Goal: Task Accomplishment & Management: Use online tool/utility

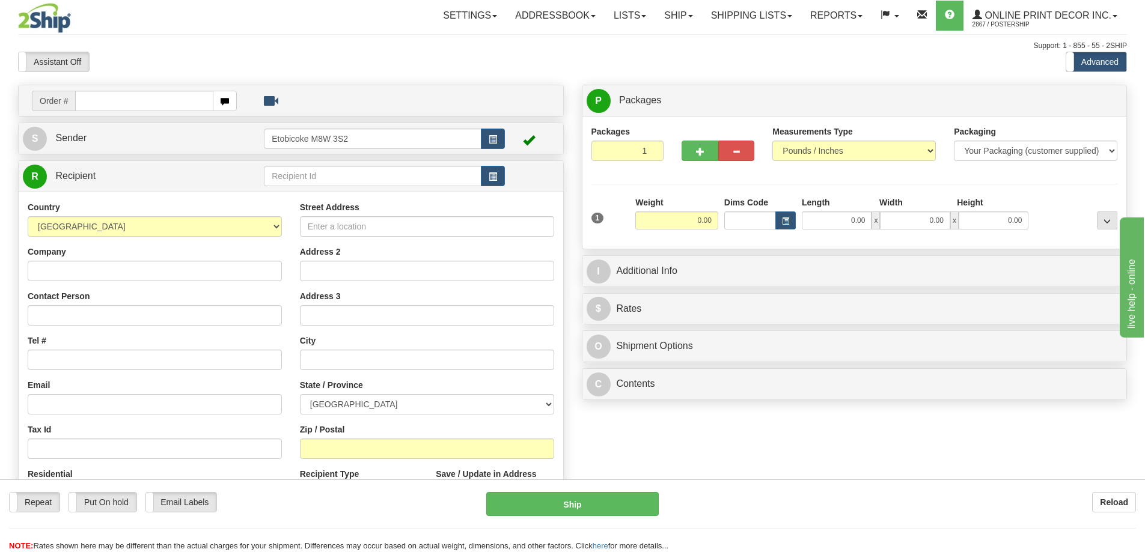
click at [155, 97] on input "text" at bounding box center [144, 101] width 138 height 20
type input "OW-2241"
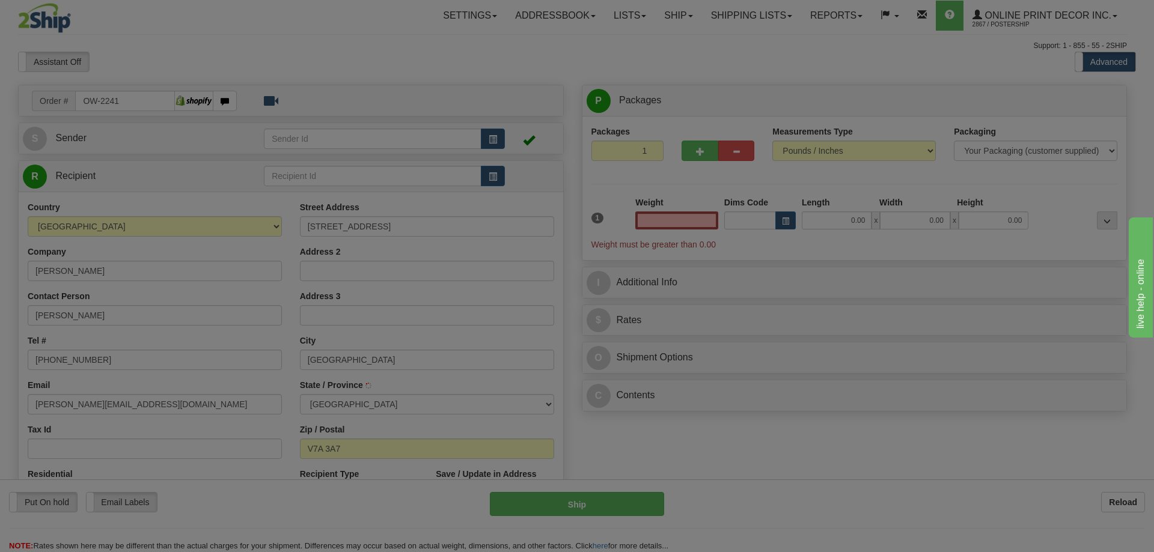
type input "RICHMOND"
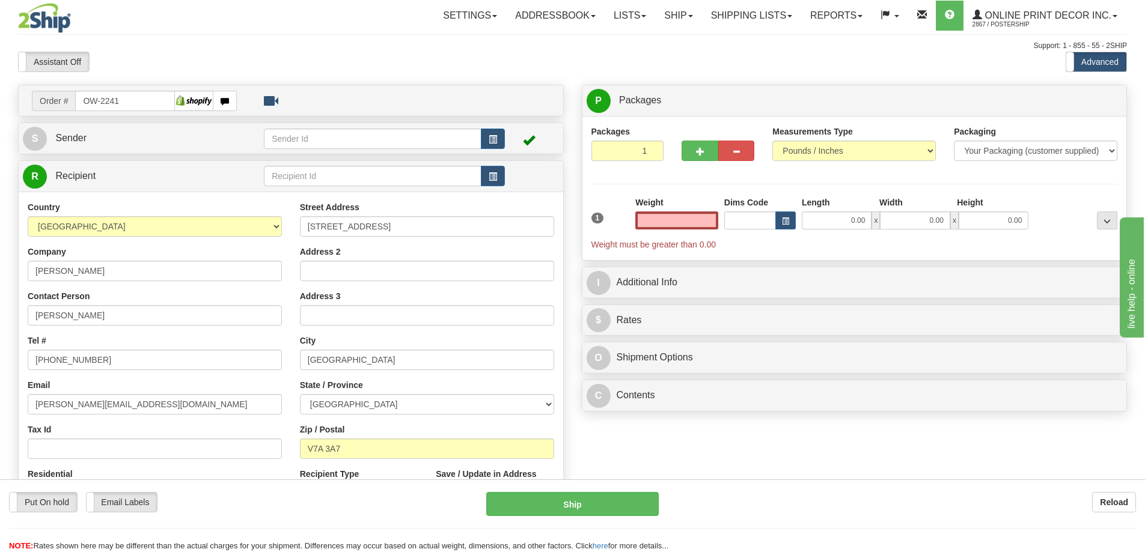
click at [676, 220] on input "text" at bounding box center [676, 220] width 83 height 18
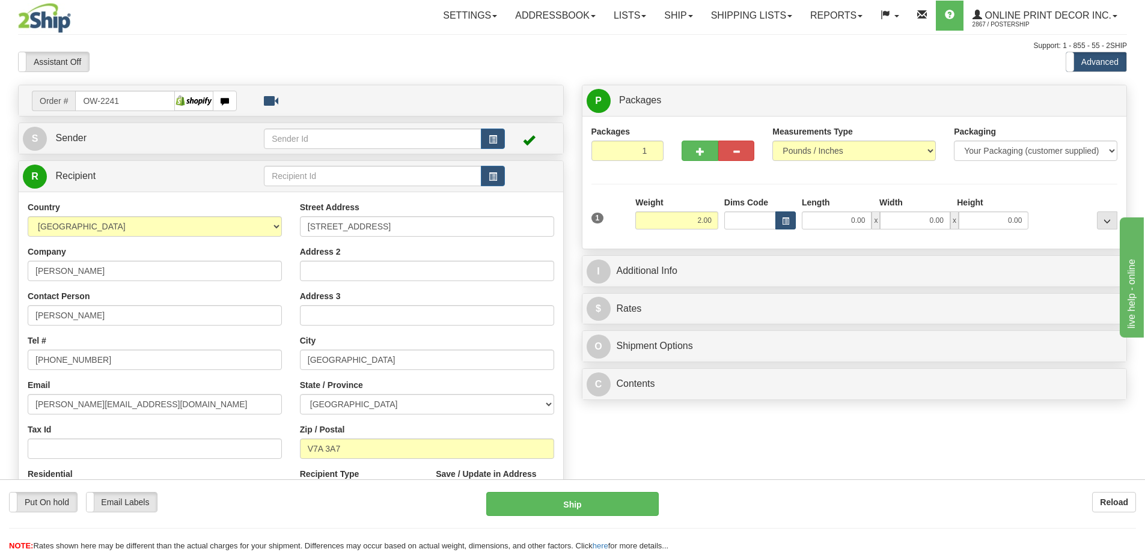
type input "2.00"
click at [782, 219] on span "button" at bounding box center [785, 221] width 7 height 7
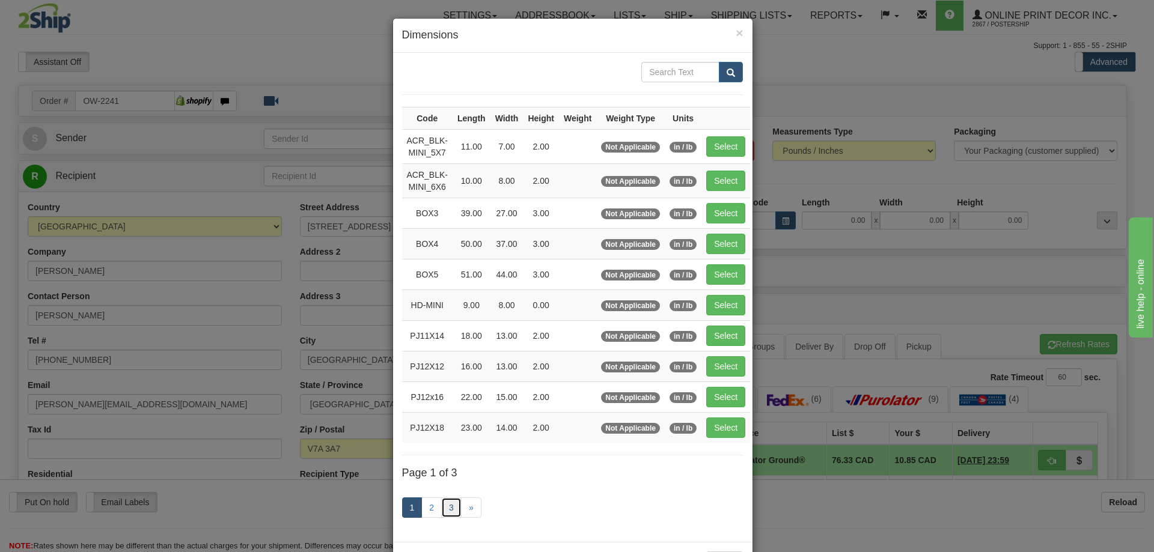
click at [443, 507] on link "3" at bounding box center [451, 507] width 20 height 20
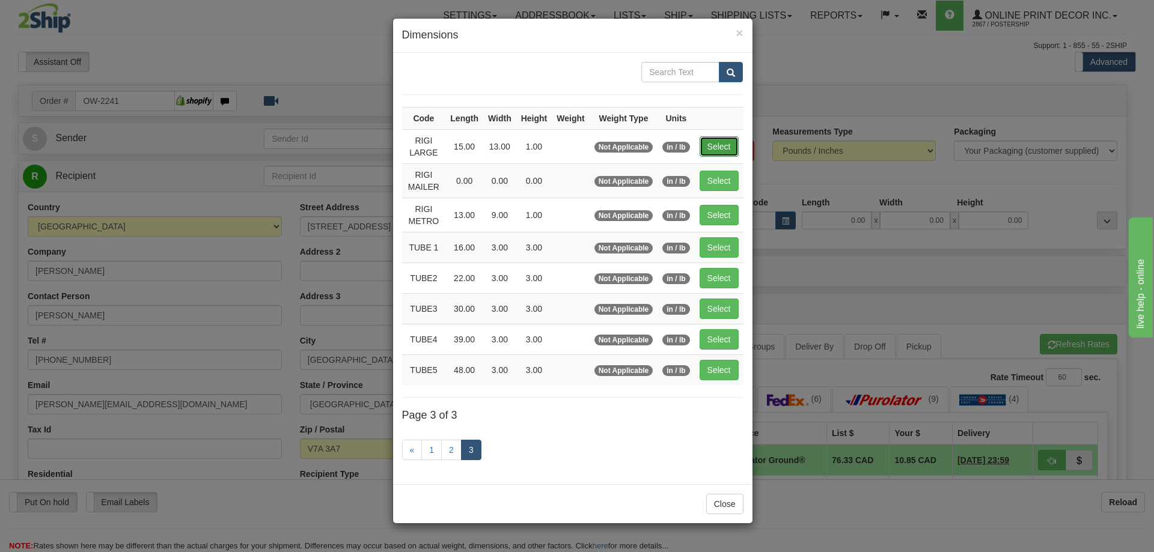
click at [721, 148] on button "Select" at bounding box center [718, 146] width 39 height 20
type input "RIGI LARGE"
type input "15.00"
type input "13.00"
type input "1.00"
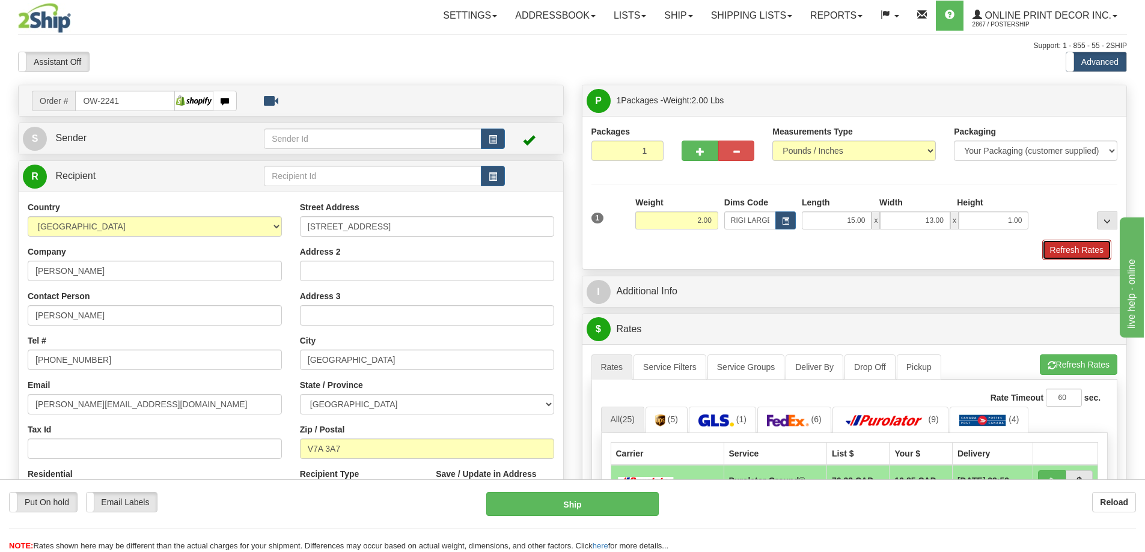
click at [1057, 247] on button "Refresh Rates" at bounding box center [1076, 250] width 69 height 20
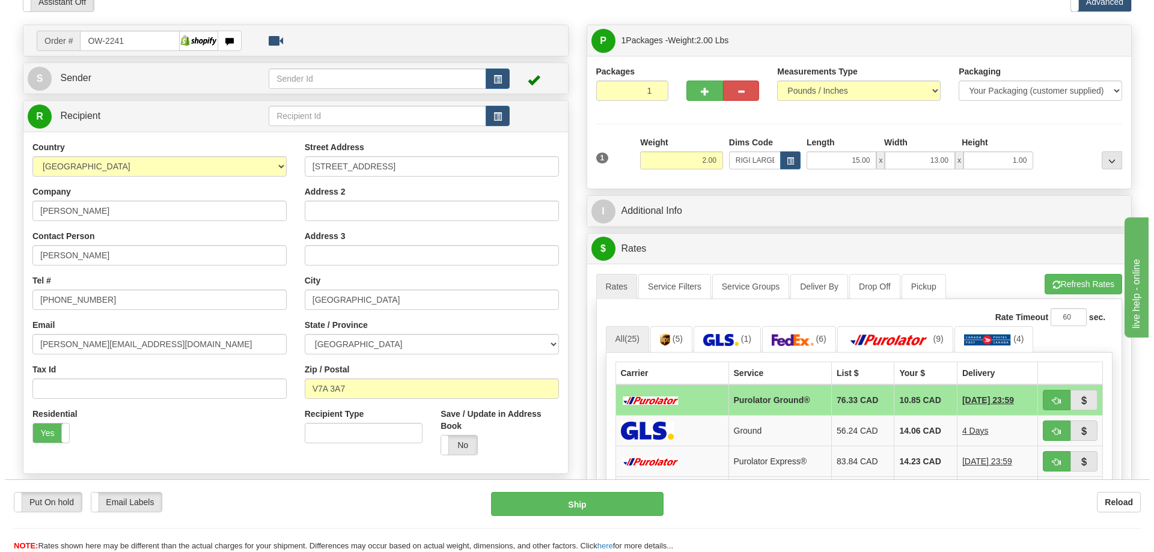
scroll to position [120, 0]
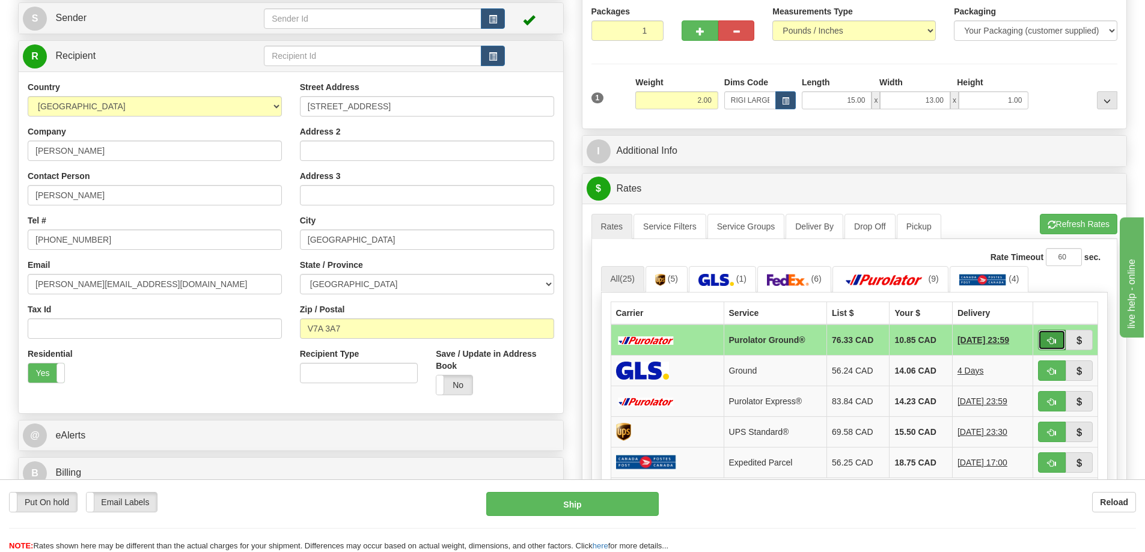
click at [1048, 342] on span "button" at bounding box center [1051, 341] width 8 height 8
type input "260"
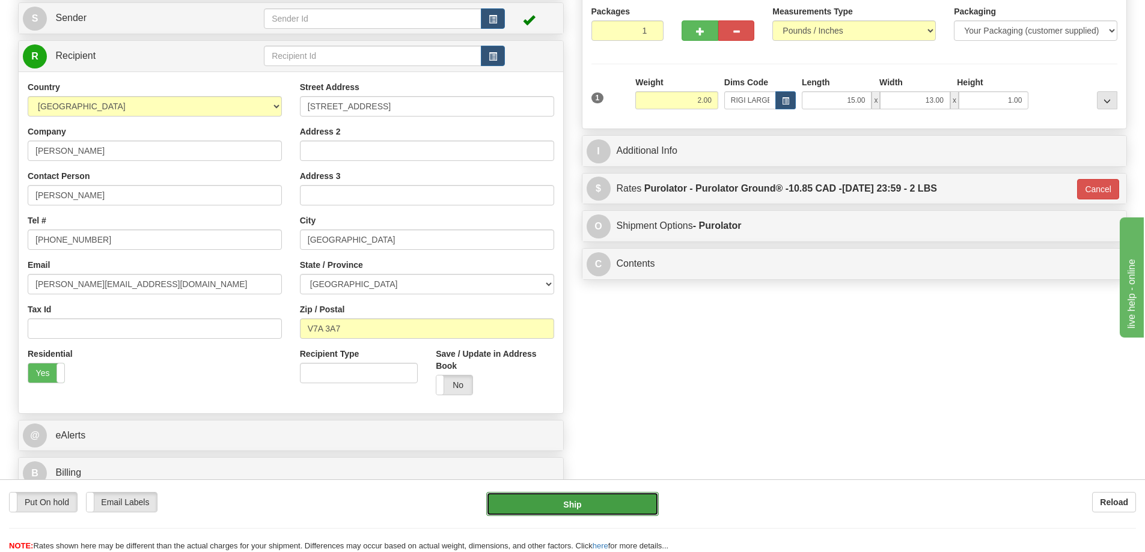
click at [588, 508] on button "Ship" at bounding box center [572, 504] width 172 height 24
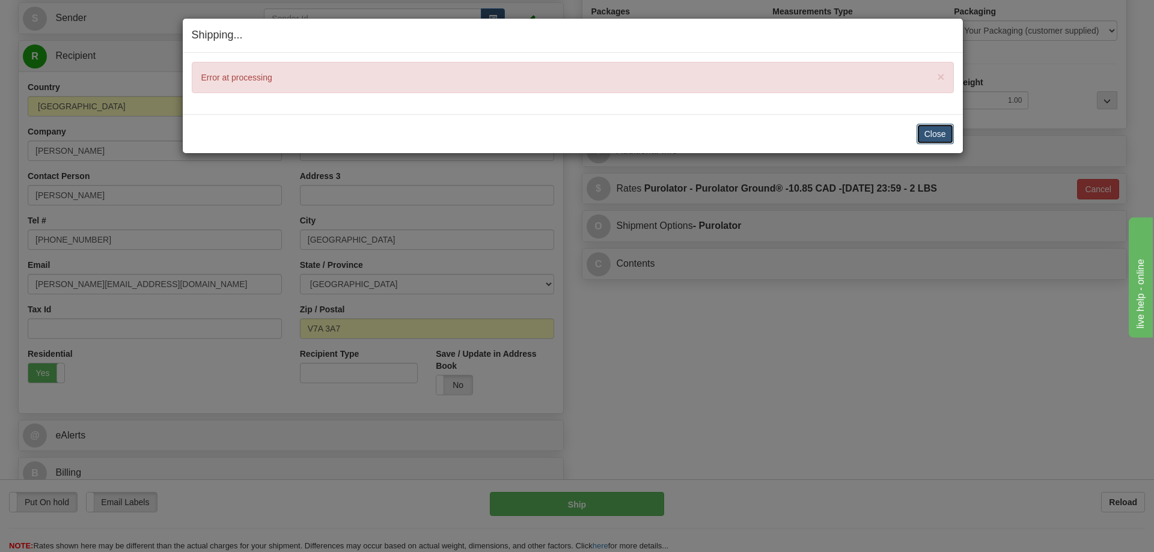
click at [936, 132] on button "Close" at bounding box center [934, 134] width 37 height 20
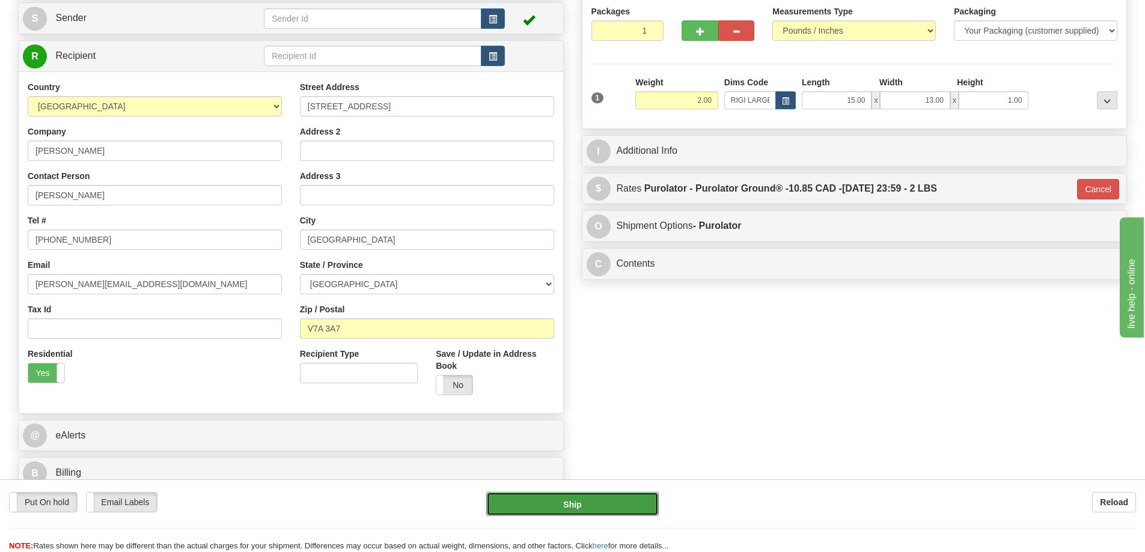
click at [620, 501] on button "Ship" at bounding box center [572, 504] width 172 height 24
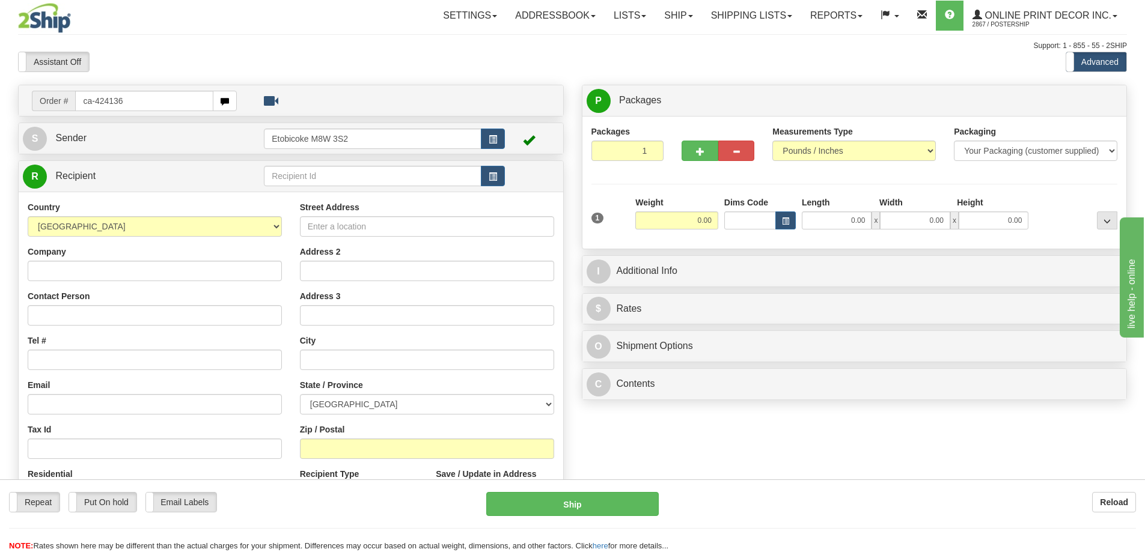
type input "ca-424136"
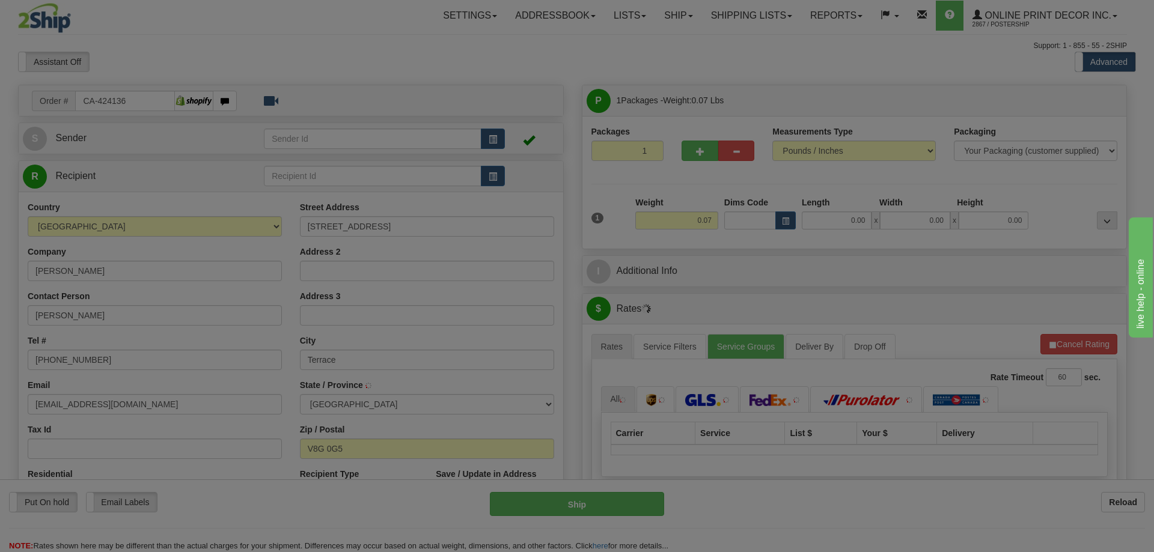
type input "TERRACE"
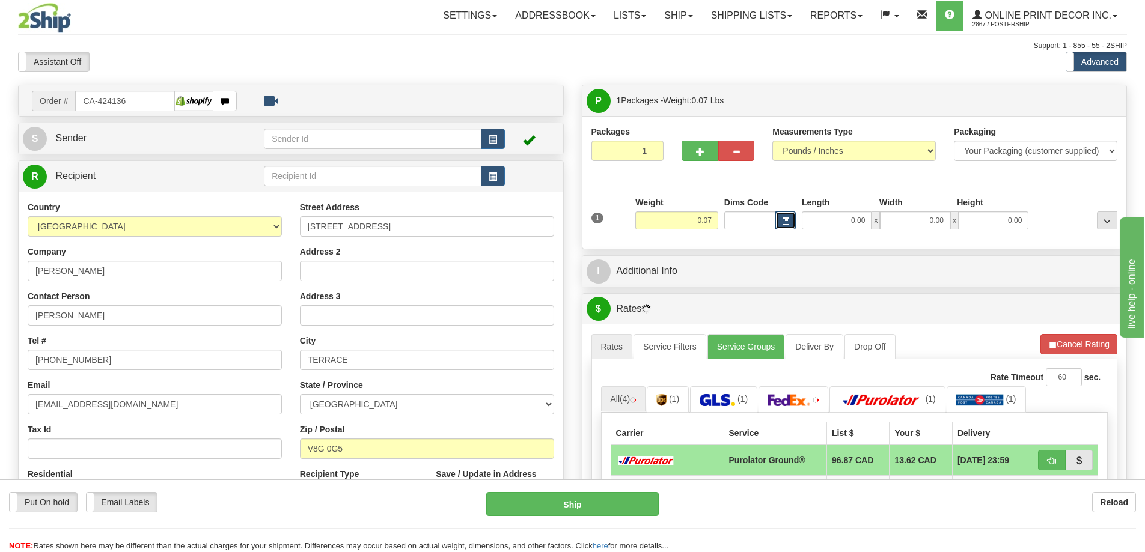
click at [788, 224] on span "button" at bounding box center [785, 221] width 7 height 7
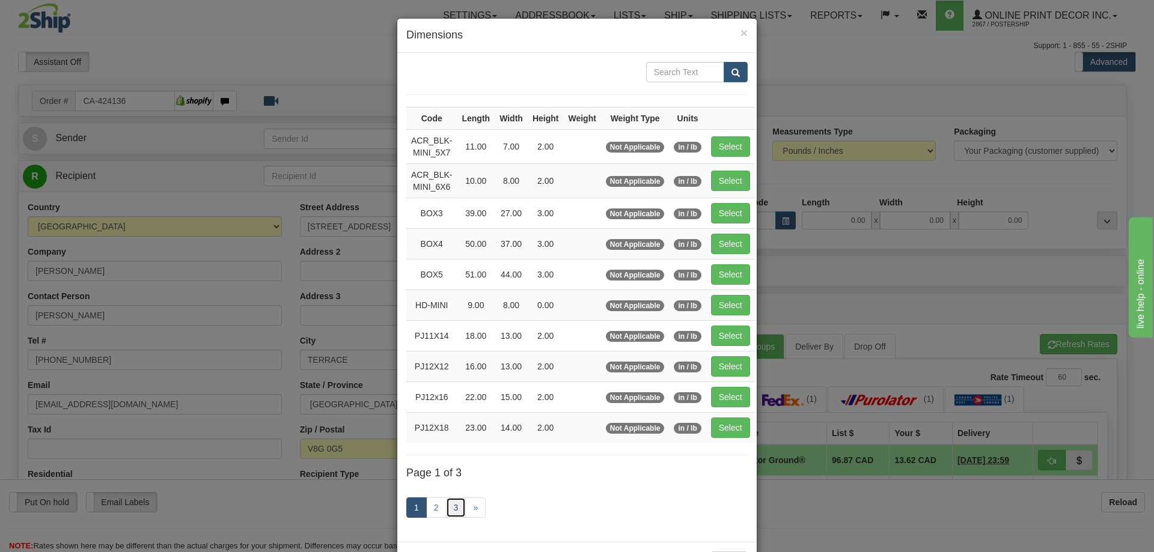
click at [446, 507] on link "3" at bounding box center [456, 507] width 20 height 20
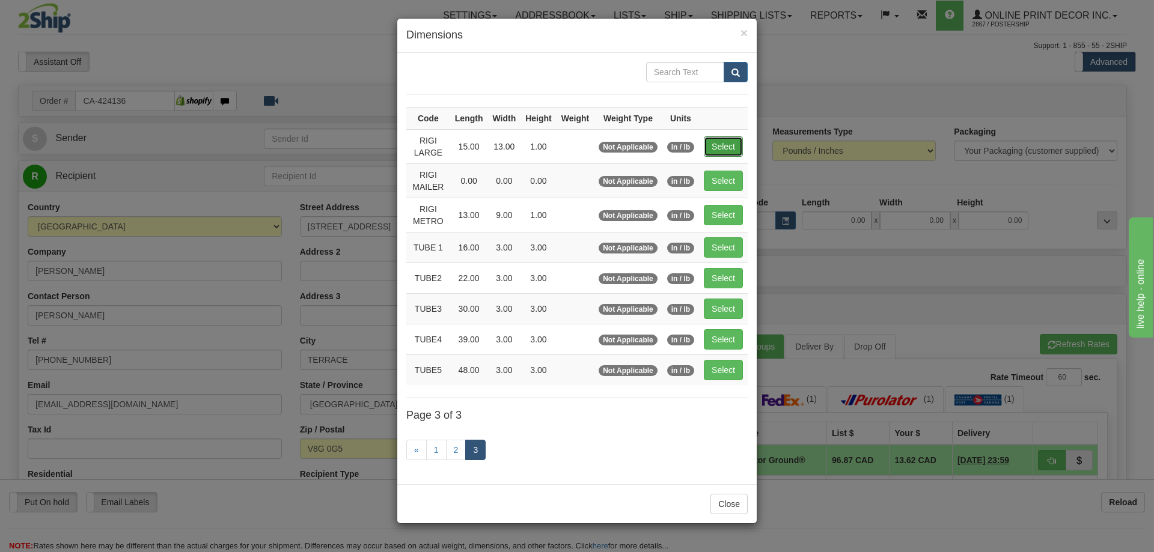
click at [726, 138] on button "Select" at bounding box center [723, 146] width 39 height 20
type input "RIGI LARGE"
type input "15.00"
type input "13.00"
type input "1.00"
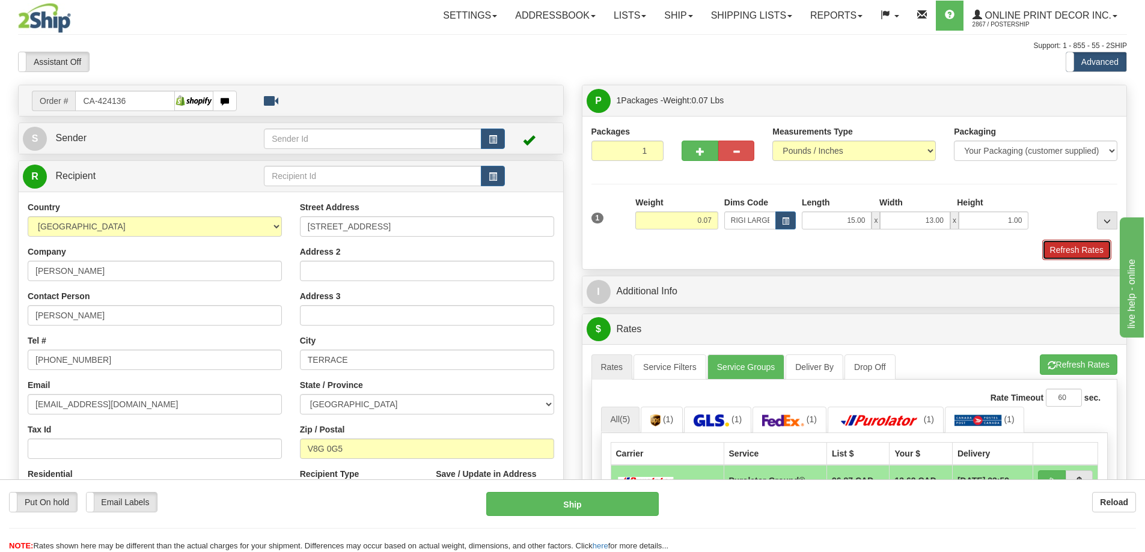
click at [1078, 250] on button "Refresh Rates" at bounding box center [1076, 250] width 69 height 20
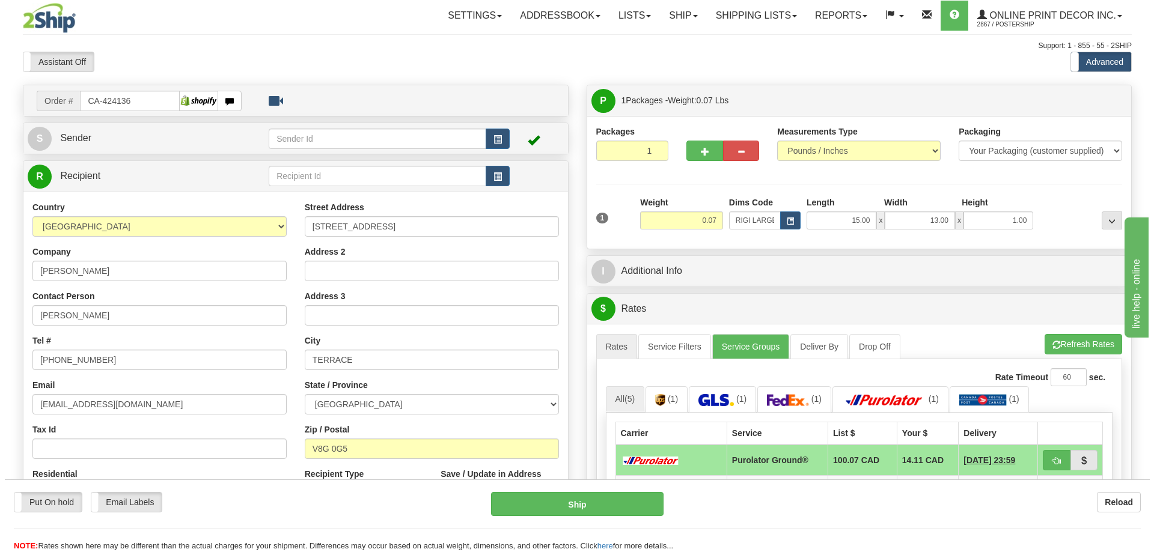
scroll to position [180, 0]
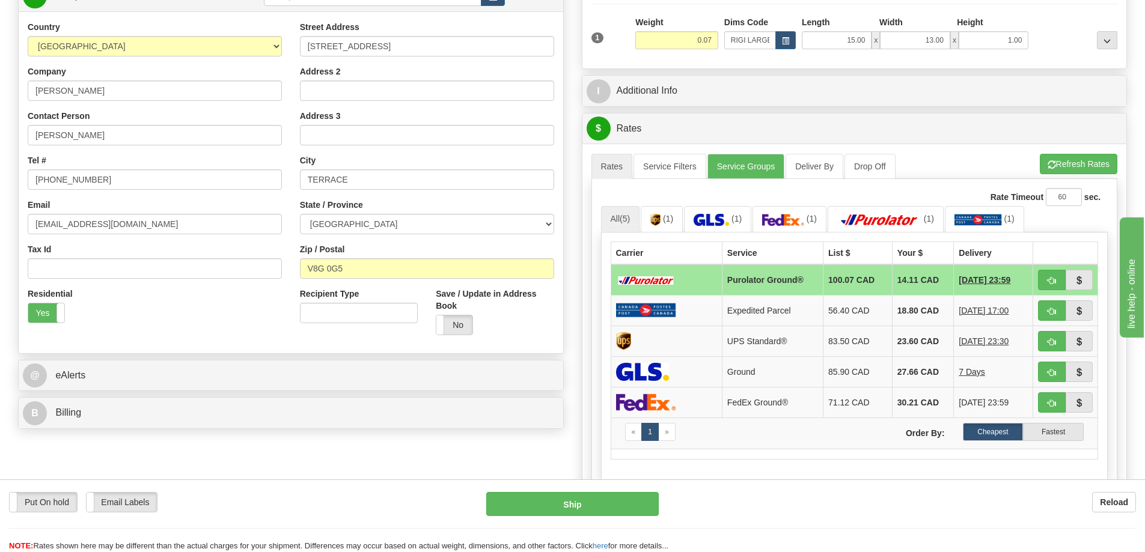
click at [1036, 279] on td at bounding box center [1065, 279] width 65 height 31
click at [1045, 279] on button "button" at bounding box center [1052, 280] width 28 height 20
type input "260"
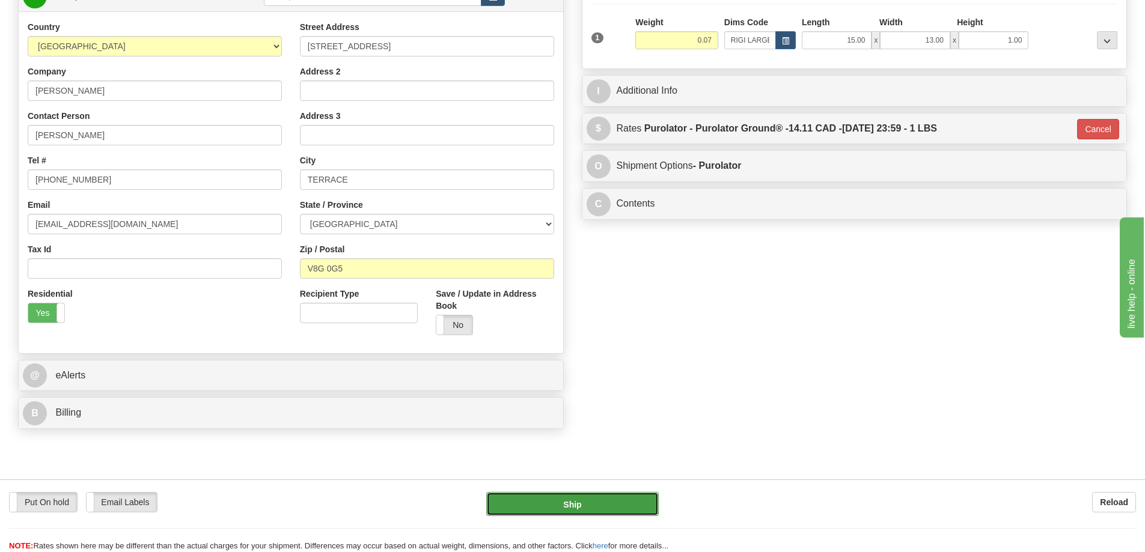
click at [610, 499] on button "Ship" at bounding box center [572, 504] width 172 height 24
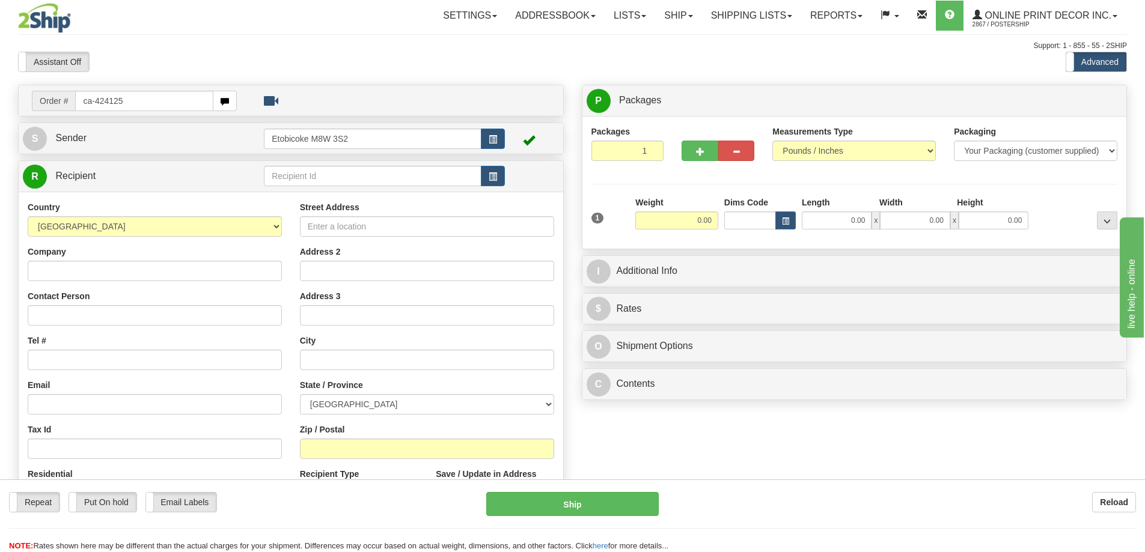
type input "ca-424125"
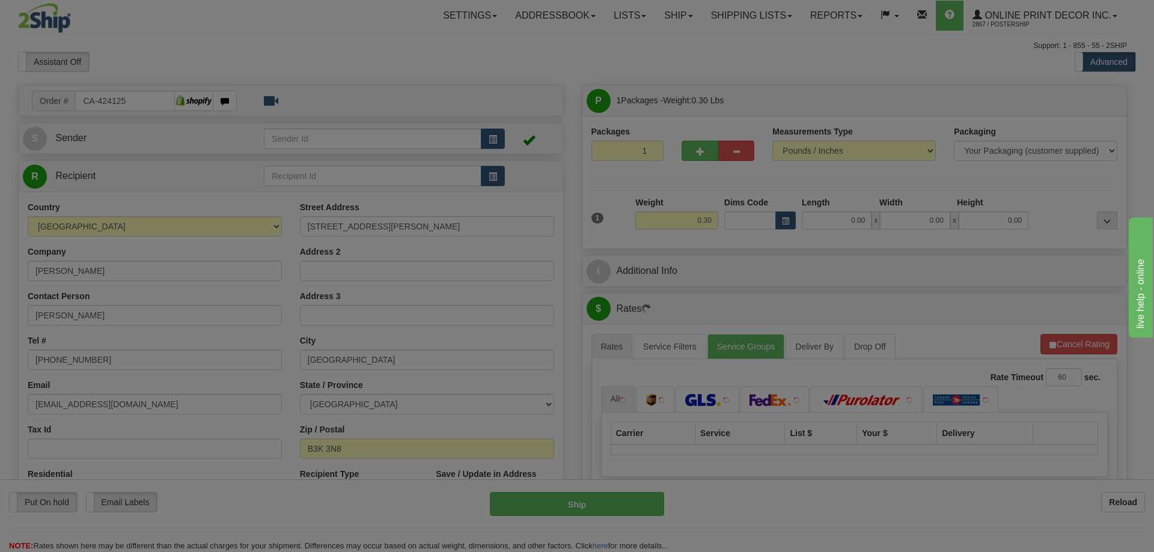
type input "HALIFAX"
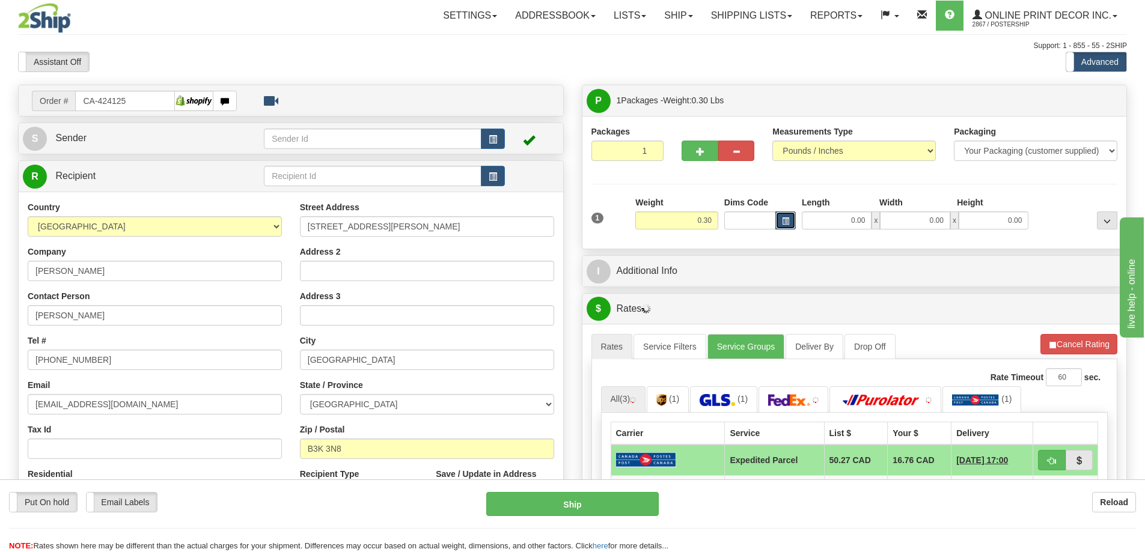
click at [788, 216] on button "button" at bounding box center [785, 220] width 20 height 18
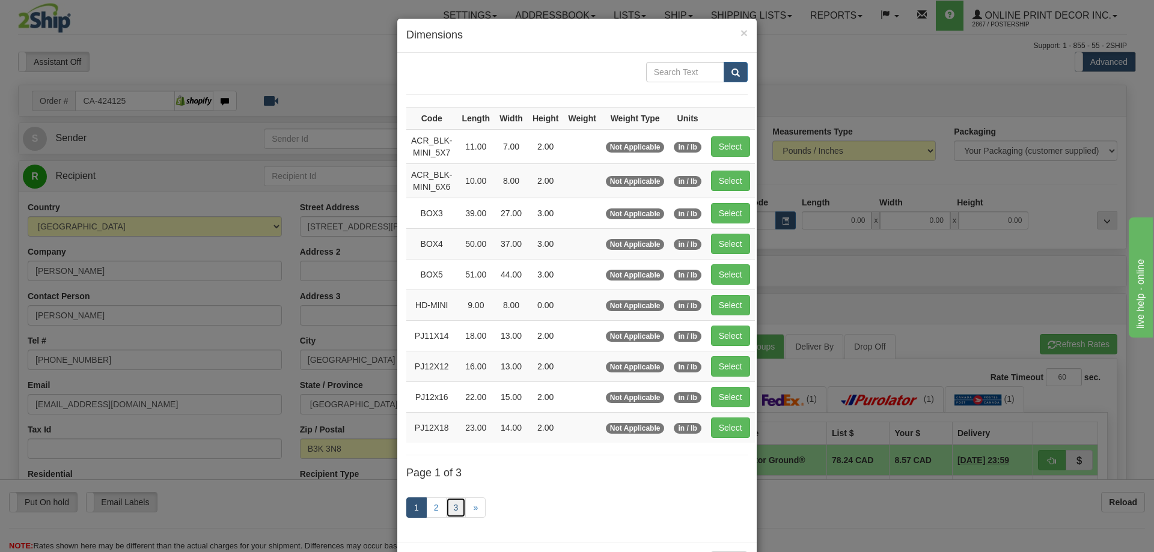
click at [450, 505] on link "3" at bounding box center [456, 507] width 20 height 20
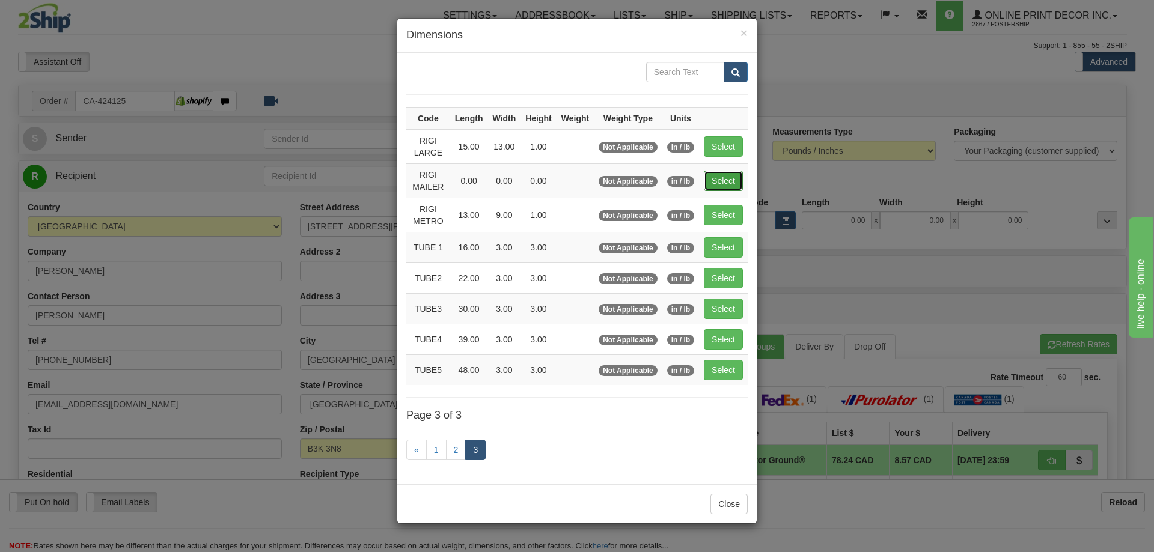
click at [713, 179] on button "Select" at bounding box center [723, 181] width 39 height 20
type input "RIGI MAILER"
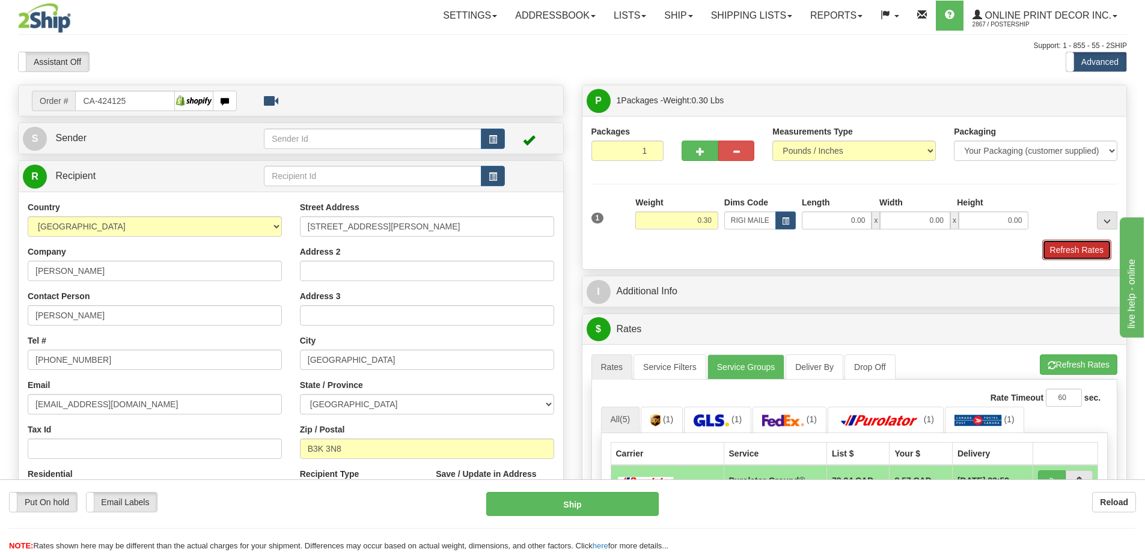
click at [1079, 248] on button "Refresh Rates" at bounding box center [1076, 250] width 69 height 20
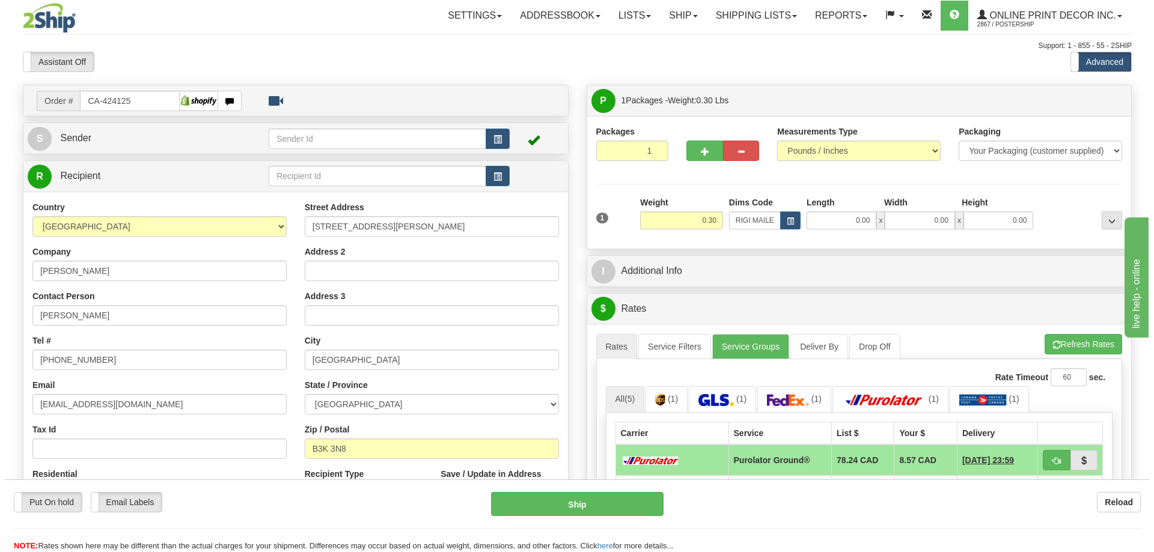
scroll to position [120, 0]
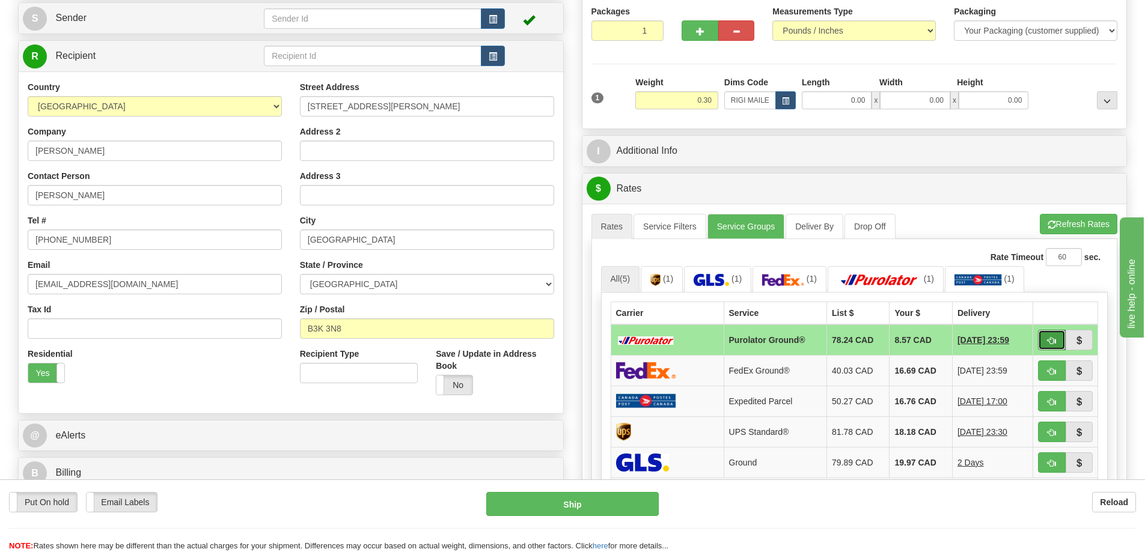
click at [1057, 342] on button "button" at bounding box center [1052, 340] width 28 height 20
type input "260"
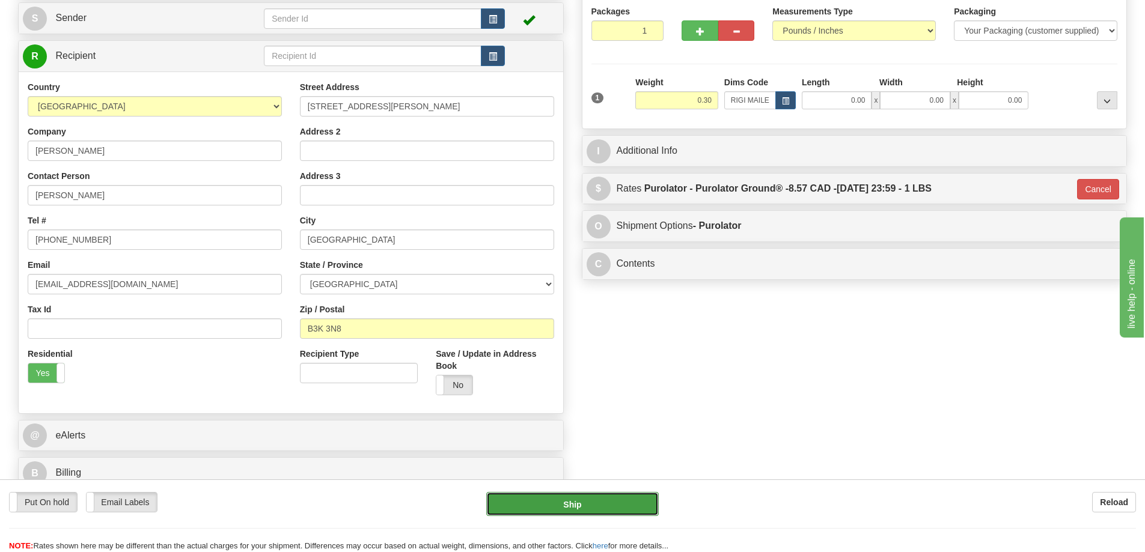
click at [639, 504] on button "Ship" at bounding box center [572, 504] width 172 height 24
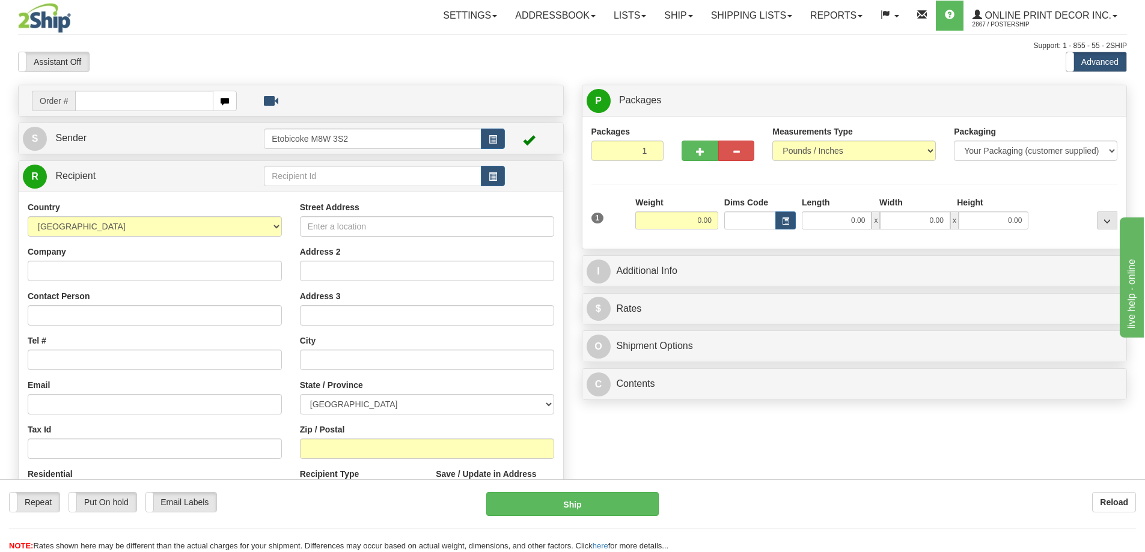
click at [101, 100] on input "text" at bounding box center [144, 101] width 138 height 20
type input "ca-424126"
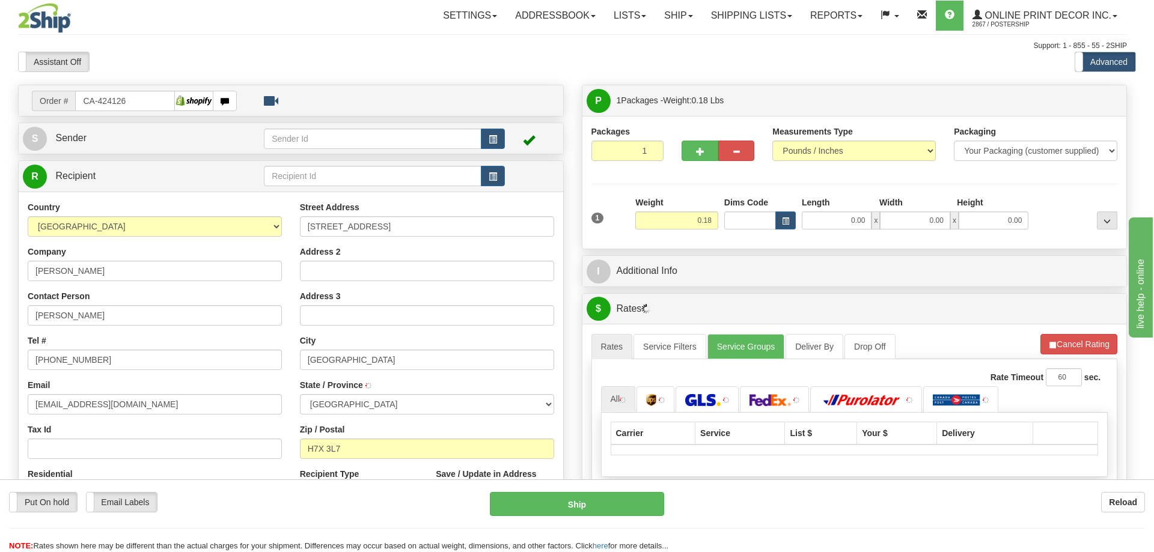
type input "LAVAL"
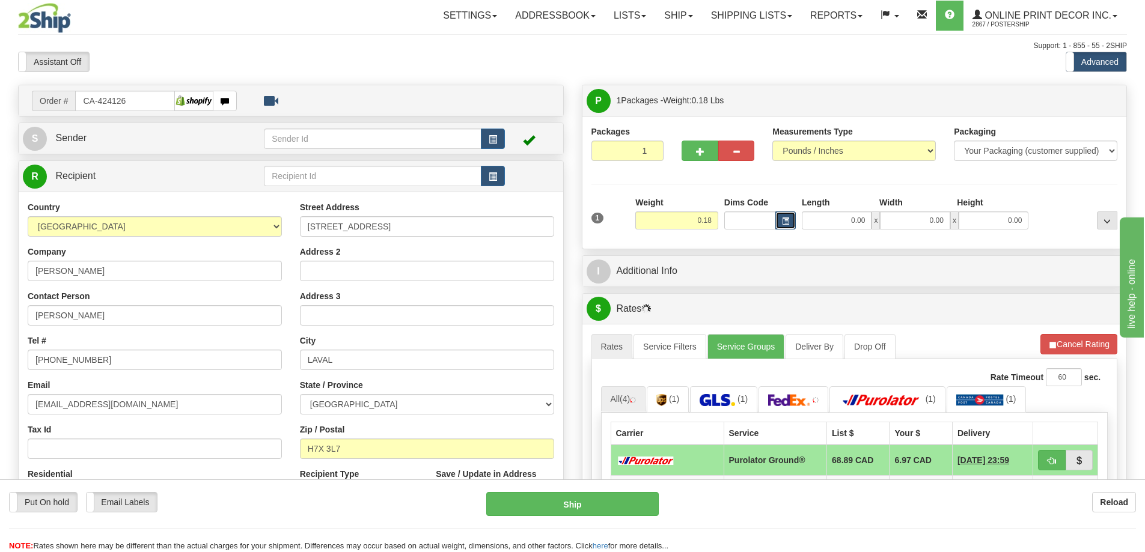
click at [794, 220] on button "button" at bounding box center [785, 220] width 20 height 18
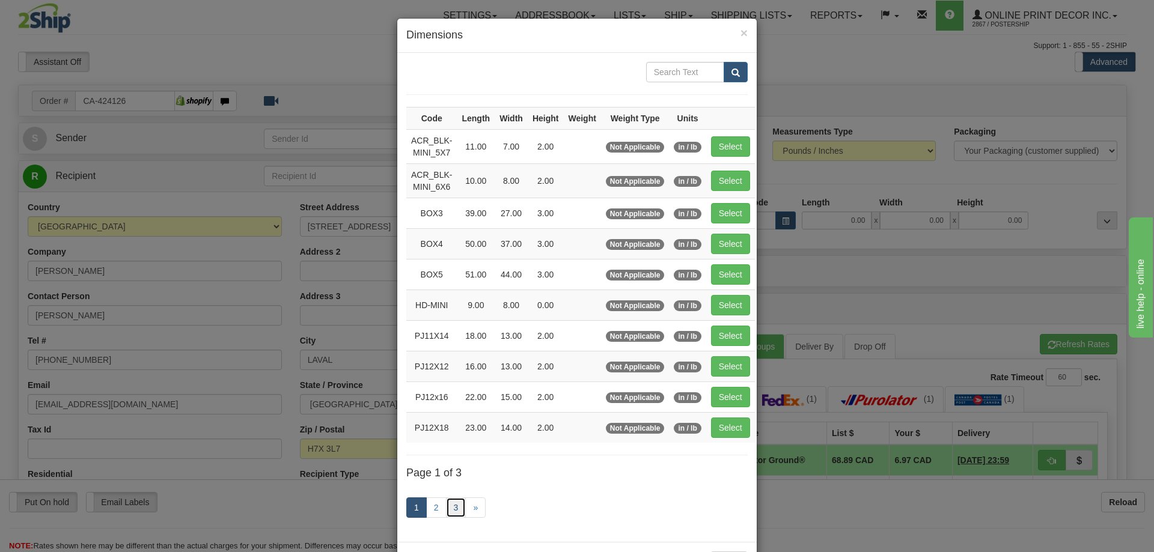
click at [454, 504] on link "3" at bounding box center [456, 507] width 20 height 20
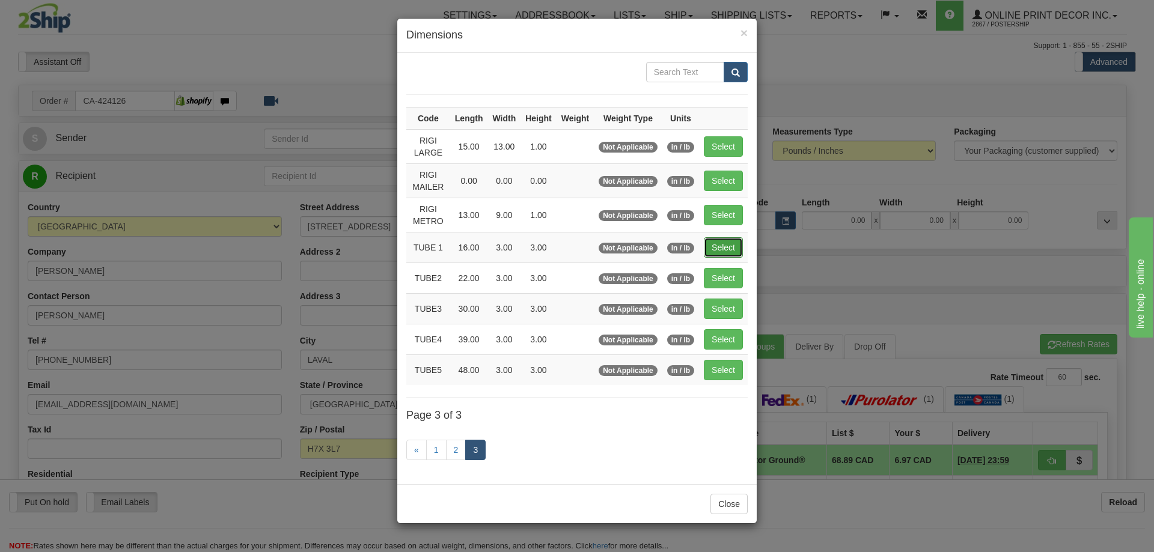
click at [739, 249] on button "Select" at bounding box center [723, 247] width 39 height 20
type input "TUBE 1"
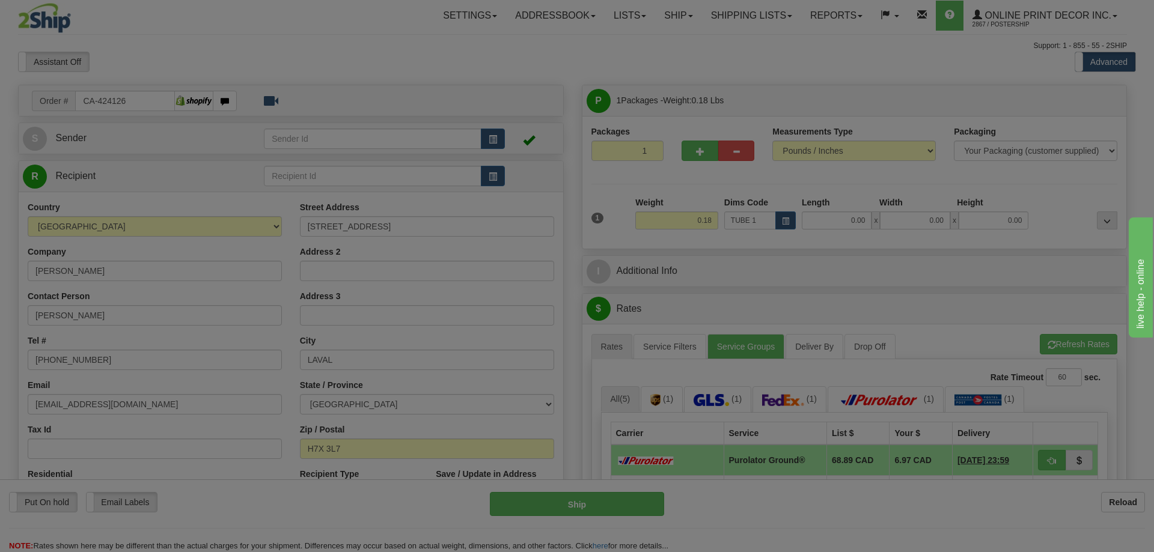
type input "16.00"
type input "3.00"
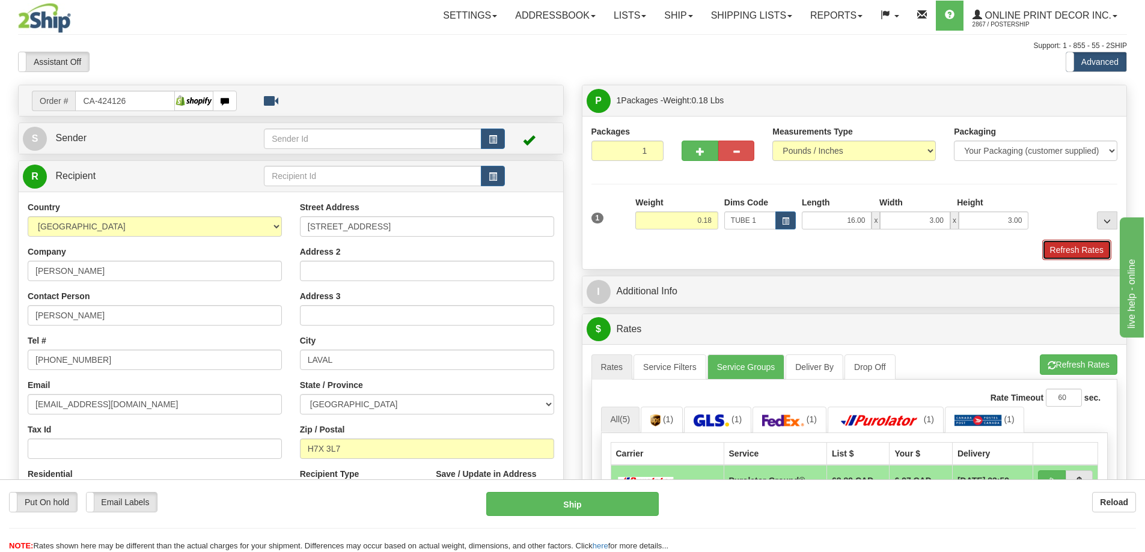
click at [1074, 251] on button "Refresh Rates" at bounding box center [1076, 250] width 69 height 20
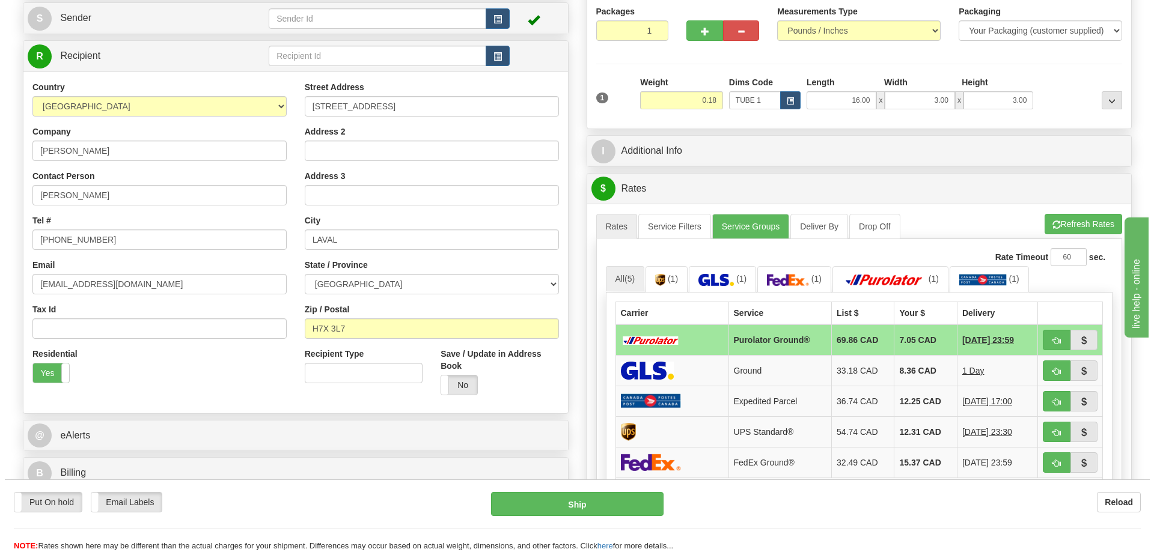
scroll to position [180, 0]
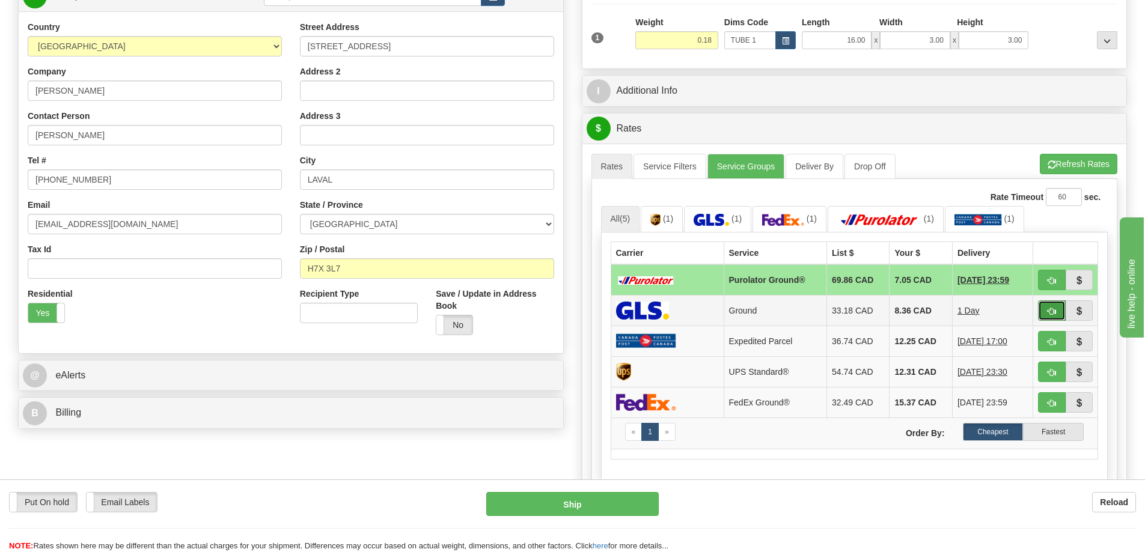
click at [1054, 308] on button "button" at bounding box center [1052, 310] width 28 height 20
type input "1"
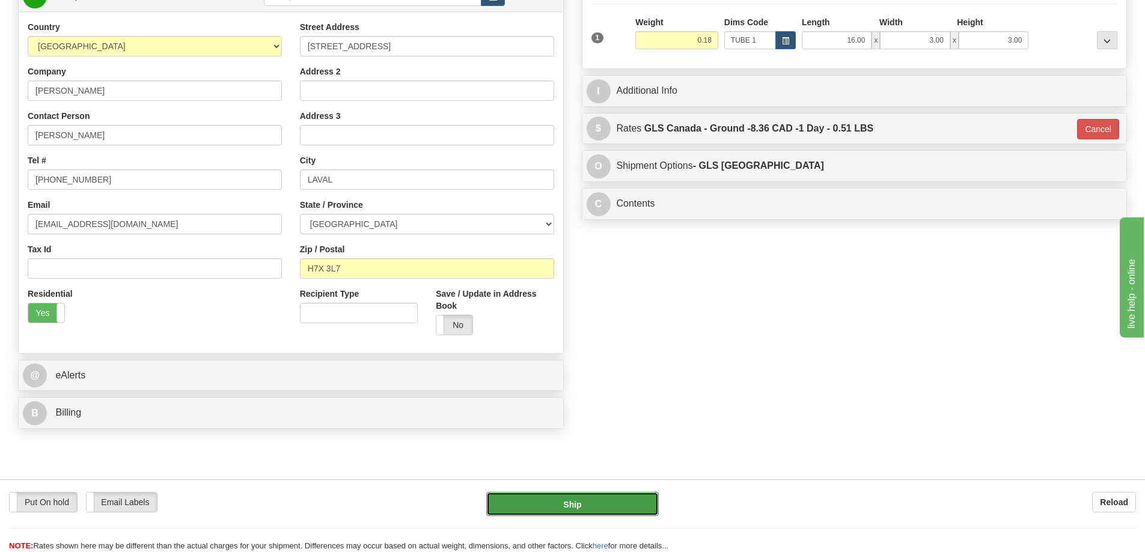
click at [603, 496] on button "Ship" at bounding box center [572, 504] width 172 height 24
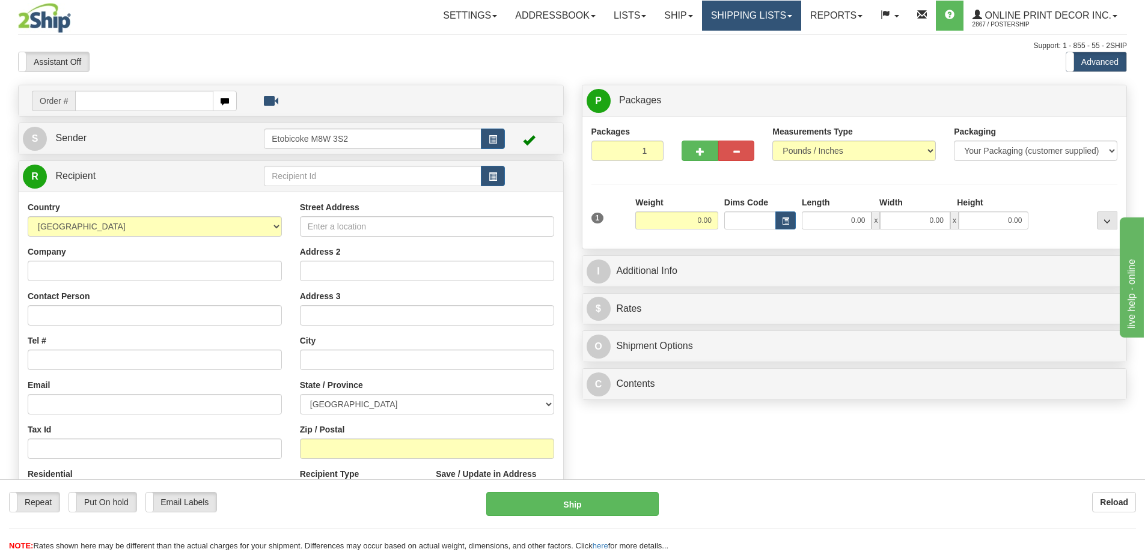
click at [757, 11] on link "Shipping lists" at bounding box center [751, 16] width 99 height 30
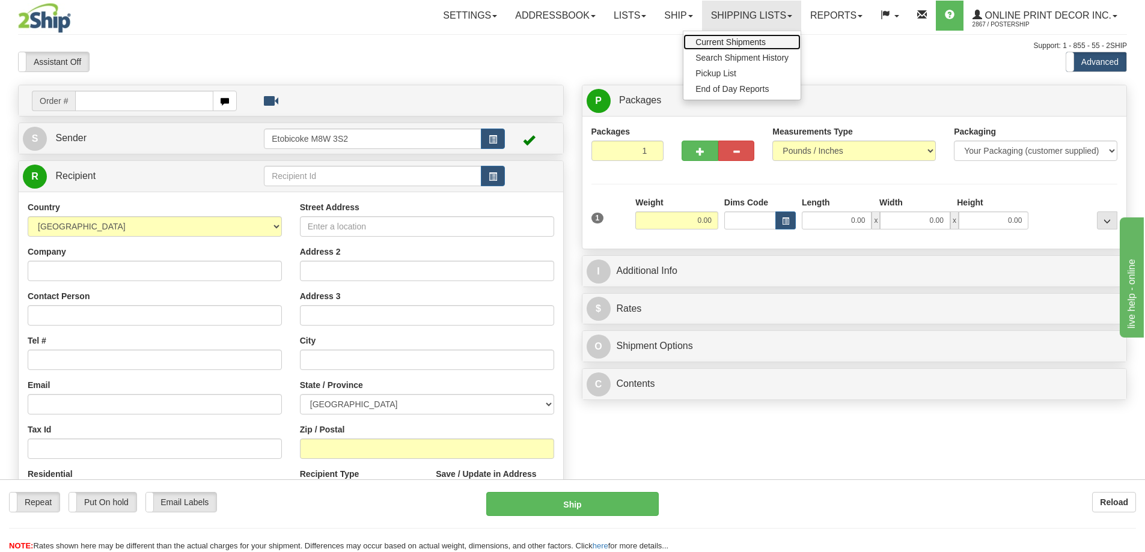
click at [731, 41] on span "Current Shipments" at bounding box center [730, 42] width 70 height 10
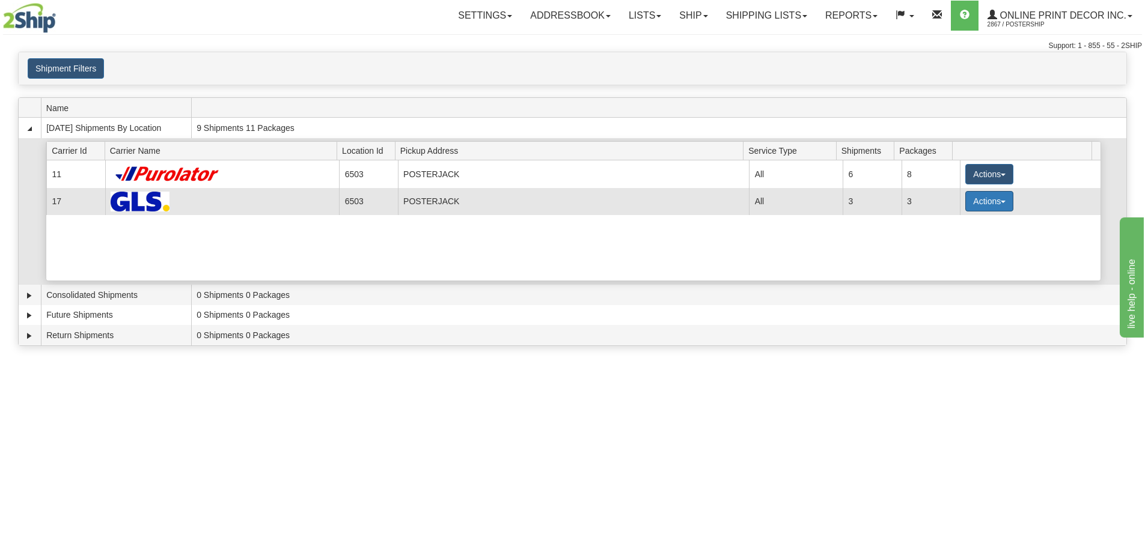
click at [989, 204] on button "Actions" at bounding box center [989, 201] width 48 height 20
click at [940, 225] on span "Details" at bounding box center [944, 223] width 32 height 8
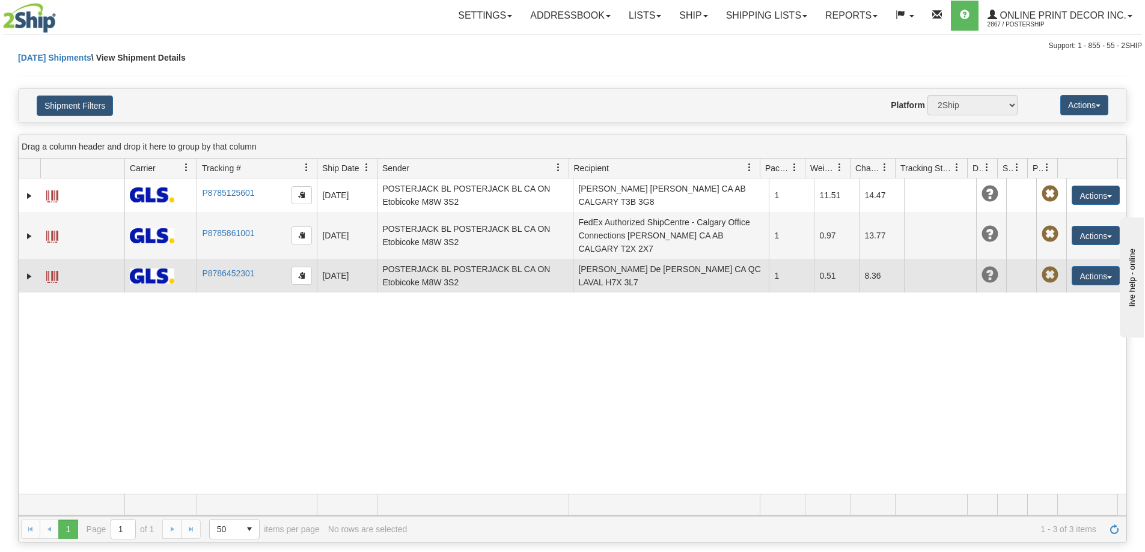
click at [47, 275] on span at bounding box center [52, 277] width 12 height 12
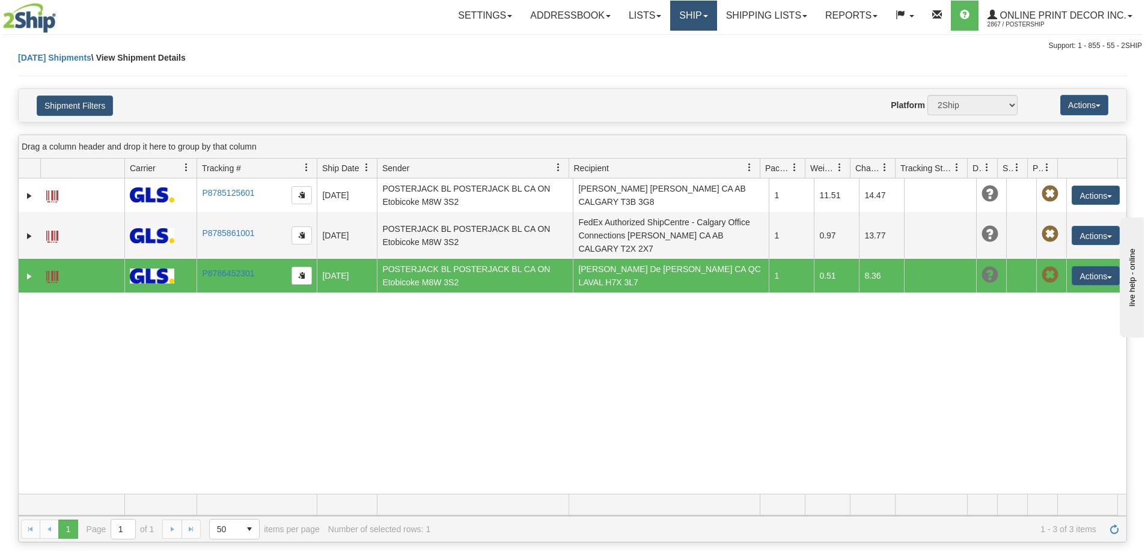
click at [696, 13] on link "Ship" at bounding box center [693, 16] width 46 height 30
click at [669, 45] on link "Ship Screen" at bounding box center [661, 42] width 109 height 16
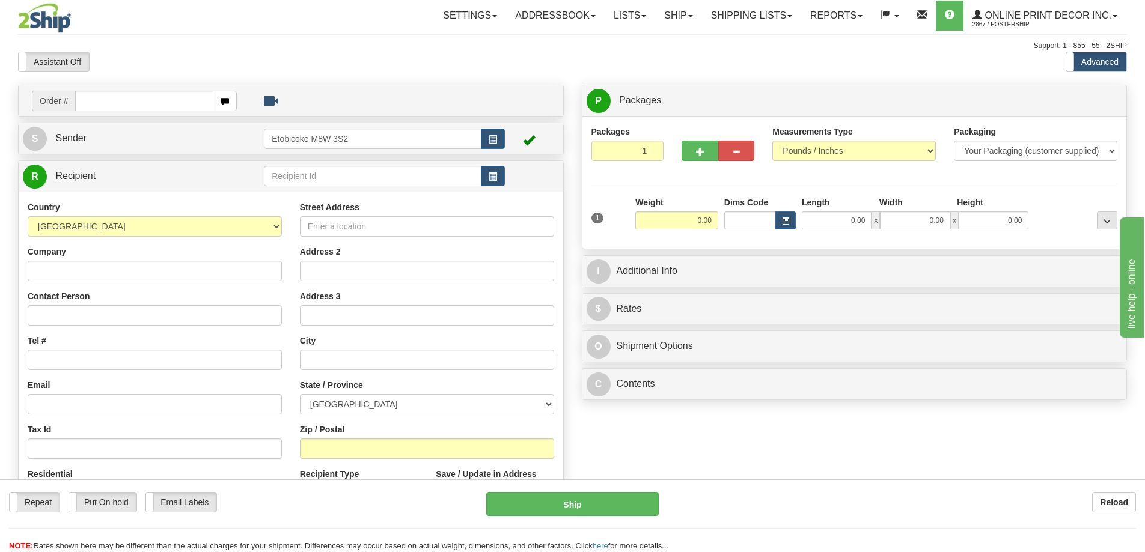
drag, startPoint x: 111, startPoint y: 97, endPoint x: 133, endPoint y: 91, distance: 22.6
click at [115, 95] on input "text" at bounding box center [144, 101] width 138 height 20
type input "ca-424049"
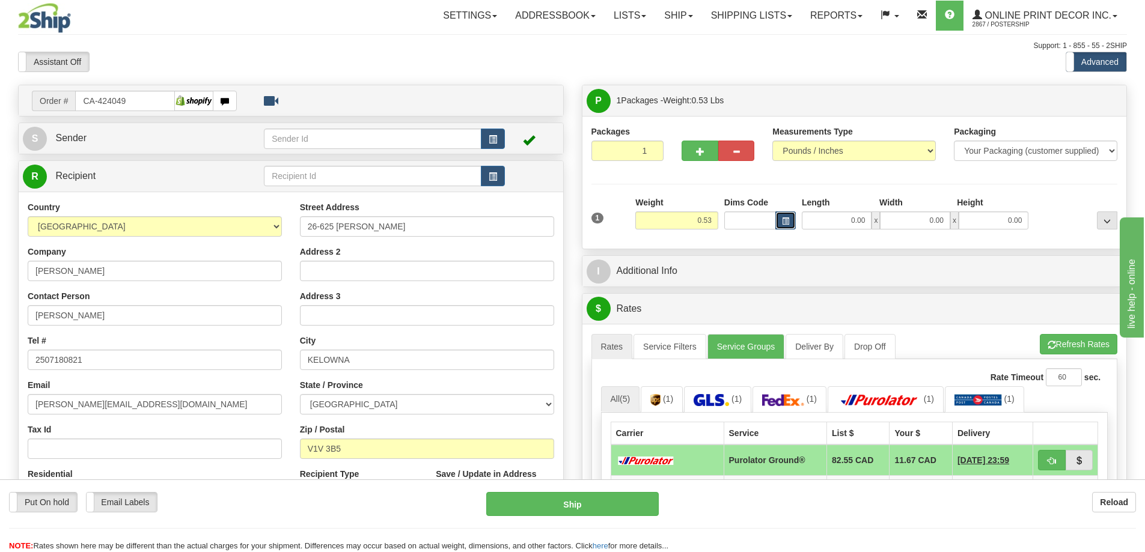
click at [795, 216] on button "button" at bounding box center [785, 220] width 20 height 18
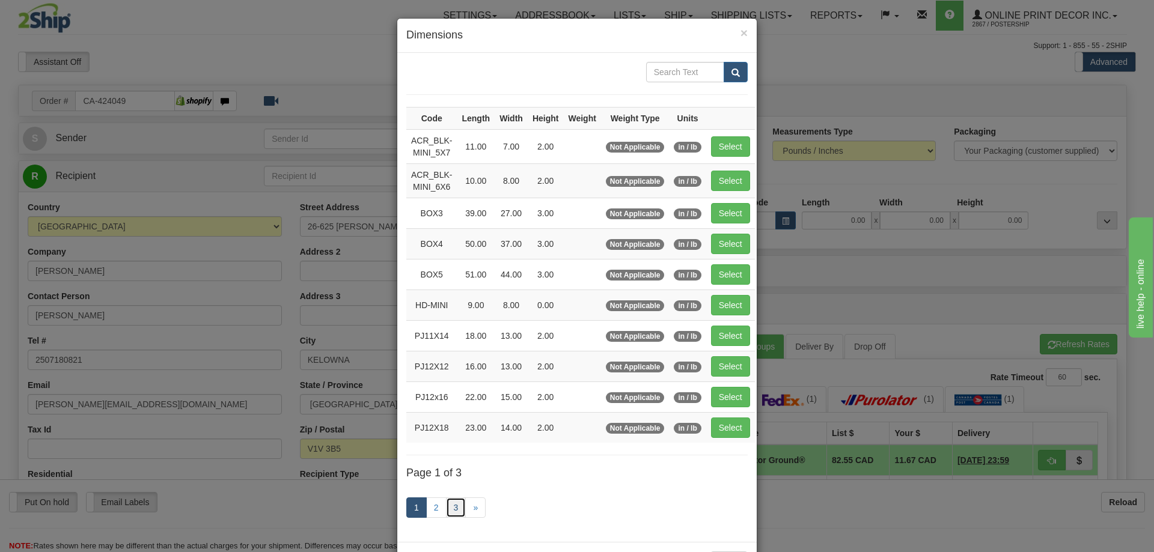
click at [452, 501] on link "3" at bounding box center [456, 507] width 20 height 20
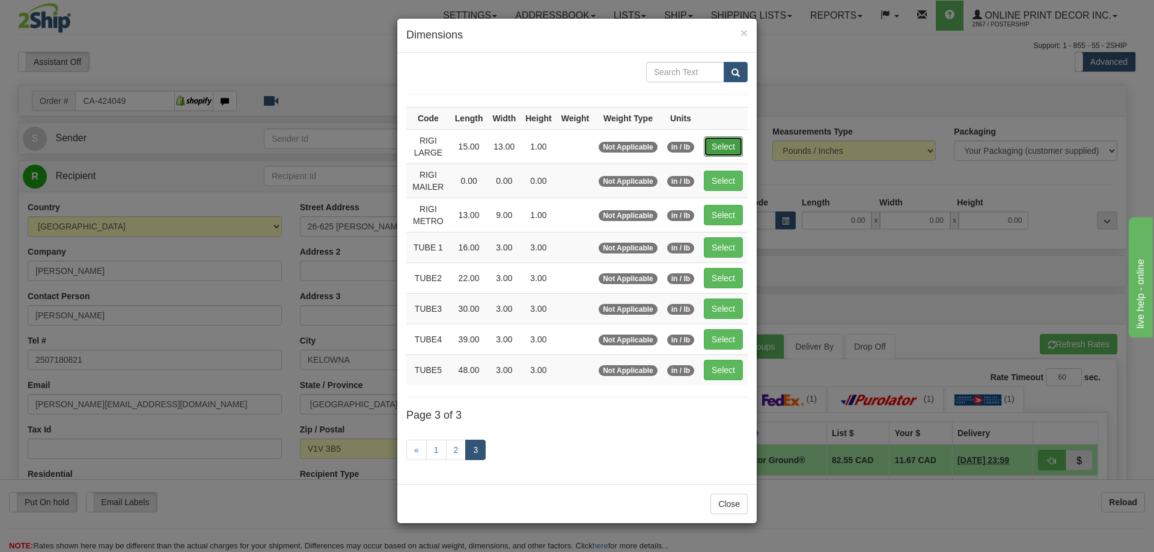
click at [717, 136] on button "Select" at bounding box center [723, 146] width 39 height 20
type input "RIGI LARGE"
type input "15.00"
type input "13.00"
type input "1.00"
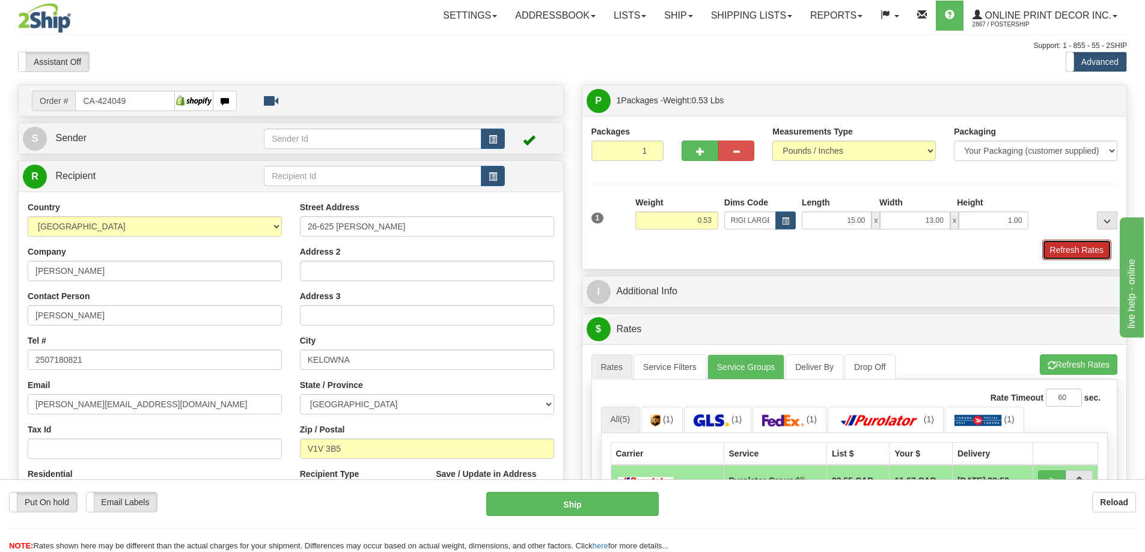
click at [1056, 250] on button "Refresh Rates" at bounding box center [1076, 250] width 69 height 20
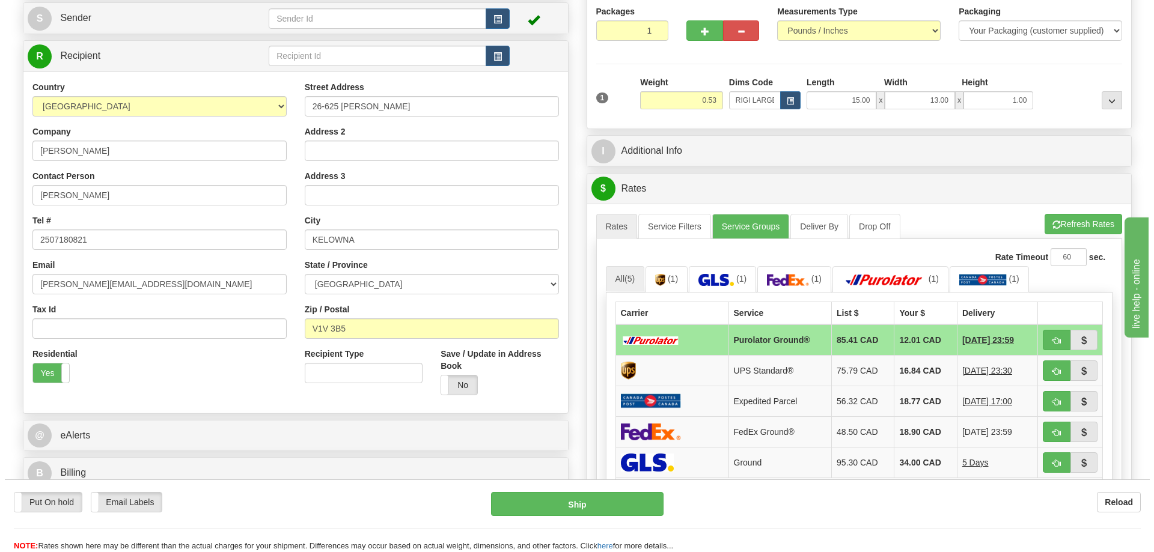
scroll to position [180, 0]
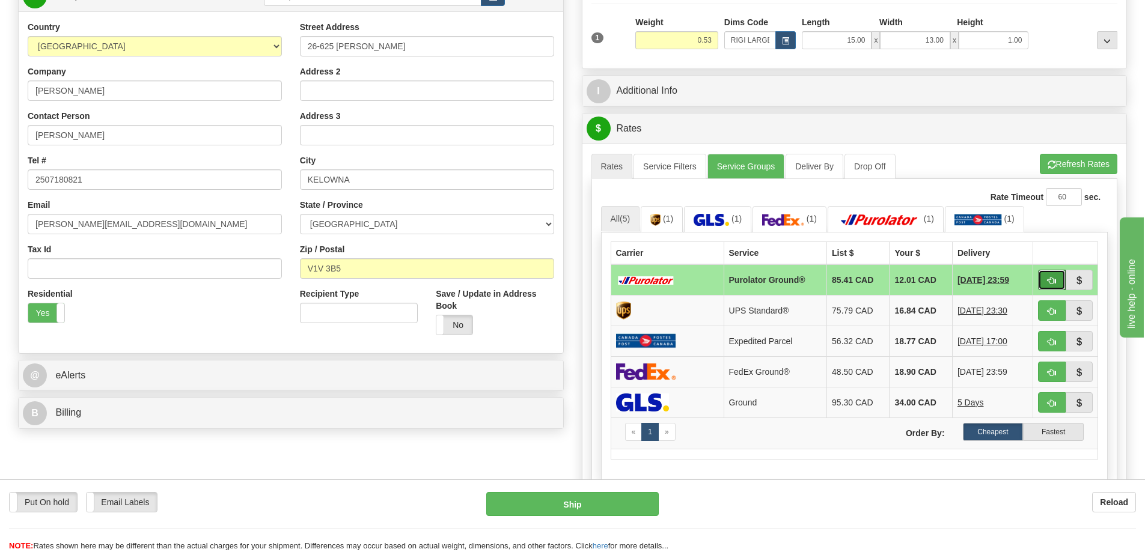
drag, startPoint x: 1050, startPoint y: 284, endPoint x: 1054, endPoint y: 270, distance: 13.7
click at [1050, 284] on span "button" at bounding box center [1051, 281] width 8 height 8
type input "260"
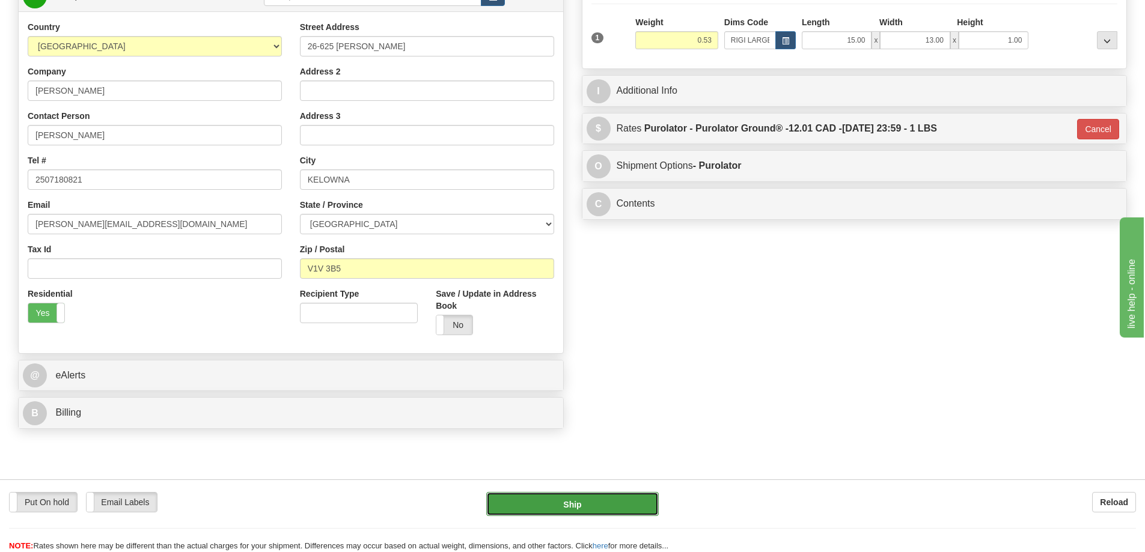
click at [637, 501] on button "Ship" at bounding box center [572, 504] width 172 height 24
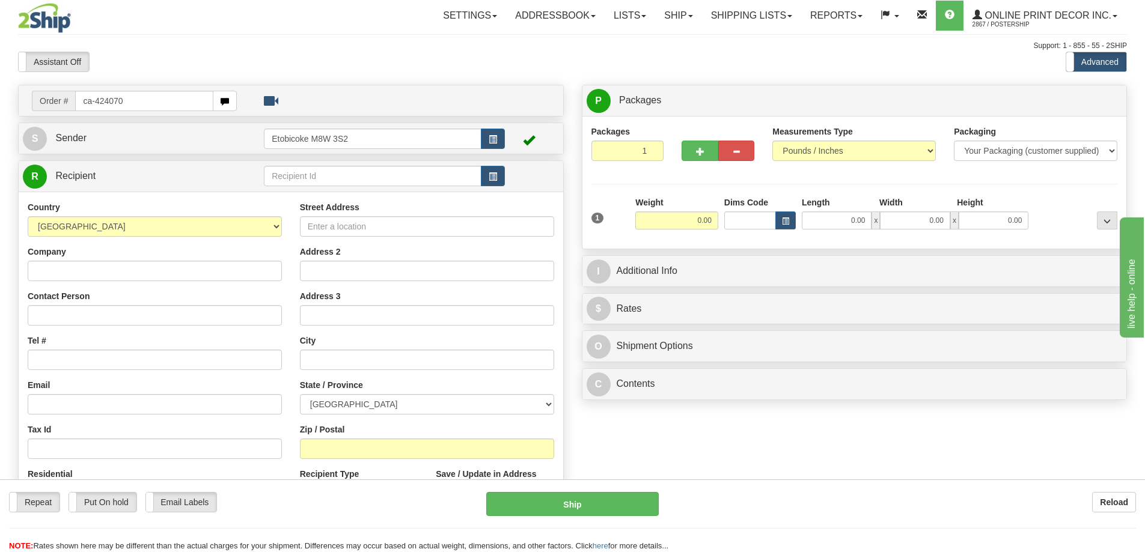
type input "ca-424070"
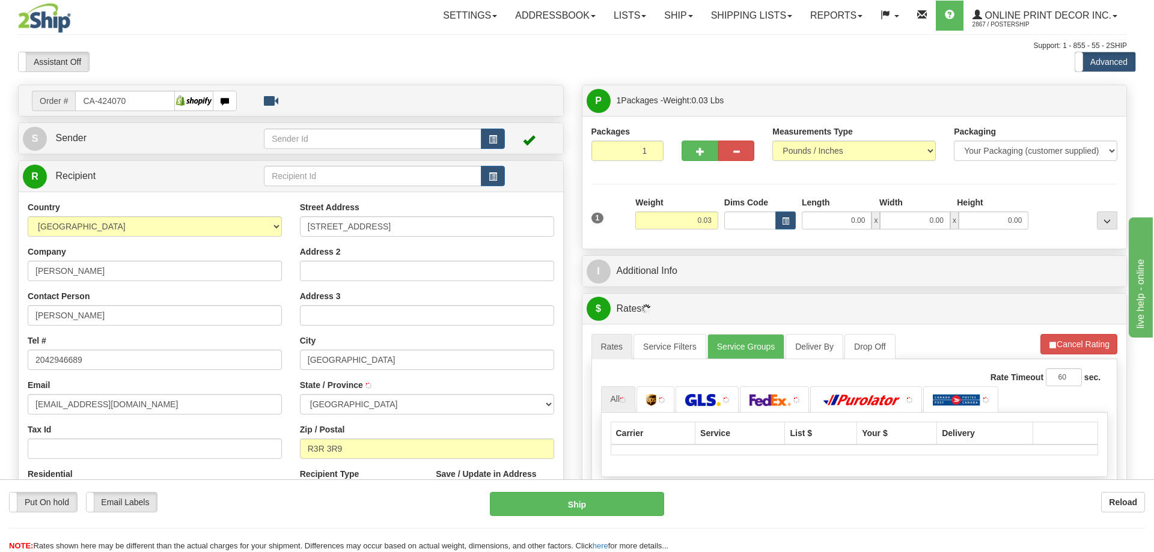
type input "[GEOGRAPHIC_DATA]"
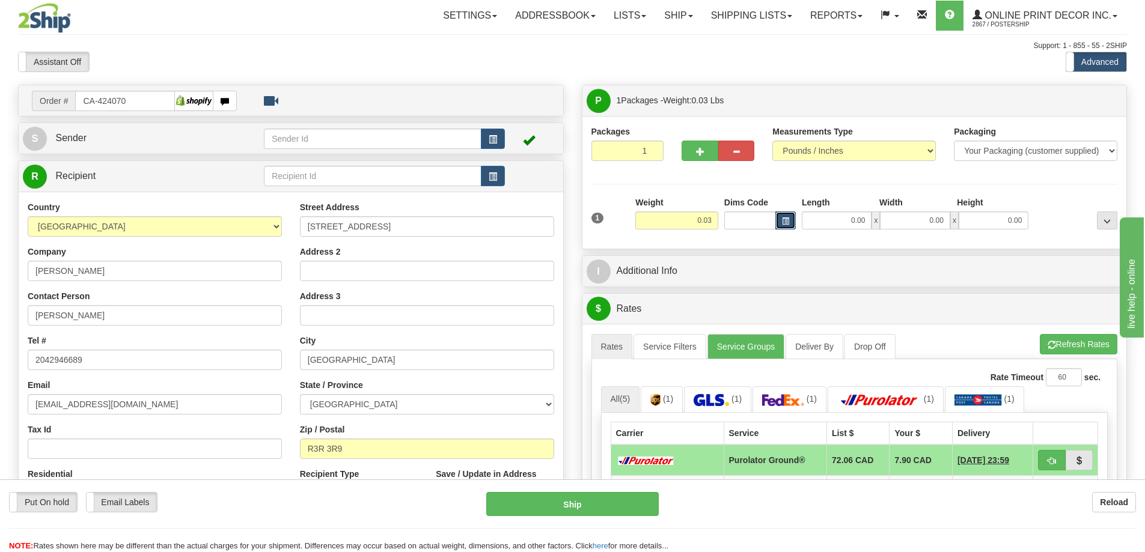
click at [791, 218] on button "button" at bounding box center [785, 220] width 20 height 18
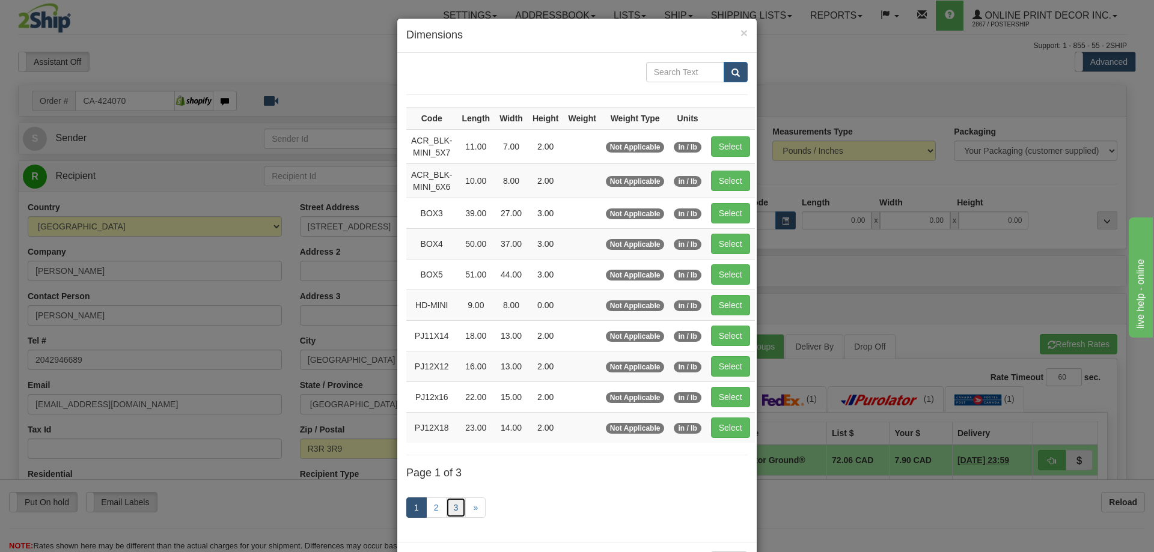
click at [452, 505] on link "3" at bounding box center [456, 507] width 20 height 20
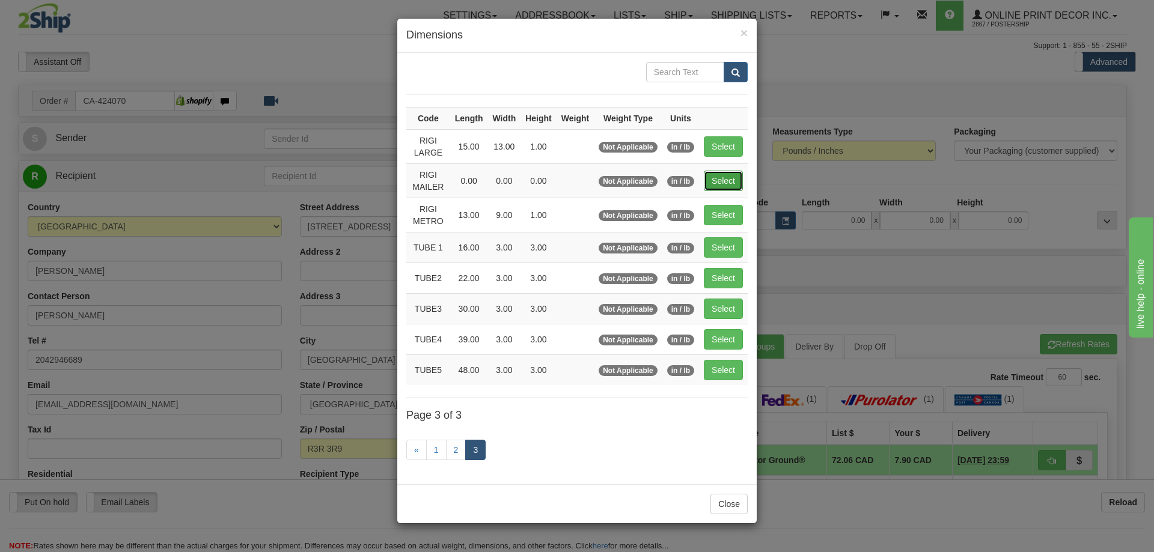
click at [711, 180] on button "Select" at bounding box center [723, 181] width 39 height 20
type input "RIGI MAILER"
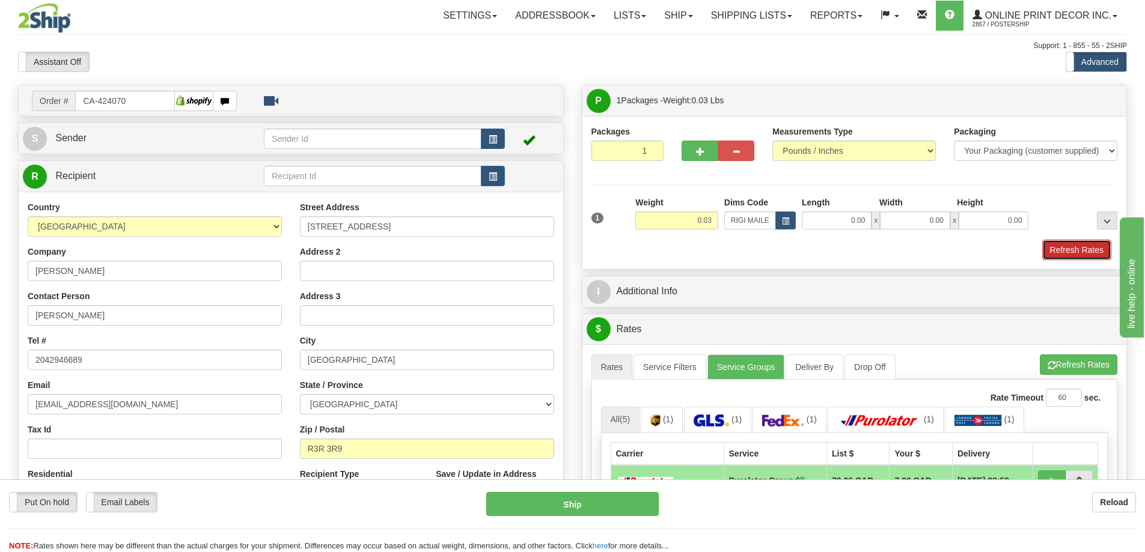
click at [1074, 249] on button "Refresh Rates" at bounding box center [1076, 250] width 69 height 20
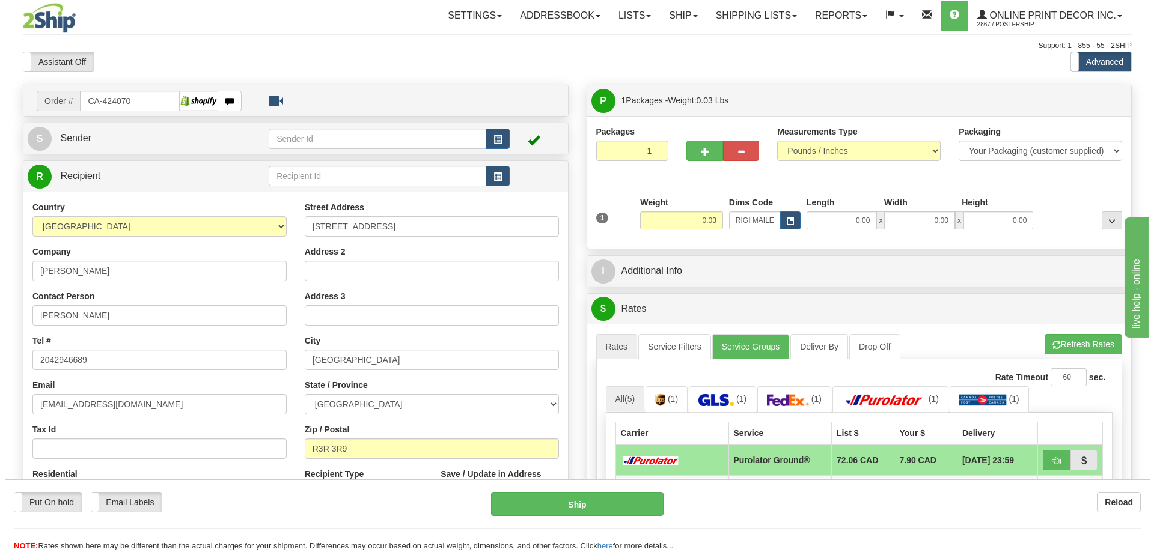
scroll to position [180, 0]
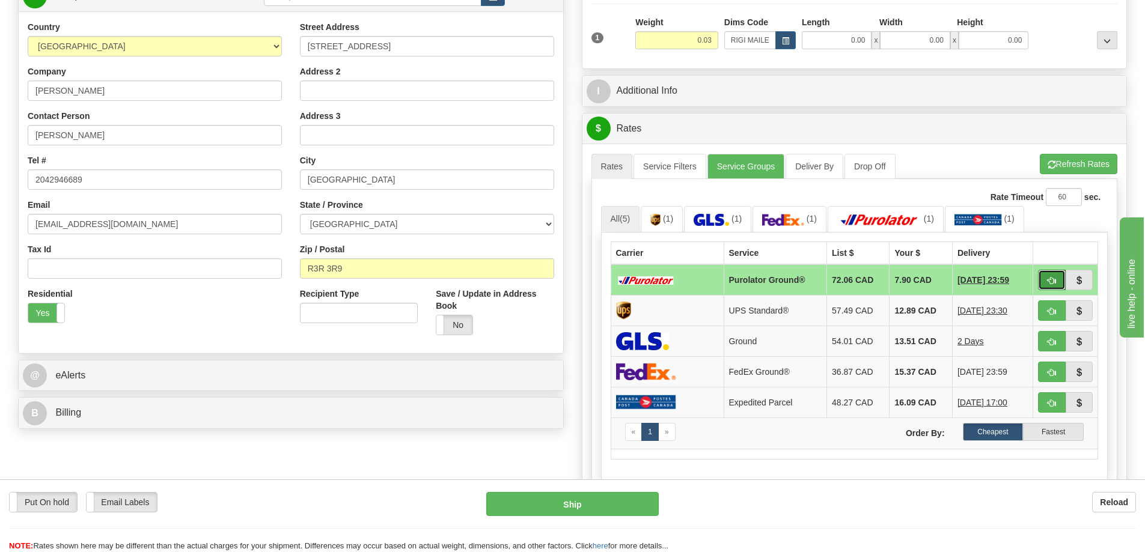
click at [1049, 281] on span "button" at bounding box center [1051, 281] width 8 height 8
type input "260"
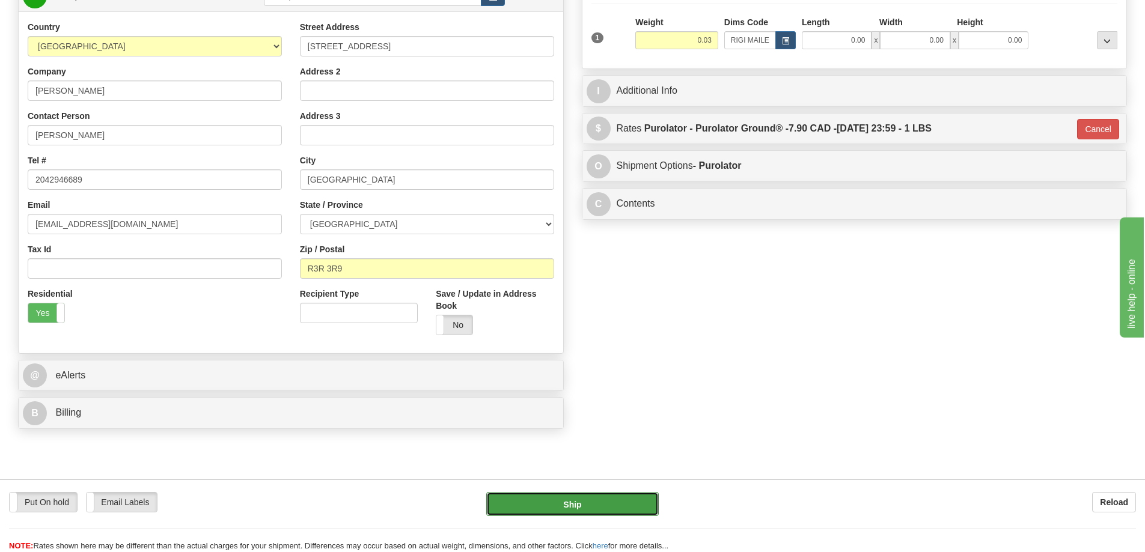
click at [622, 501] on button "Ship" at bounding box center [572, 504] width 172 height 24
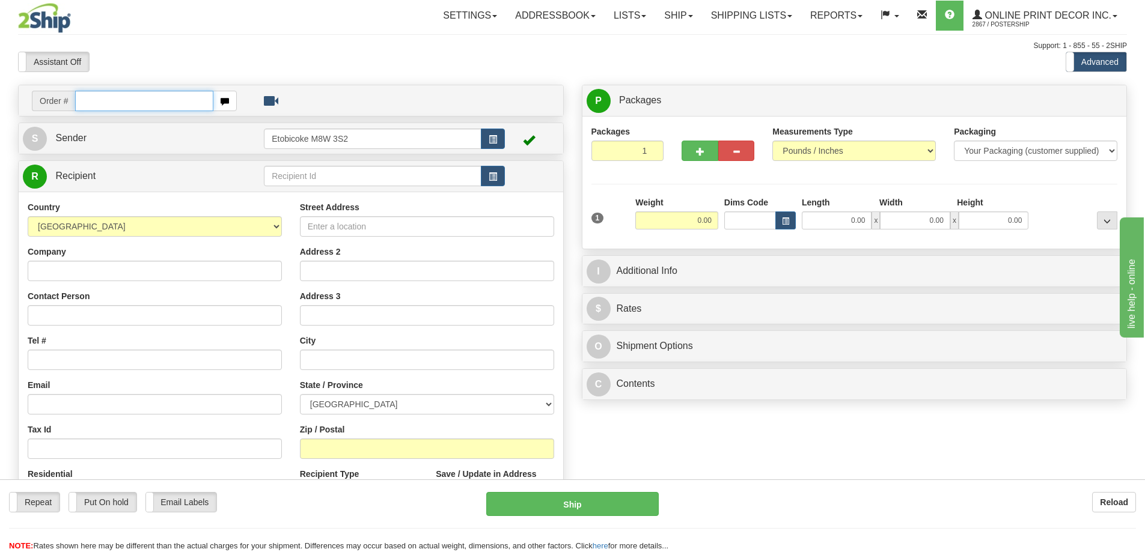
click at [110, 97] on input "text" at bounding box center [144, 101] width 138 height 20
type input "ca-424145"
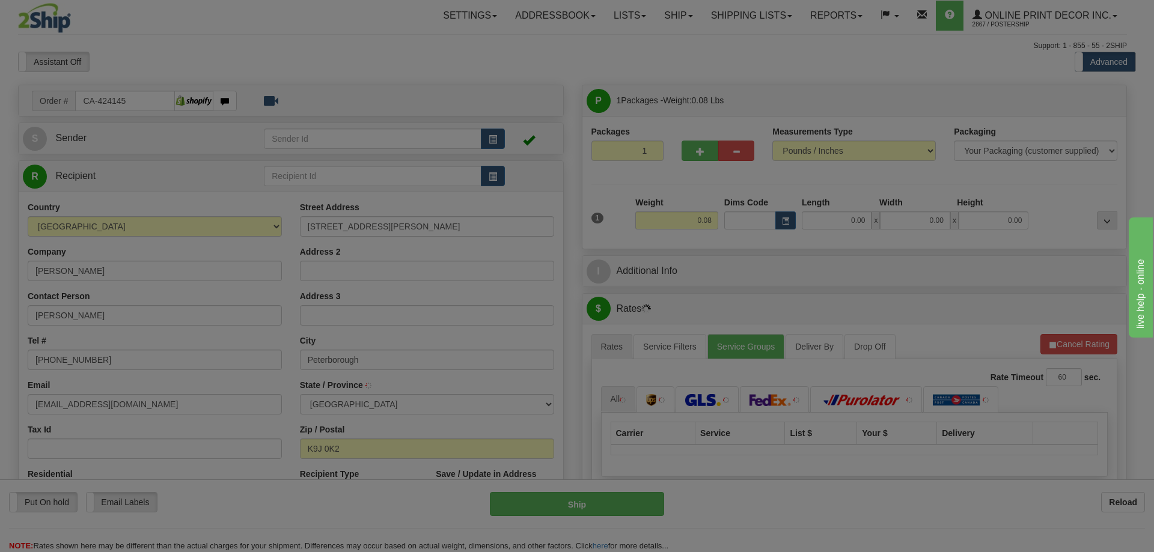
type input "OTONABEE"
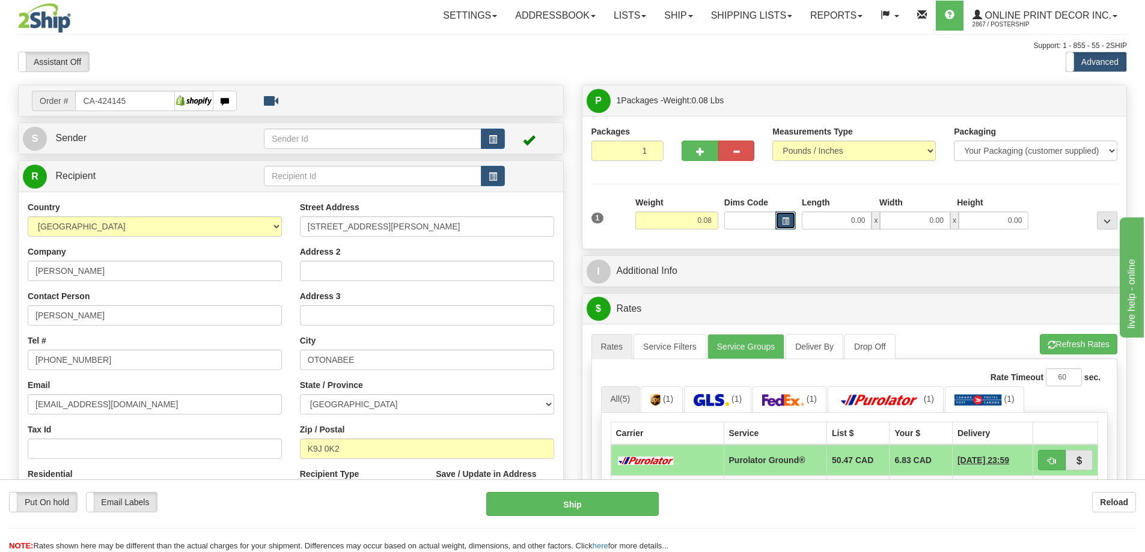
click at [787, 222] on span "button" at bounding box center [785, 221] width 7 height 7
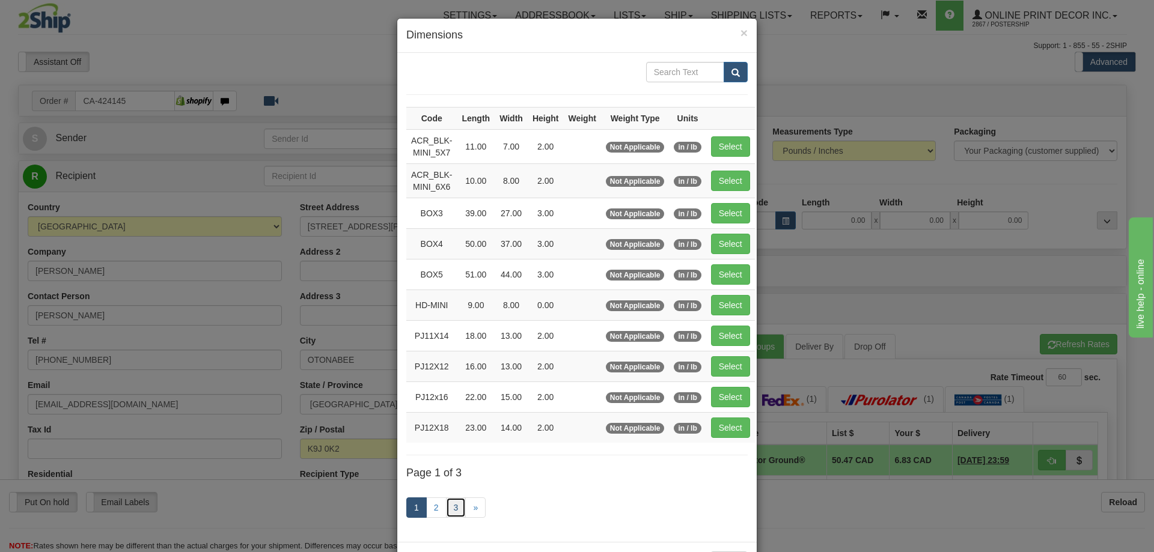
click at [451, 510] on link "3" at bounding box center [456, 507] width 20 height 20
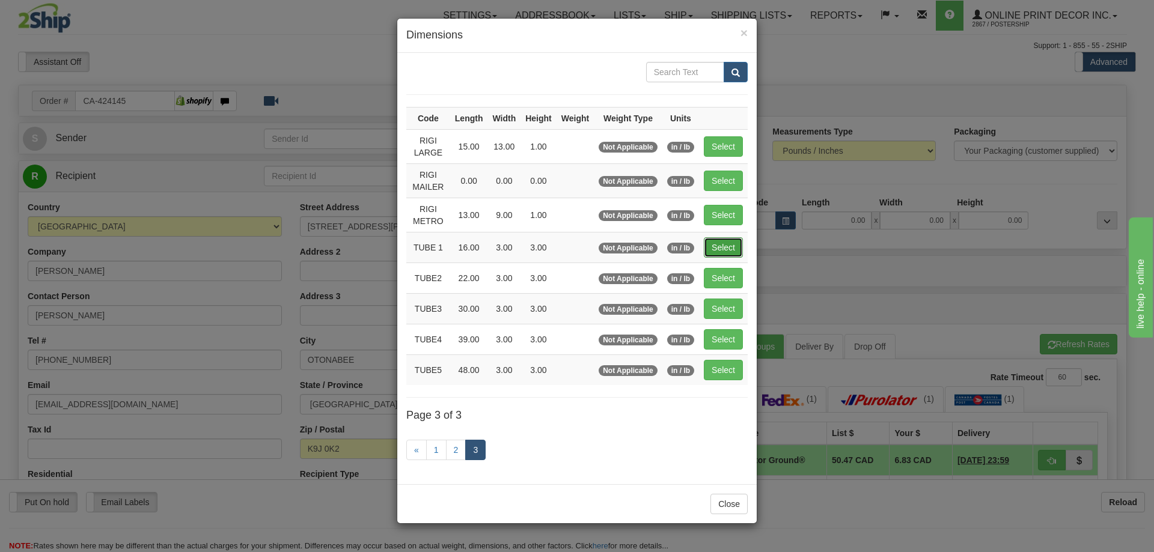
click at [721, 246] on button "Select" at bounding box center [723, 247] width 39 height 20
type input "TUBE 1"
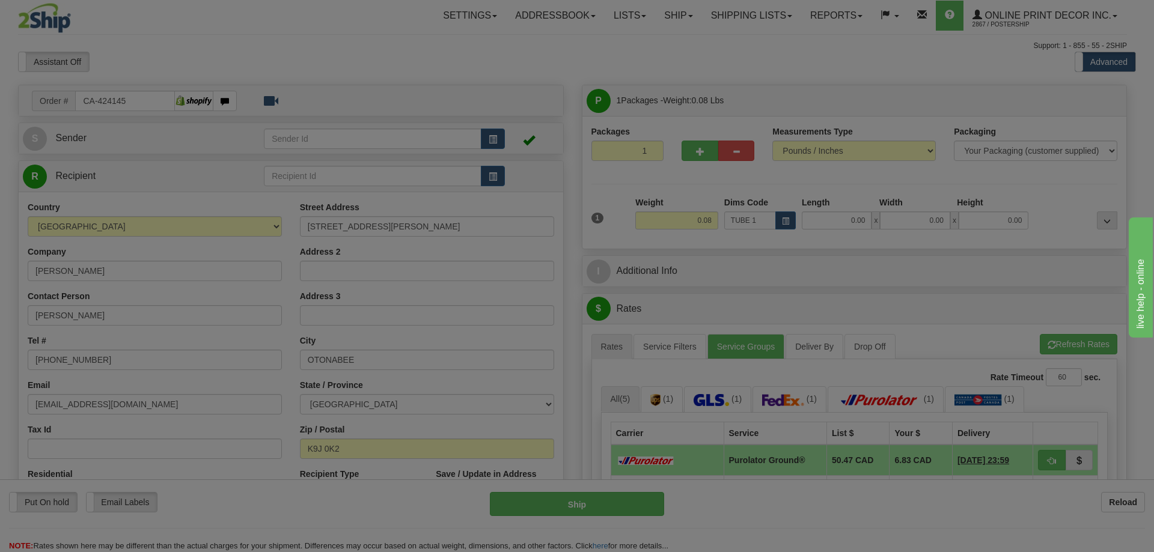
type input "16.00"
type input "3.00"
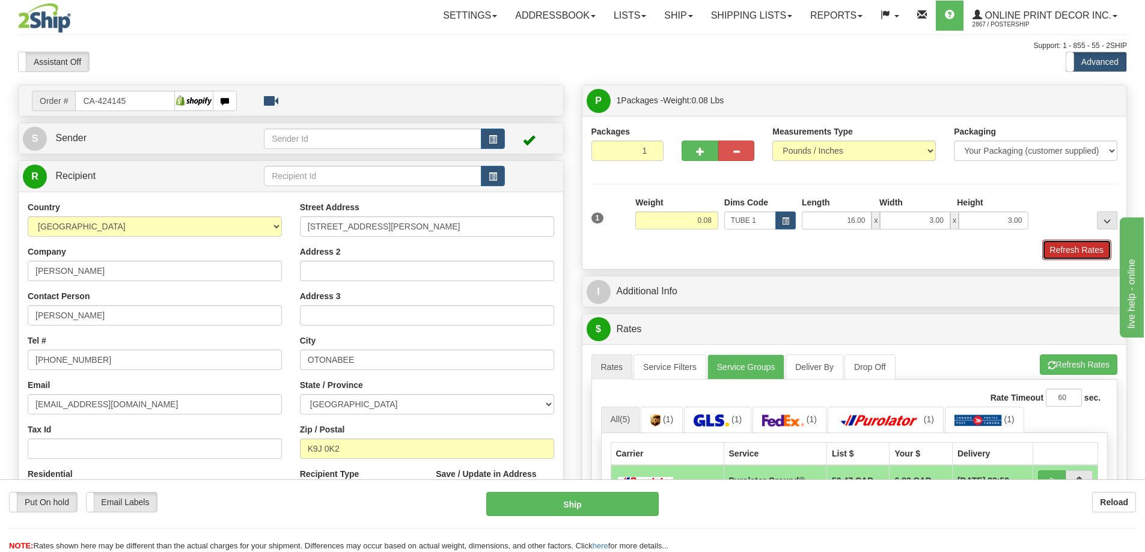
click at [1087, 251] on button "Refresh Rates" at bounding box center [1076, 250] width 69 height 20
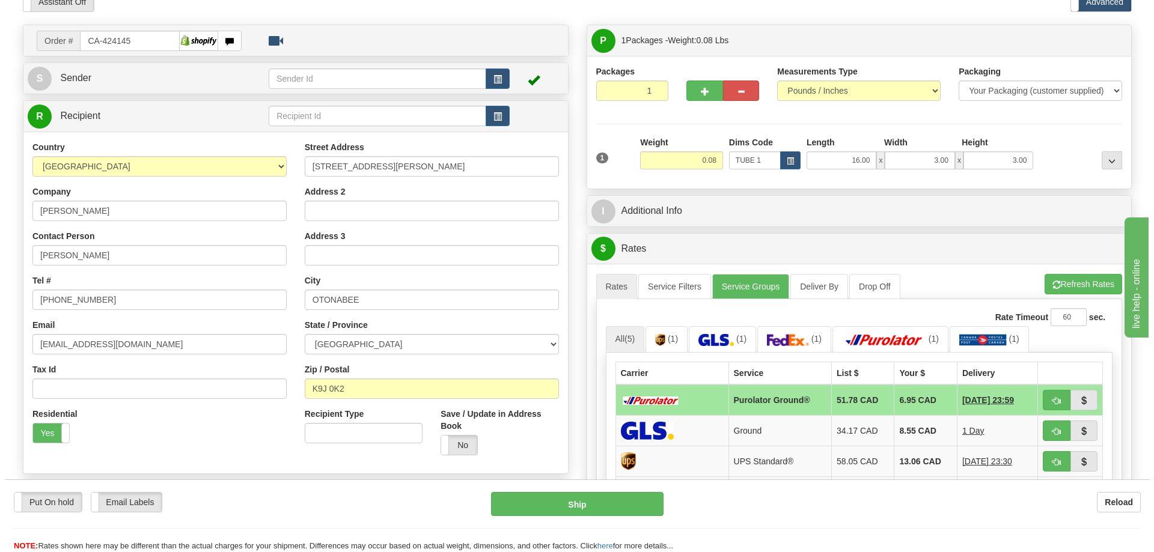
scroll to position [180, 0]
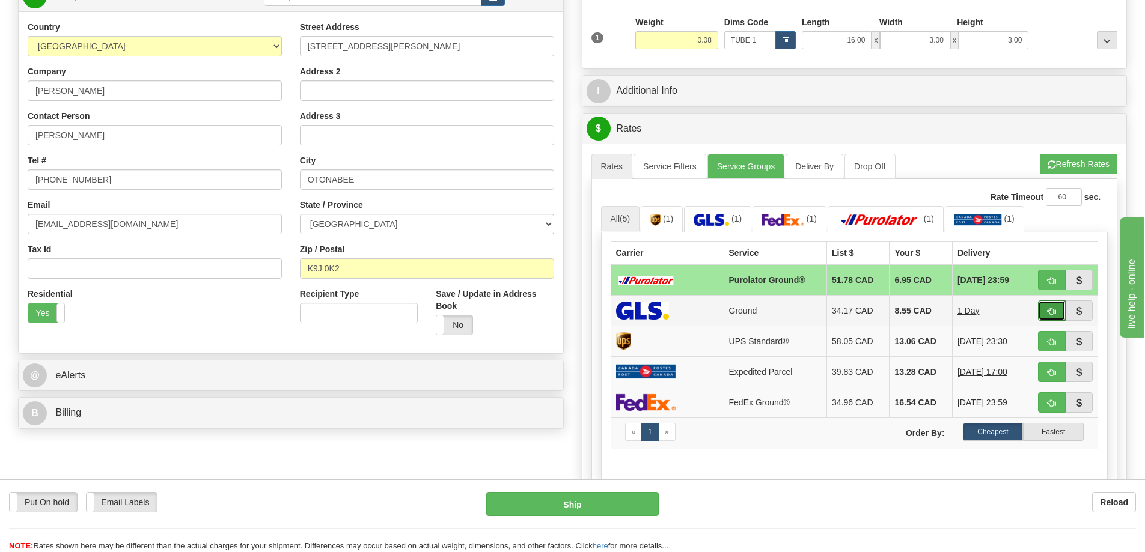
click at [1043, 310] on button "button" at bounding box center [1052, 310] width 28 height 20
type input "1"
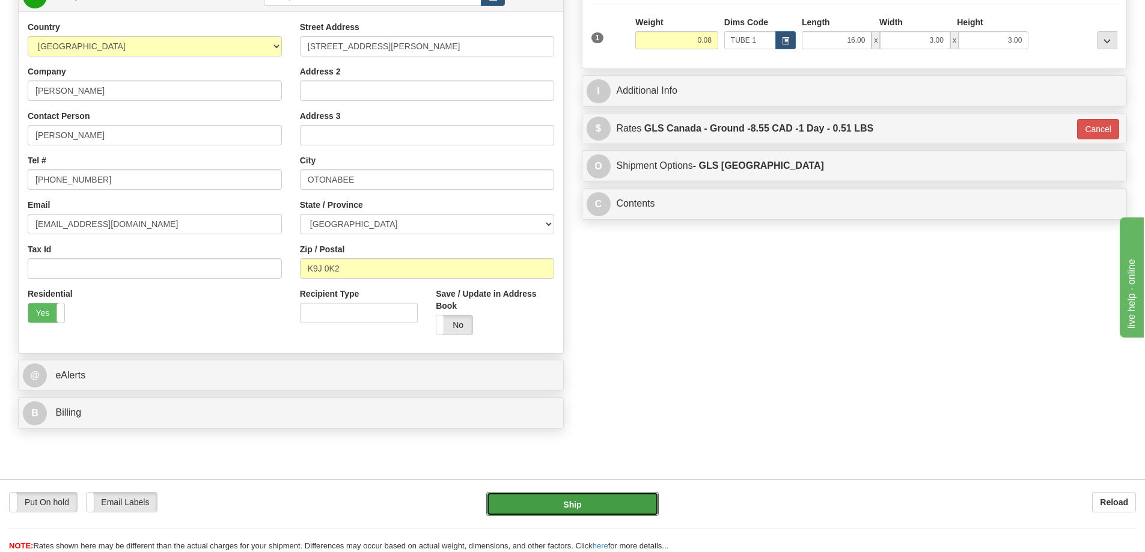
click at [573, 504] on button "Ship" at bounding box center [572, 504] width 172 height 24
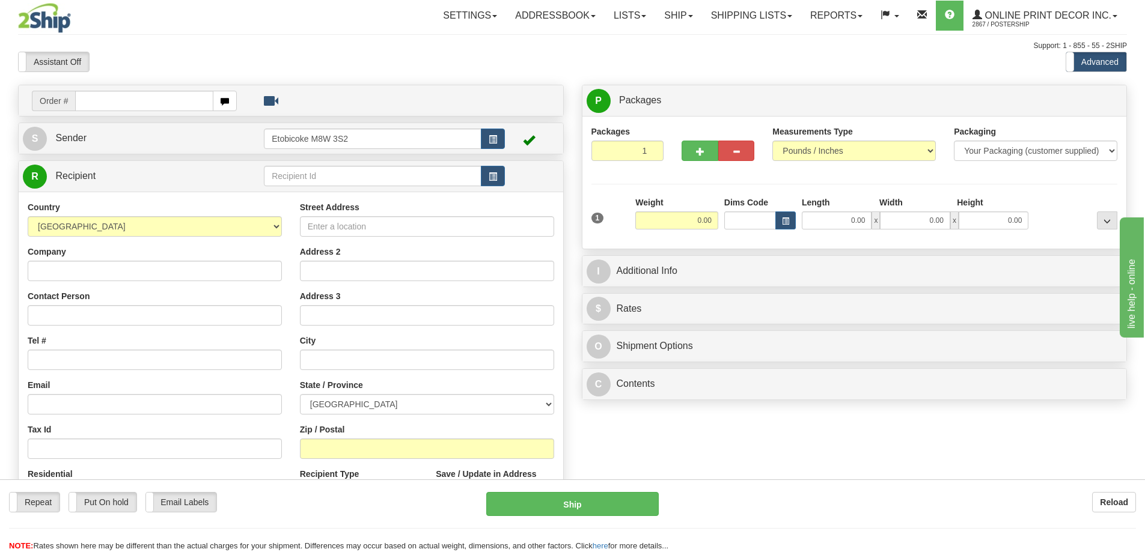
click at [104, 99] on input "text" at bounding box center [144, 101] width 138 height 20
type input "ca-424137"
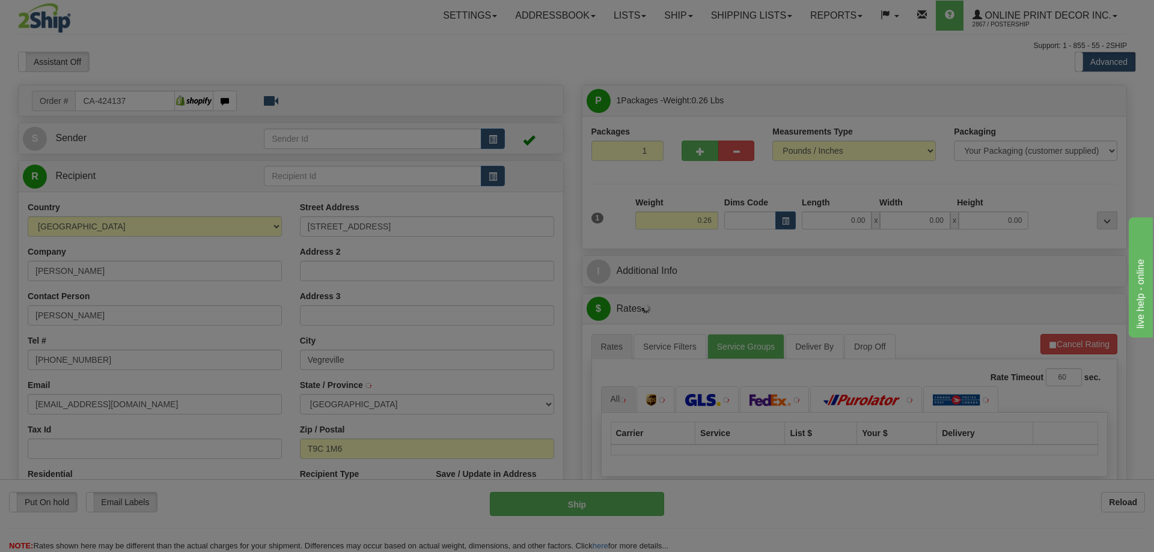
type input "VEGREVILLE"
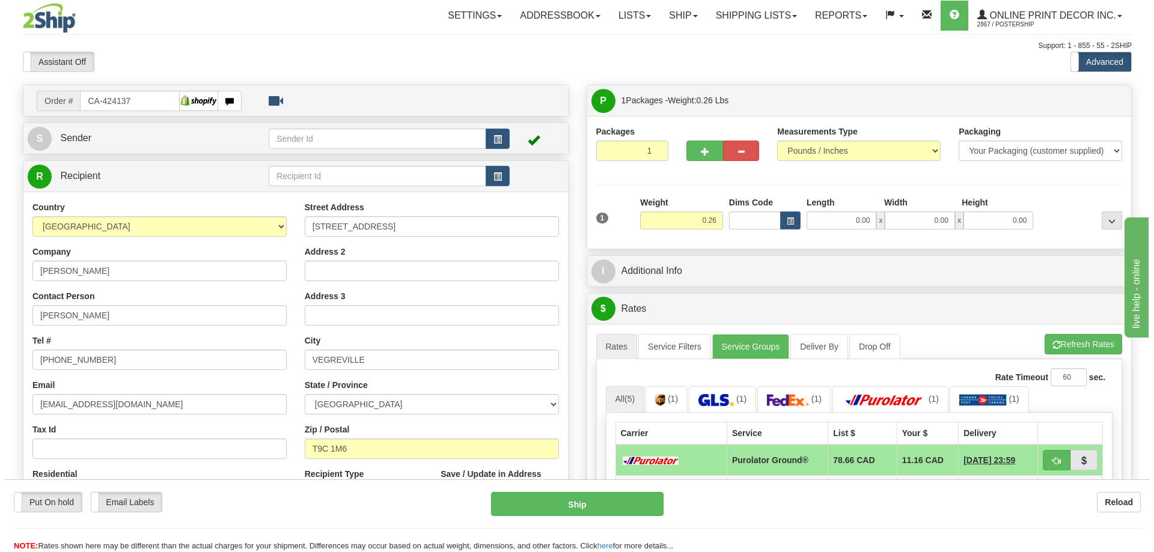
scroll to position [180, 0]
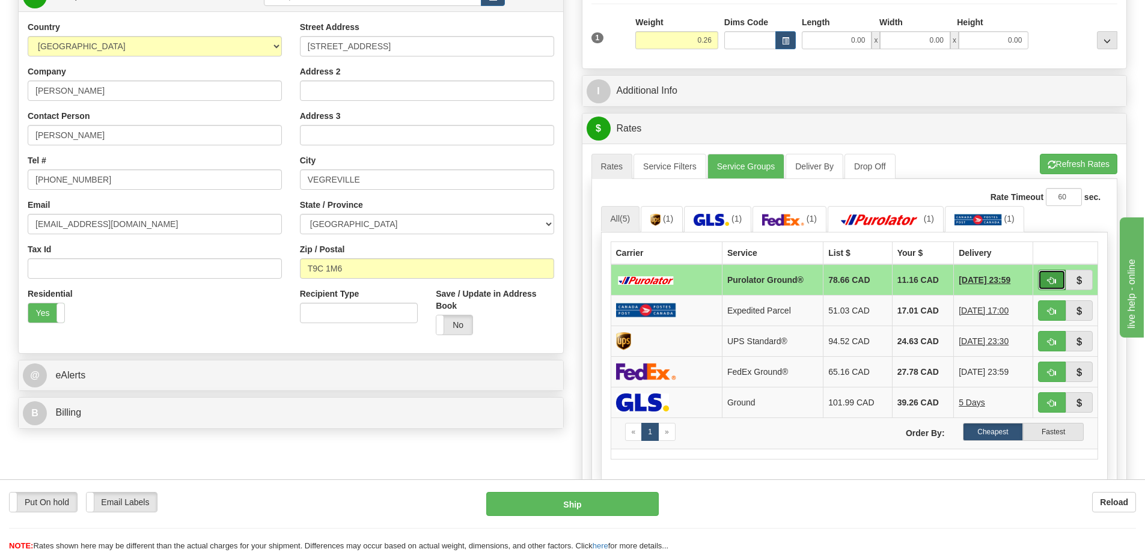
click at [1041, 276] on button "button" at bounding box center [1052, 280] width 28 height 20
type input "260"
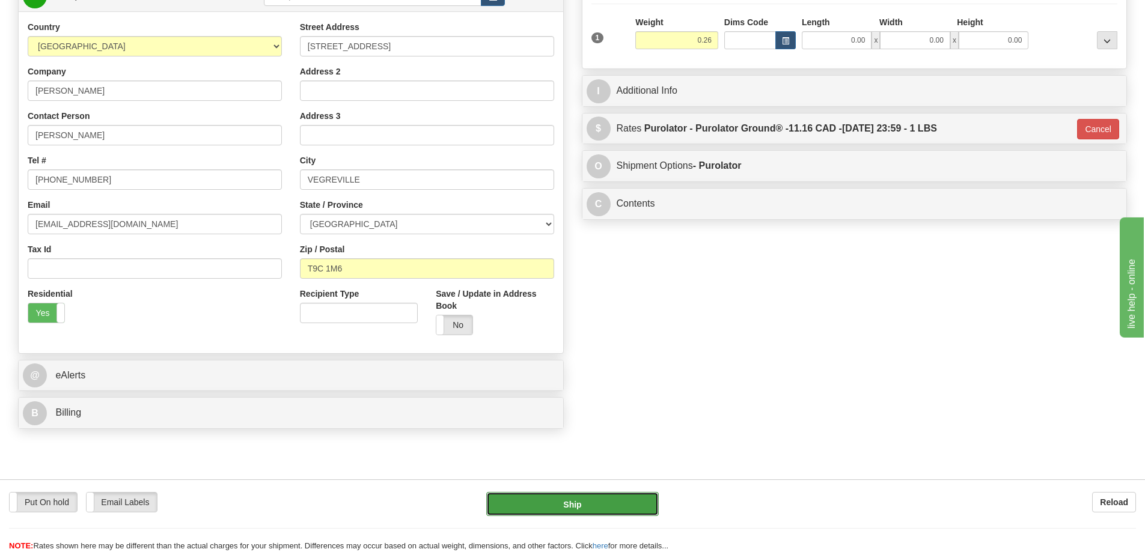
click at [619, 503] on button "Ship" at bounding box center [572, 504] width 172 height 24
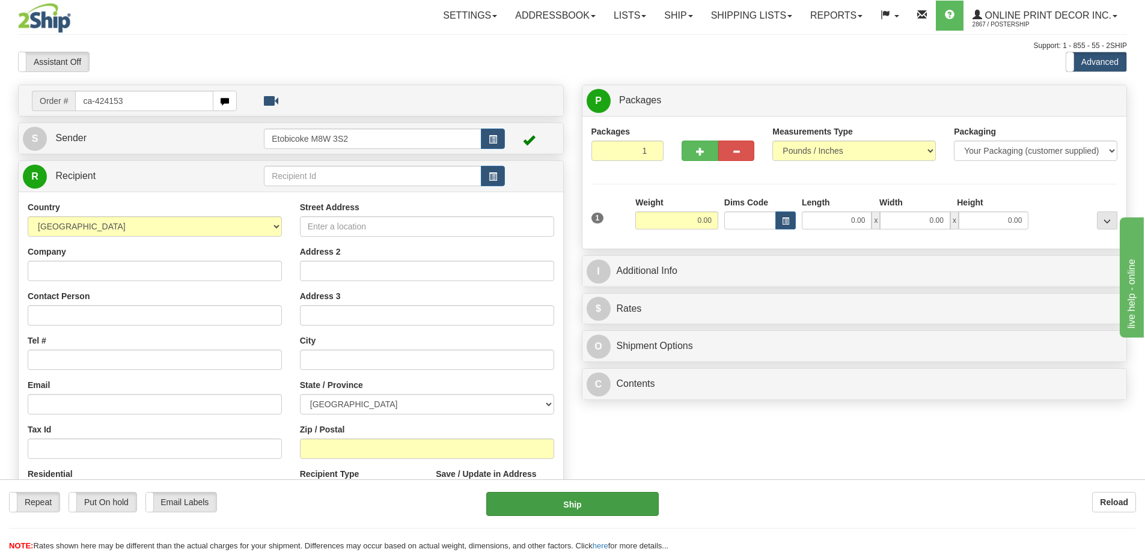
type input "ca-424153"
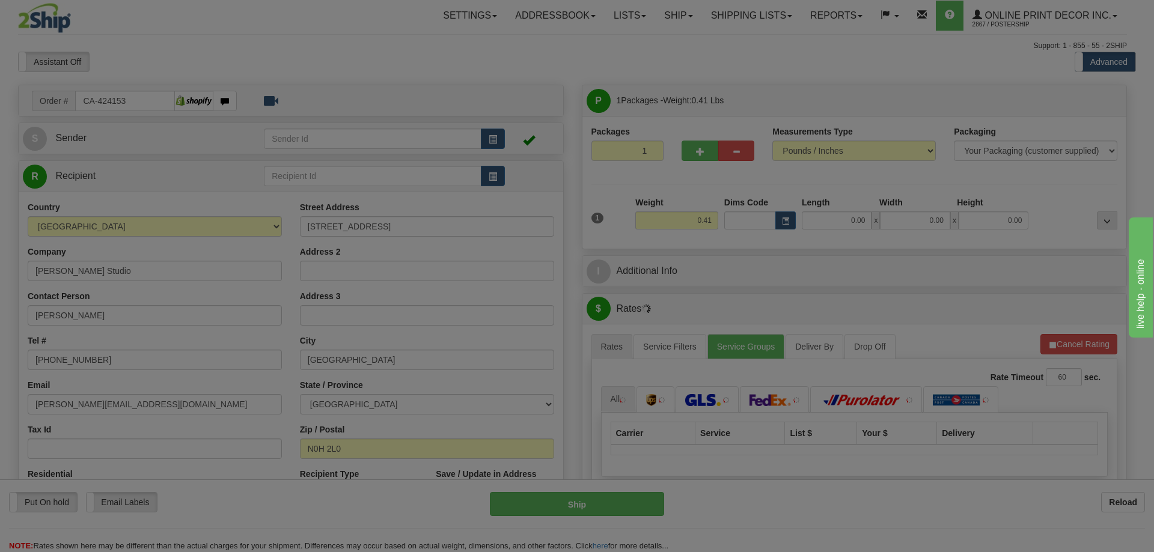
type input "[GEOGRAPHIC_DATA]"
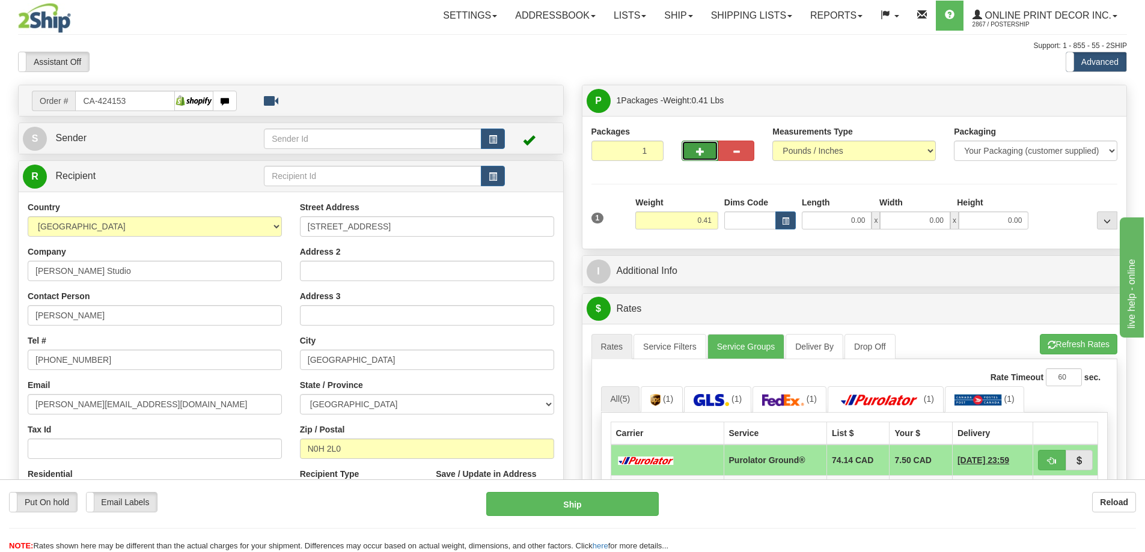
click at [690, 151] on button "button" at bounding box center [699, 151] width 36 height 20
radio input "true"
type input "2"
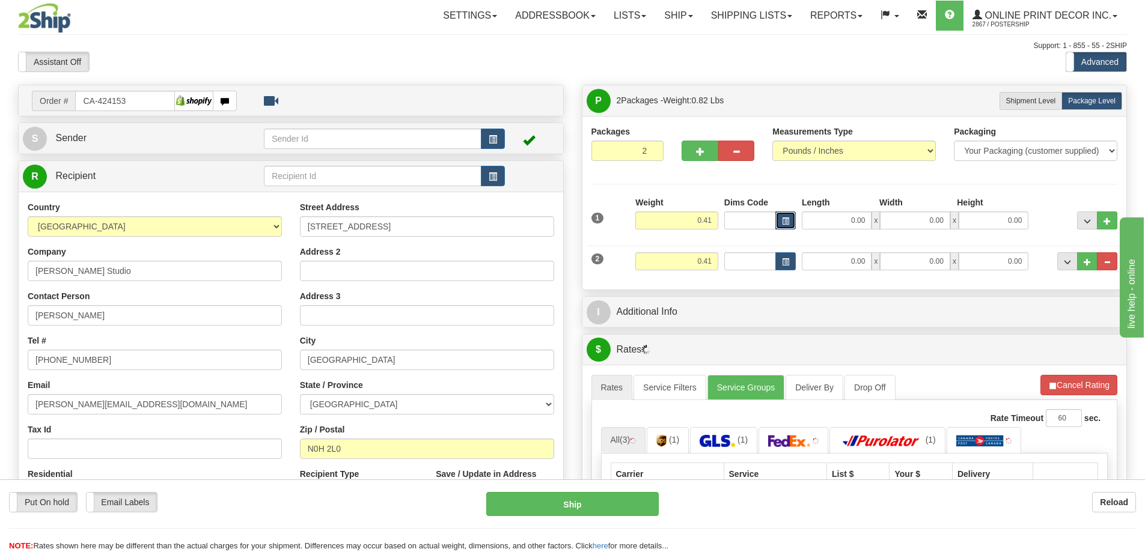
click at [783, 214] on button "button" at bounding box center [785, 220] width 20 height 18
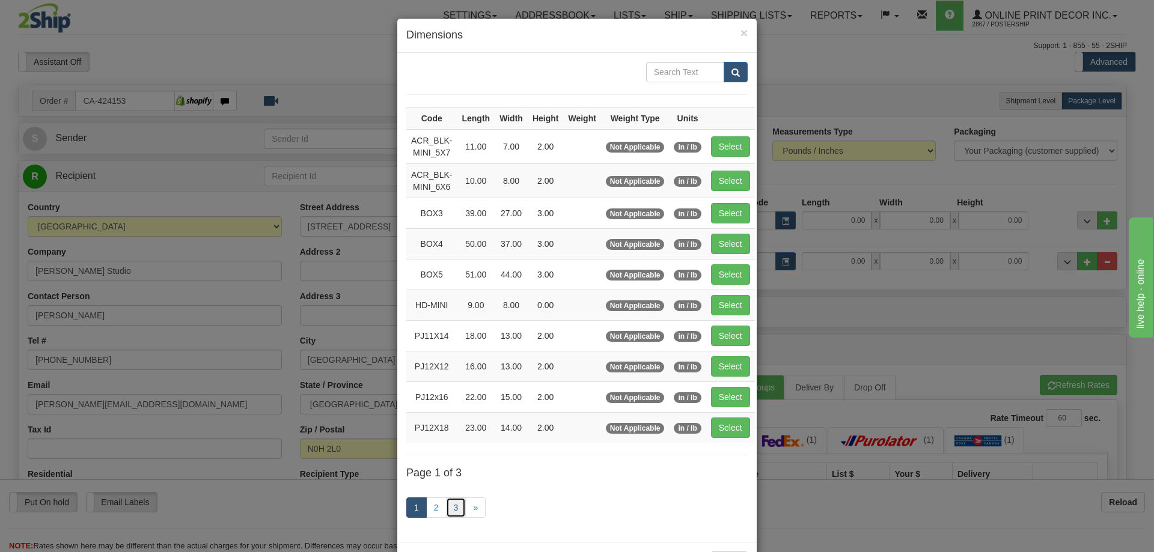
click at [454, 507] on link "3" at bounding box center [456, 507] width 20 height 20
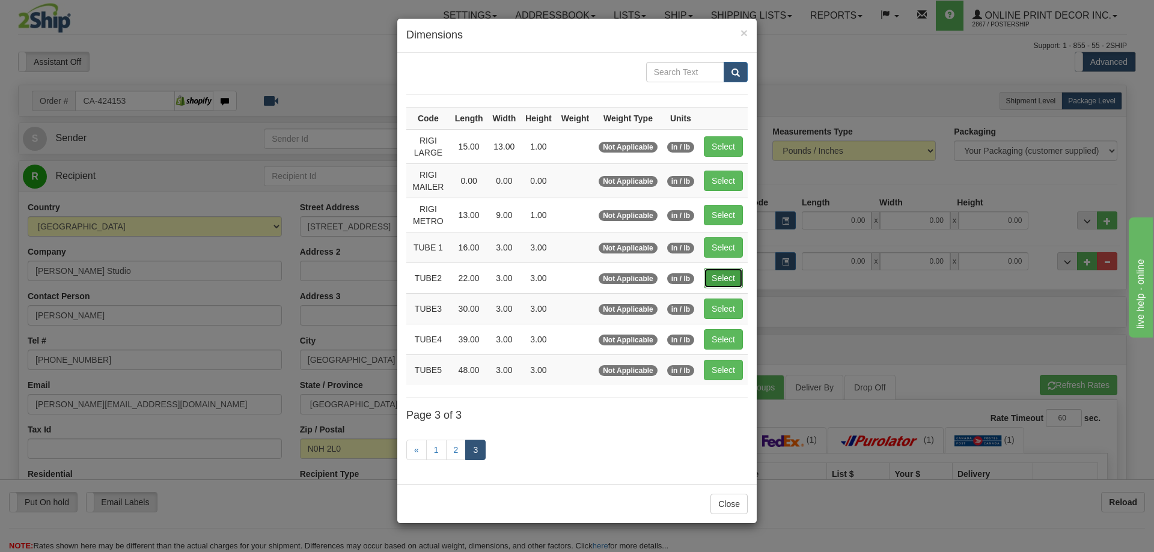
click at [718, 272] on button "Select" at bounding box center [723, 278] width 39 height 20
type input "TUBE2"
type input "22.00"
type input "3.00"
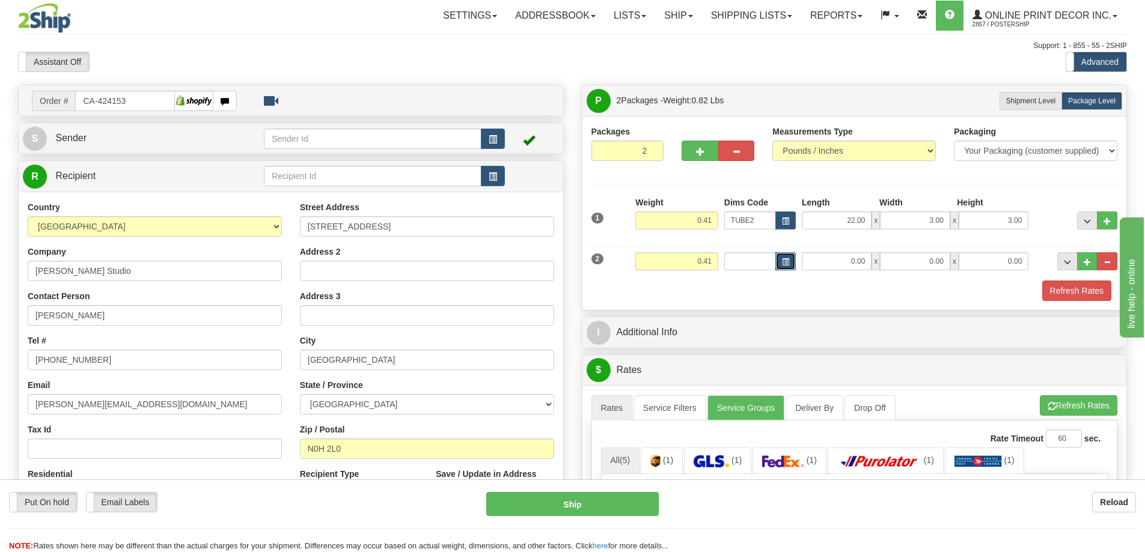
click at [789, 263] on button "button" at bounding box center [785, 261] width 20 height 18
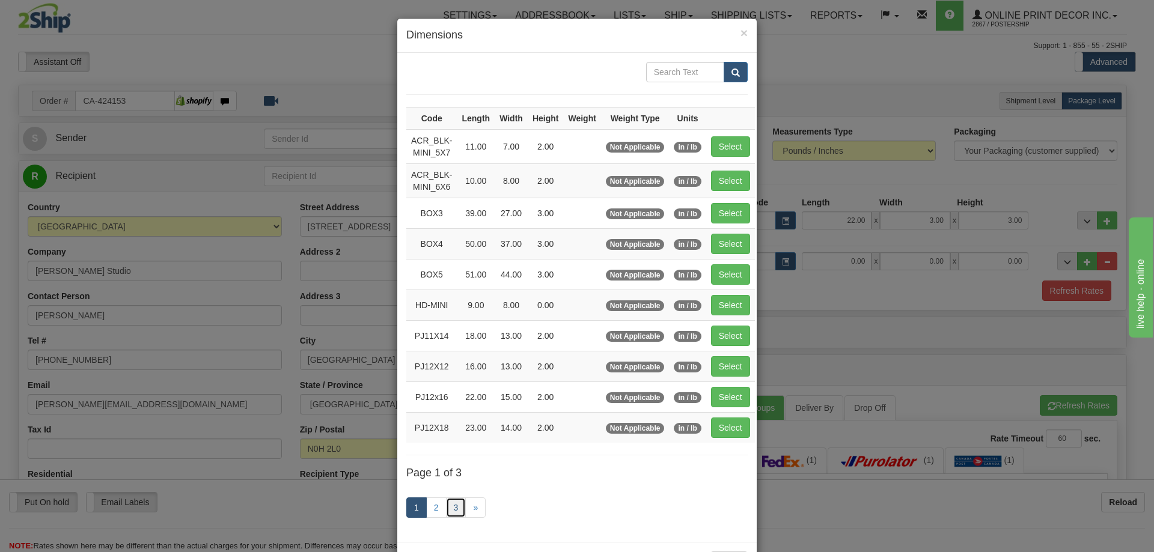
click at [452, 506] on link "3" at bounding box center [456, 507] width 20 height 20
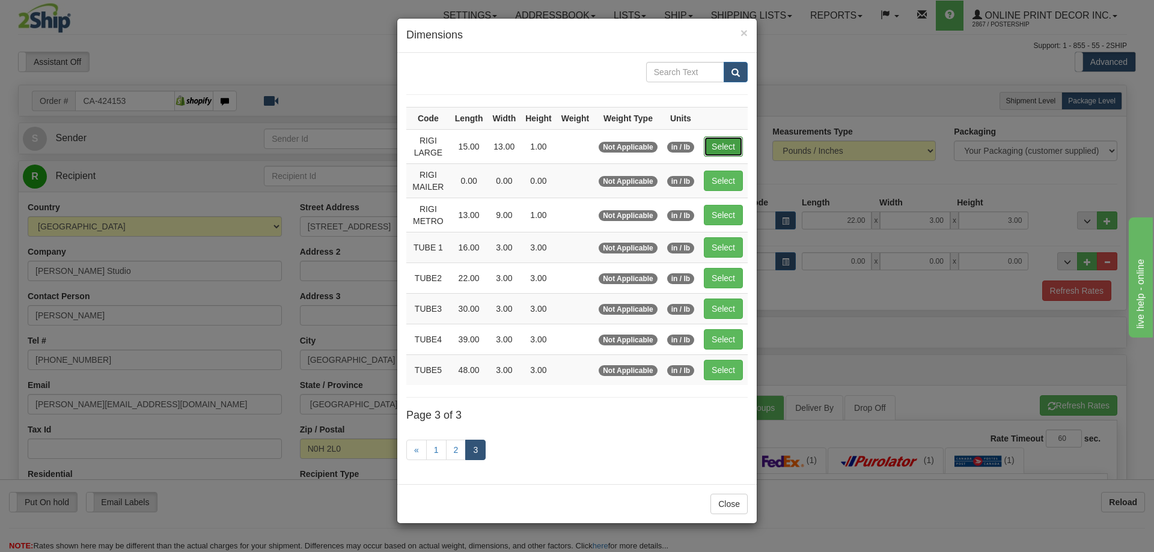
click at [731, 145] on button "Select" at bounding box center [723, 146] width 39 height 20
type input "RIGI LARGE"
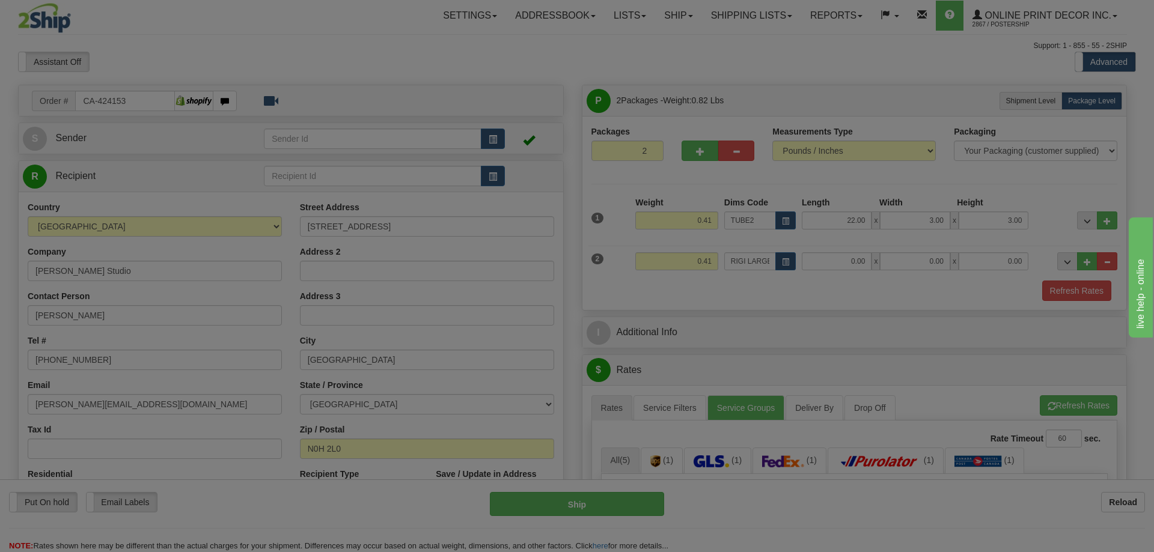
type input "15.00"
type input "13.00"
type input "1.00"
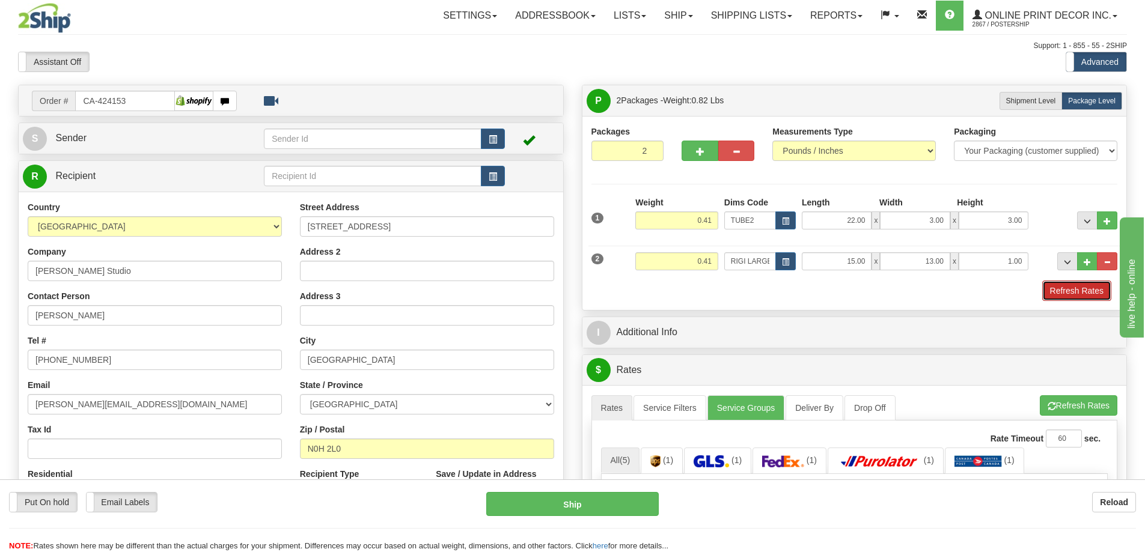
click at [1059, 291] on button "Refresh Rates" at bounding box center [1076, 291] width 69 height 20
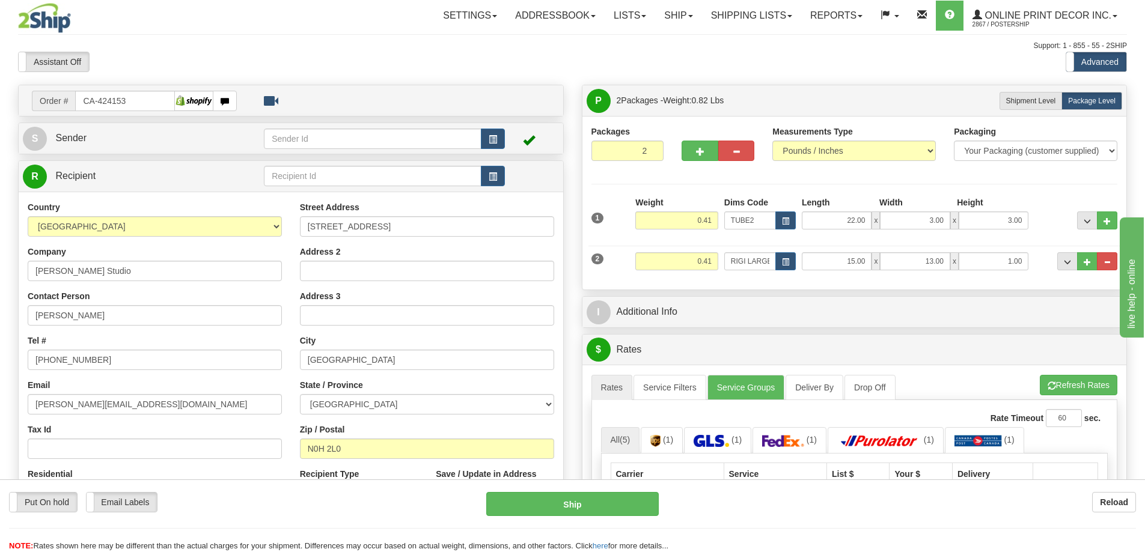
scroll to position [60, 0]
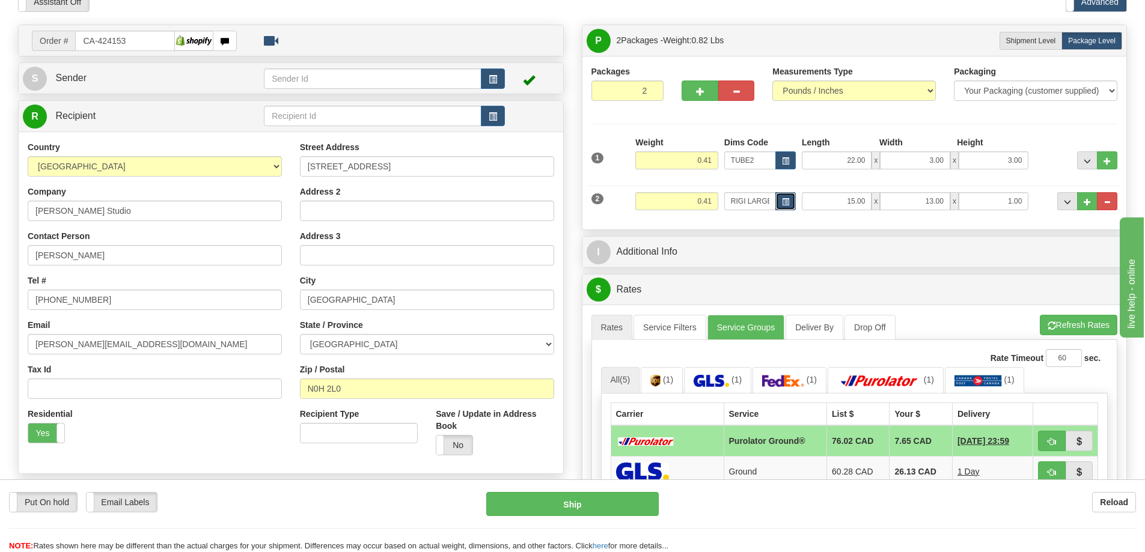
click at [783, 201] on span "button" at bounding box center [785, 202] width 7 height 7
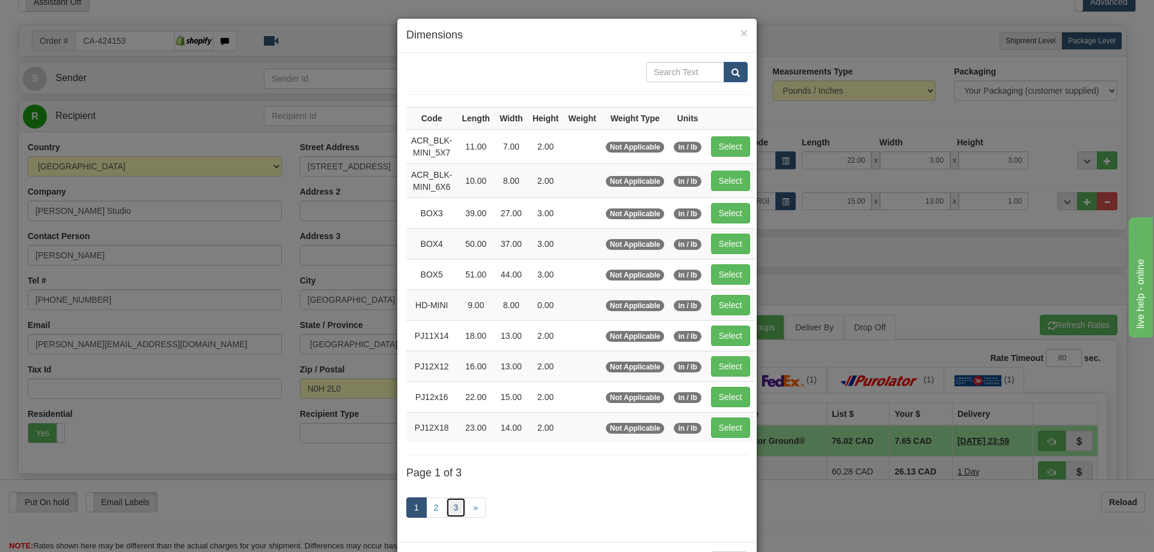
click at [450, 502] on link "3" at bounding box center [456, 507] width 20 height 20
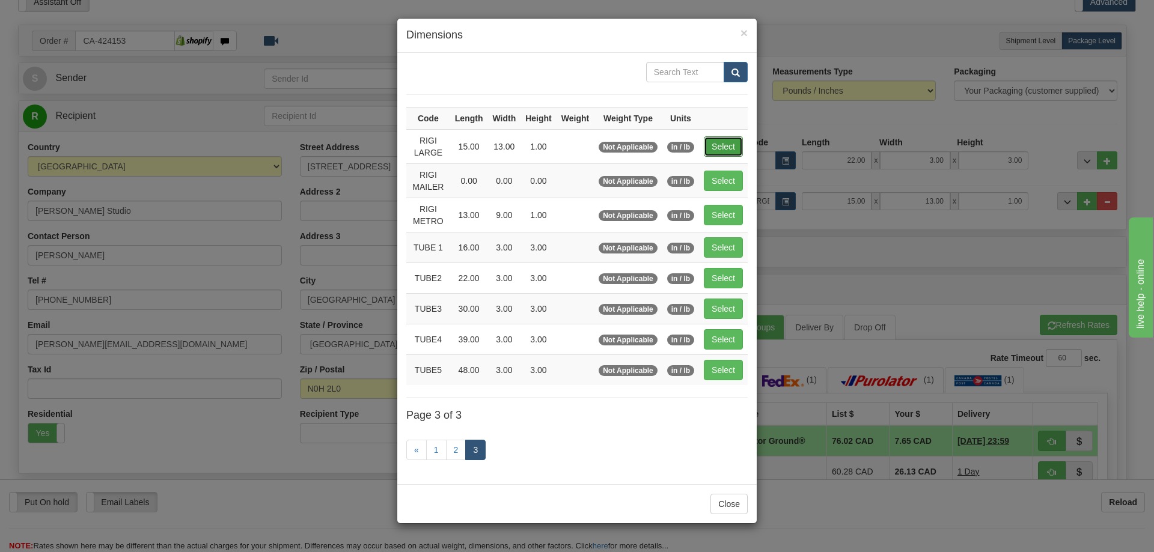
click at [717, 146] on button "Select" at bounding box center [723, 146] width 39 height 20
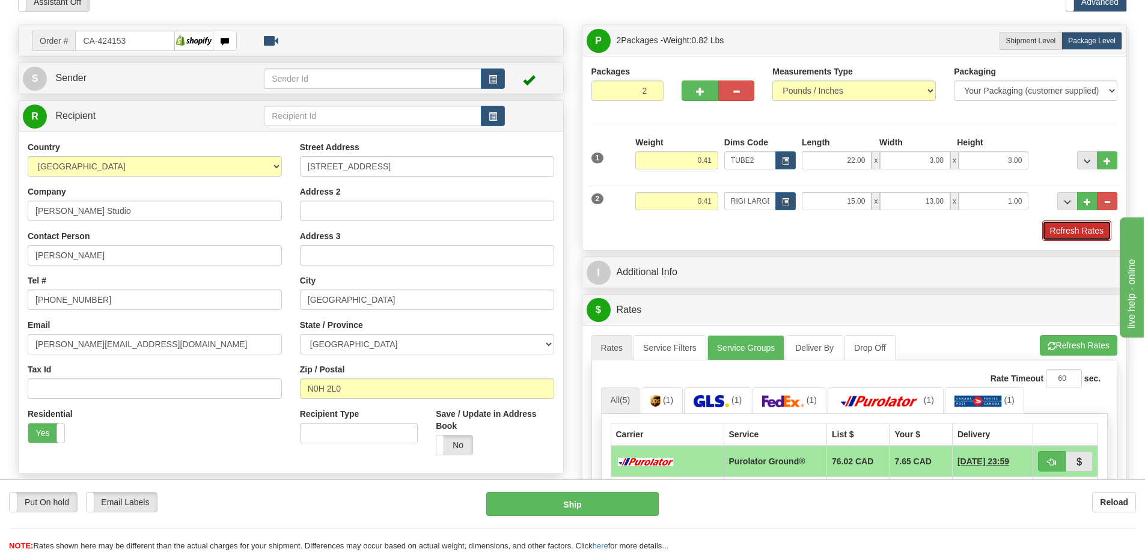
click at [1055, 229] on button "Refresh Rates" at bounding box center [1076, 231] width 69 height 20
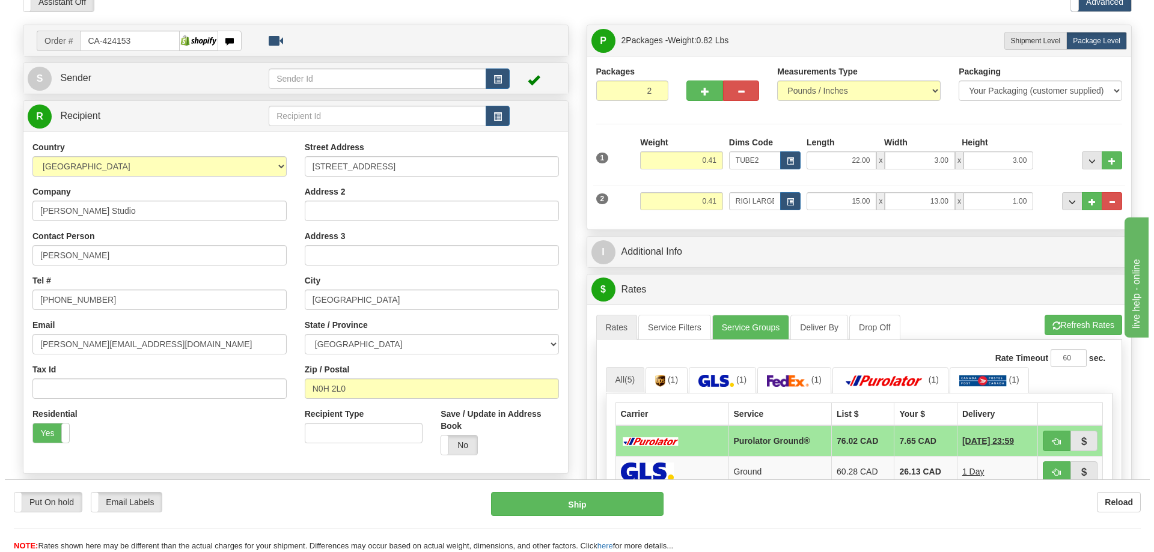
scroll to position [240, 0]
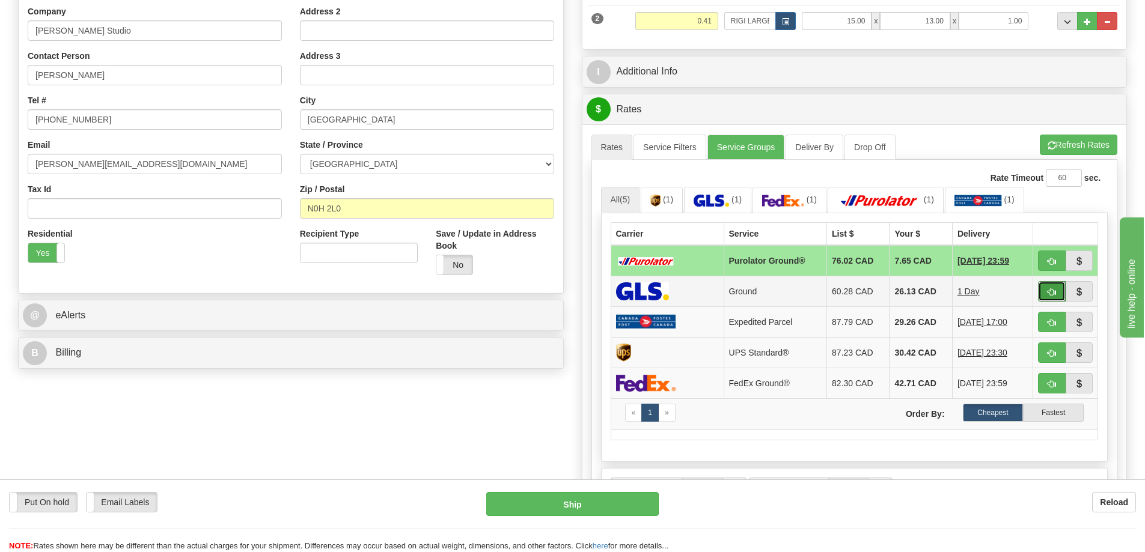
click at [1047, 290] on span "button" at bounding box center [1051, 292] width 8 height 8
type input "1"
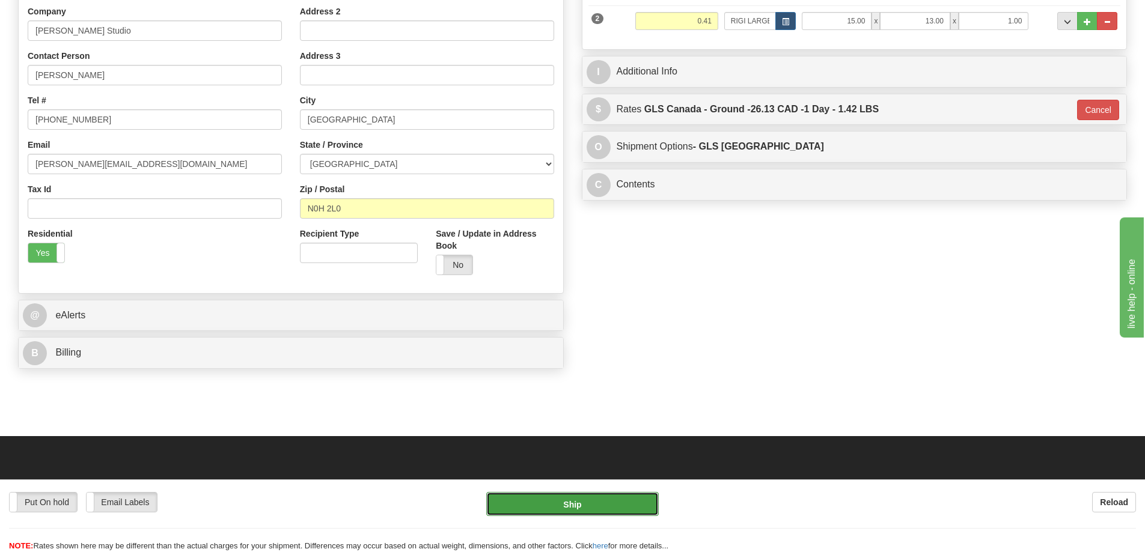
click at [589, 508] on button "Ship" at bounding box center [572, 504] width 172 height 24
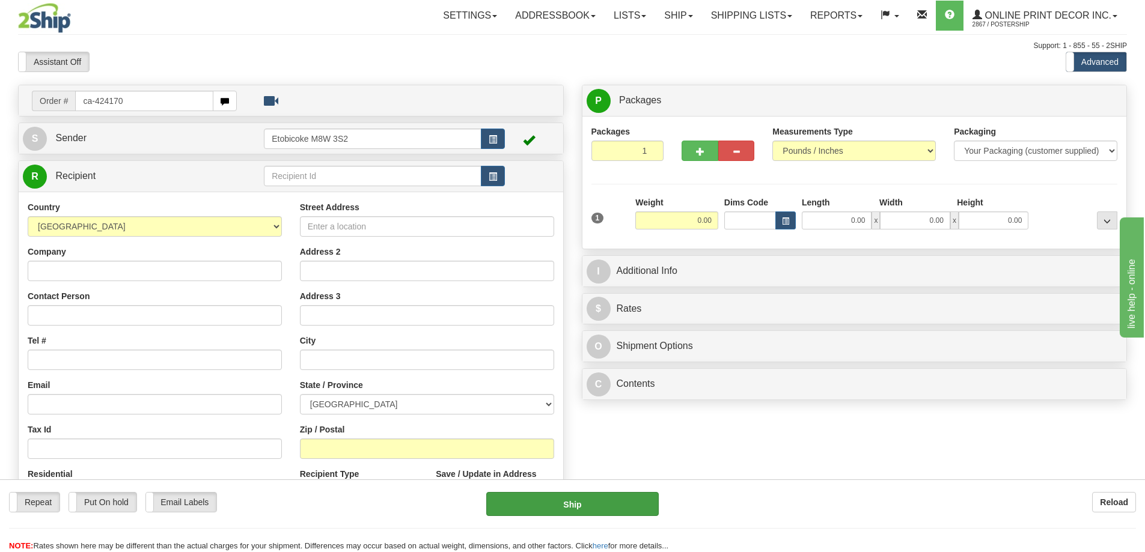
type input "ca-424170"
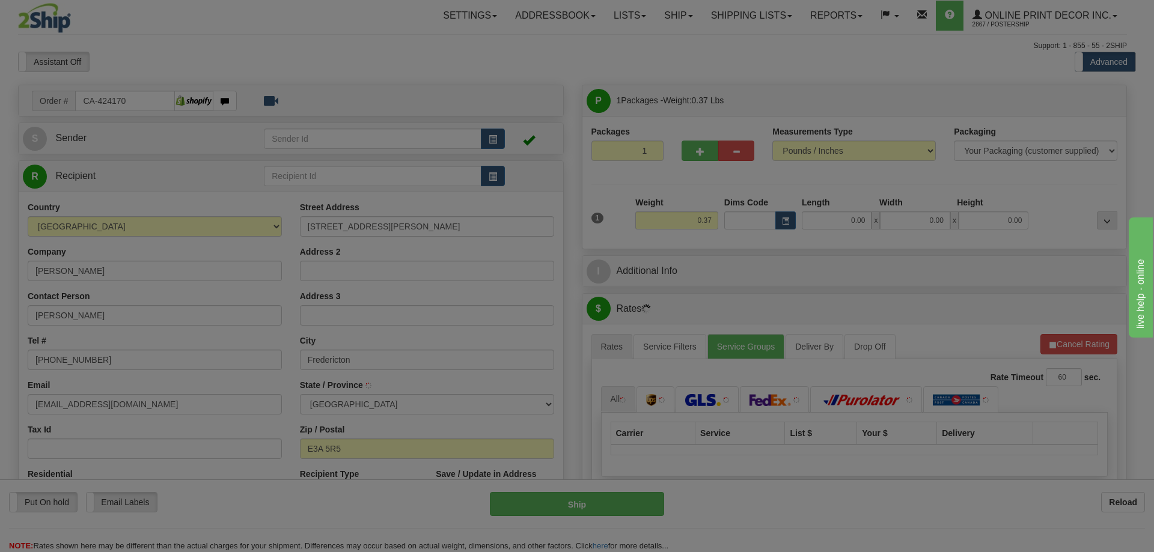
type input "FREDERICTON"
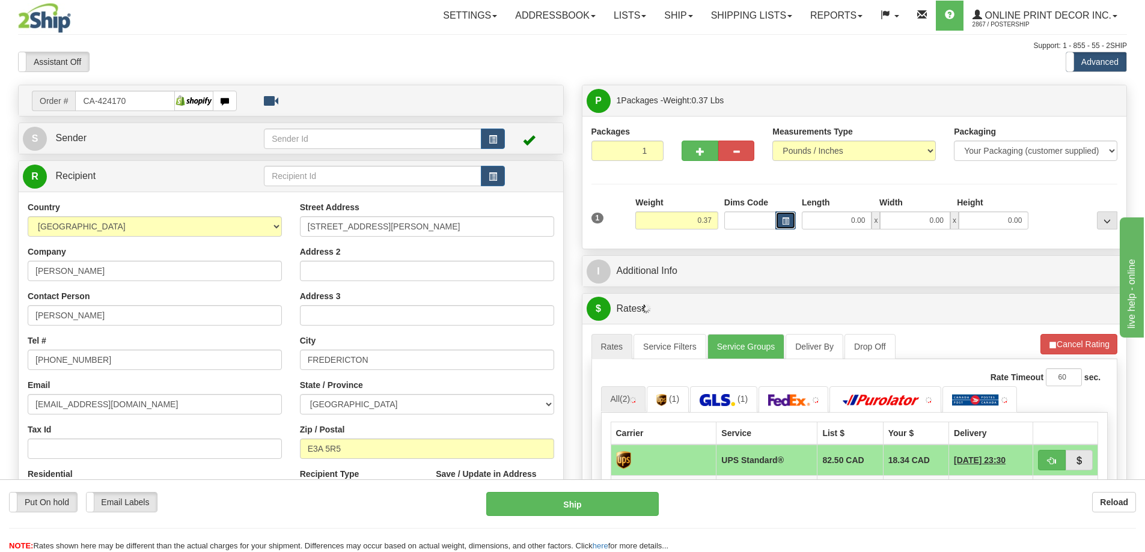
click at [782, 222] on span "button" at bounding box center [785, 221] width 7 height 7
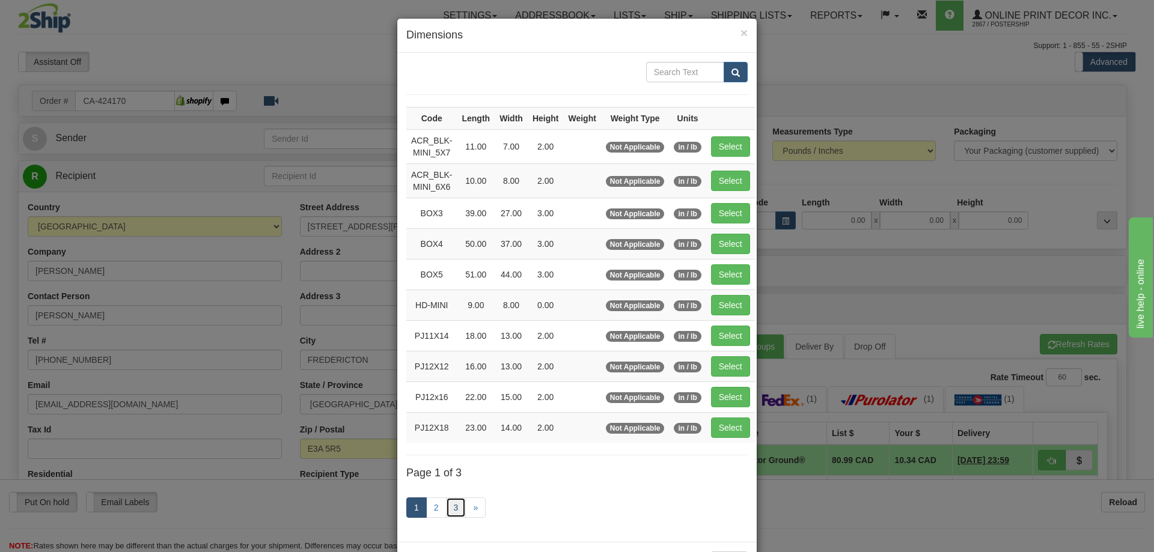
click at [451, 505] on link "3" at bounding box center [456, 507] width 20 height 20
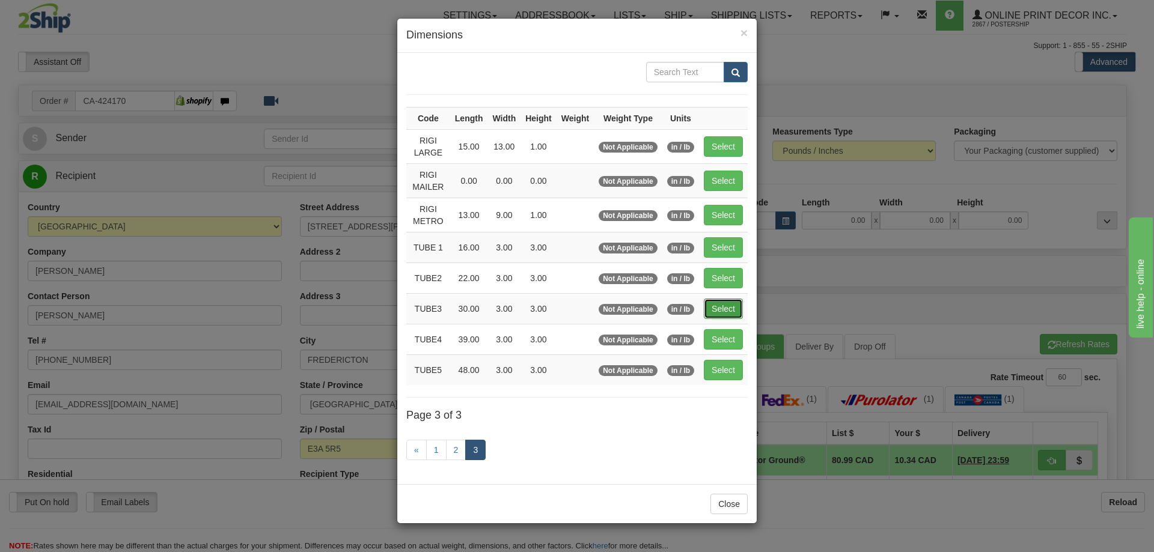
click at [729, 304] on button "Select" at bounding box center [723, 309] width 39 height 20
type input "TUBE3"
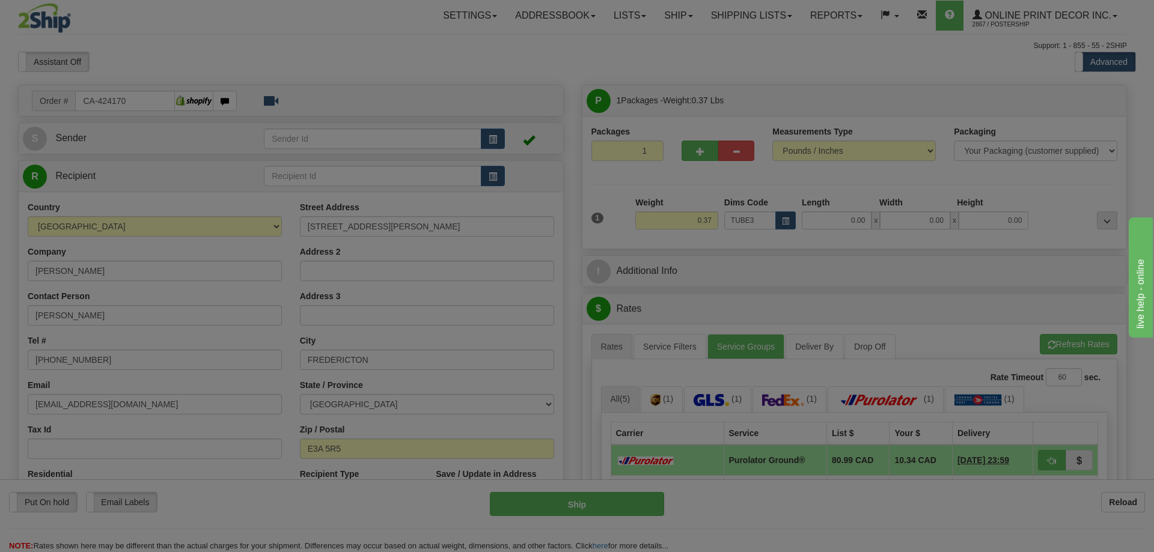
type input "30.00"
type input "3.00"
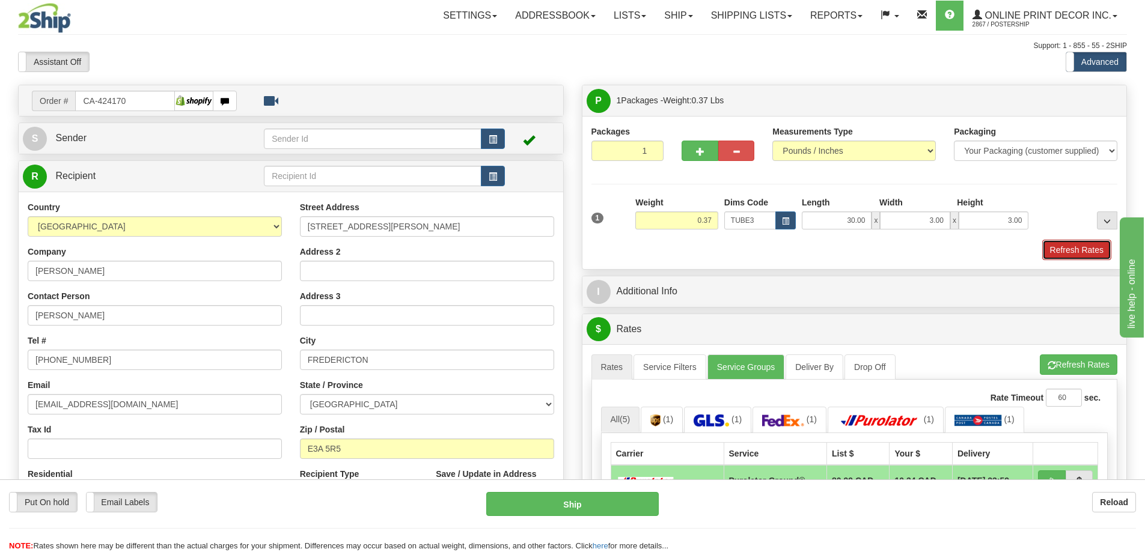
click at [1076, 249] on button "Refresh Rates" at bounding box center [1076, 250] width 69 height 20
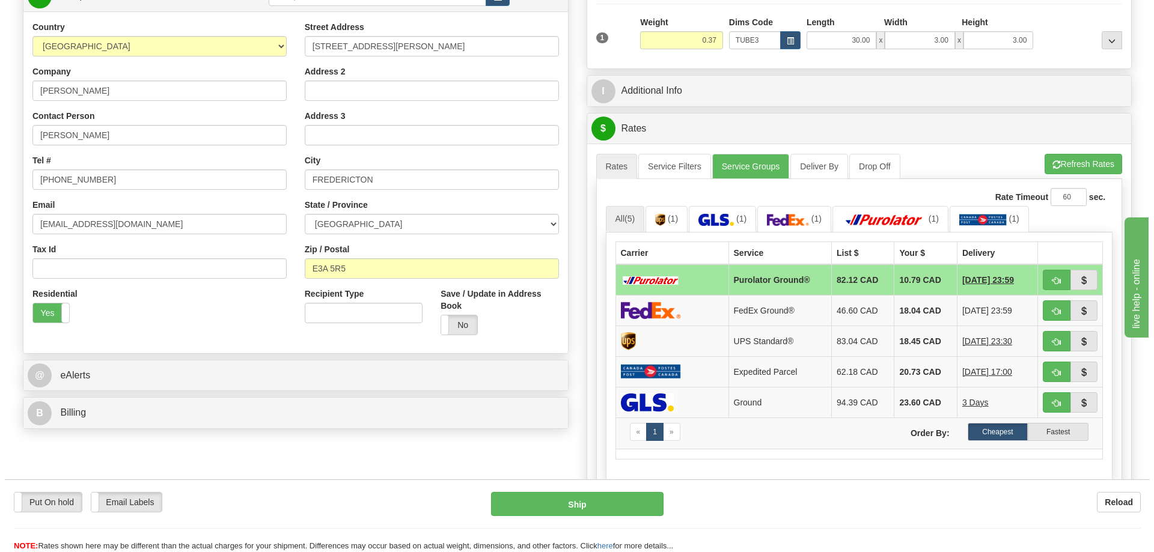
scroll to position [240, 0]
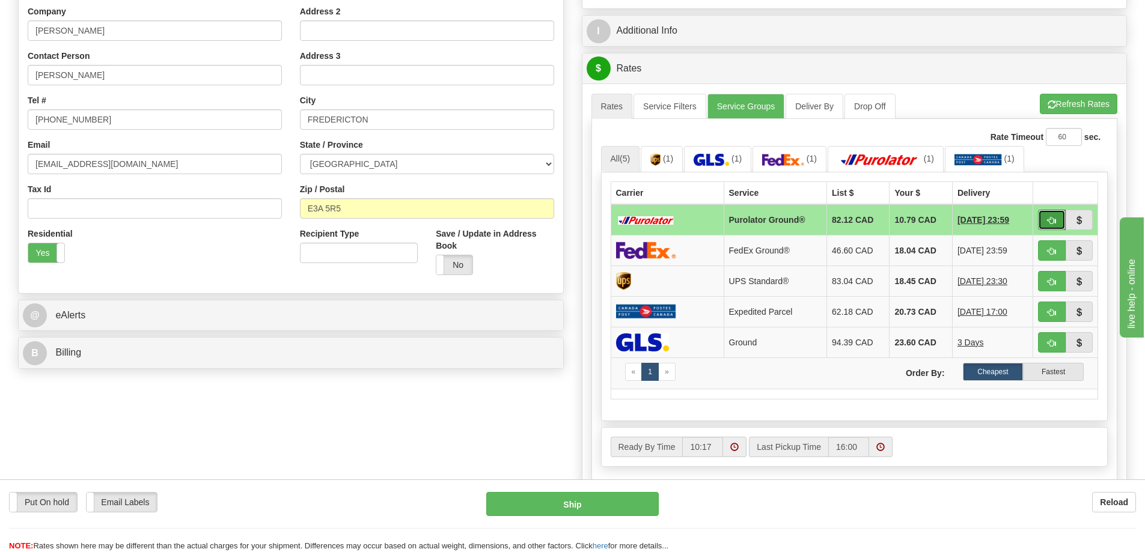
click at [1052, 222] on span "button" at bounding box center [1051, 221] width 8 height 8
type input "260"
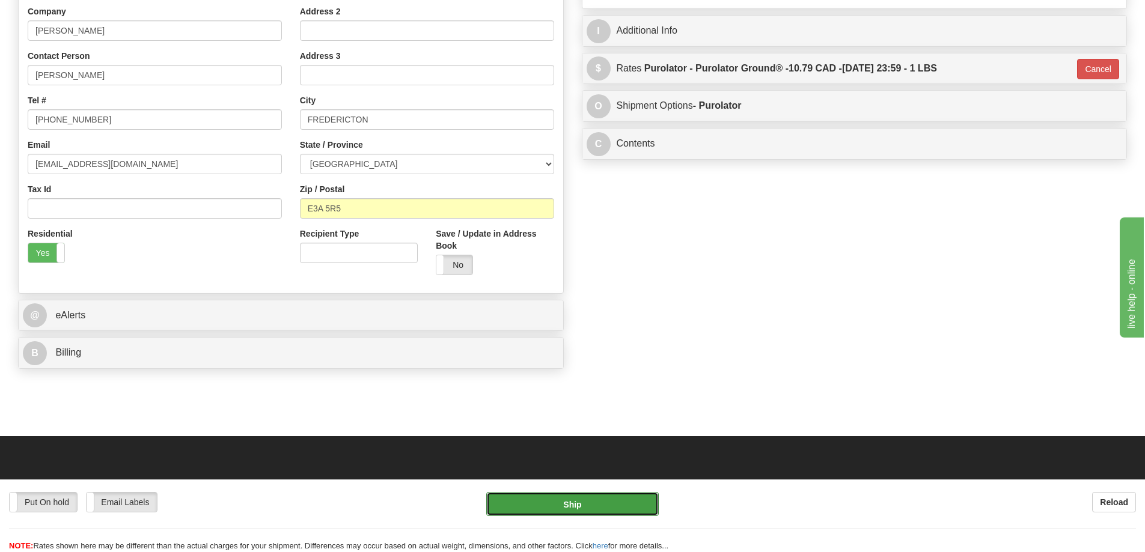
click at [598, 502] on button "Ship" at bounding box center [572, 504] width 172 height 24
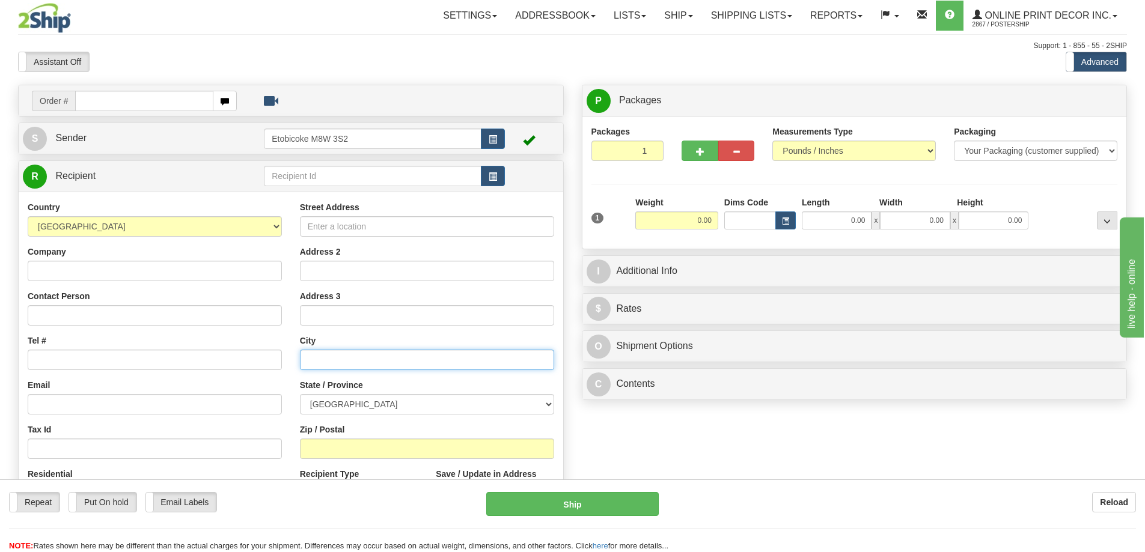
click at [543, 359] on input "text" at bounding box center [427, 360] width 254 height 20
type input "ca-424108"
click button "Delete" at bounding box center [0, 0] width 0 height 0
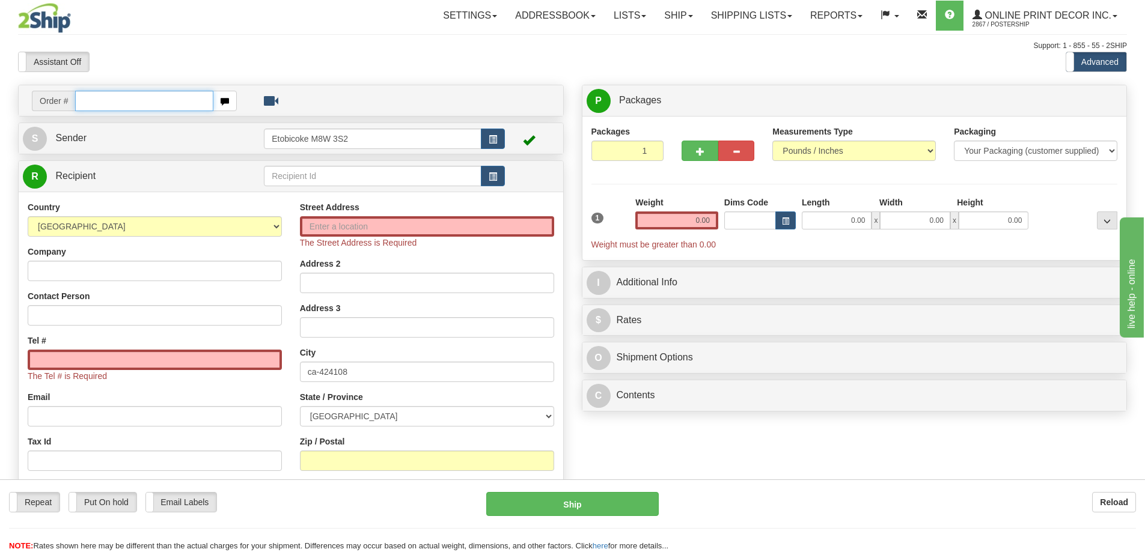
click at [97, 105] on input "text" at bounding box center [144, 101] width 138 height 20
type input "ca-424108"
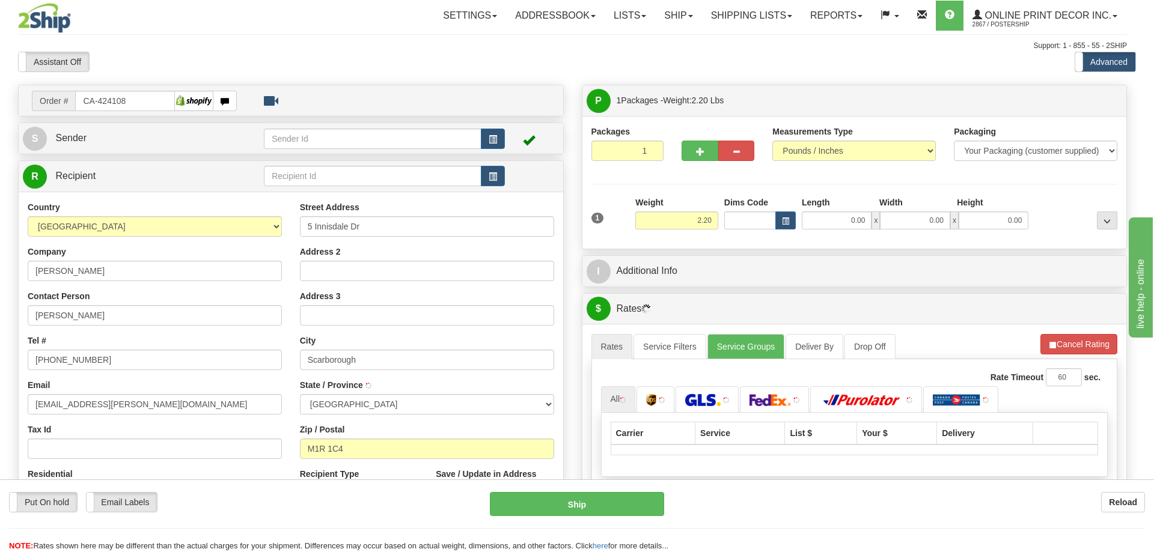
type input "[GEOGRAPHIC_DATA]"
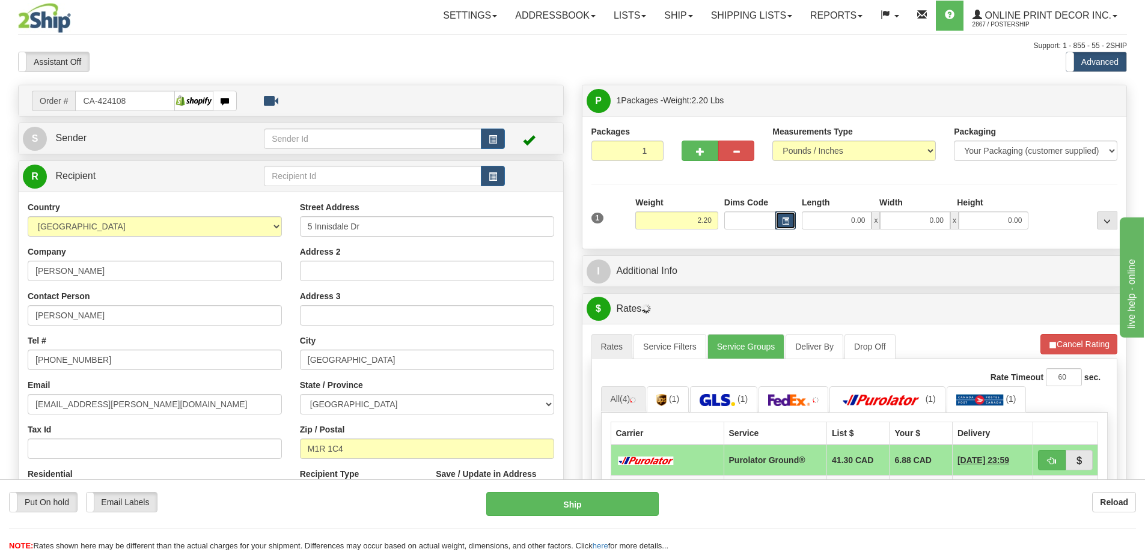
click at [787, 211] on div "Dims Code" at bounding box center [760, 212] width 78 height 33
click at [782, 224] on span "button" at bounding box center [785, 221] width 7 height 7
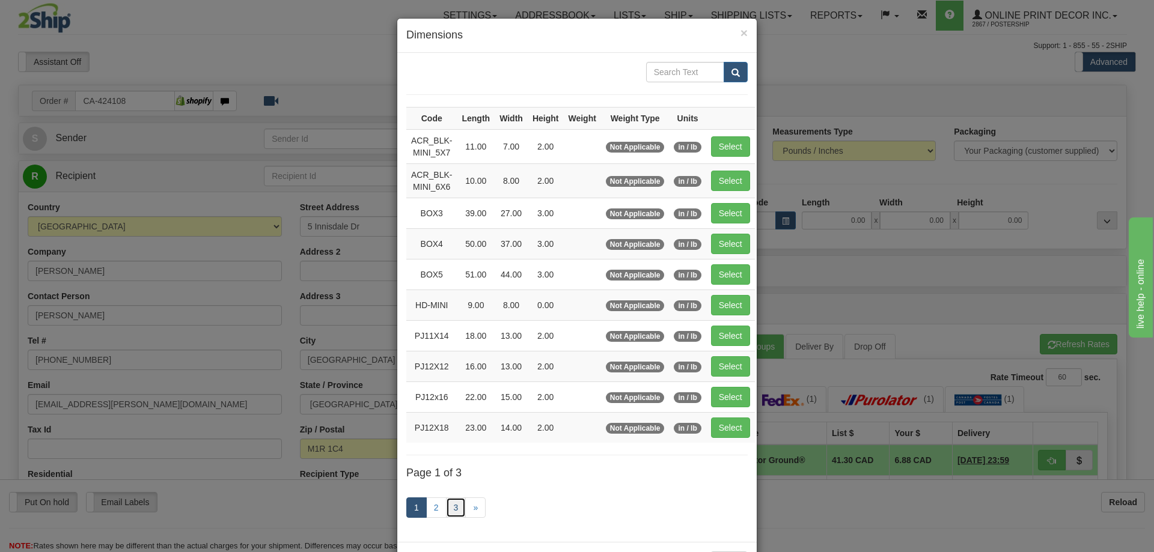
click at [452, 505] on link "3" at bounding box center [456, 507] width 20 height 20
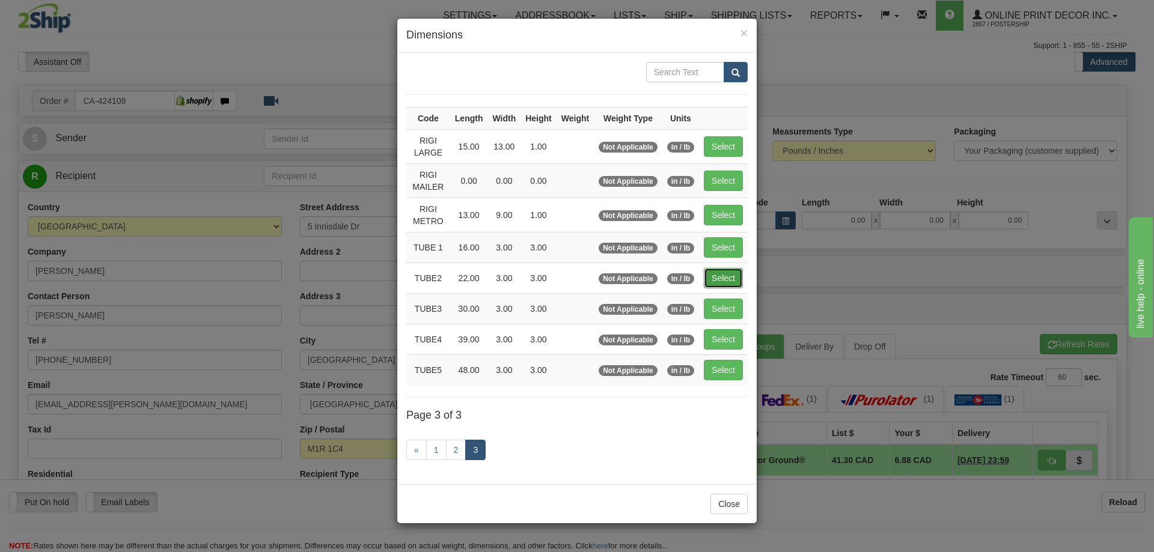
click at [734, 275] on button "Select" at bounding box center [723, 278] width 39 height 20
type input "TUBE2"
type input "22.00"
type input "3.00"
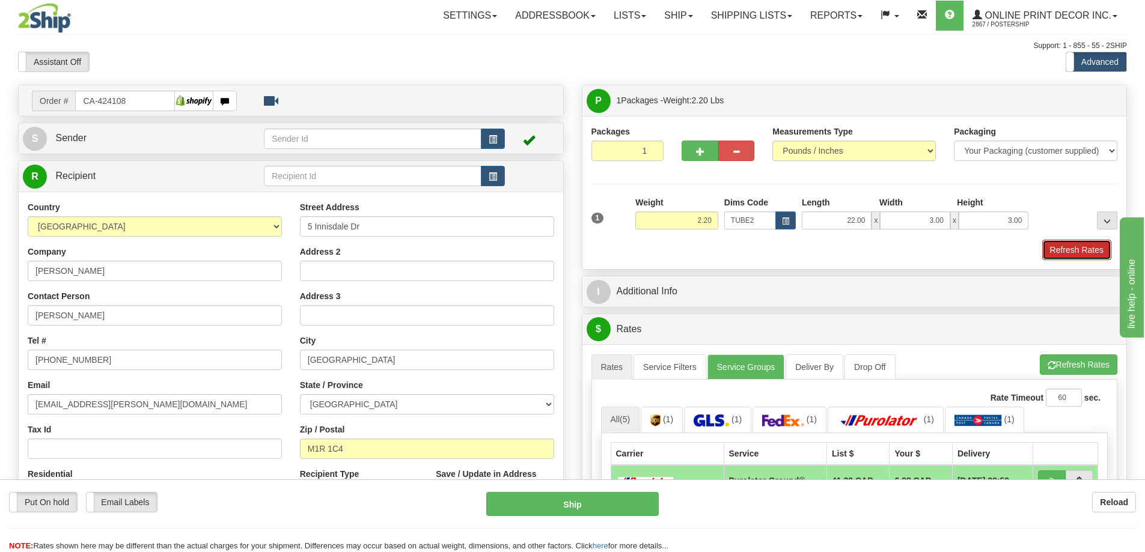
click at [1073, 254] on button "Refresh Rates" at bounding box center [1076, 250] width 69 height 20
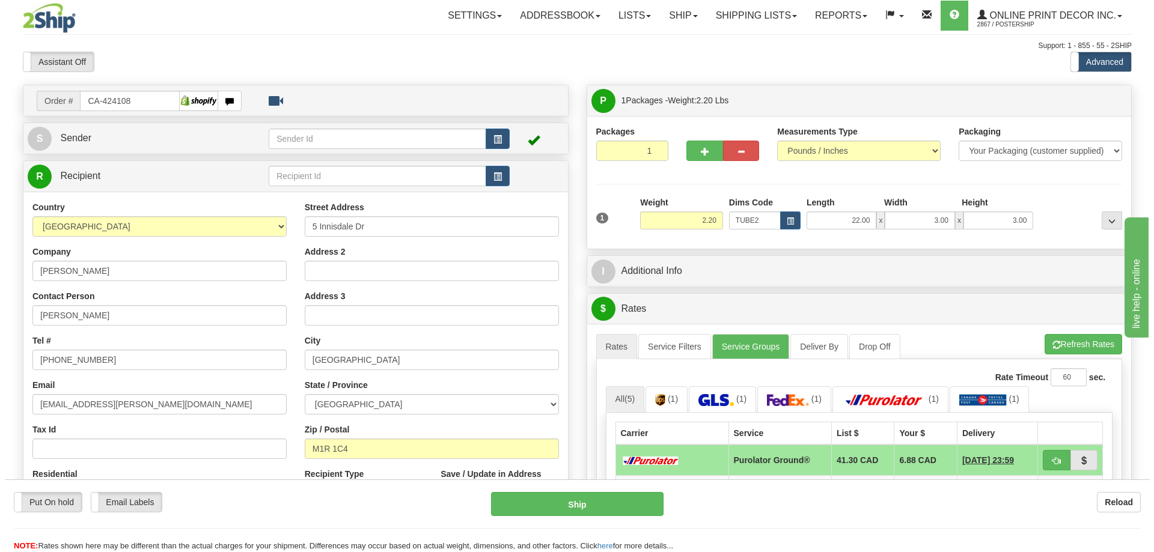
scroll to position [180, 0]
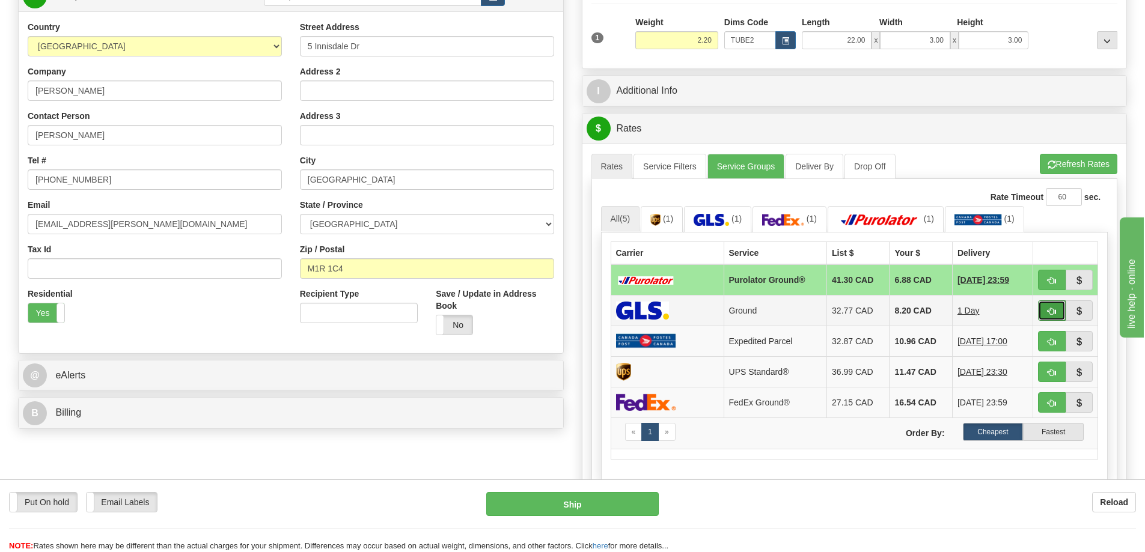
click at [1043, 313] on button "button" at bounding box center [1052, 310] width 28 height 20
type input "1"
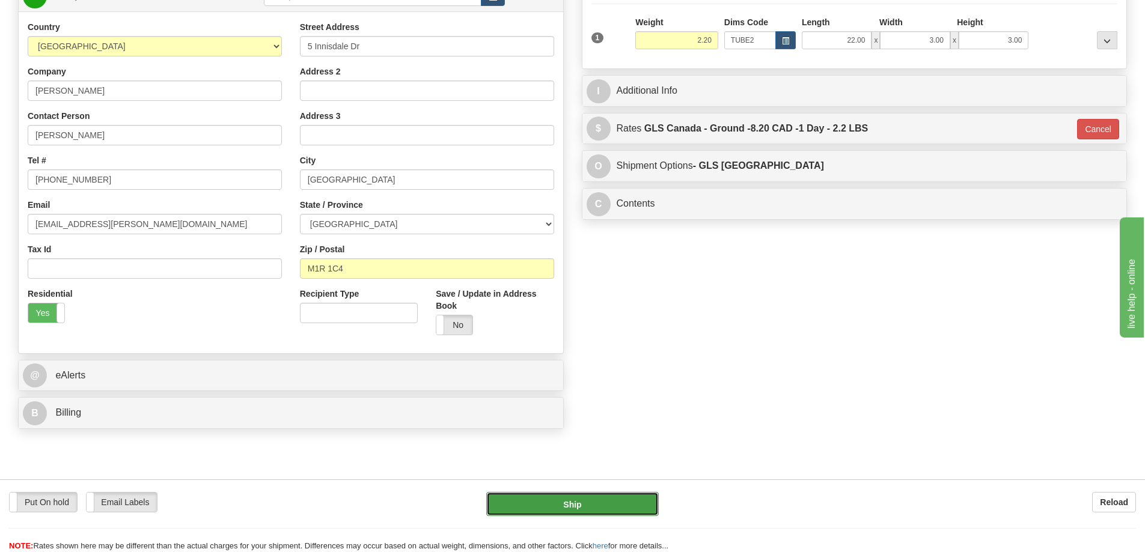
click at [624, 504] on button "Ship" at bounding box center [572, 504] width 172 height 24
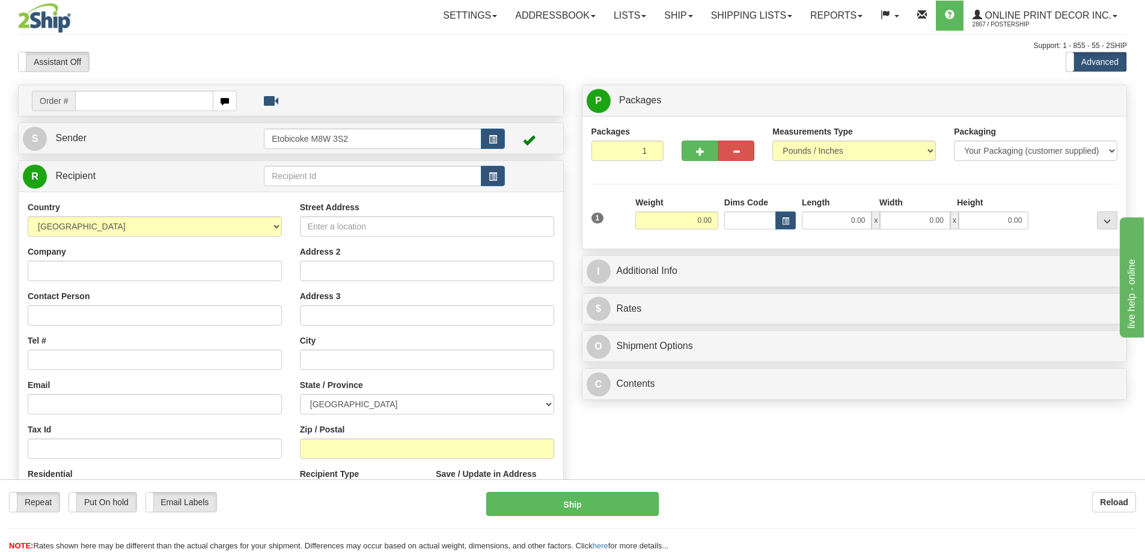
click at [155, 112] on td "Order #" at bounding box center [291, 100] width 536 height 25
click at [157, 98] on input "text" at bounding box center [144, 101] width 138 height 20
type input "ca-423830"
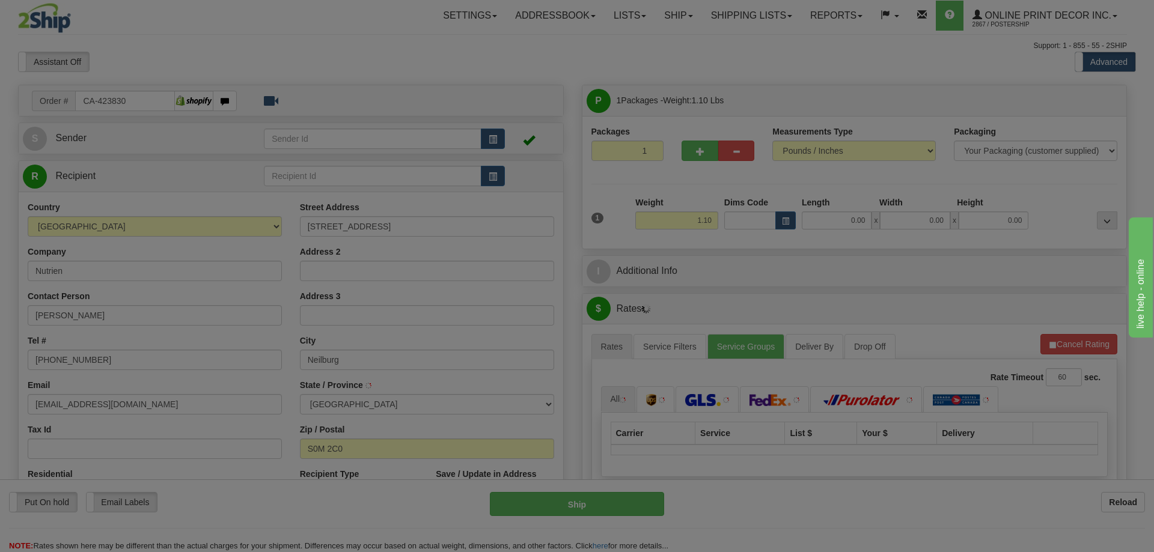
type input "NEILBURG"
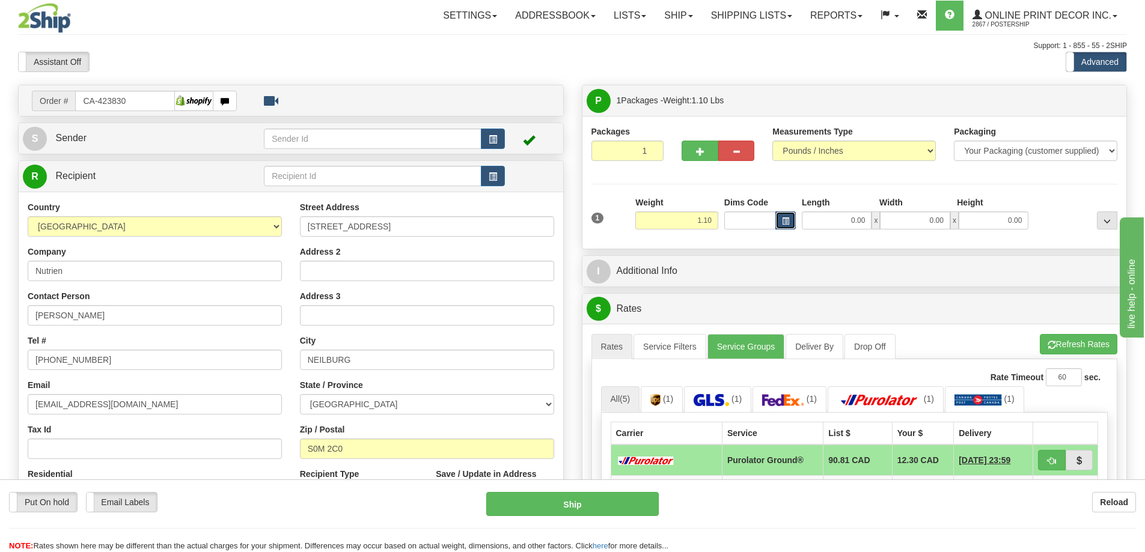
click at [783, 216] on button "button" at bounding box center [785, 220] width 20 height 18
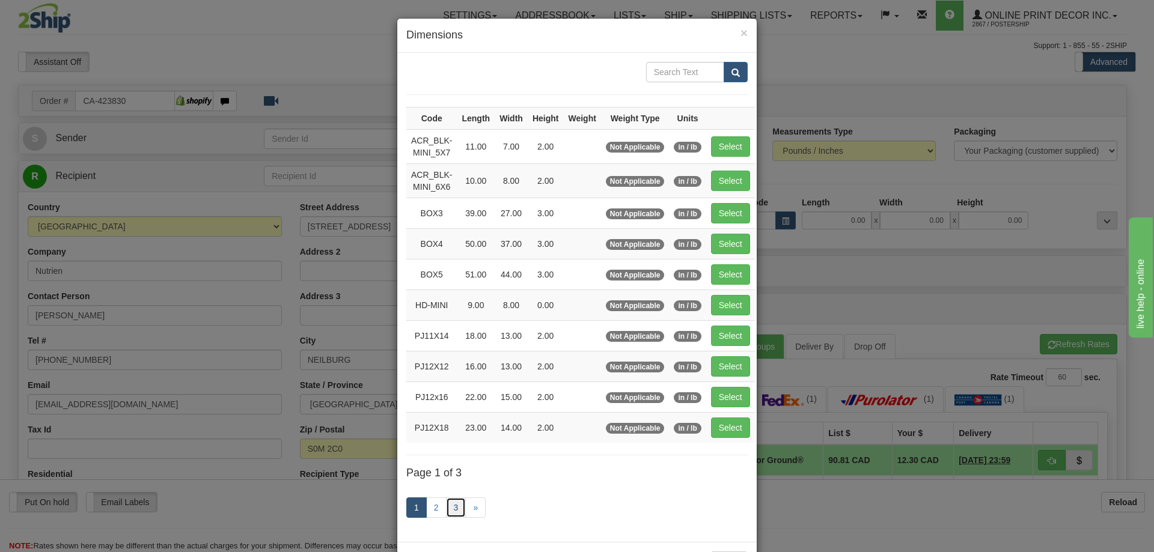
click at [451, 511] on link "3" at bounding box center [456, 507] width 20 height 20
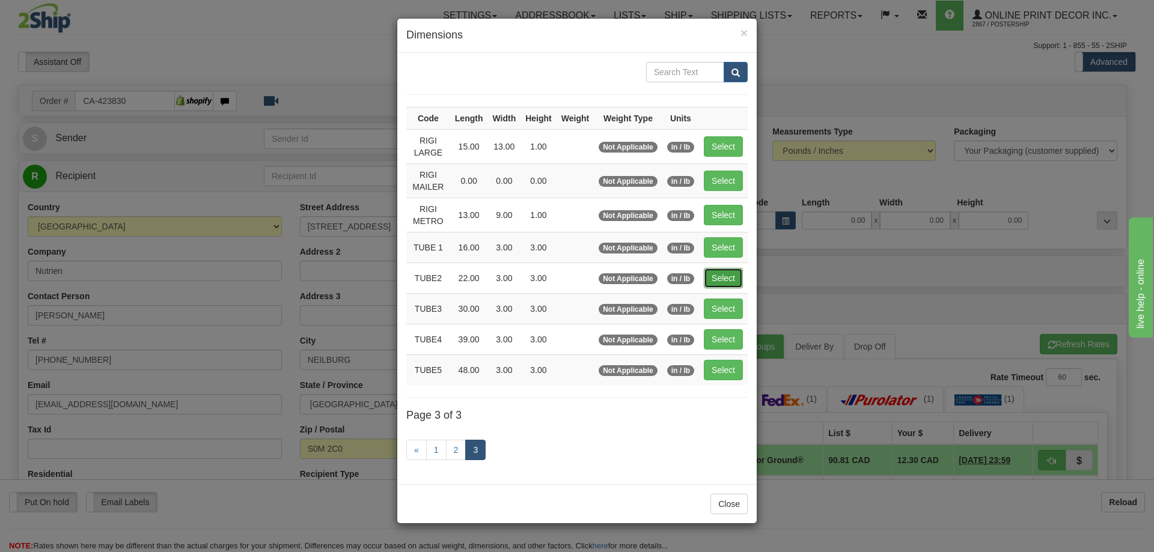
click at [723, 269] on button "Select" at bounding box center [723, 278] width 39 height 20
type input "TUBE2"
type input "22.00"
type input "3.00"
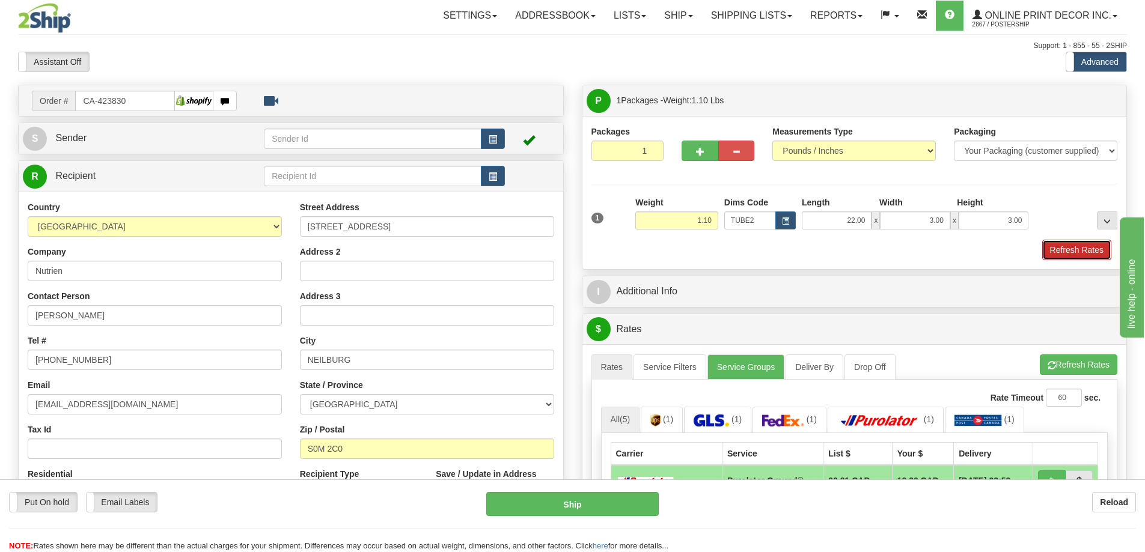
click at [1064, 246] on button "Refresh Rates" at bounding box center [1076, 250] width 69 height 20
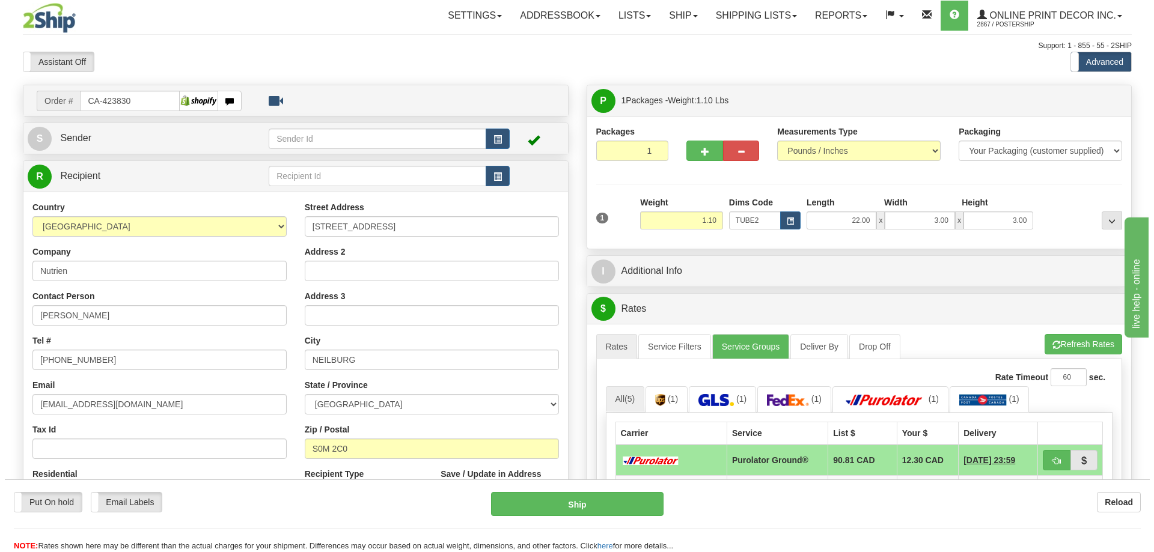
scroll to position [120, 0]
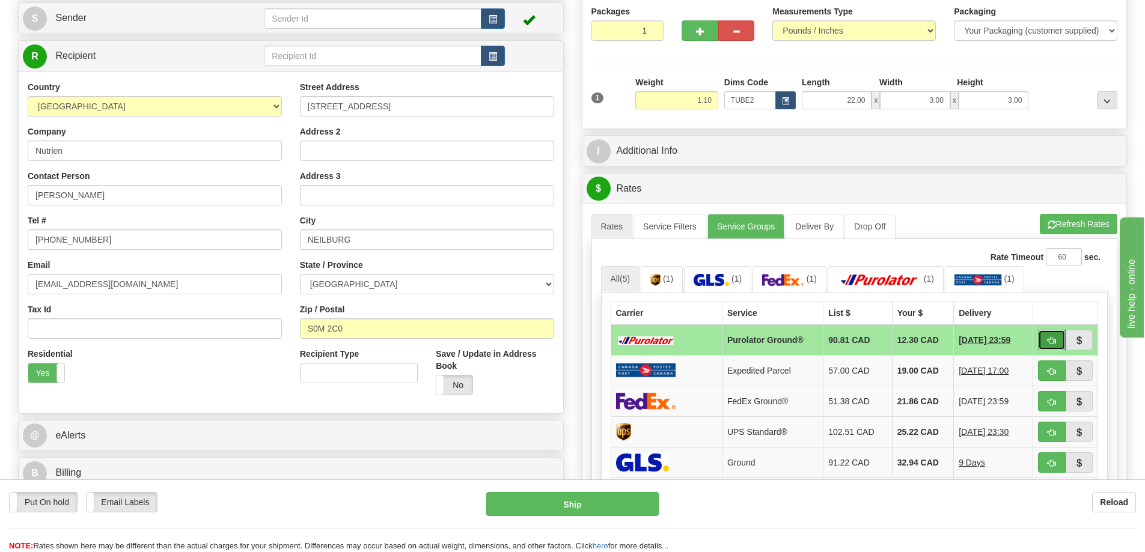
click at [1051, 337] on button "button" at bounding box center [1052, 340] width 28 height 20
type input "260"
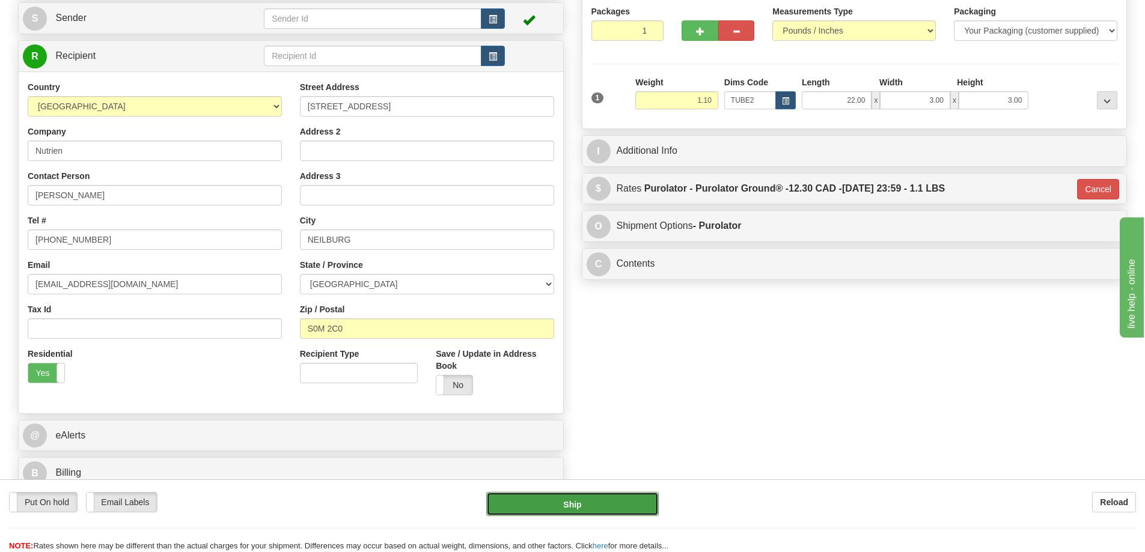
click at [609, 510] on button "Ship" at bounding box center [572, 504] width 172 height 24
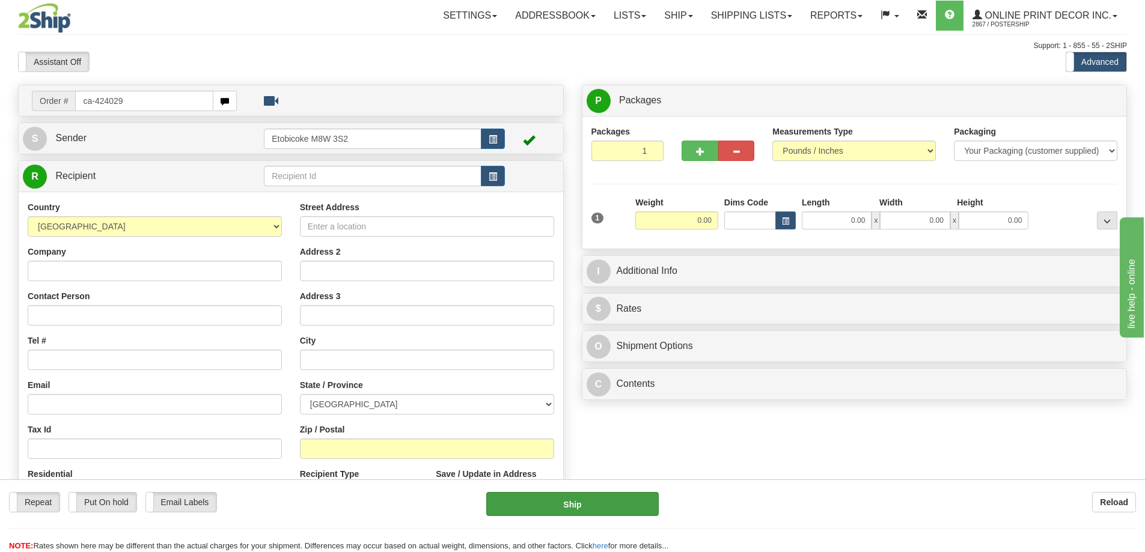
type input "ca-424029"
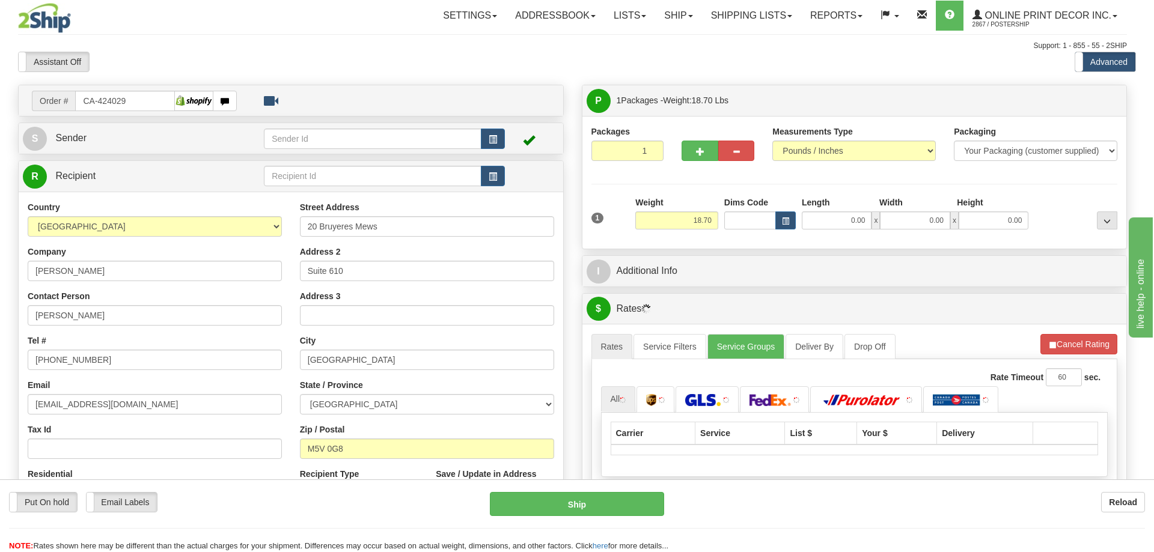
type input "[GEOGRAPHIC_DATA]"
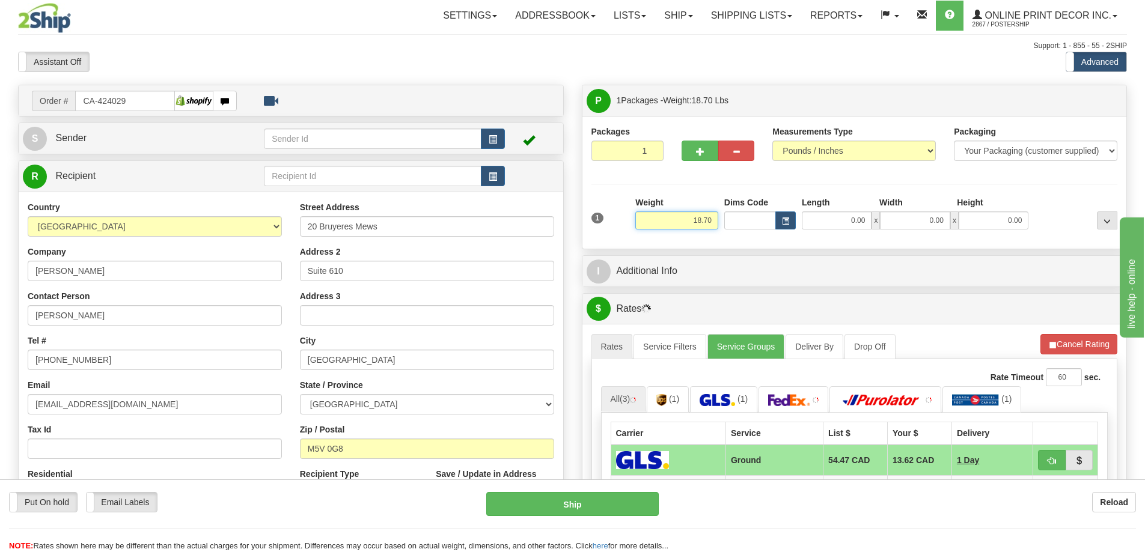
click at [715, 218] on input "18.70" at bounding box center [676, 220] width 83 height 18
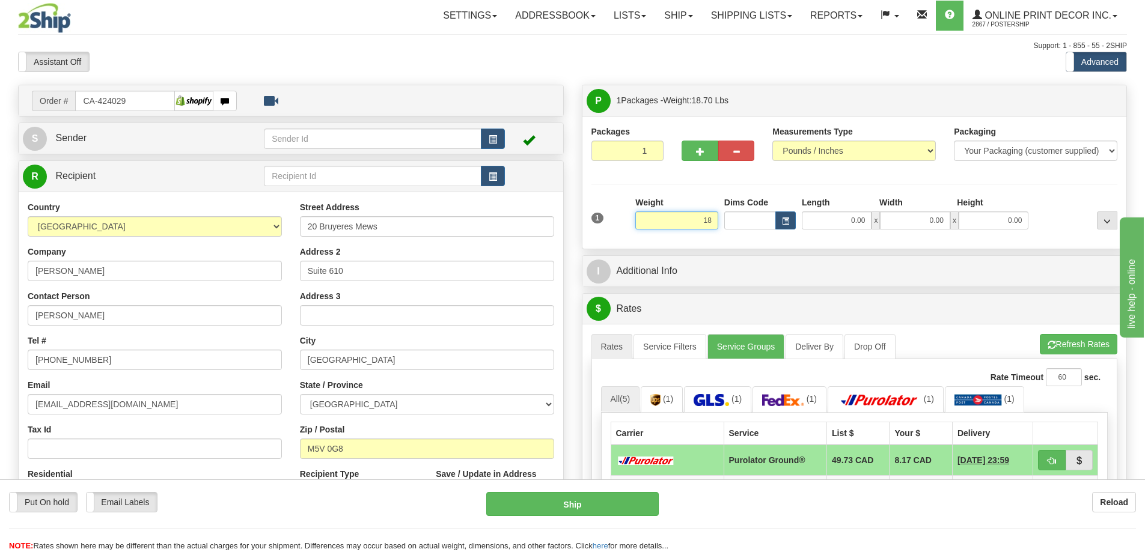
type input "1"
type input "2.00"
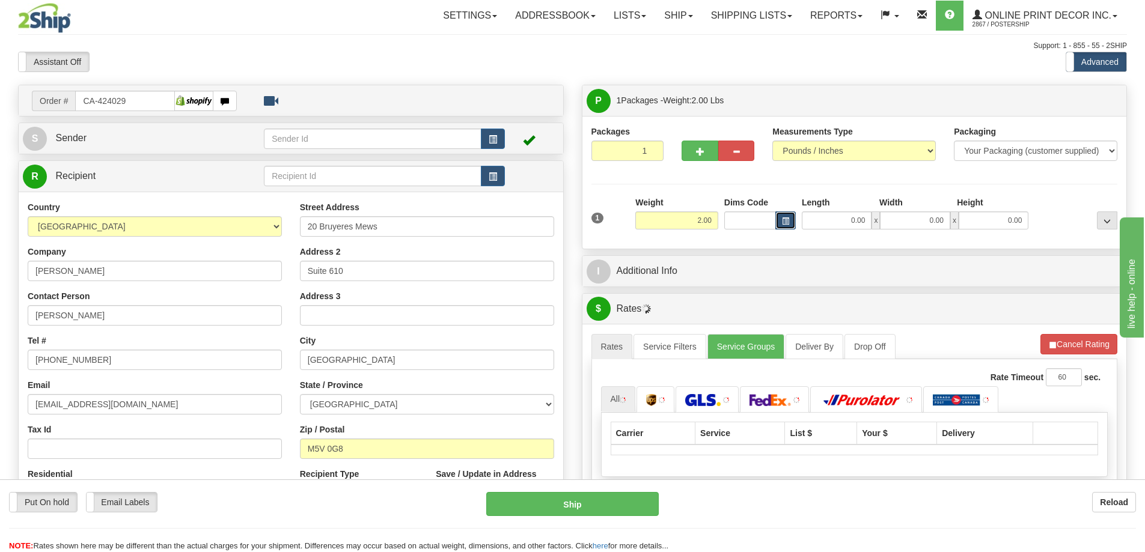
click at [783, 215] on button "button" at bounding box center [785, 220] width 20 height 18
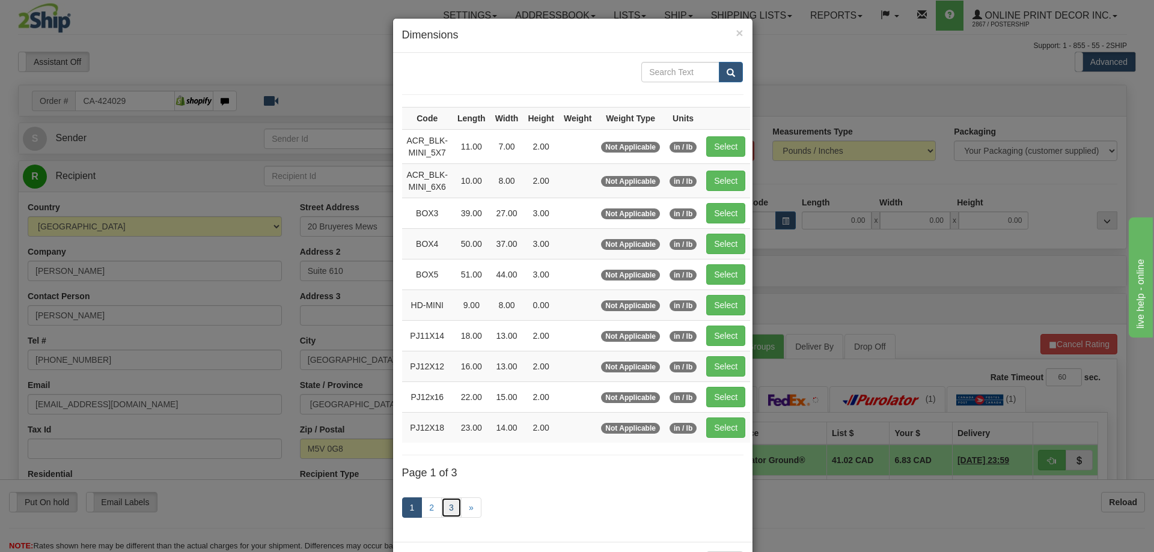
click at [446, 505] on link "3" at bounding box center [451, 507] width 20 height 20
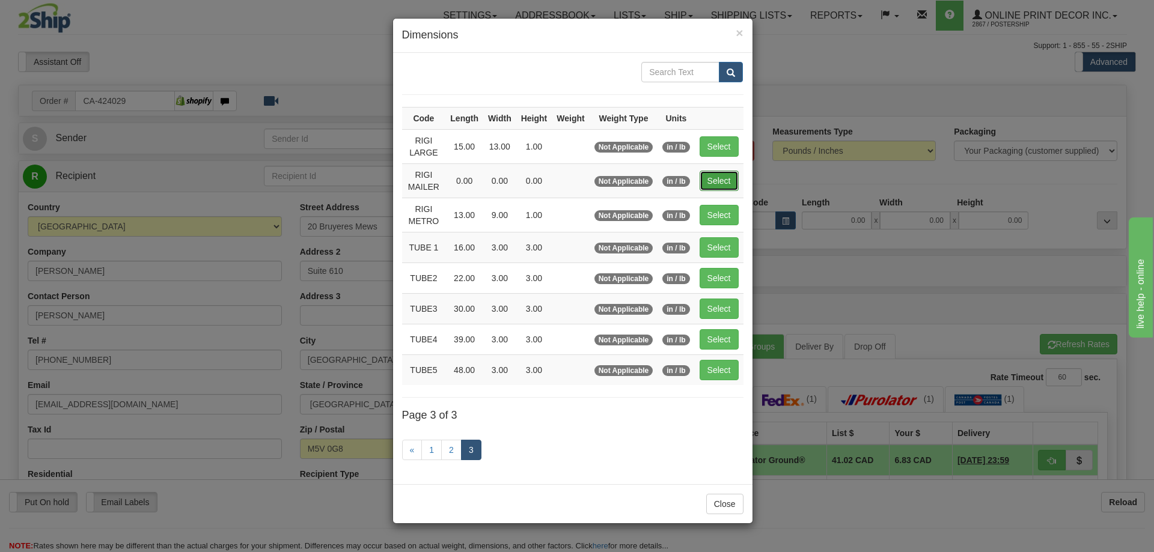
click at [712, 179] on button "Select" at bounding box center [718, 181] width 39 height 20
type input "RIGI MAILER"
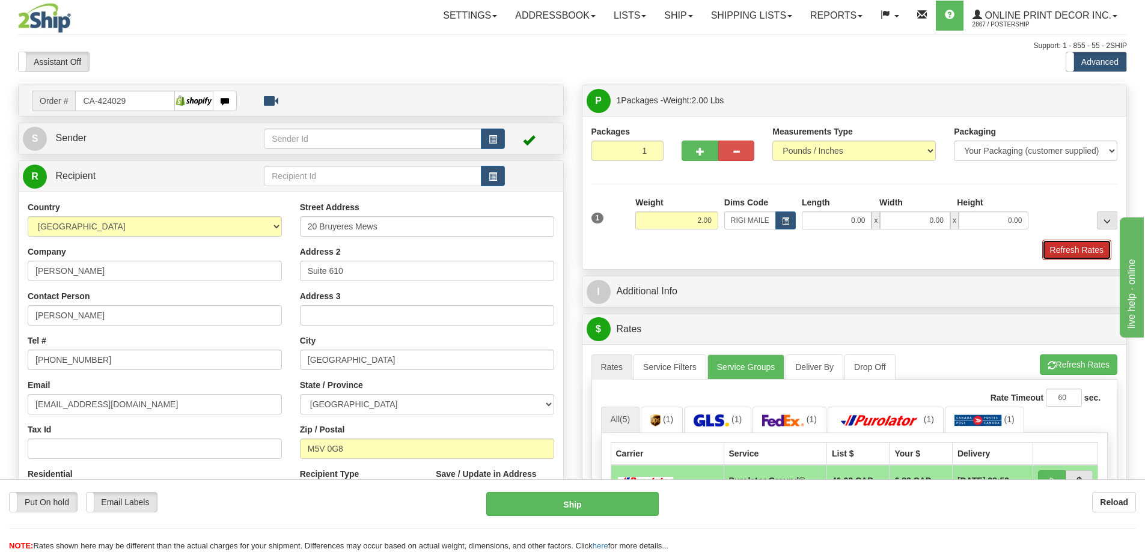
click at [1059, 252] on button "Refresh Rates" at bounding box center [1076, 250] width 69 height 20
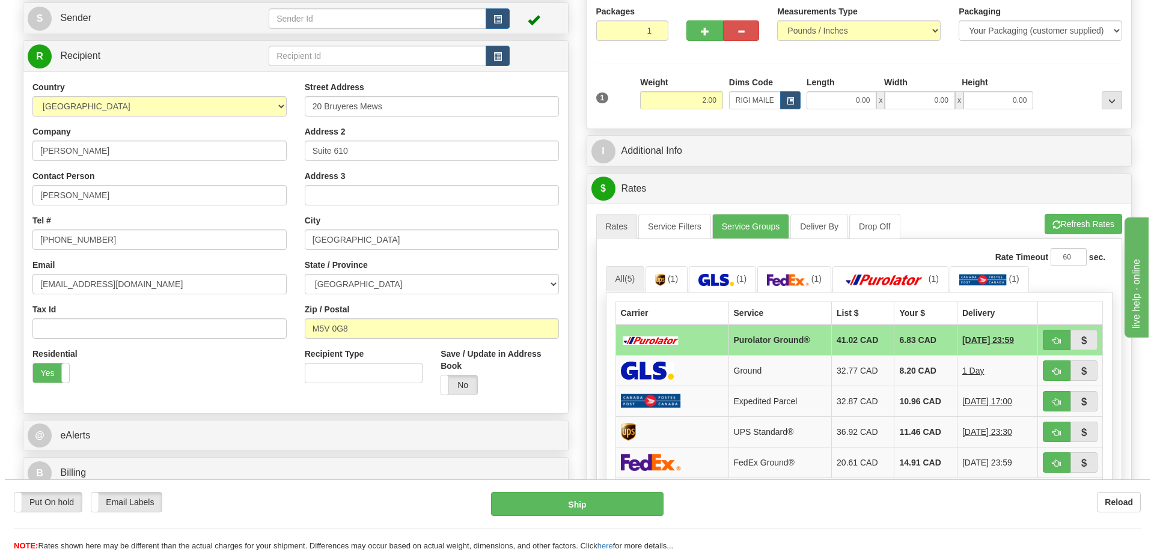
scroll to position [180, 0]
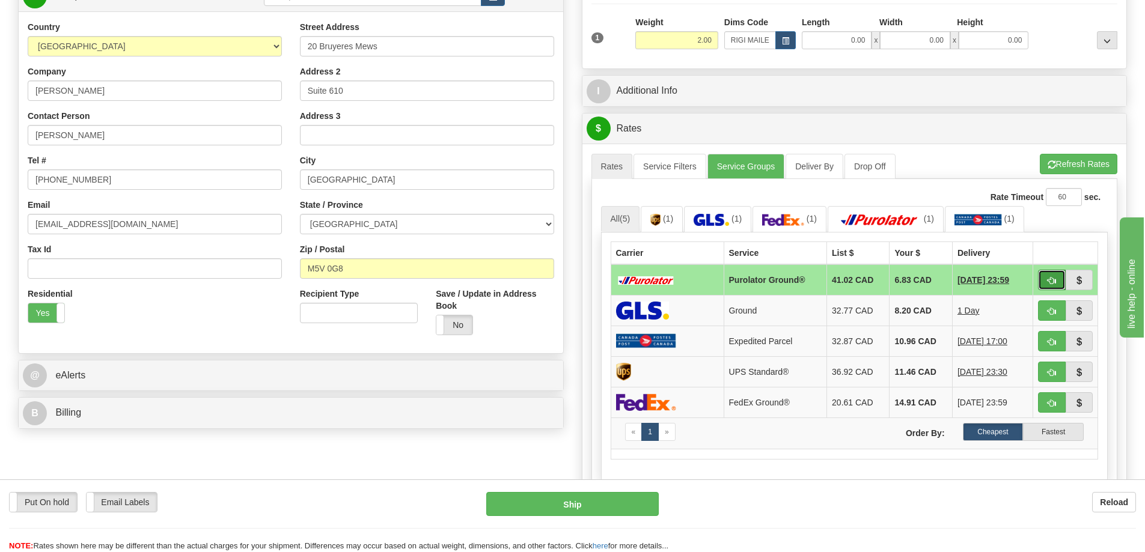
click at [1053, 276] on button "button" at bounding box center [1052, 280] width 28 height 20
type input "260"
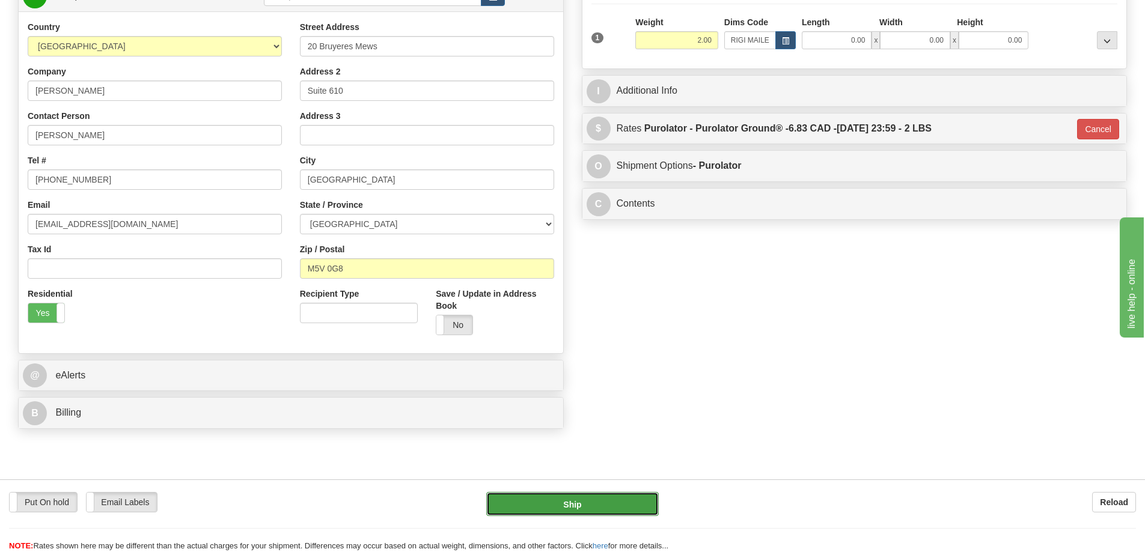
click at [644, 497] on button "Ship" at bounding box center [572, 504] width 172 height 24
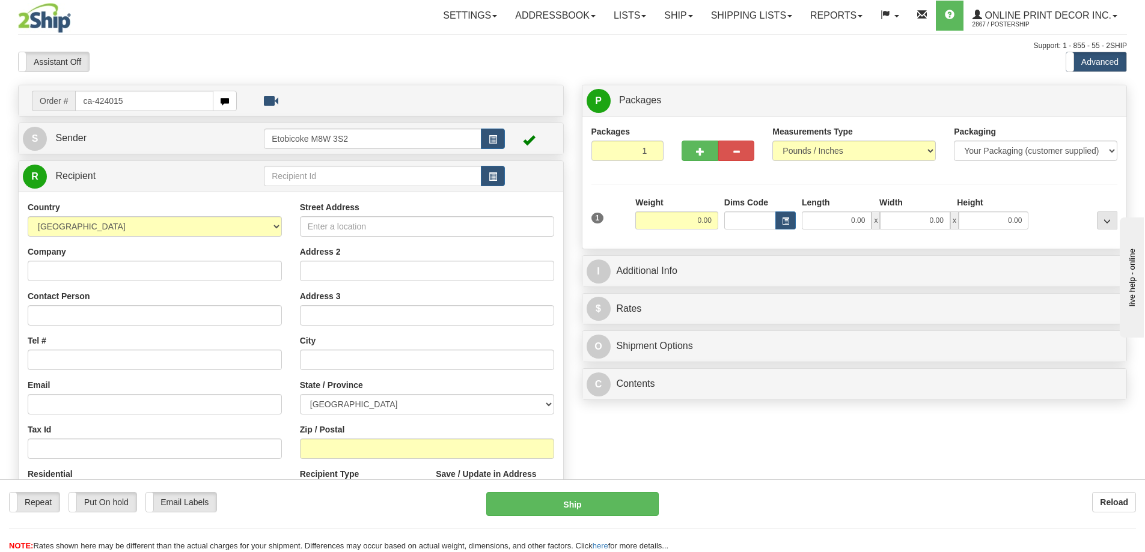
type input "ca-424015"
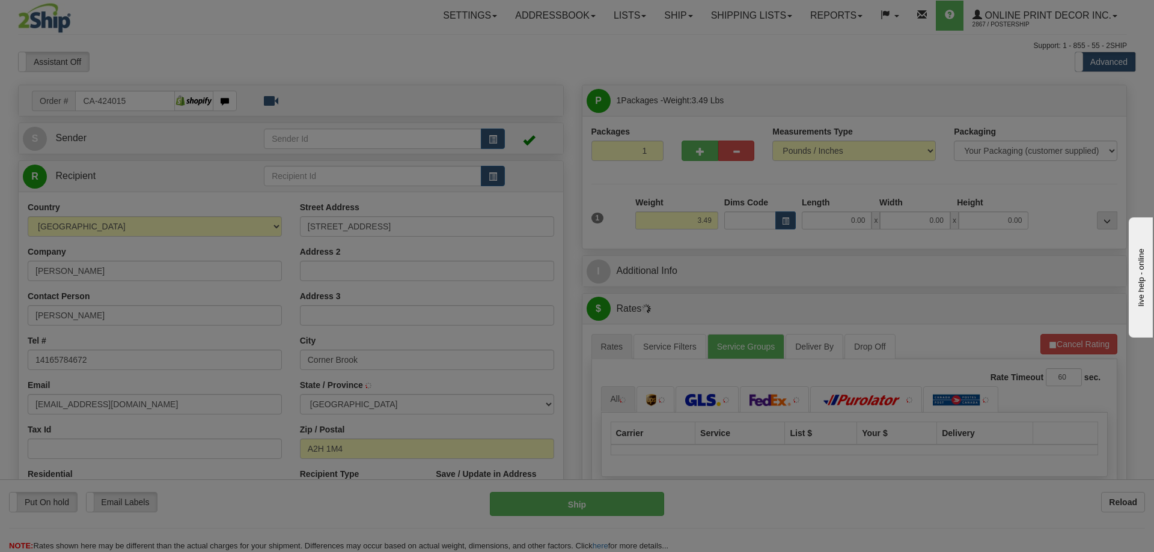
type input "[GEOGRAPHIC_DATA]"
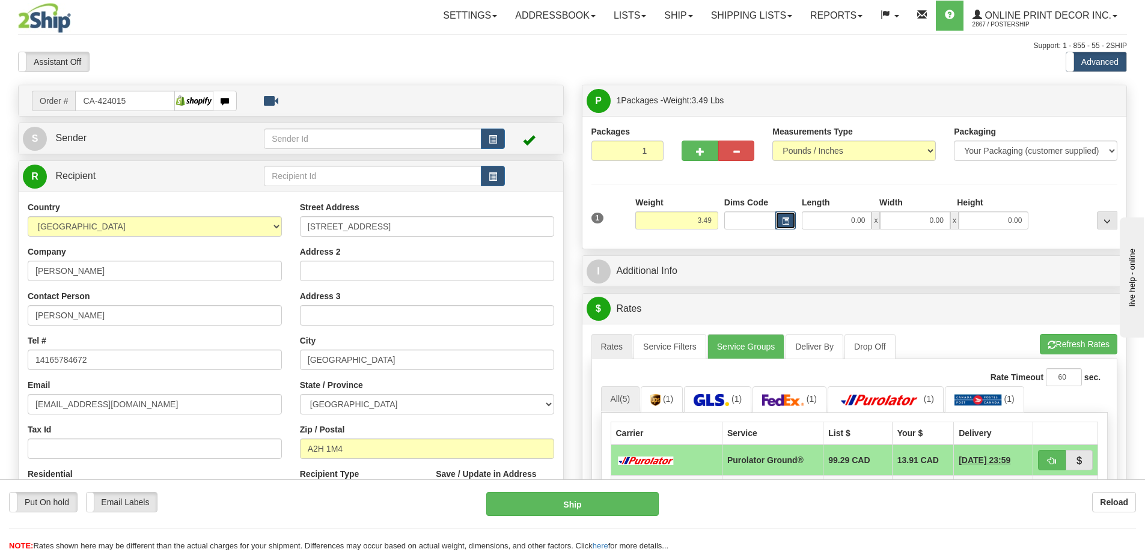
click at [777, 216] on button "button" at bounding box center [785, 220] width 20 height 18
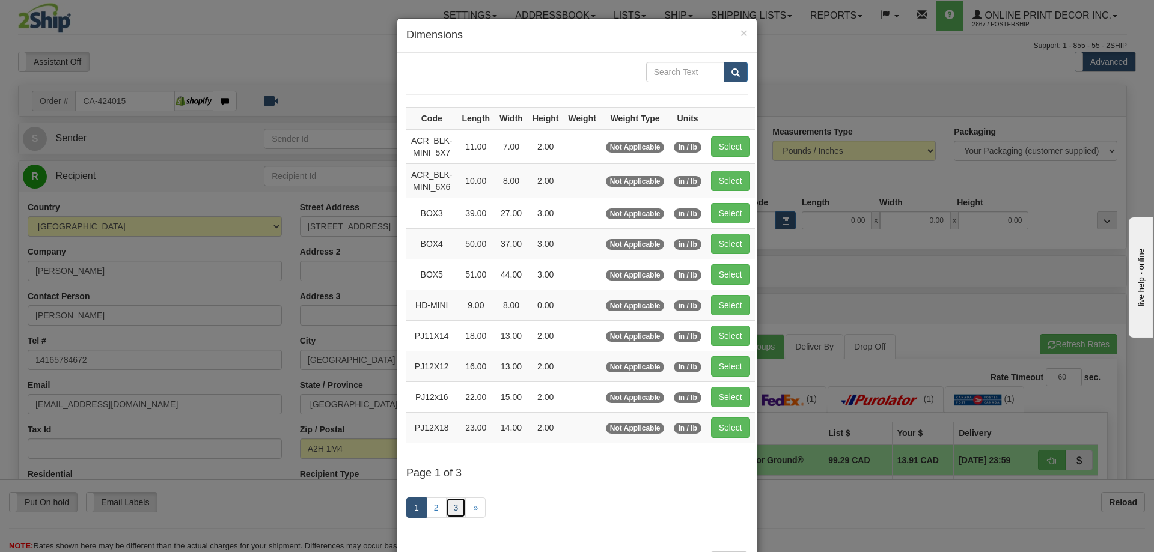
click at [446, 505] on link "3" at bounding box center [456, 507] width 20 height 20
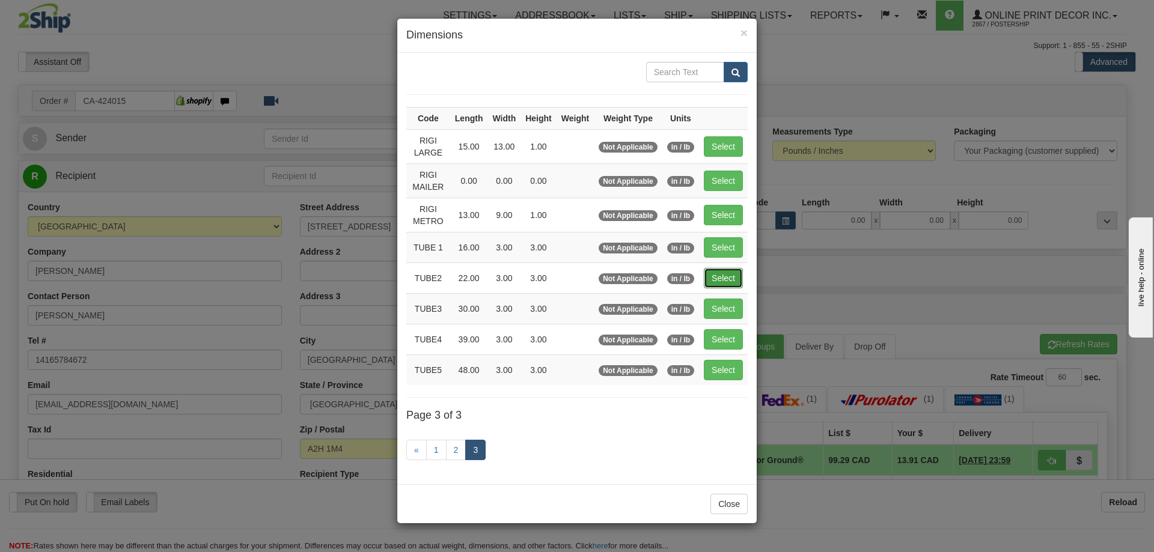
click at [721, 275] on button "Select" at bounding box center [723, 278] width 39 height 20
type input "TUBE2"
type input "22.00"
type input "3.00"
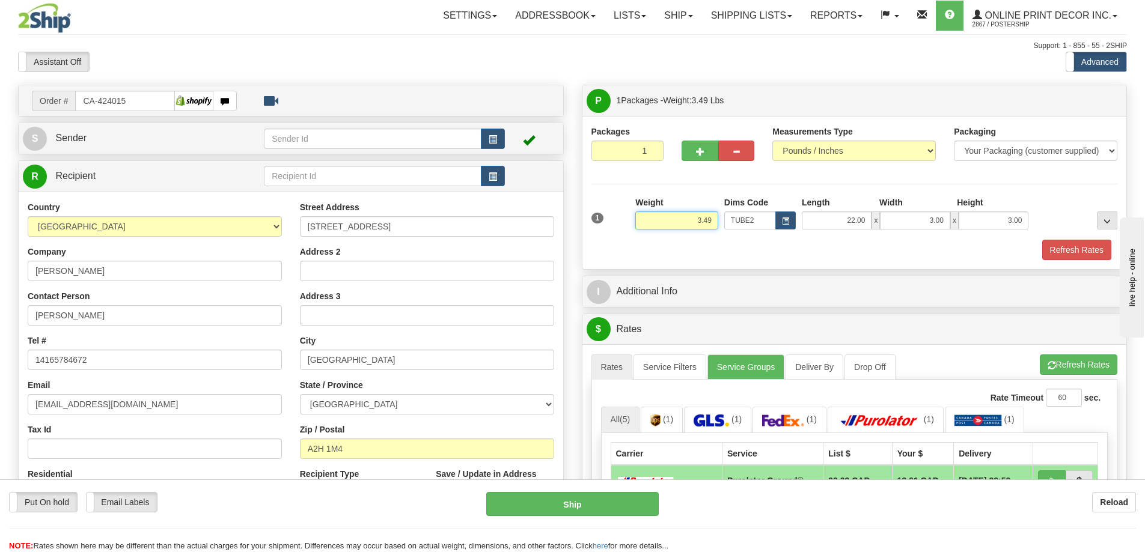
click at [716, 218] on input "3.49" at bounding box center [676, 220] width 83 height 18
type input "3"
type input "2.00"
click at [1038, 255] on div "Refresh Rates" at bounding box center [854, 250] width 532 height 20
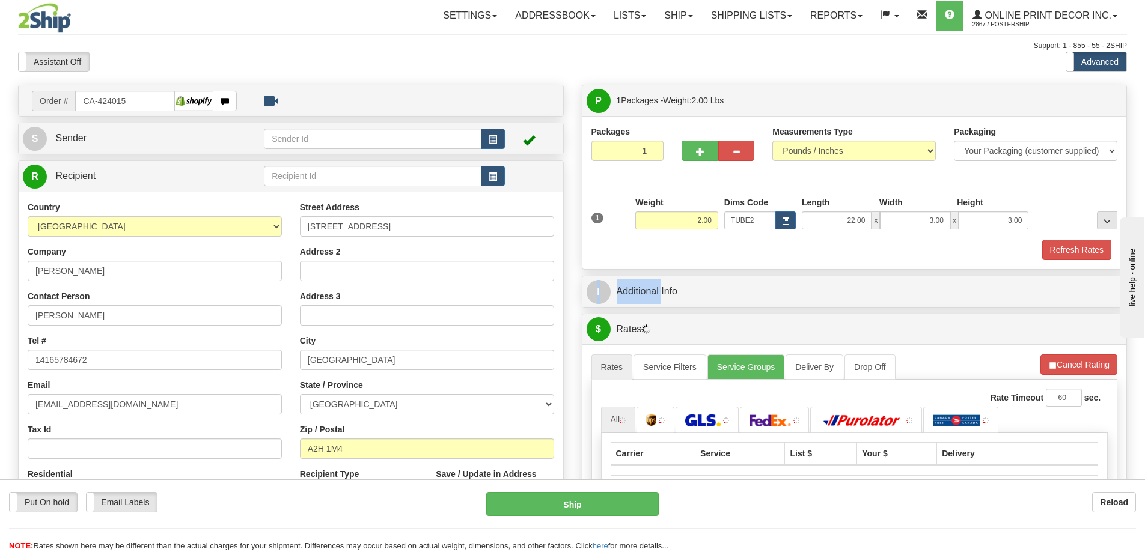
click at [1036, 251] on div "Refresh Rates" at bounding box center [854, 250] width 532 height 20
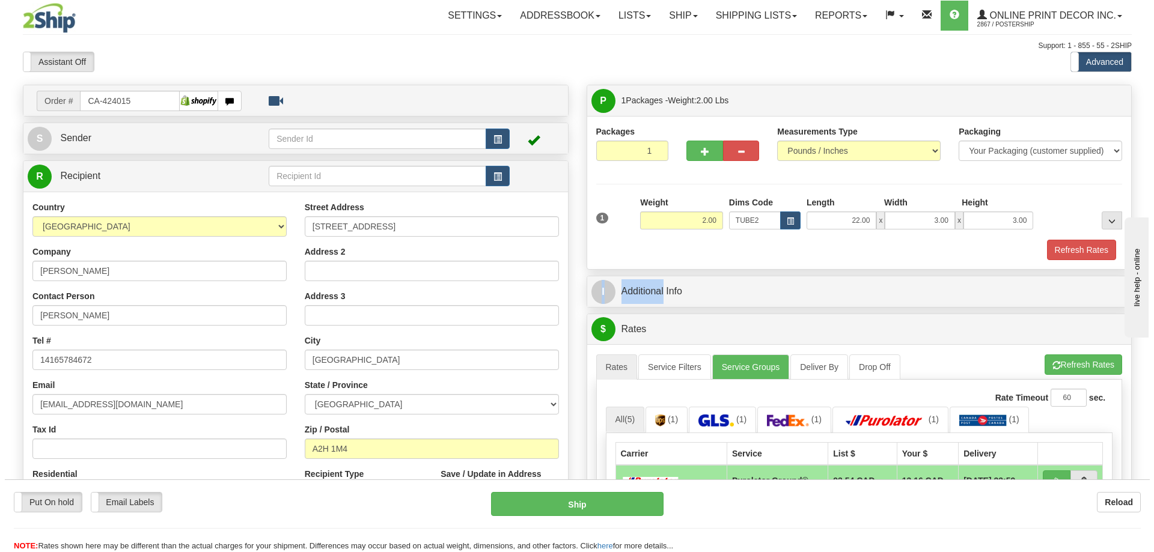
scroll to position [120, 0]
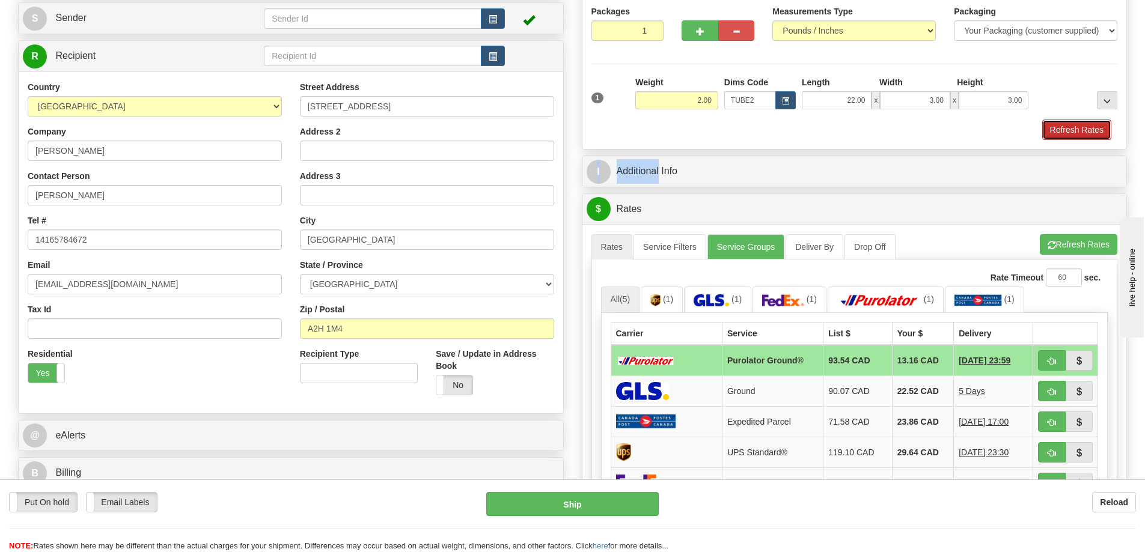
click at [1066, 124] on button "Refresh Rates" at bounding box center [1076, 130] width 69 height 20
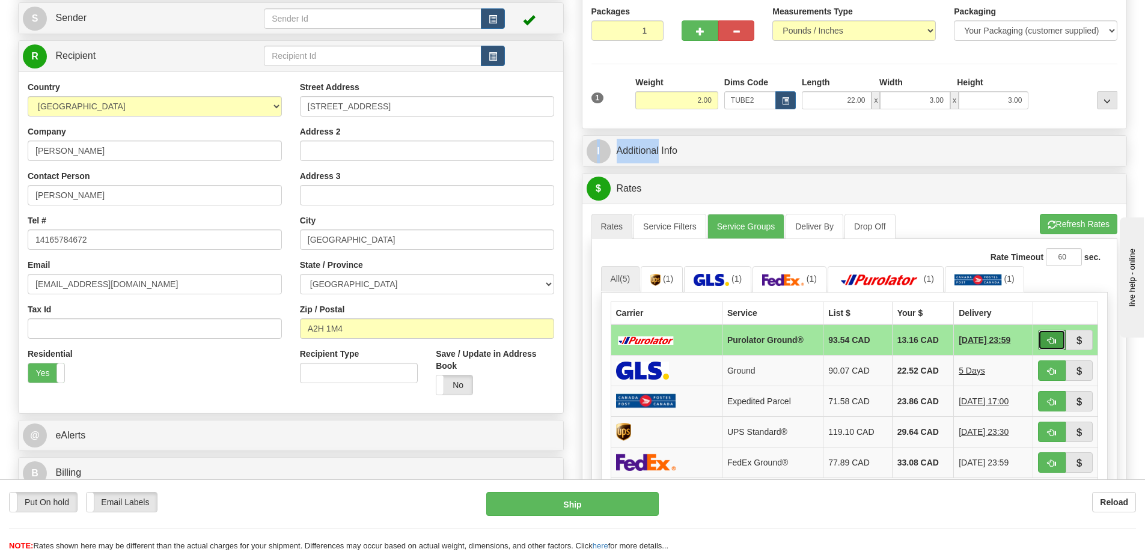
click at [1048, 338] on button "button" at bounding box center [1052, 340] width 28 height 20
type input "260"
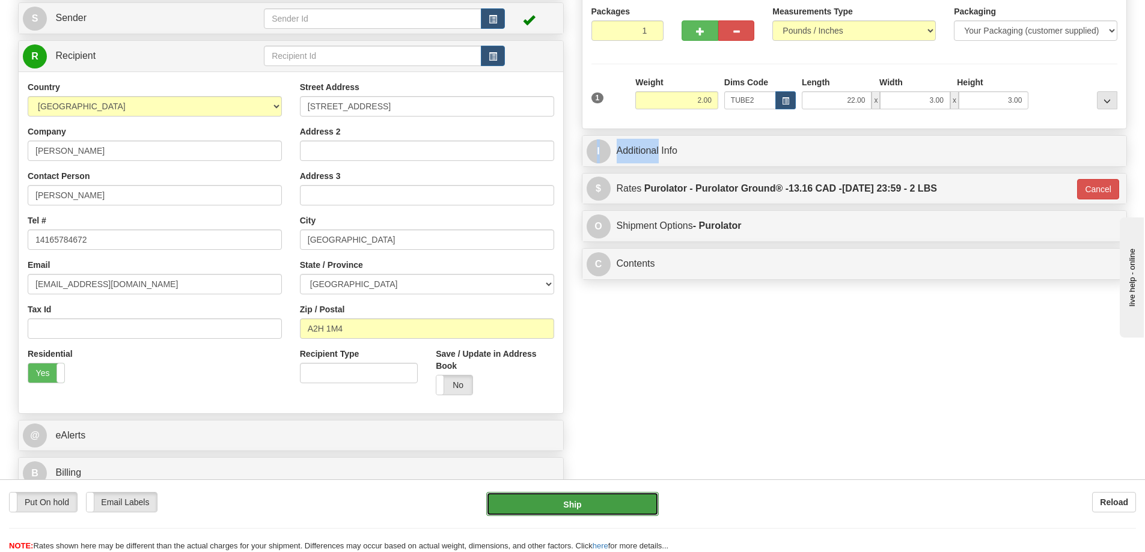
click at [576, 498] on button "Ship" at bounding box center [572, 504] width 172 height 24
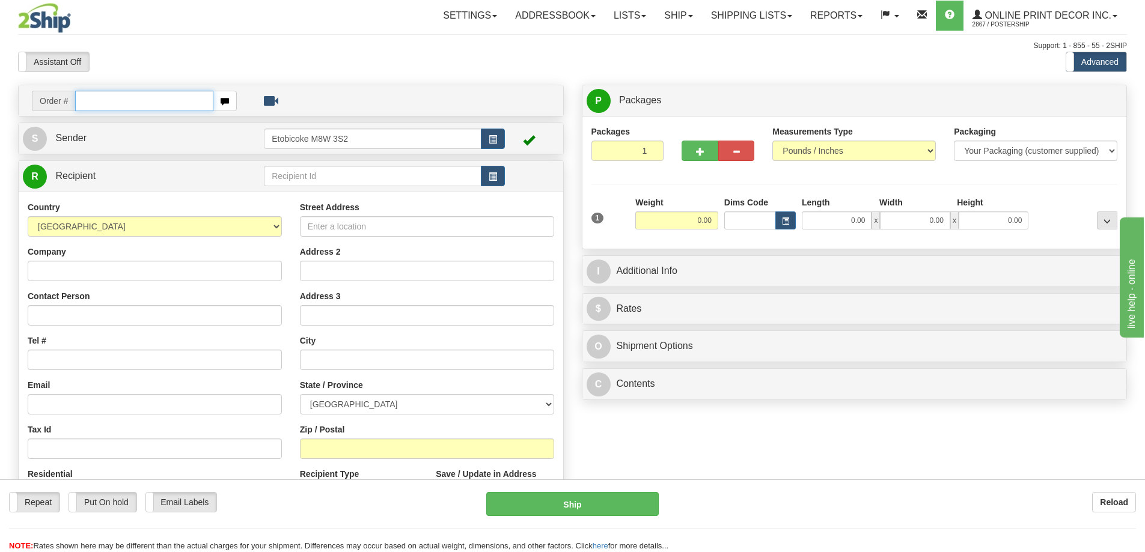
click at [109, 97] on input "text" at bounding box center [144, 101] width 138 height 20
type input "ca-423864"
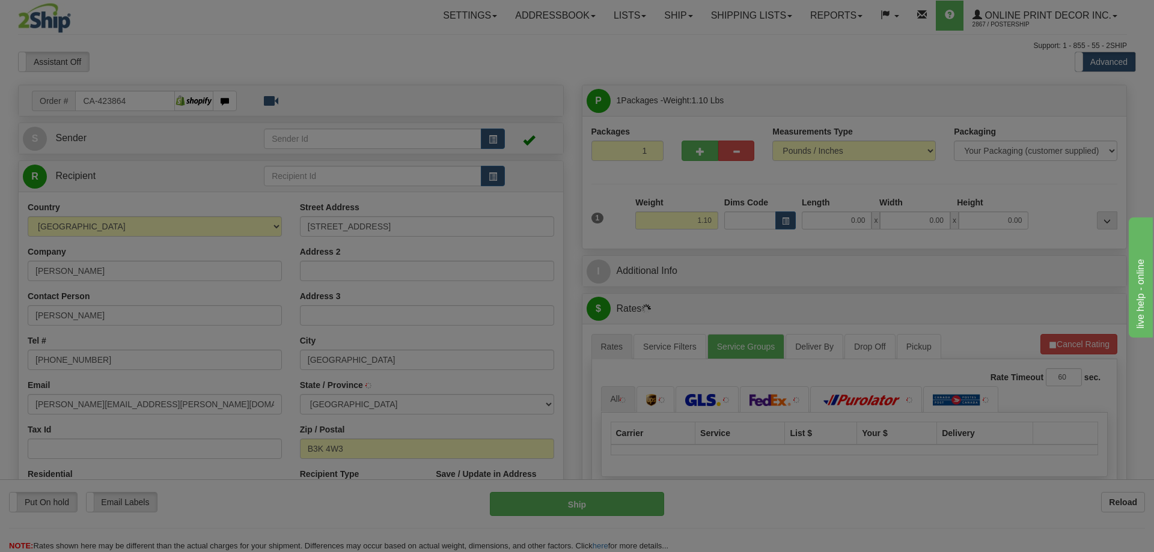
type input "HALIFAX"
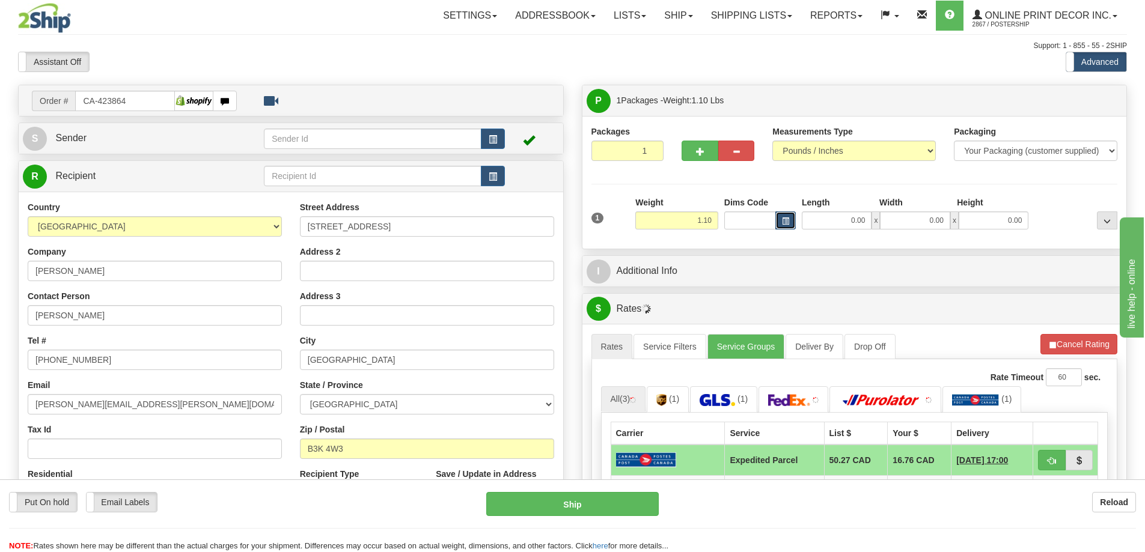
click at [784, 219] on span "button" at bounding box center [785, 221] width 7 height 7
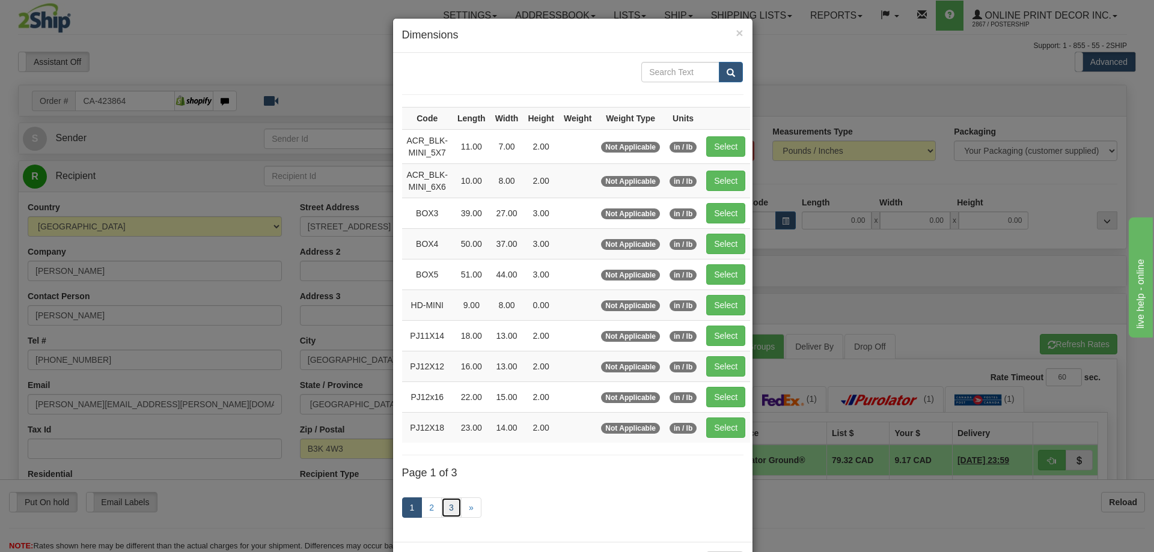
click at [441, 507] on link "3" at bounding box center [451, 507] width 20 height 20
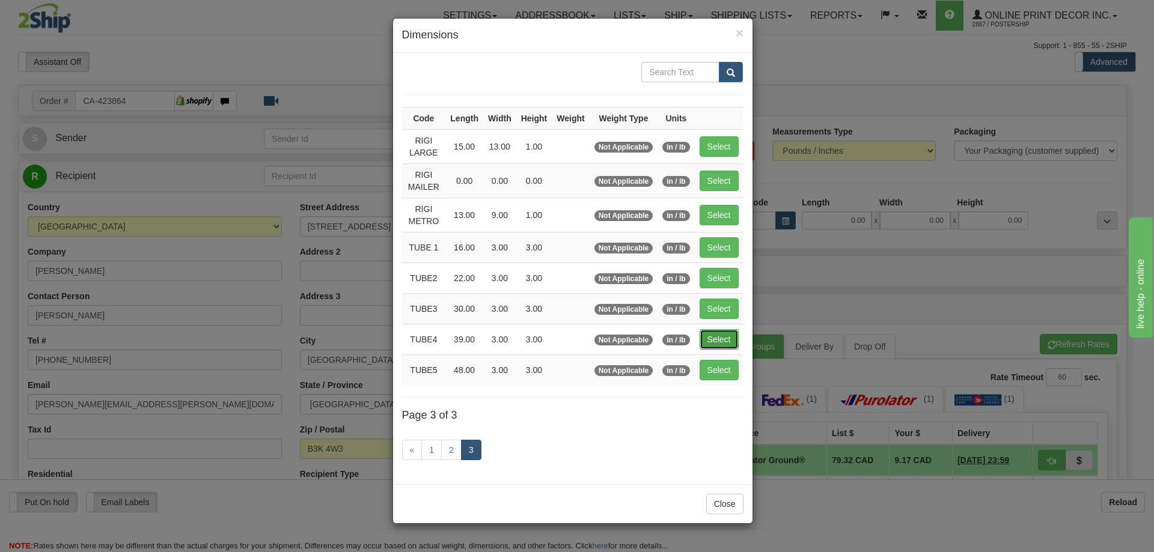
click at [716, 339] on button "Select" at bounding box center [718, 339] width 39 height 20
type input "TUBE4"
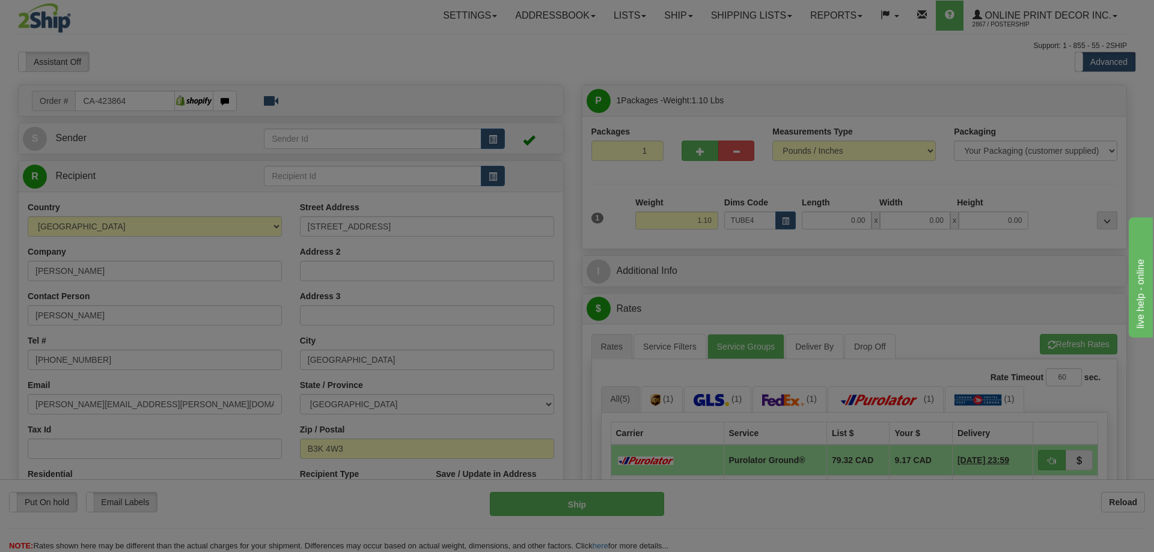
type input "39.00"
type input "3.00"
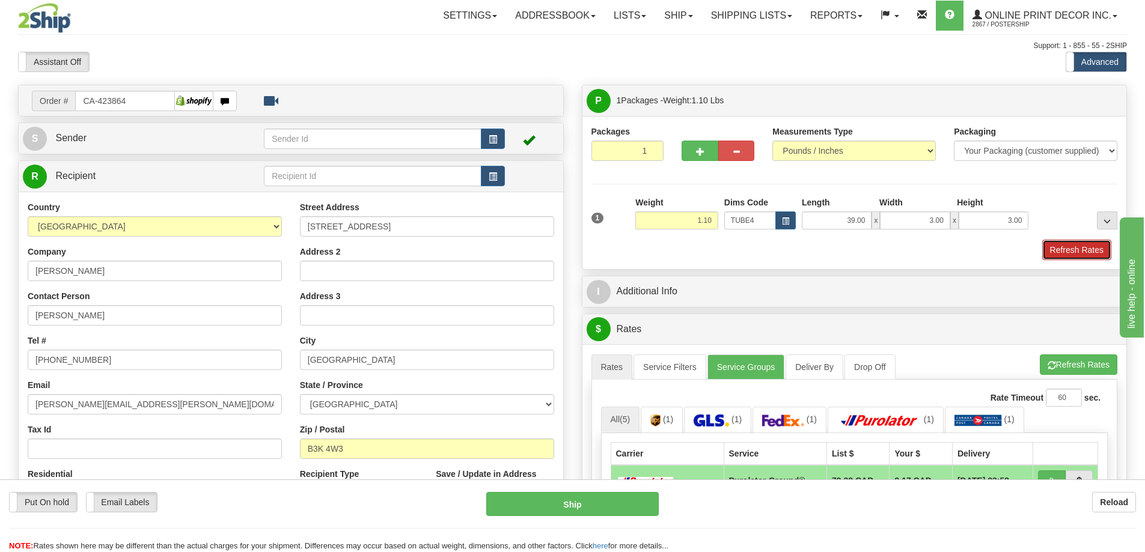
click at [1068, 248] on button "Refresh Rates" at bounding box center [1076, 250] width 69 height 20
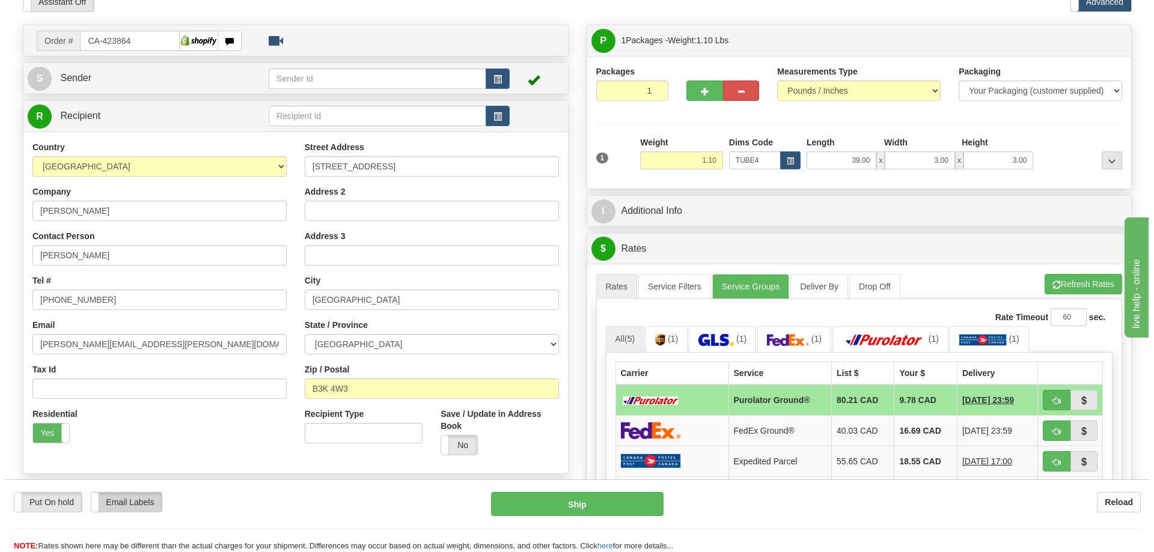
scroll to position [120, 0]
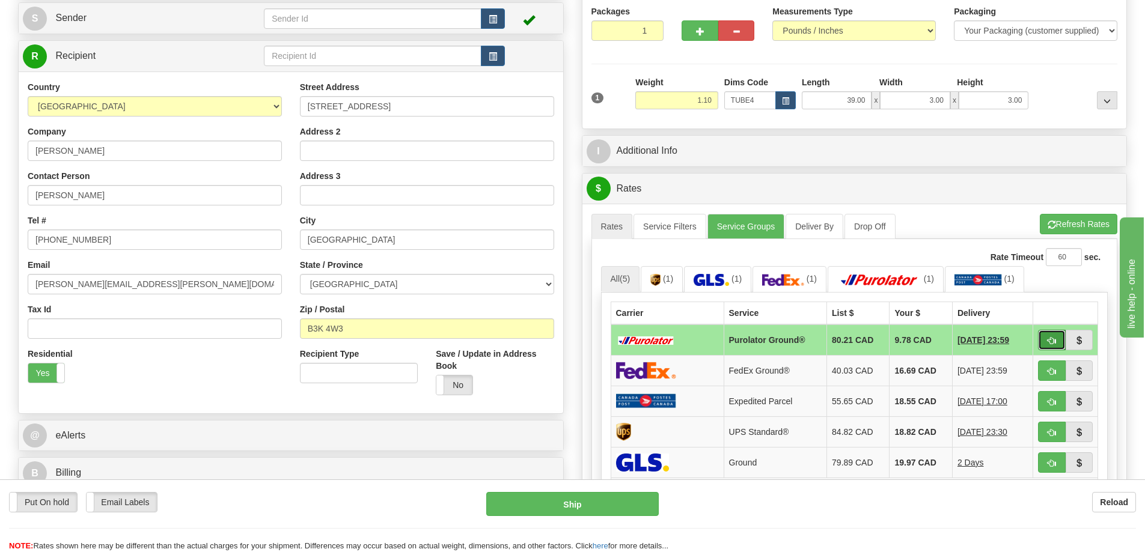
click at [1051, 333] on button "button" at bounding box center [1052, 340] width 28 height 20
type input "260"
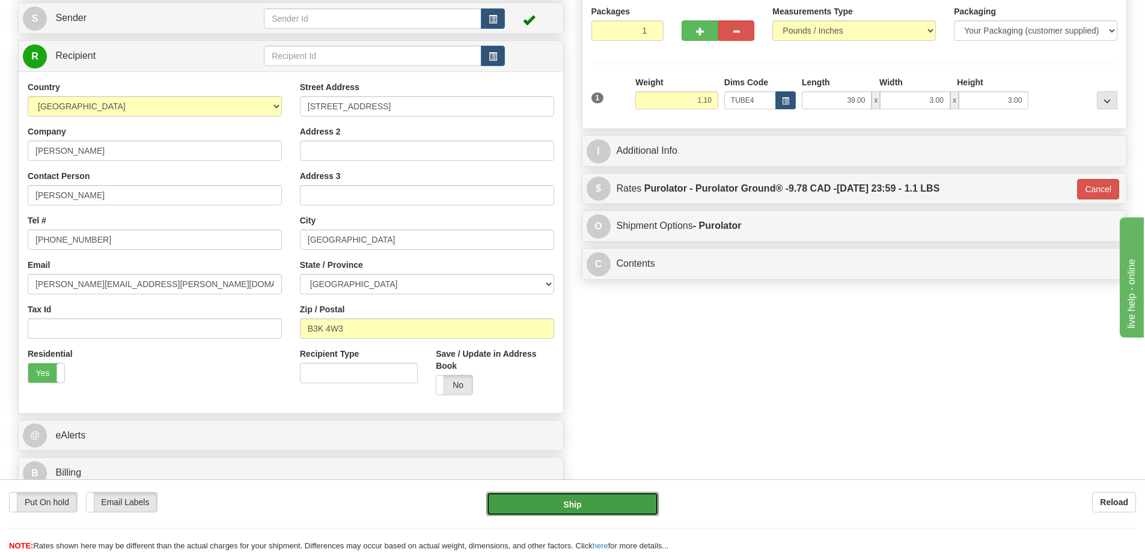
click at [595, 508] on button "Ship" at bounding box center [572, 504] width 172 height 24
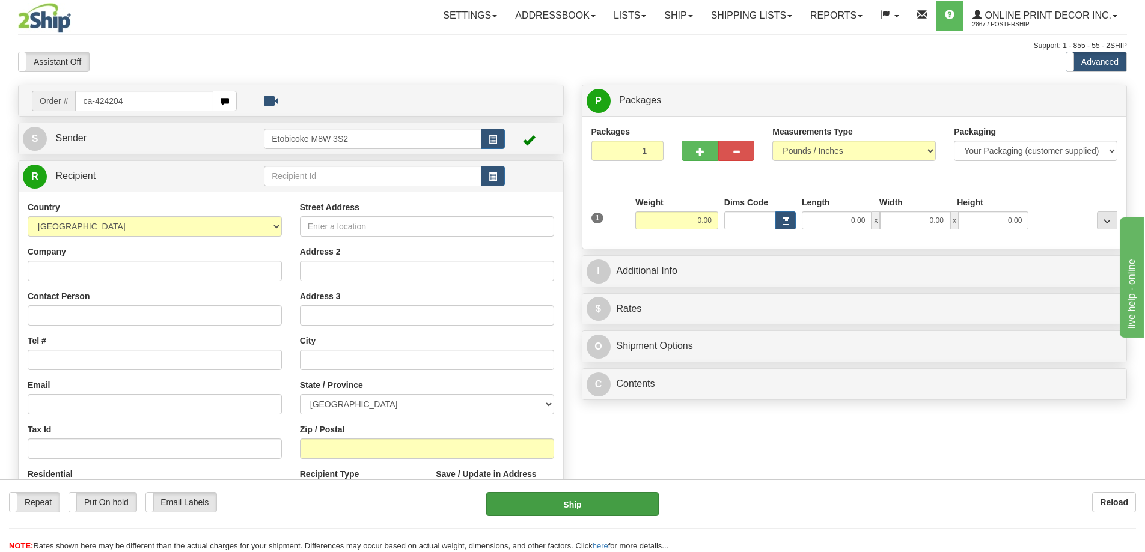
type input "ca-424204"
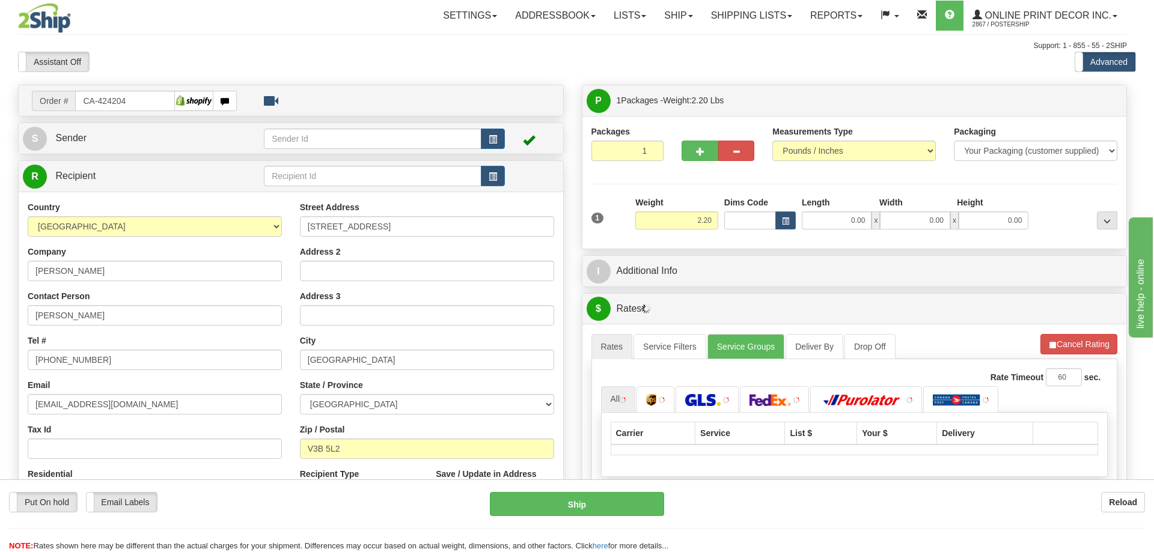
type input "PORT COQUITLAM"
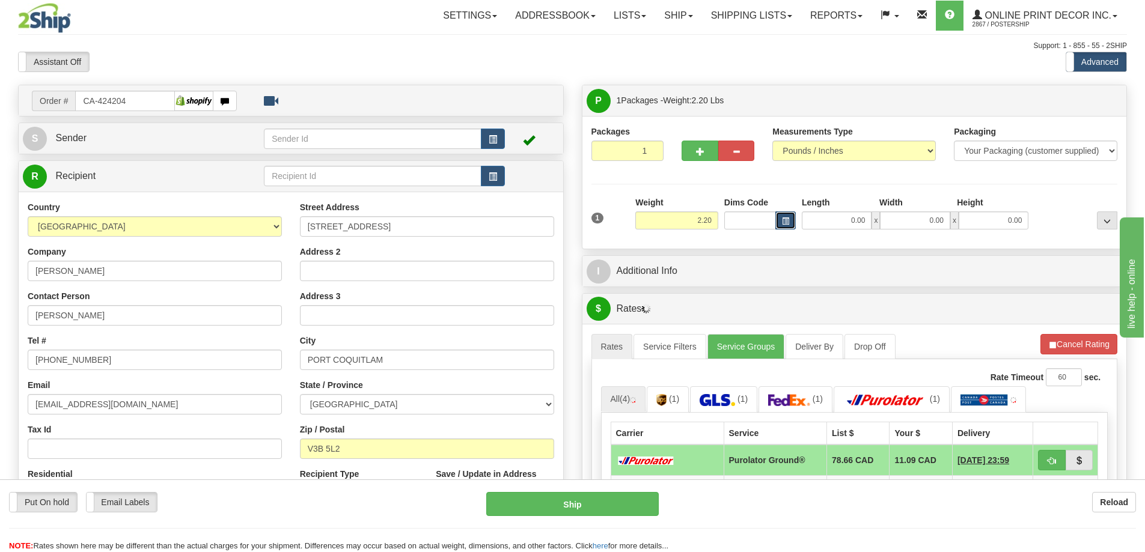
click at [790, 220] on button "button" at bounding box center [785, 220] width 20 height 18
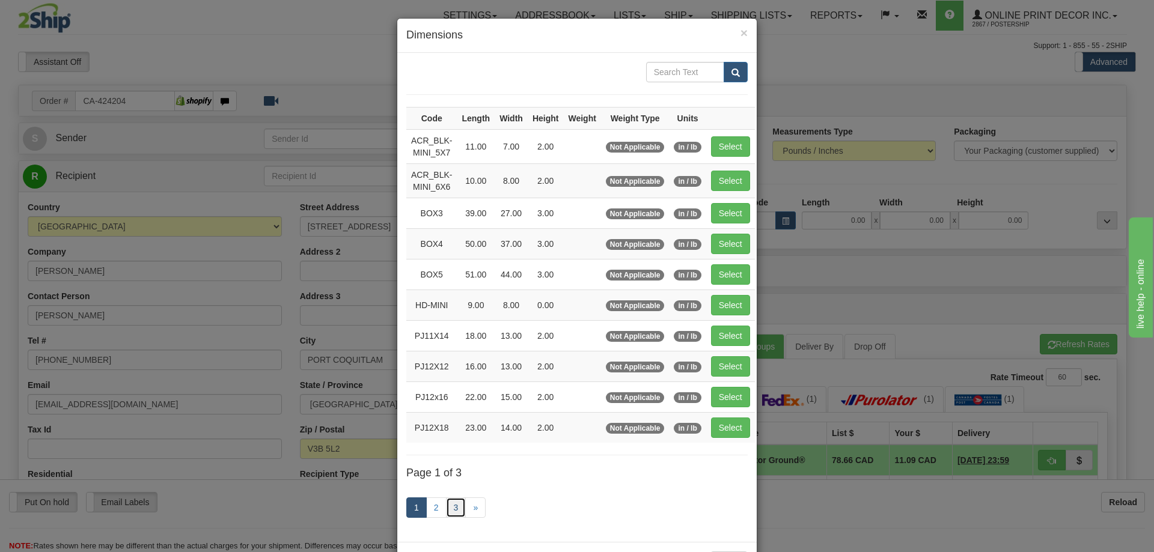
click at [452, 501] on link "3" at bounding box center [456, 507] width 20 height 20
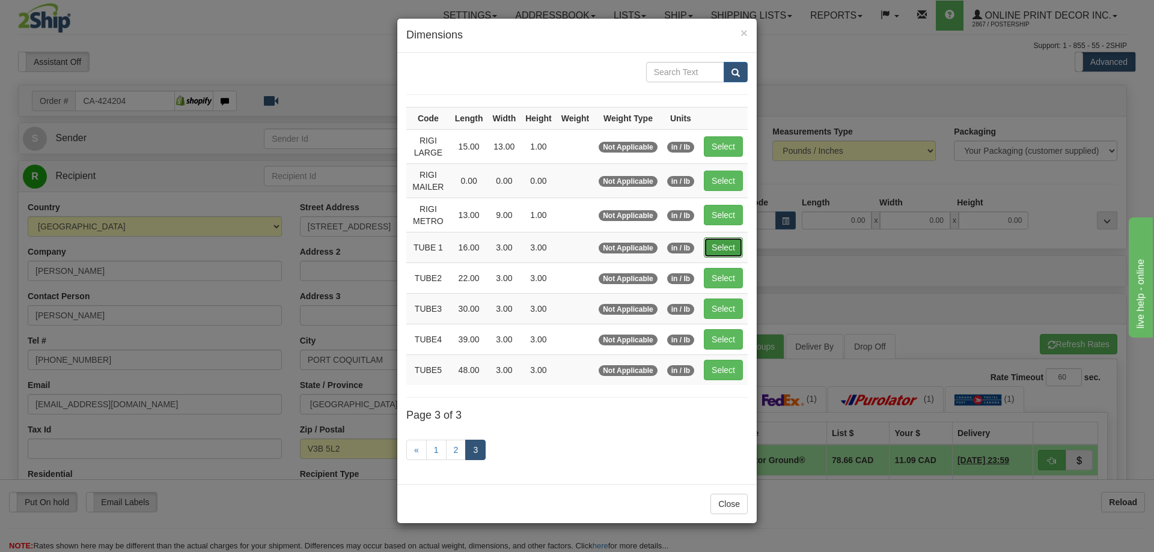
click at [728, 242] on button "Select" at bounding box center [723, 247] width 39 height 20
type input "TUBE 1"
type input "16.00"
type input "3.00"
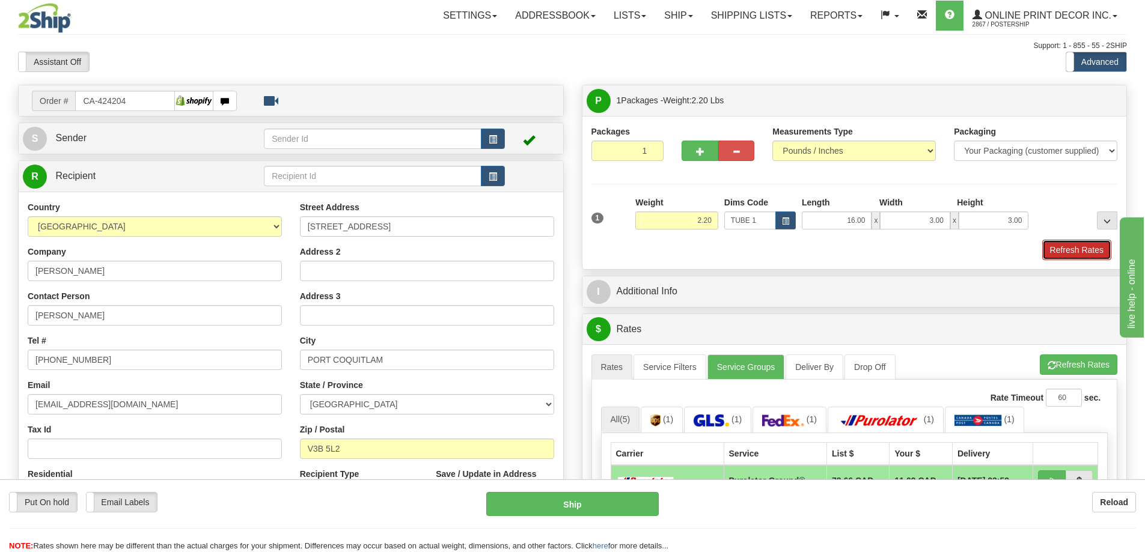
click at [1068, 246] on button "Refresh Rates" at bounding box center [1076, 250] width 69 height 20
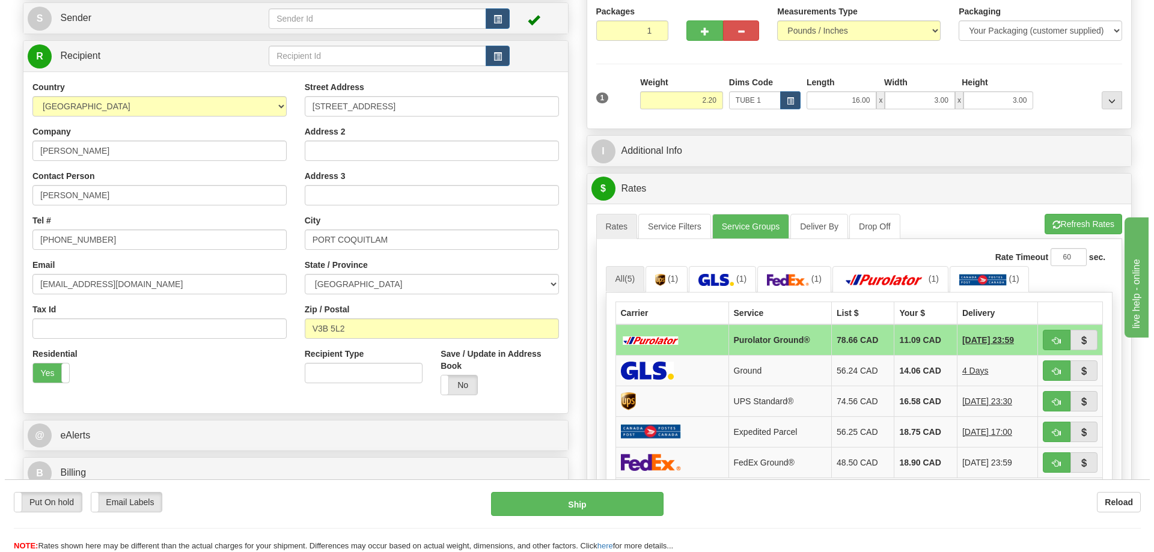
scroll to position [180, 0]
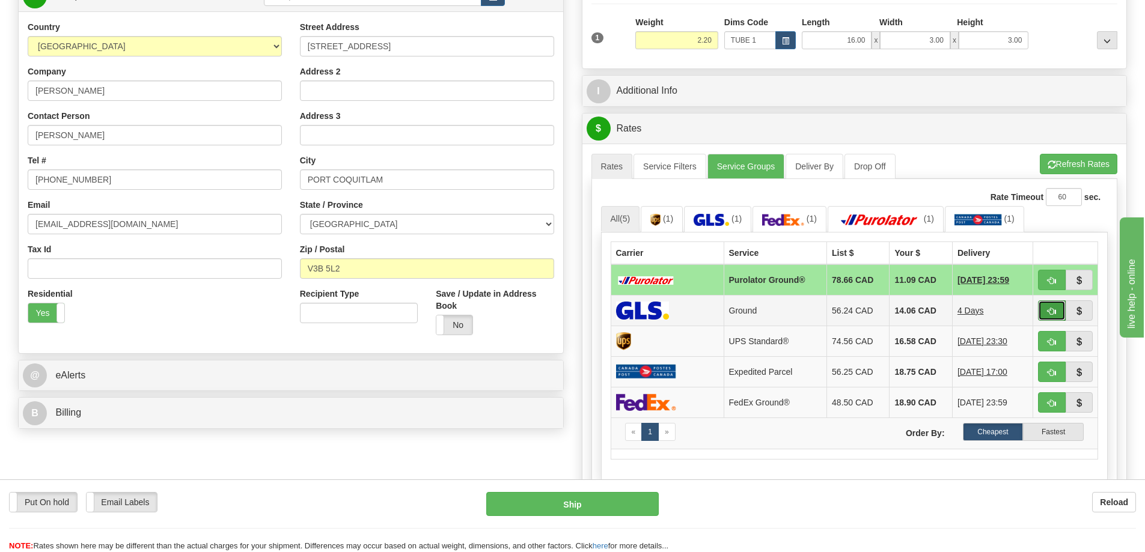
click at [1049, 311] on span "button" at bounding box center [1051, 312] width 8 height 8
type input "1"
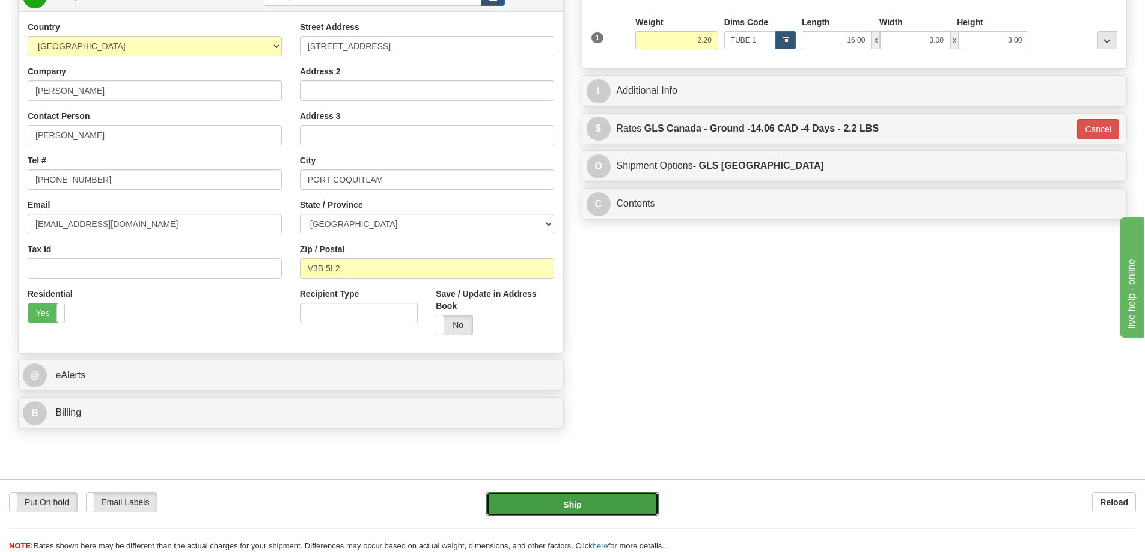
click at [612, 494] on button "Ship" at bounding box center [572, 504] width 172 height 24
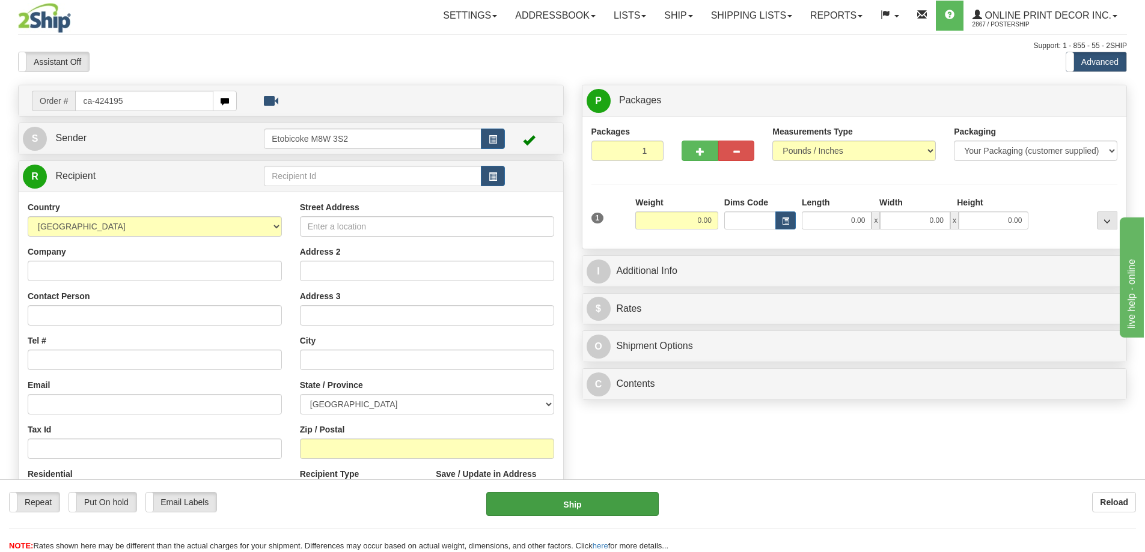
type input "ca-424195"
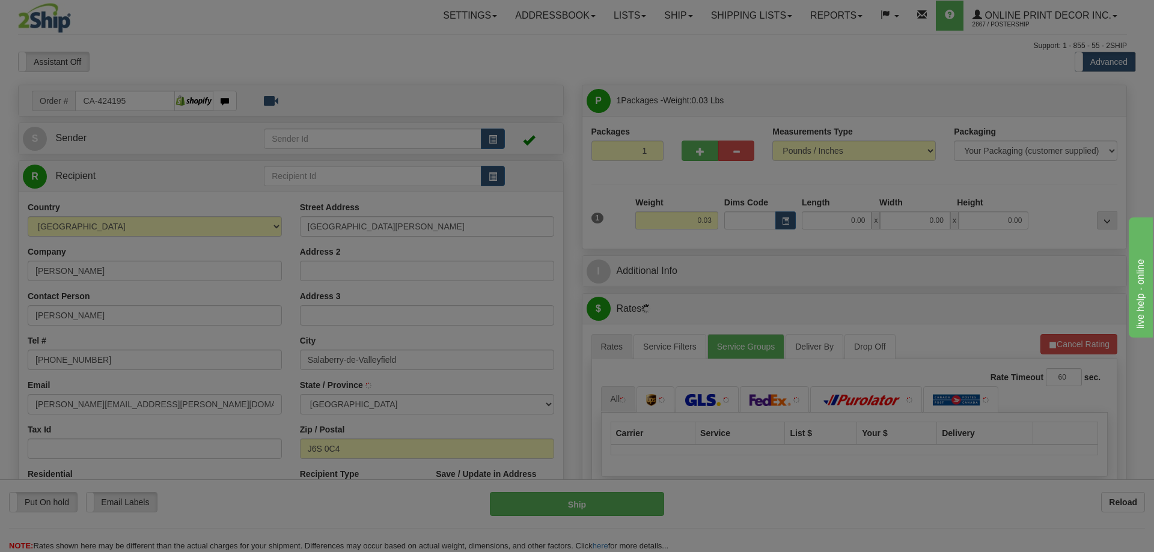
type input "SALABERRY-DE-VALLEYFIELD"
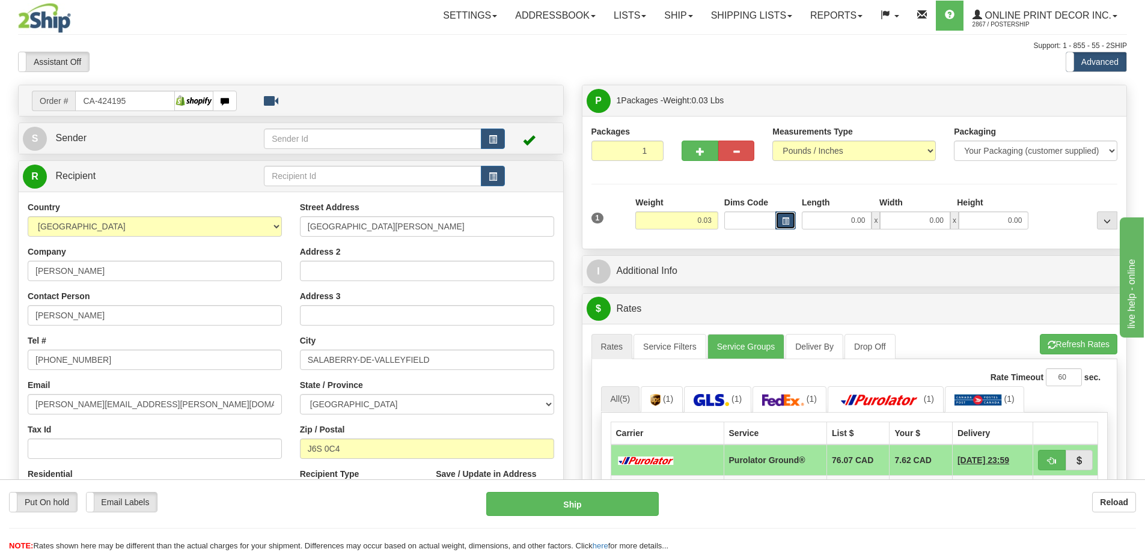
click at [784, 222] on span "button" at bounding box center [785, 221] width 7 height 7
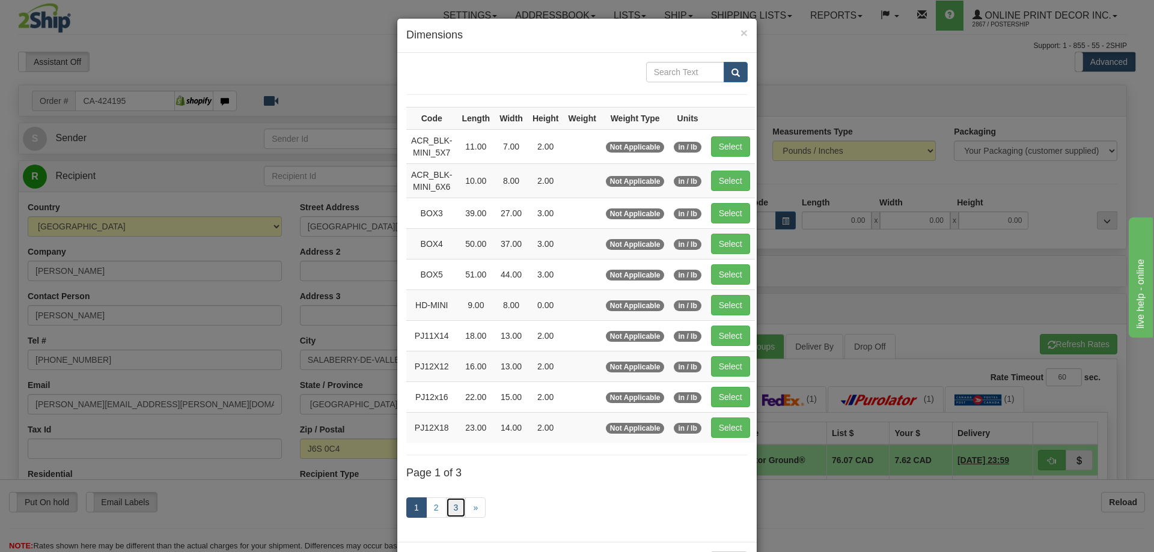
click at [455, 500] on link "3" at bounding box center [456, 507] width 20 height 20
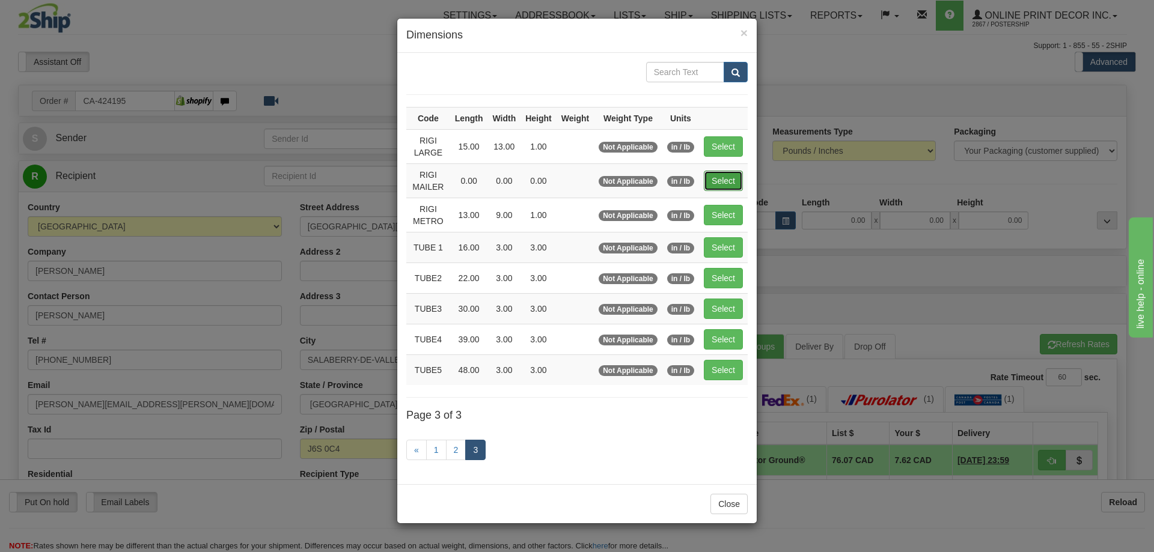
click at [723, 180] on button "Select" at bounding box center [723, 181] width 39 height 20
type input "RIGI MAILER"
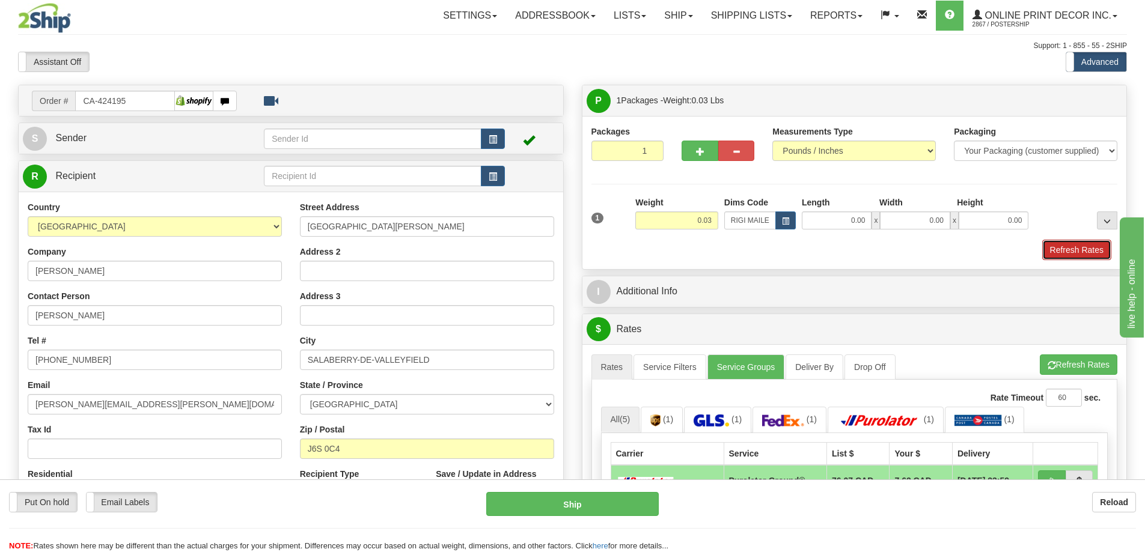
click at [1076, 249] on button "Refresh Rates" at bounding box center [1076, 250] width 69 height 20
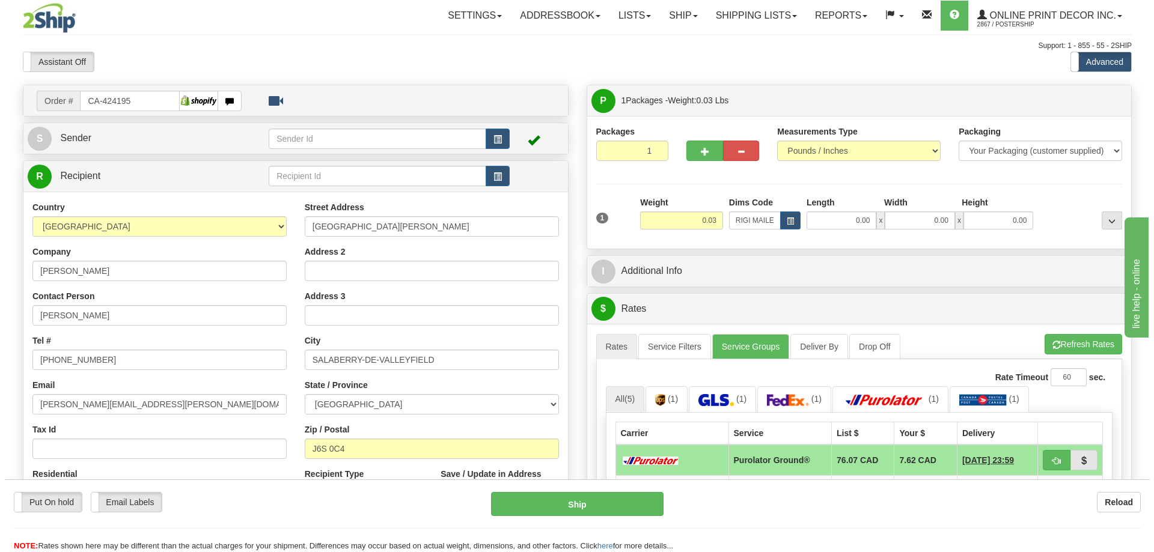
scroll to position [120, 0]
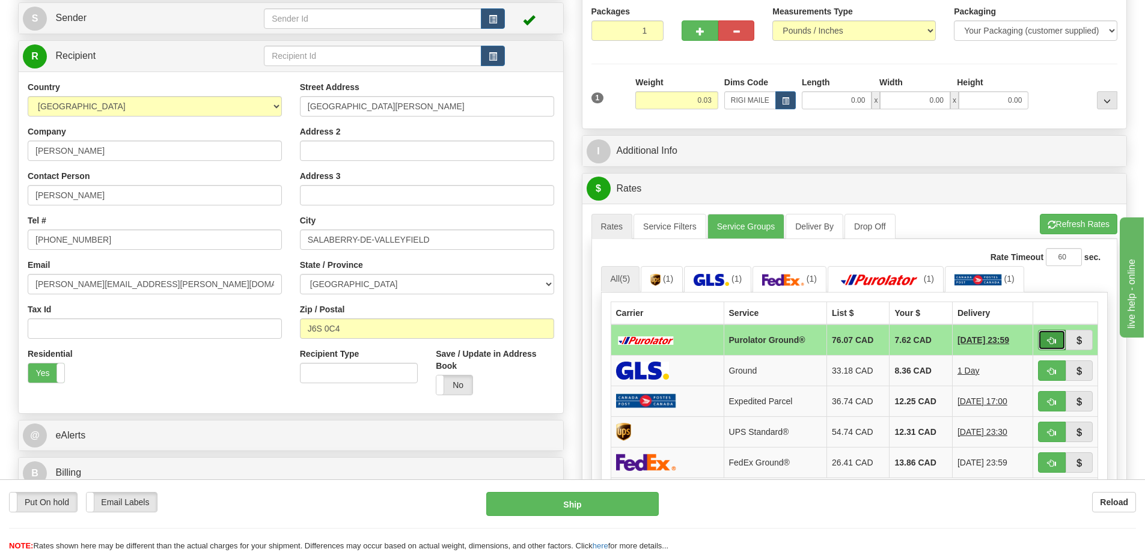
click at [1054, 340] on span "button" at bounding box center [1051, 341] width 8 height 8
type input "260"
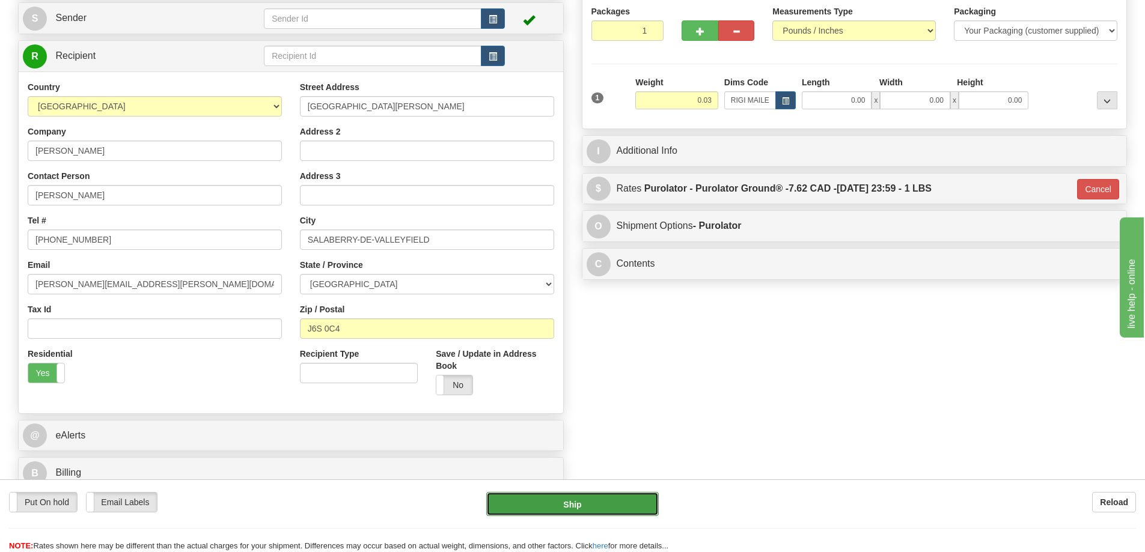
click at [615, 507] on button "Ship" at bounding box center [572, 504] width 172 height 24
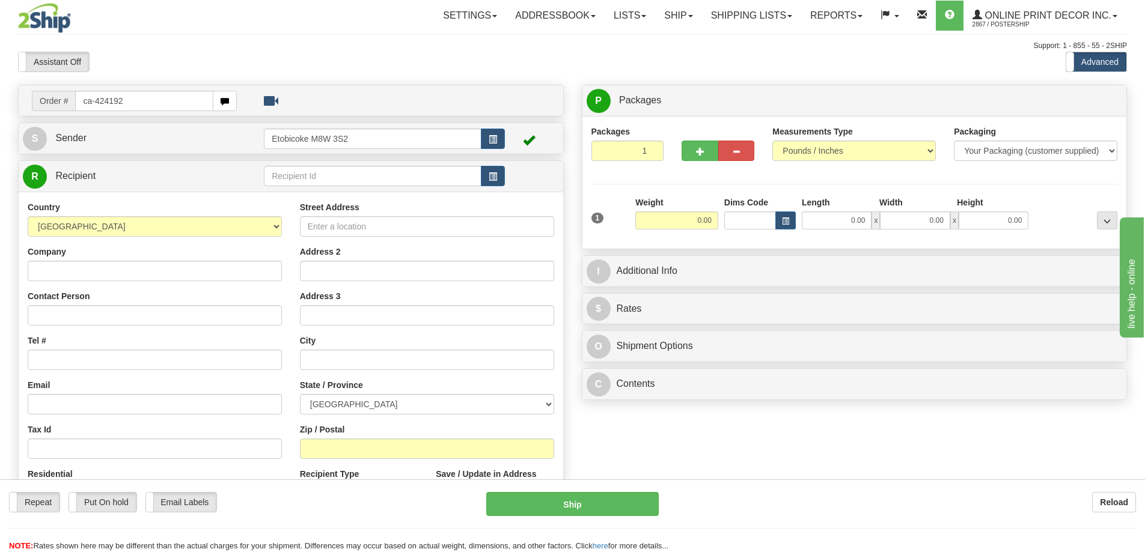
type input "ca-424192"
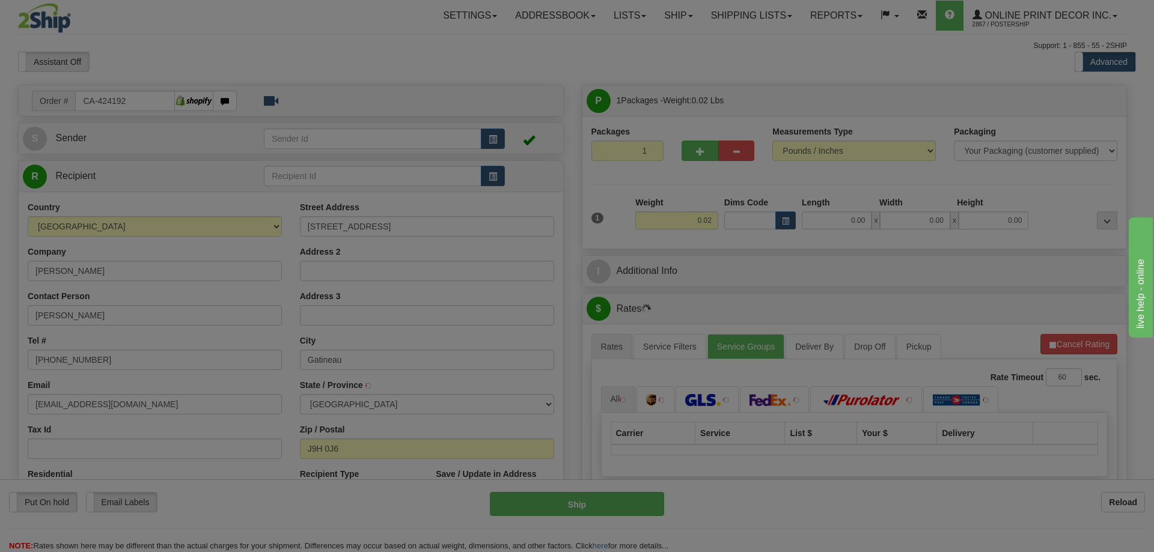
type input "GATINEAU"
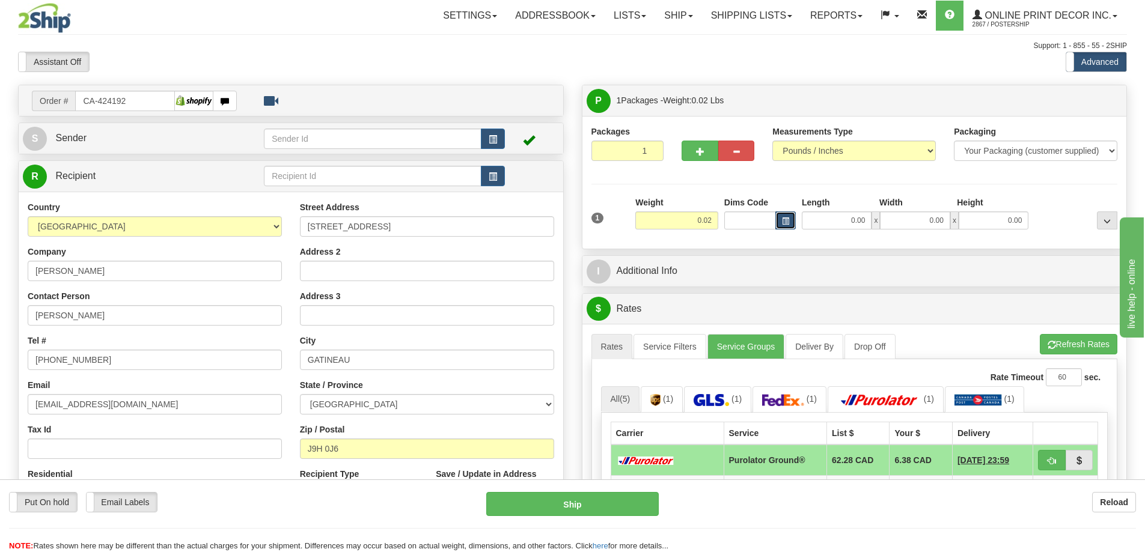
click at [779, 221] on button "button" at bounding box center [785, 220] width 20 height 18
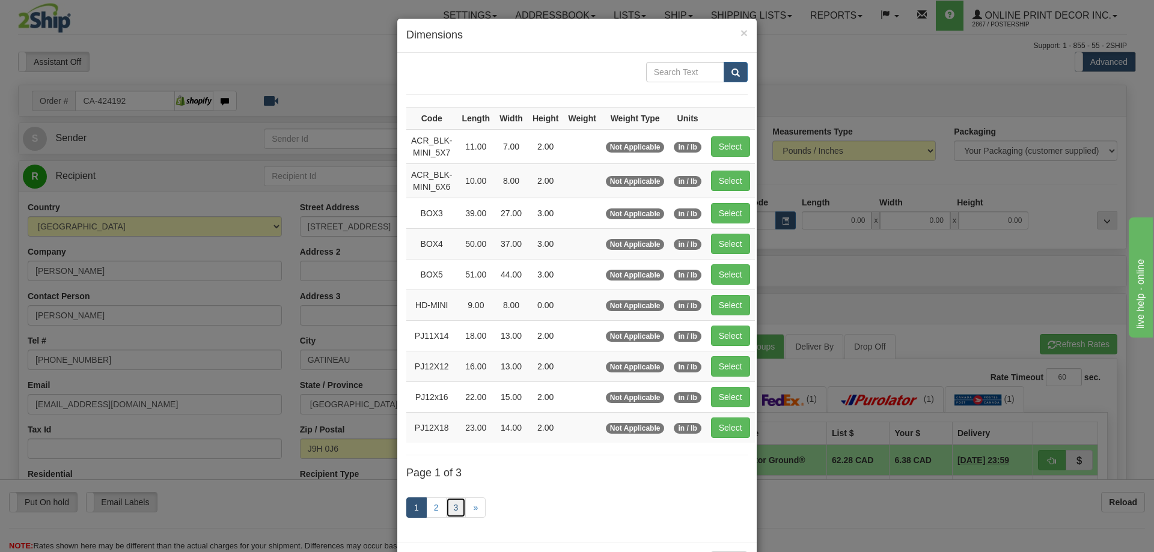
click at [452, 505] on link "3" at bounding box center [456, 507] width 20 height 20
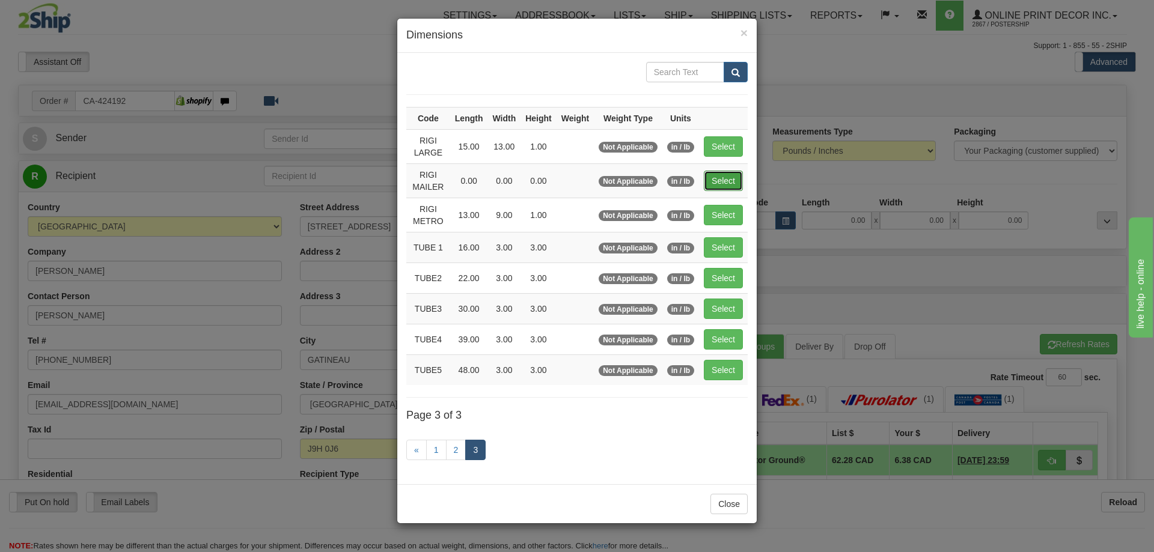
click at [717, 180] on button "Select" at bounding box center [723, 181] width 39 height 20
type input "RIGI MAILER"
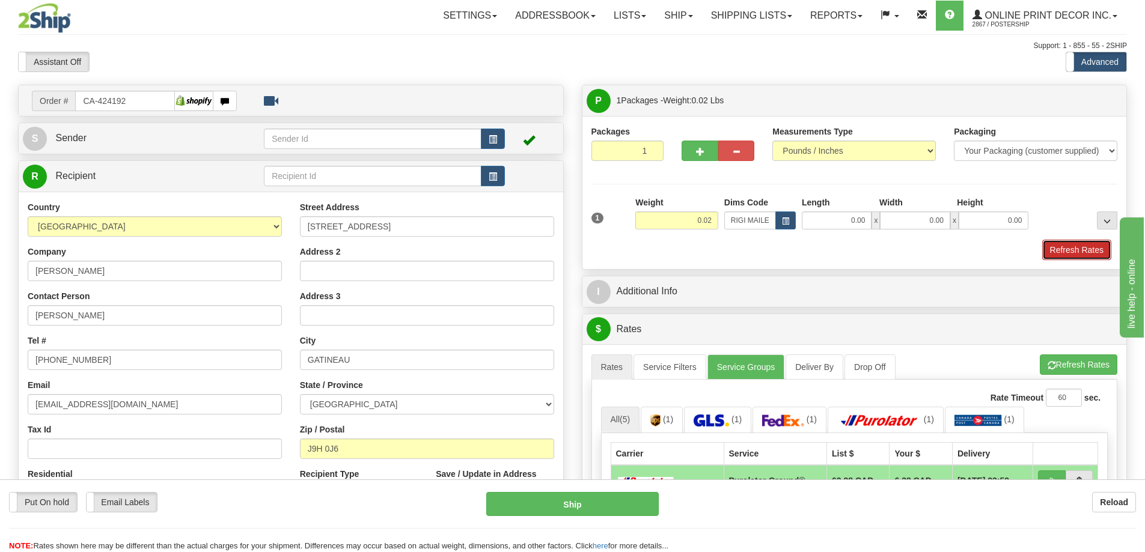
click at [1067, 246] on button "Refresh Rates" at bounding box center [1076, 250] width 69 height 20
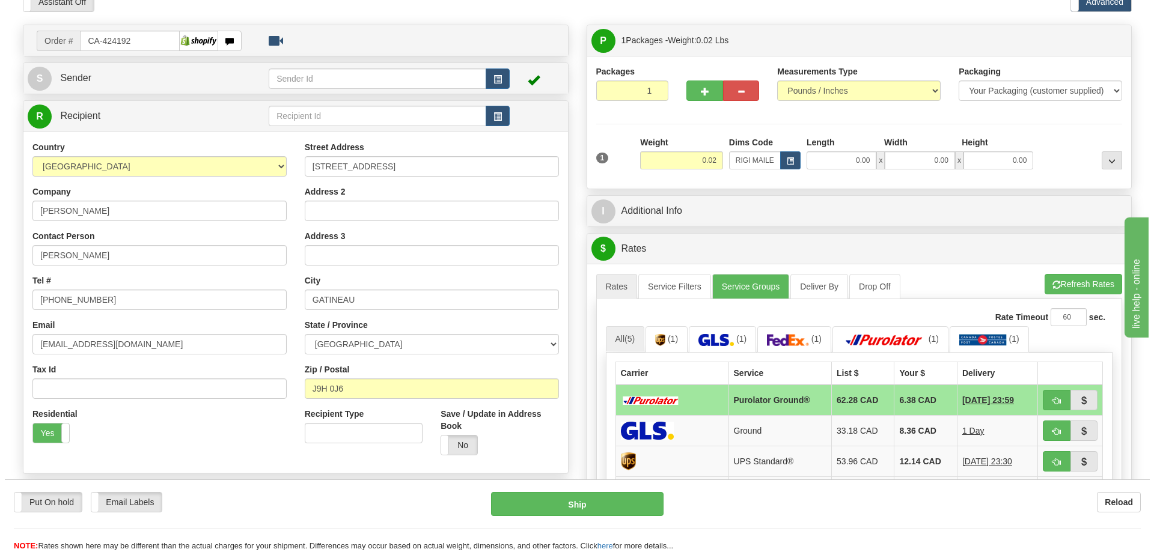
scroll to position [180, 0]
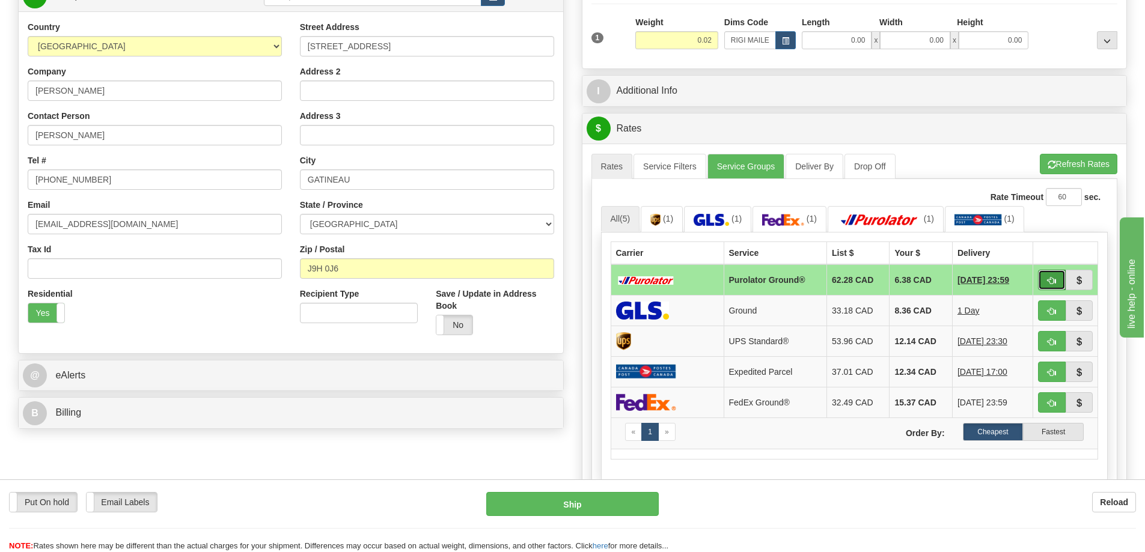
click at [1046, 280] on button "button" at bounding box center [1052, 280] width 28 height 20
type input "260"
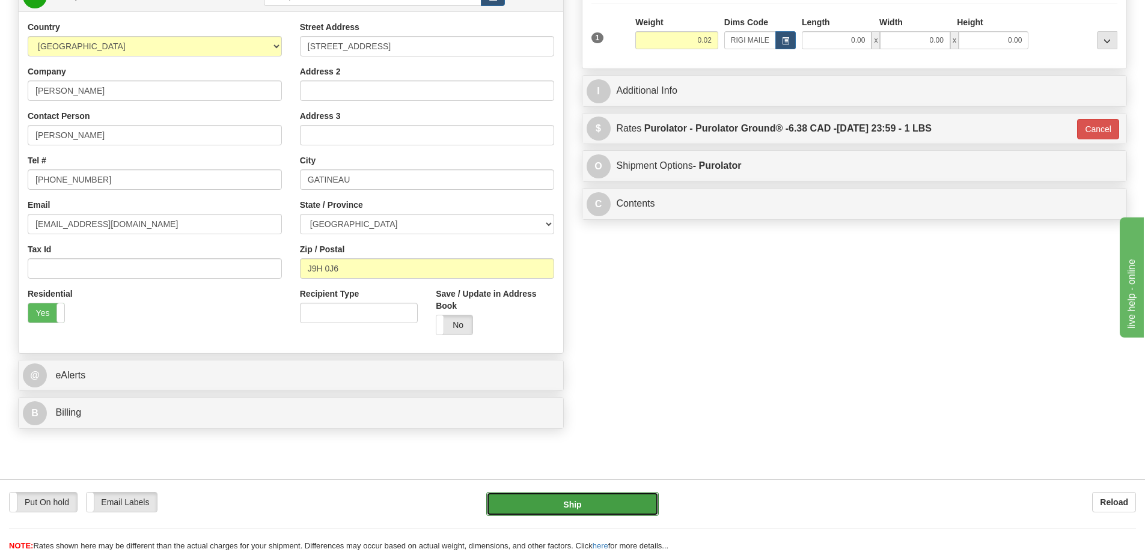
click at [601, 507] on button "Ship" at bounding box center [572, 504] width 172 height 24
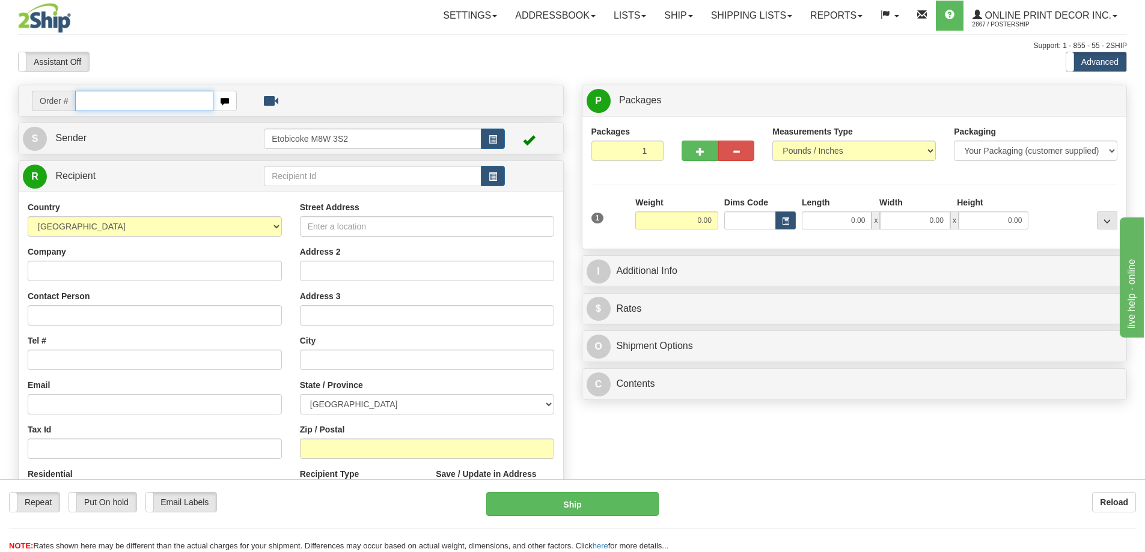
click at [140, 91] on input "text" at bounding box center [144, 101] width 138 height 20
type input "ca-424181"
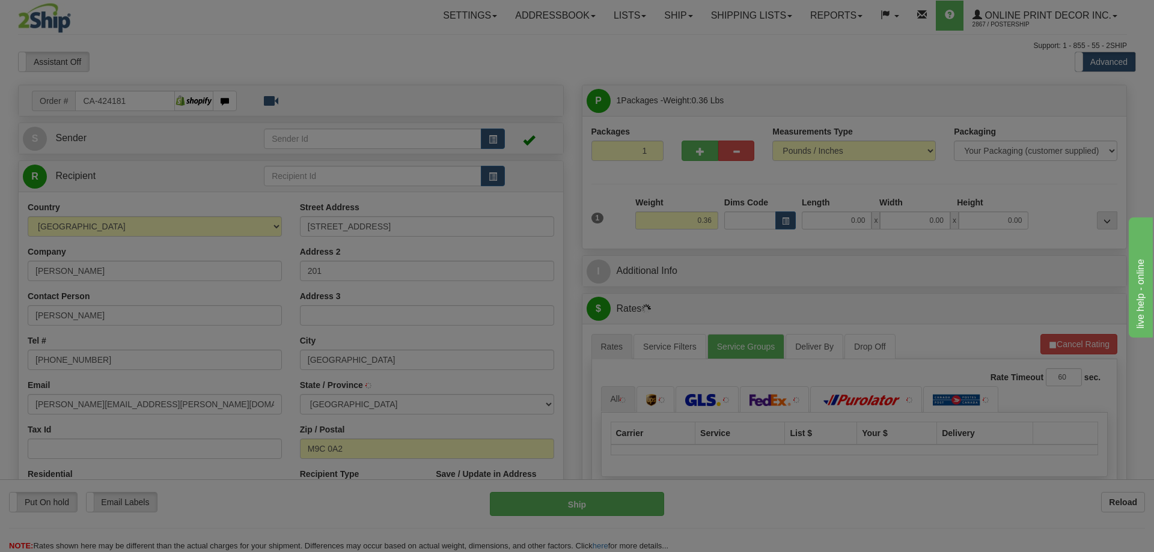
type input "ETOBICOKE"
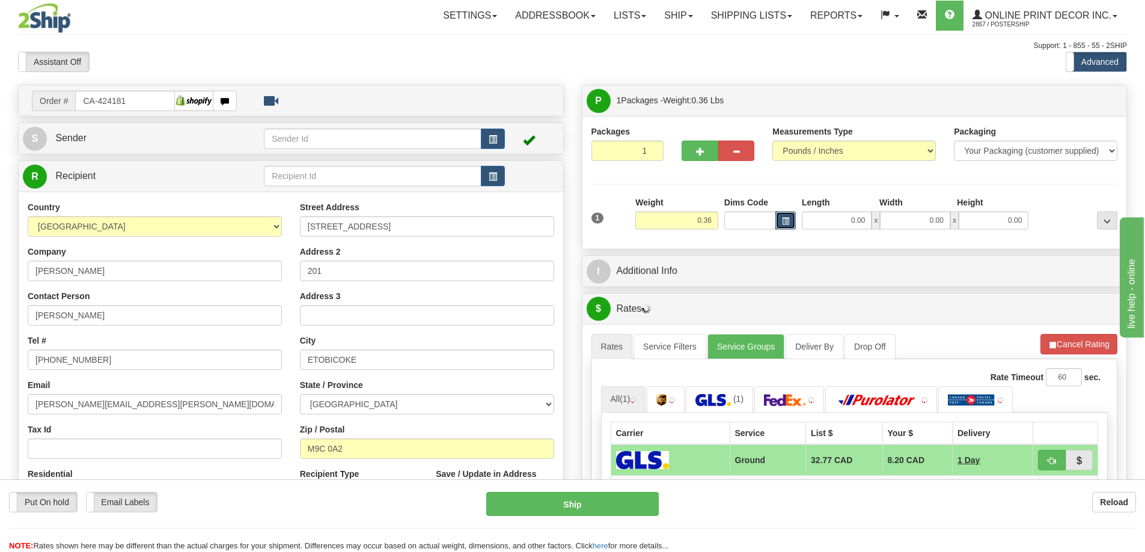
click at [783, 215] on button "button" at bounding box center [785, 220] width 20 height 18
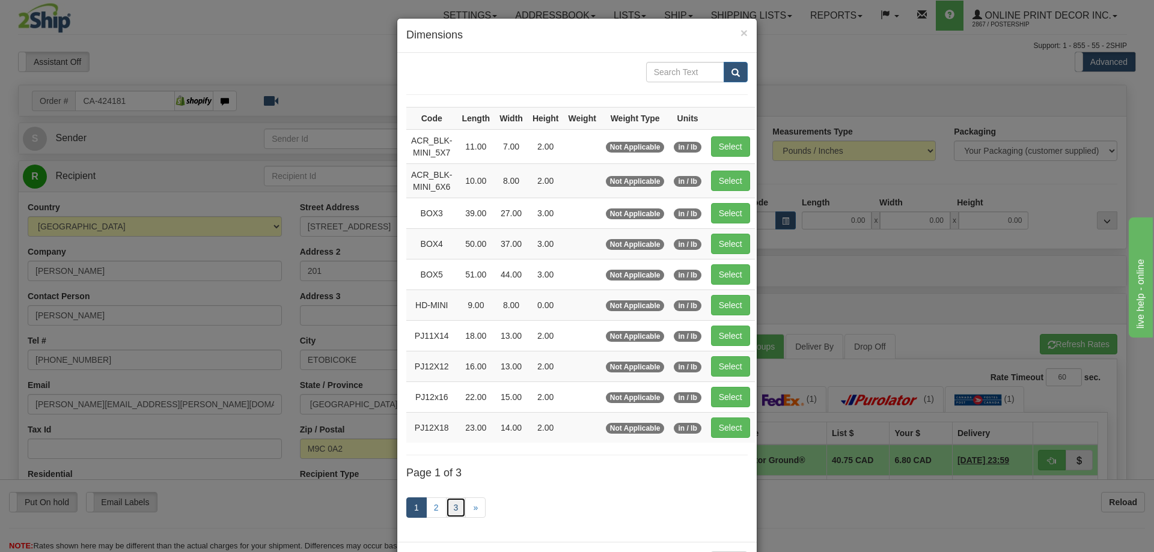
click at [451, 502] on link "3" at bounding box center [456, 507] width 20 height 20
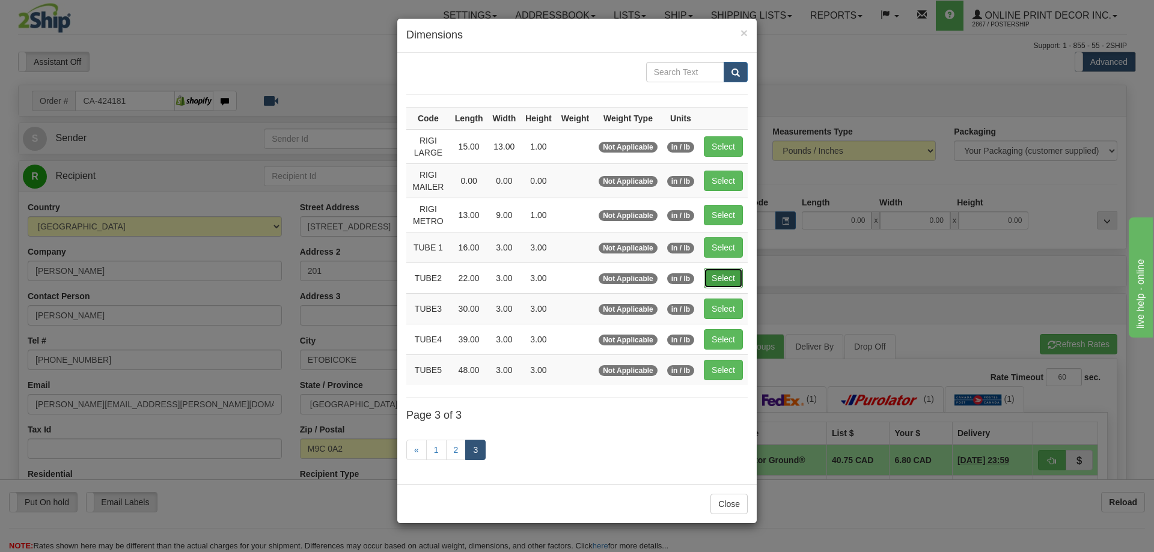
click at [720, 275] on button "Select" at bounding box center [723, 278] width 39 height 20
type input "TUBE2"
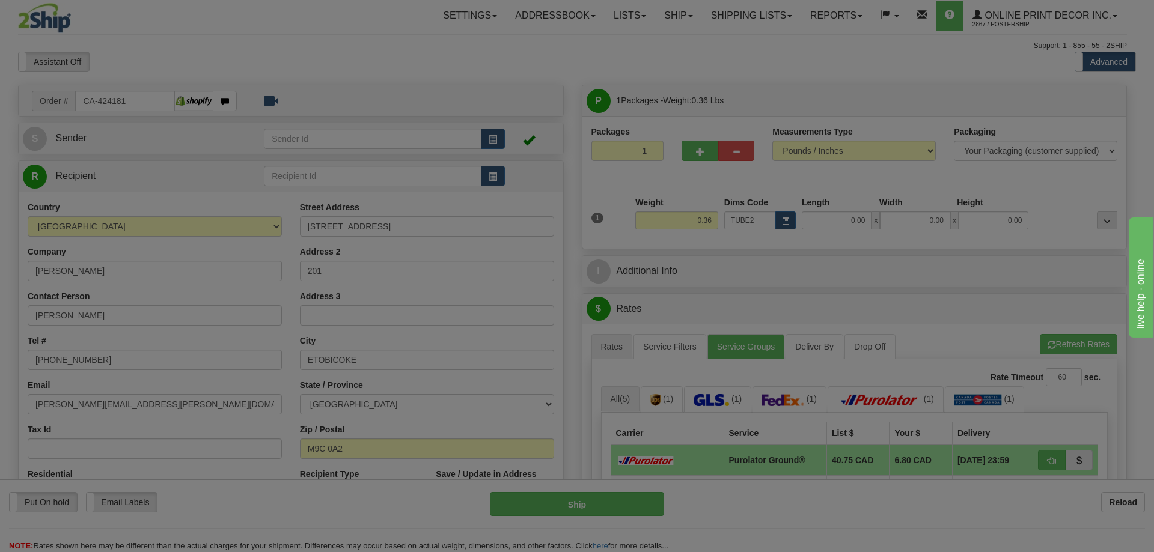
type input "22.00"
type input "3.00"
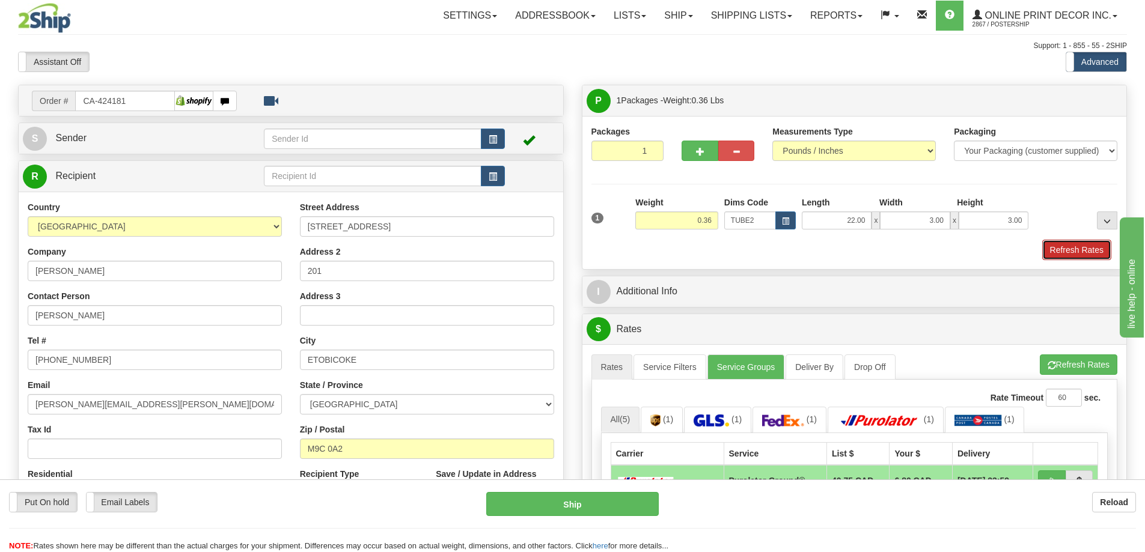
click at [1071, 248] on button "Refresh Rates" at bounding box center [1076, 250] width 69 height 20
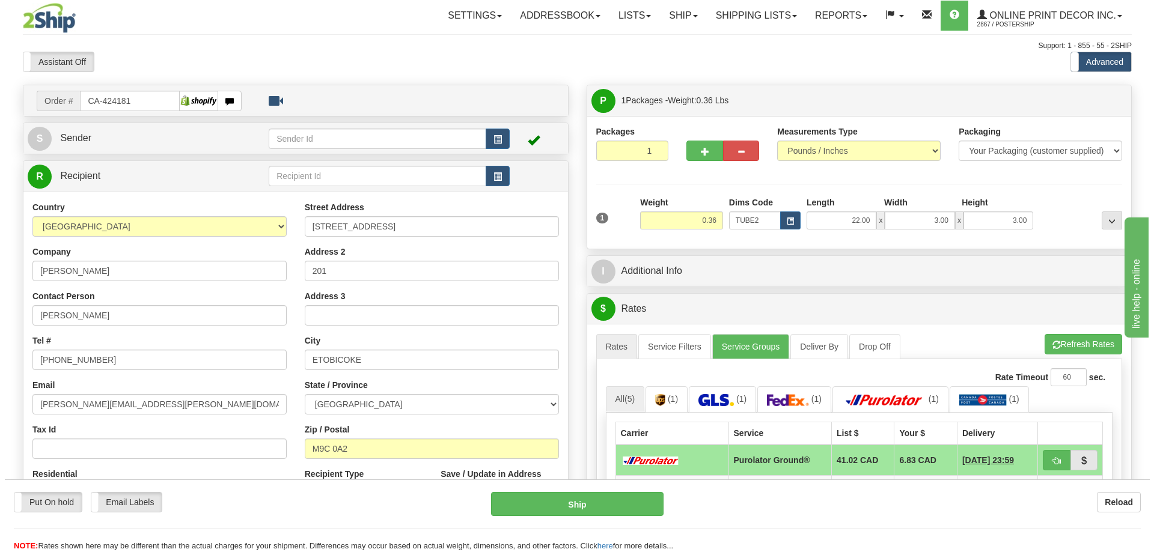
scroll to position [120, 0]
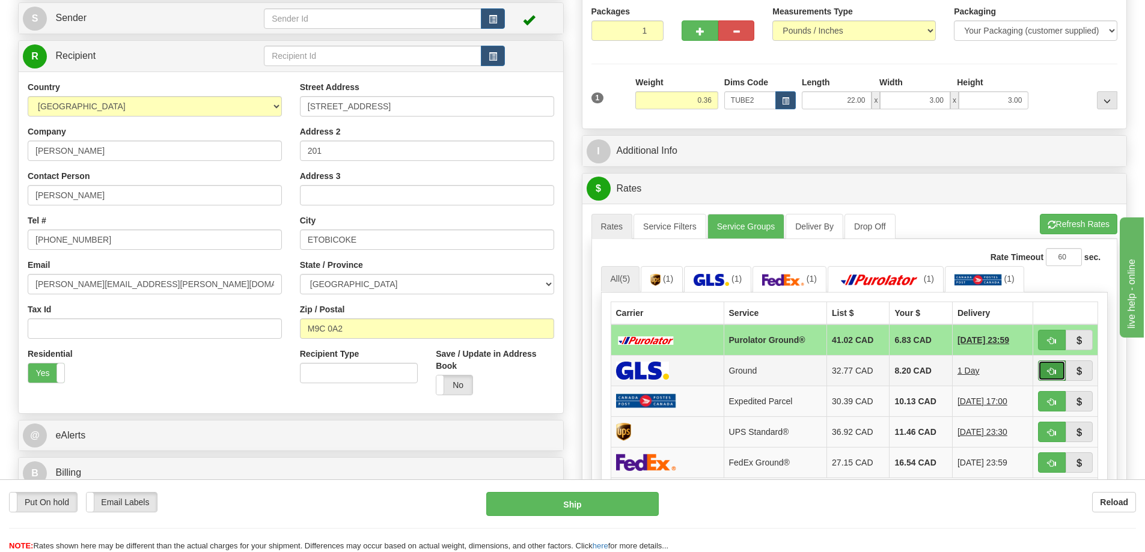
click at [1046, 370] on button "button" at bounding box center [1052, 371] width 28 height 20
type input "1"
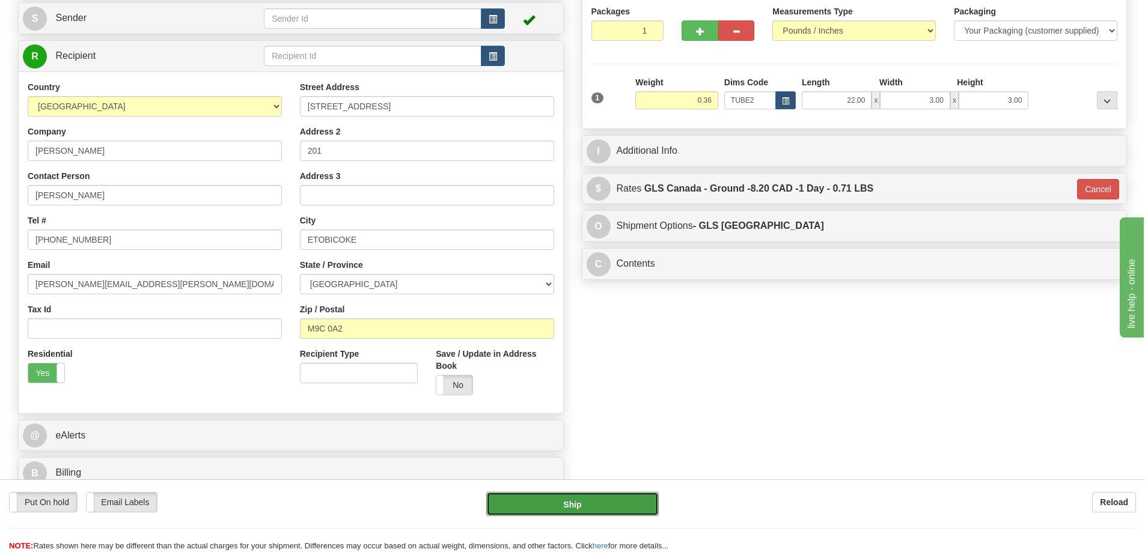
click at [586, 502] on button "Ship" at bounding box center [572, 504] width 172 height 24
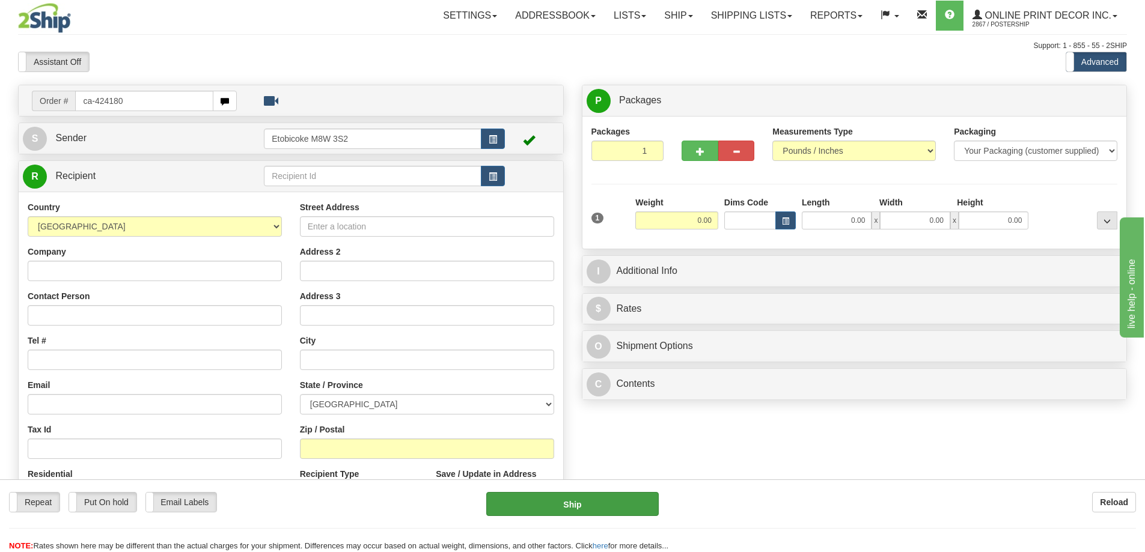
type input "ca-424180"
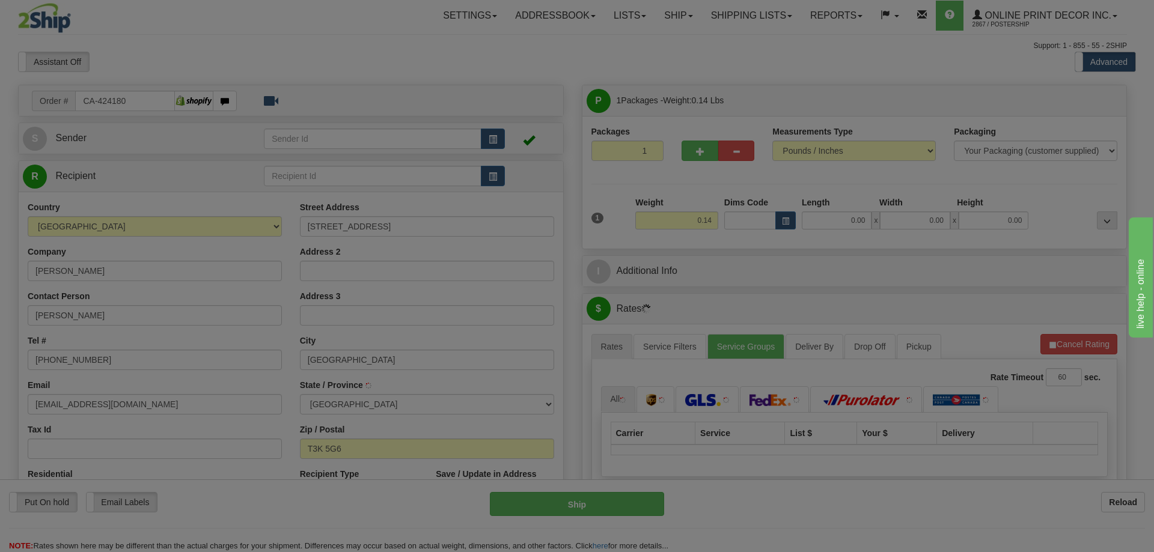
type input "[GEOGRAPHIC_DATA]"
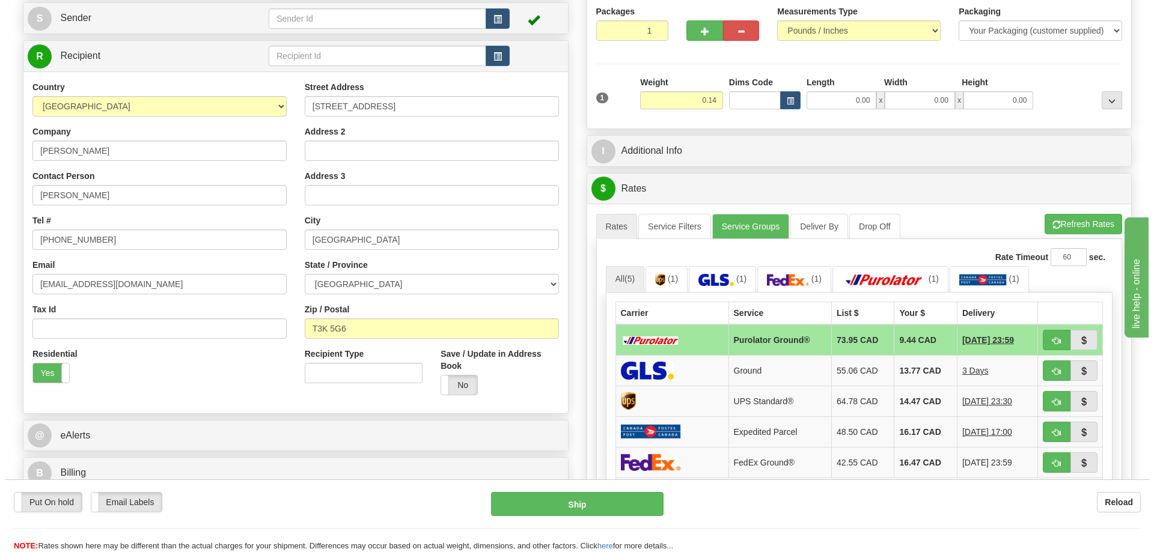
scroll to position [180, 0]
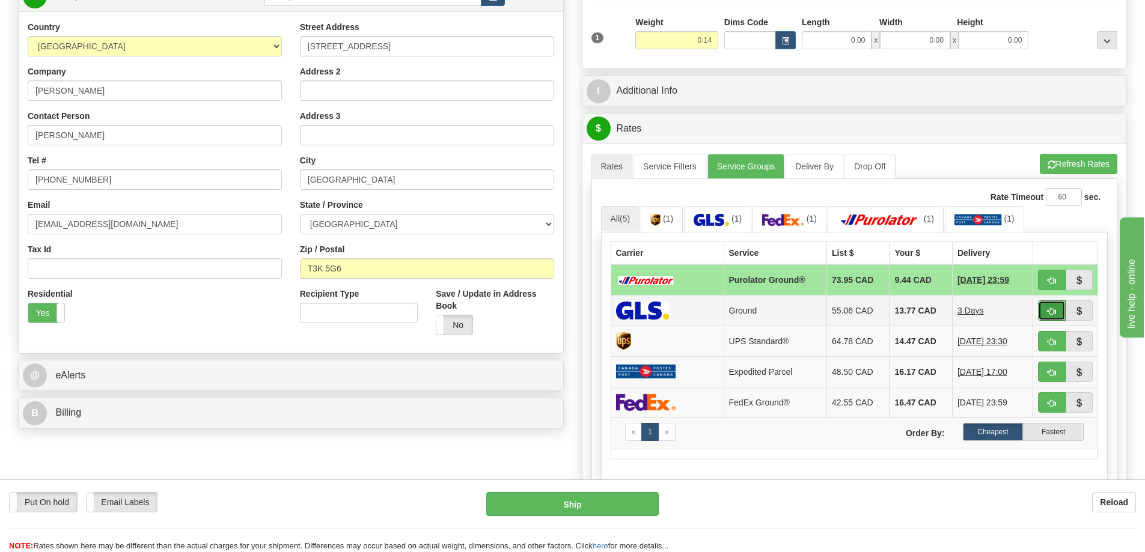
click at [1050, 311] on span "button" at bounding box center [1051, 312] width 8 height 8
type input "1"
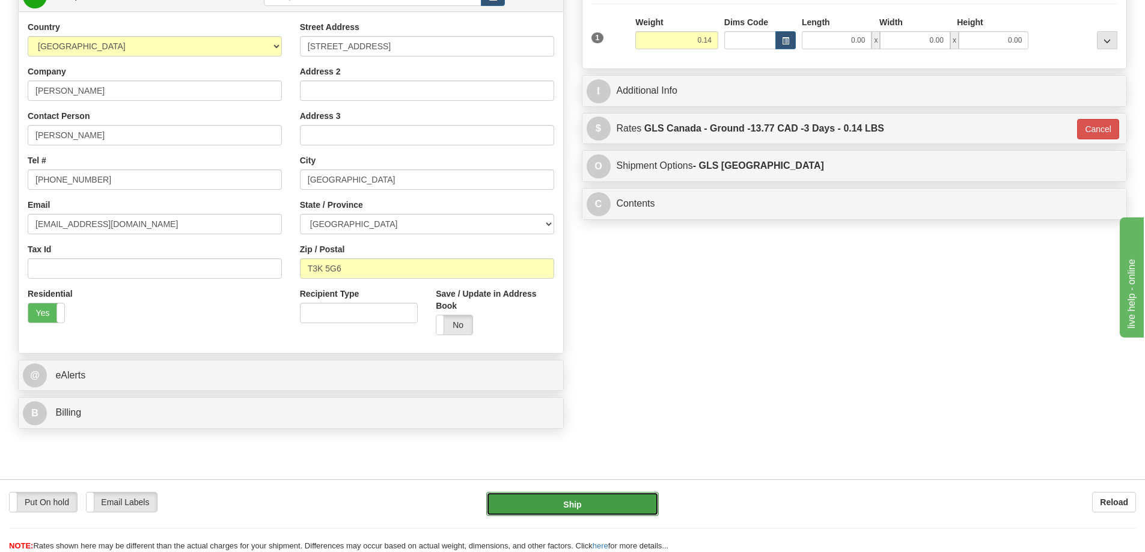
click at [625, 495] on button "Ship" at bounding box center [572, 504] width 172 height 24
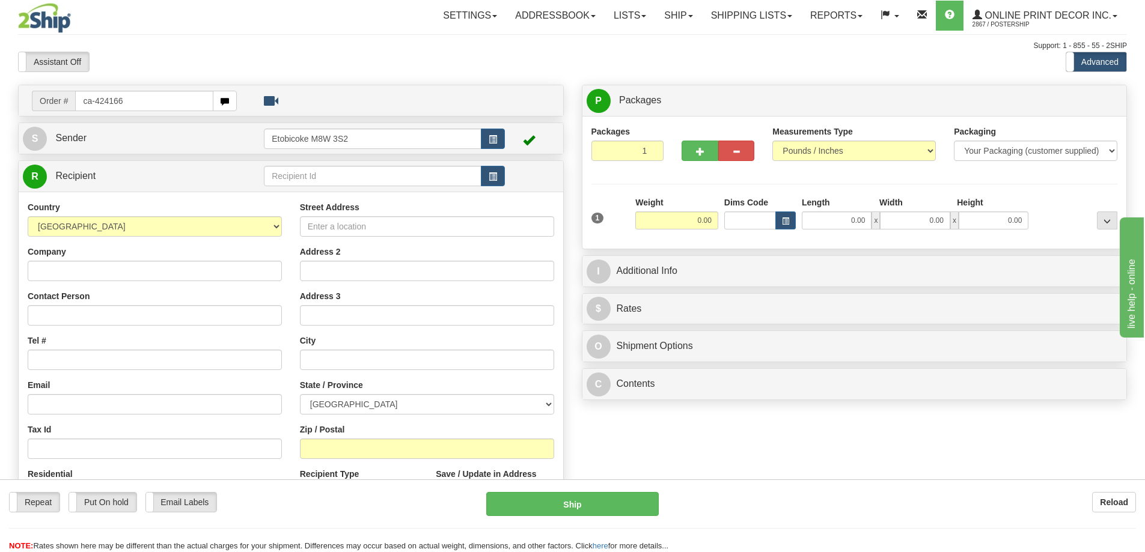
type input "ca-424166"
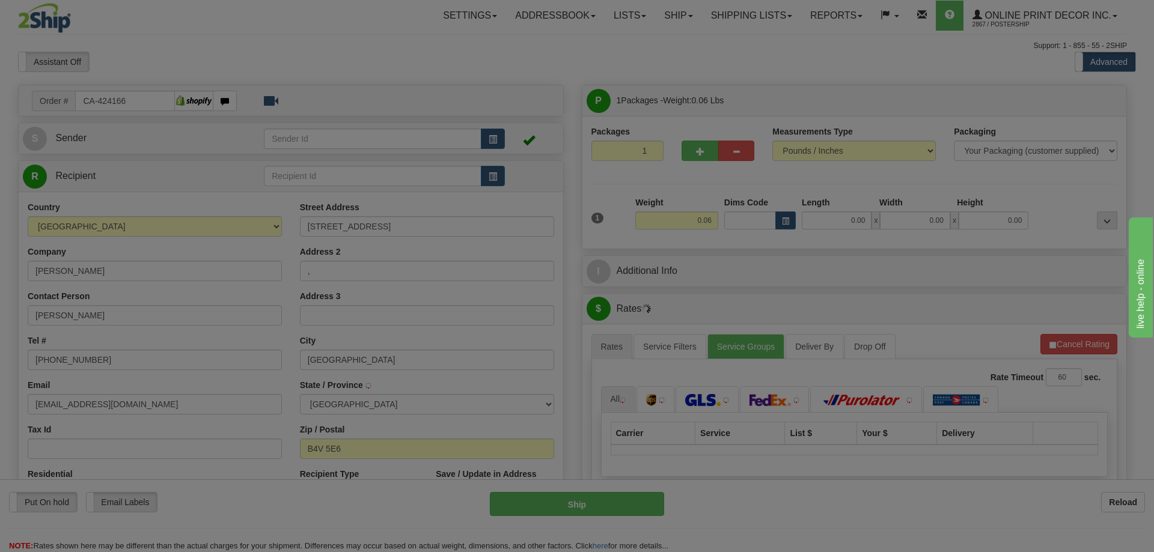
type input "[GEOGRAPHIC_DATA]"
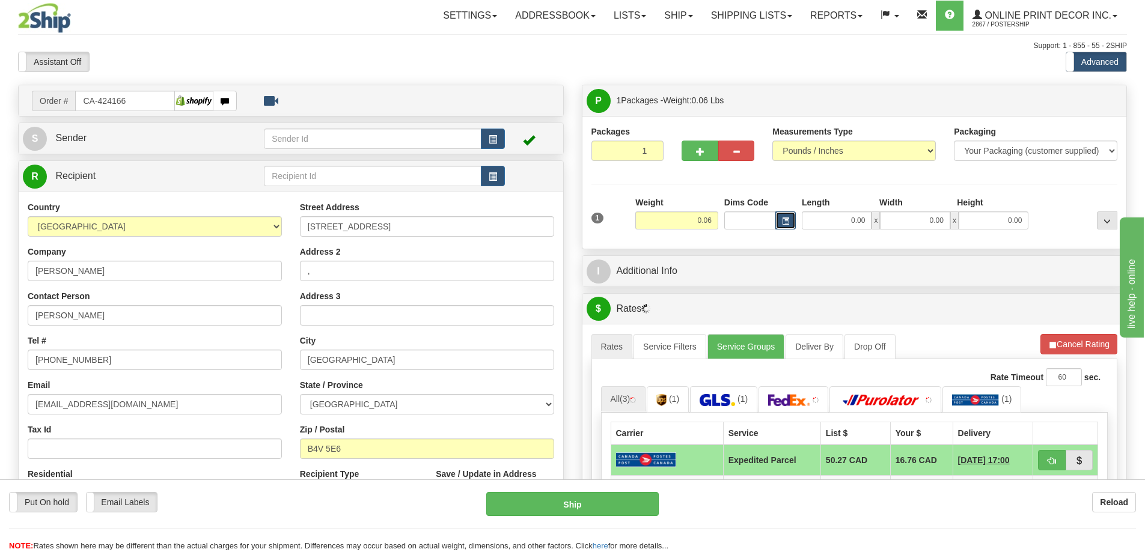
click at [782, 221] on span "button" at bounding box center [785, 221] width 7 height 7
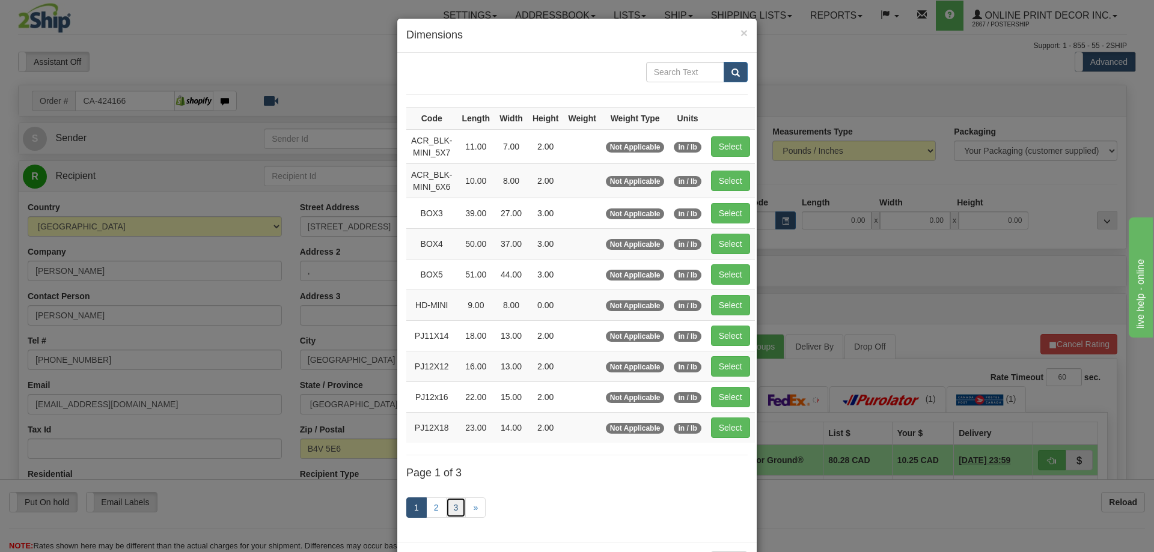
click at [454, 504] on link "3" at bounding box center [456, 507] width 20 height 20
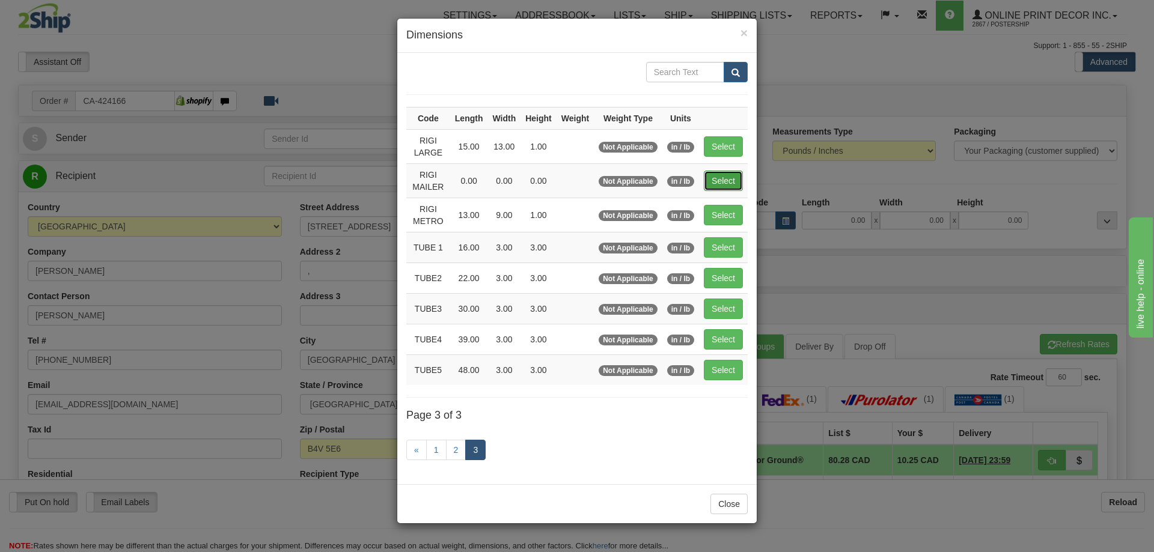
click at [724, 177] on button "Select" at bounding box center [723, 181] width 39 height 20
type input "RIGI MAILER"
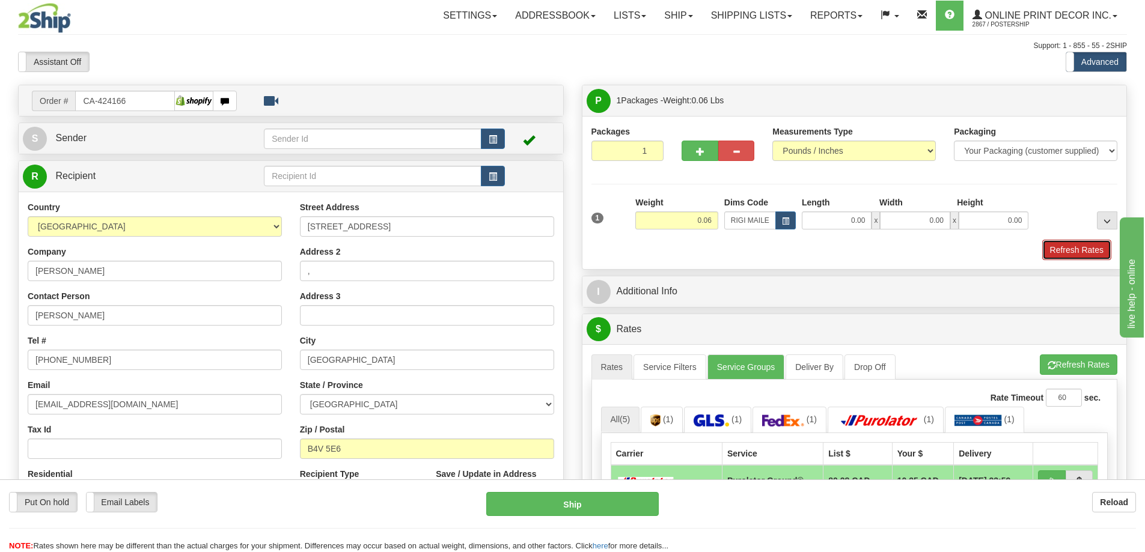
click at [1093, 243] on button "Refresh Rates" at bounding box center [1076, 250] width 69 height 20
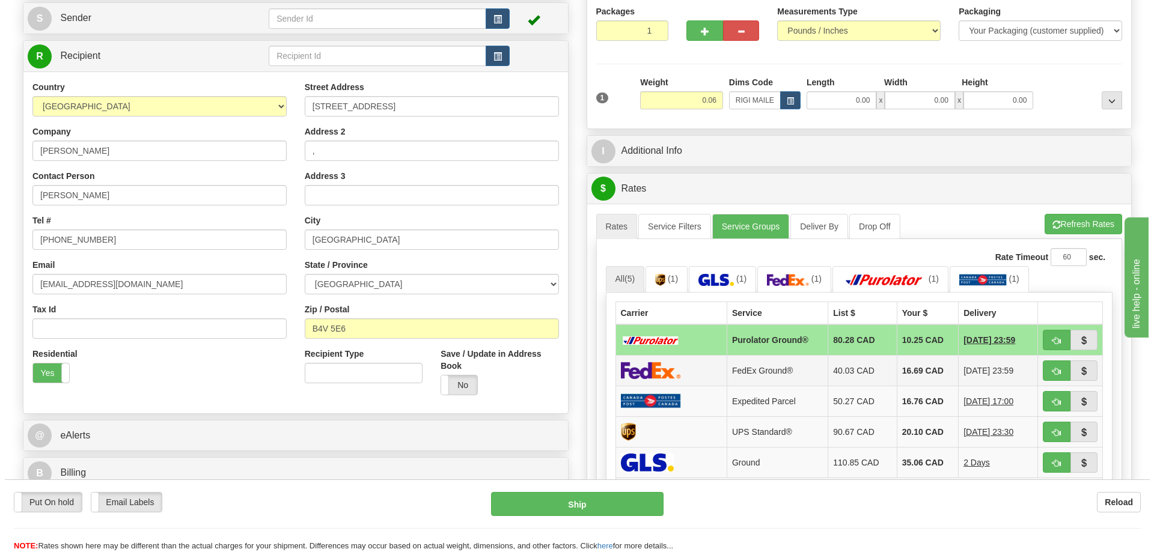
scroll to position [240, 0]
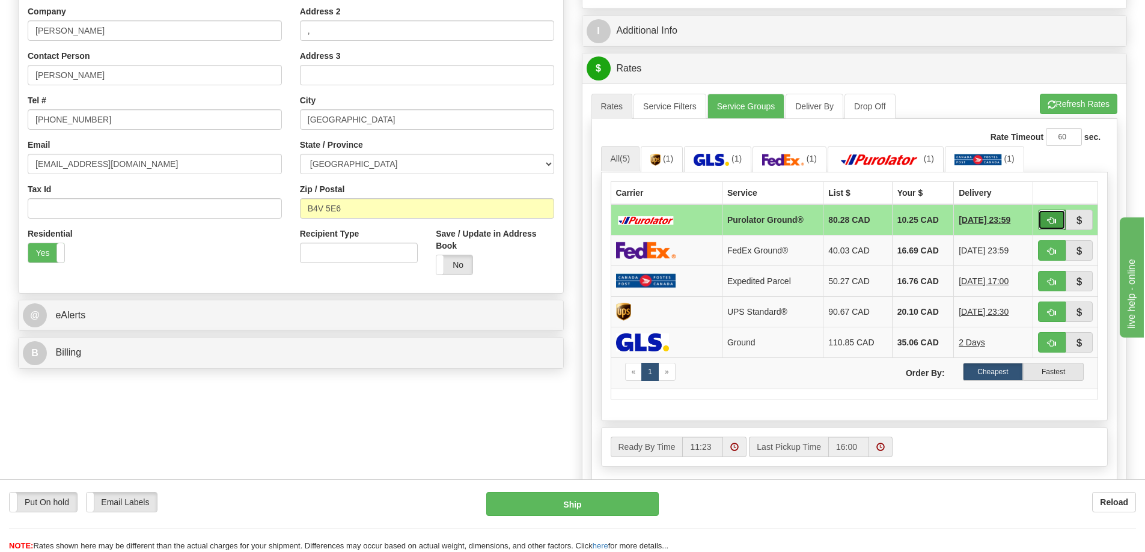
click at [1042, 222] on button "button" at bounding box center [1052, 220] width 28 height 20
type input "260"
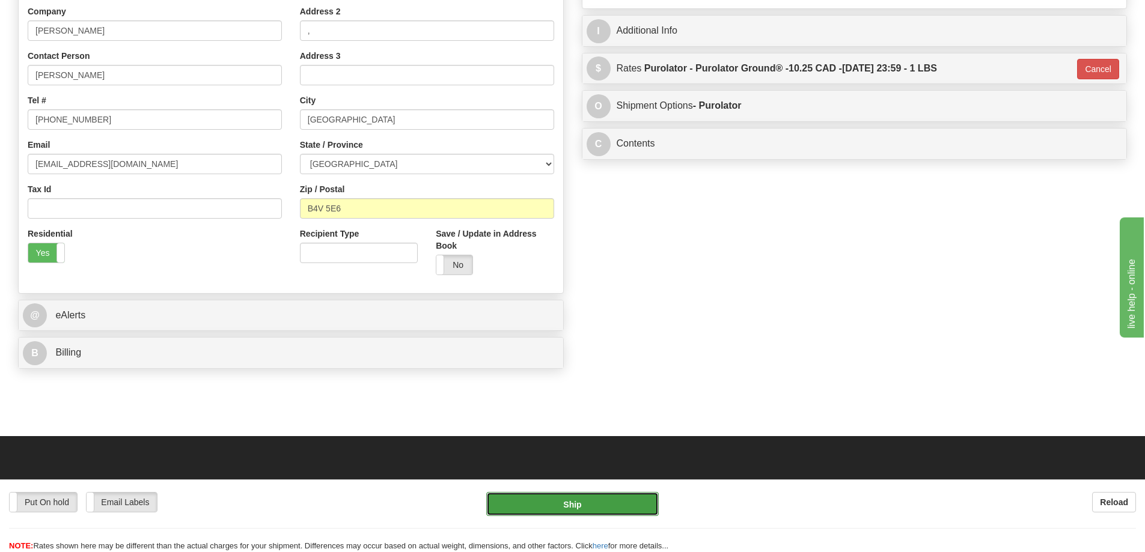
click at [615, 496] on button "Ship" at bounding box center [572, 504] width 172 height 24
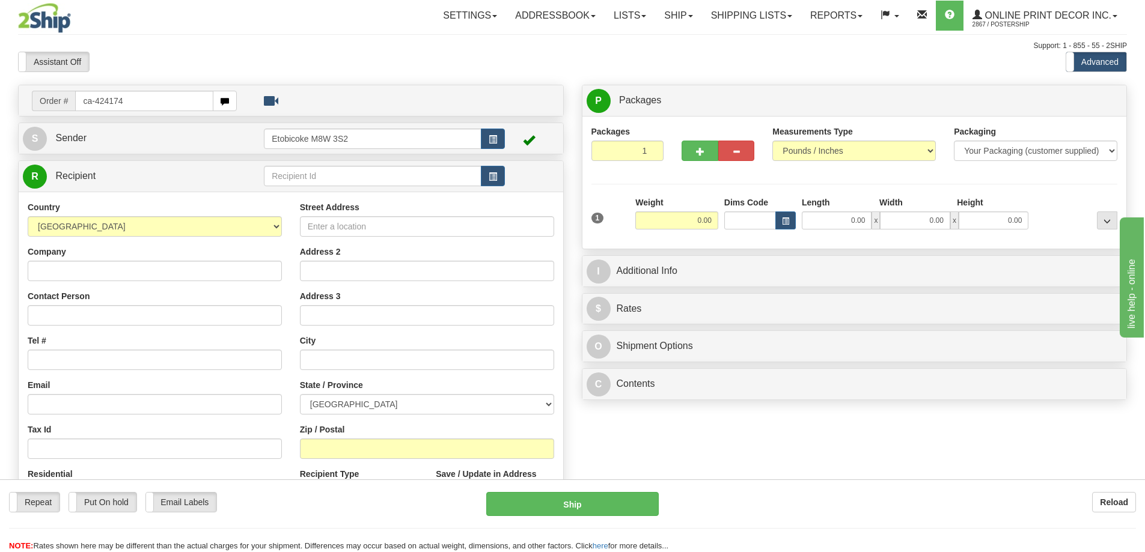
type input "ca-424174"
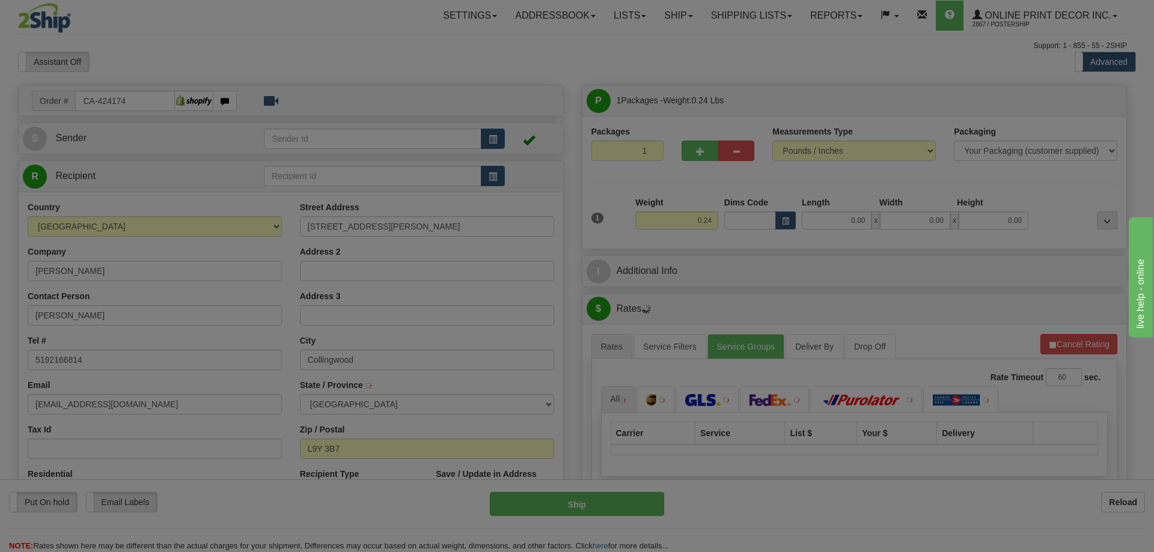
type input "COLLINGWOOD"
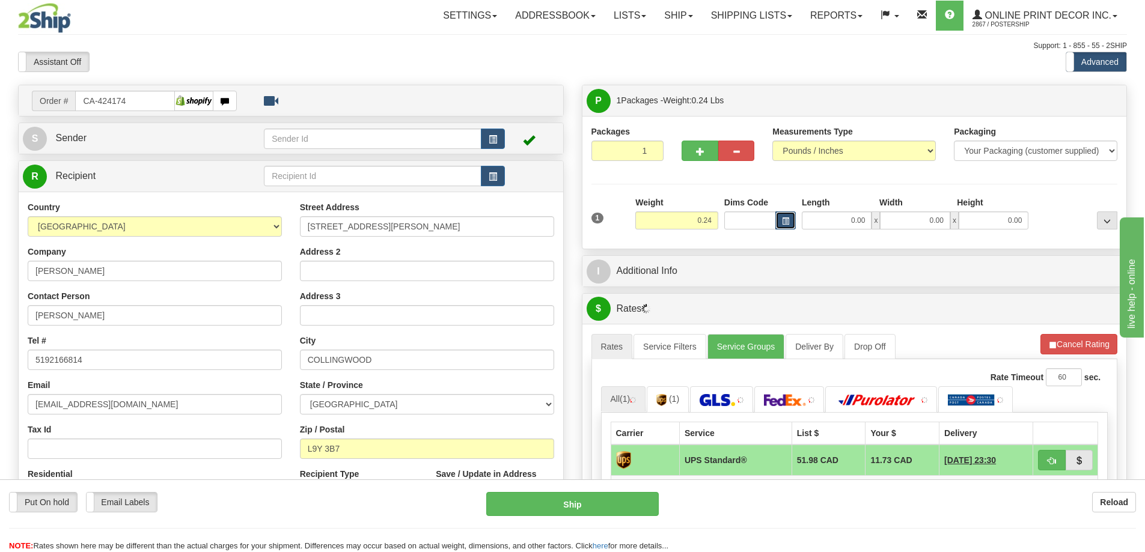
click at [786, 215] on button "button" at bounding box center [785, 220] width 20 height 18
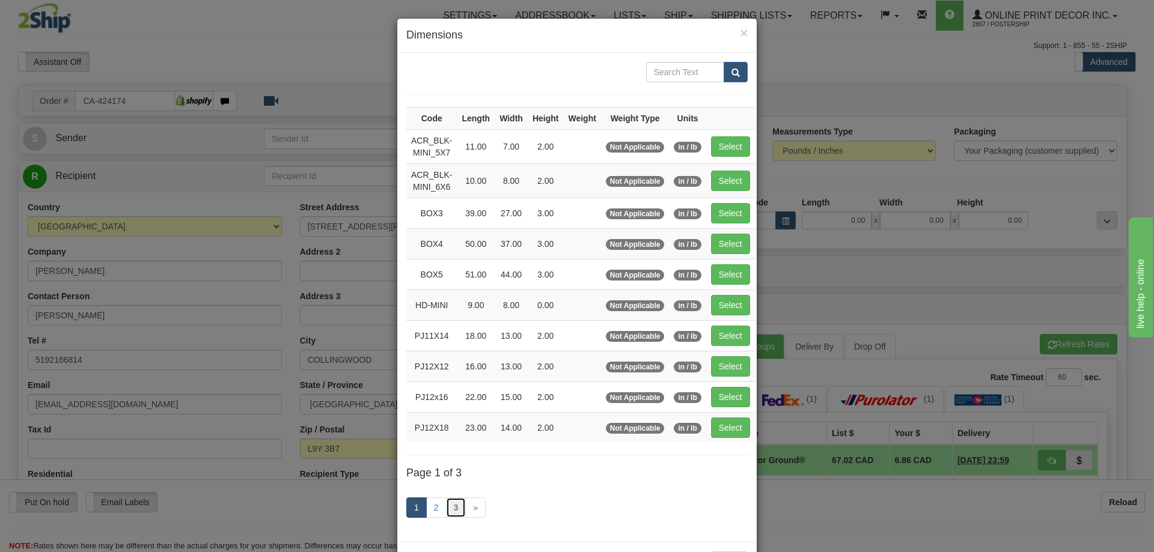
click at [446, 509] on link "3" at bounding box center [456, 507] width 20 height 20
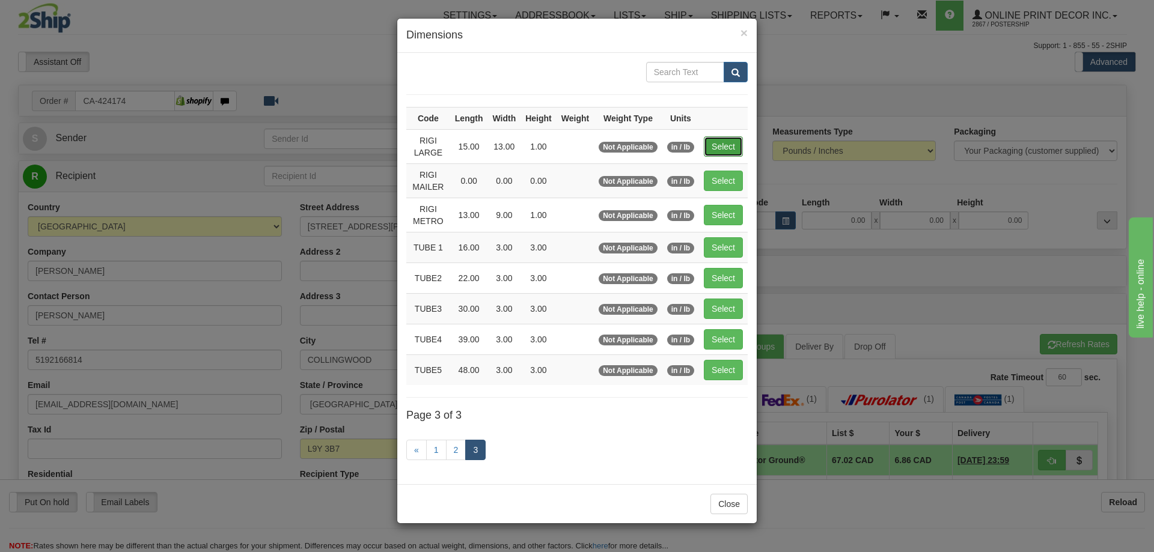
click at [713, 143] on button "Select" at bounding box center [723, 146] width 39 height 20
type input "RIGI LARGE"
type input "15.00"
type input "13.00"
type input "1.00"
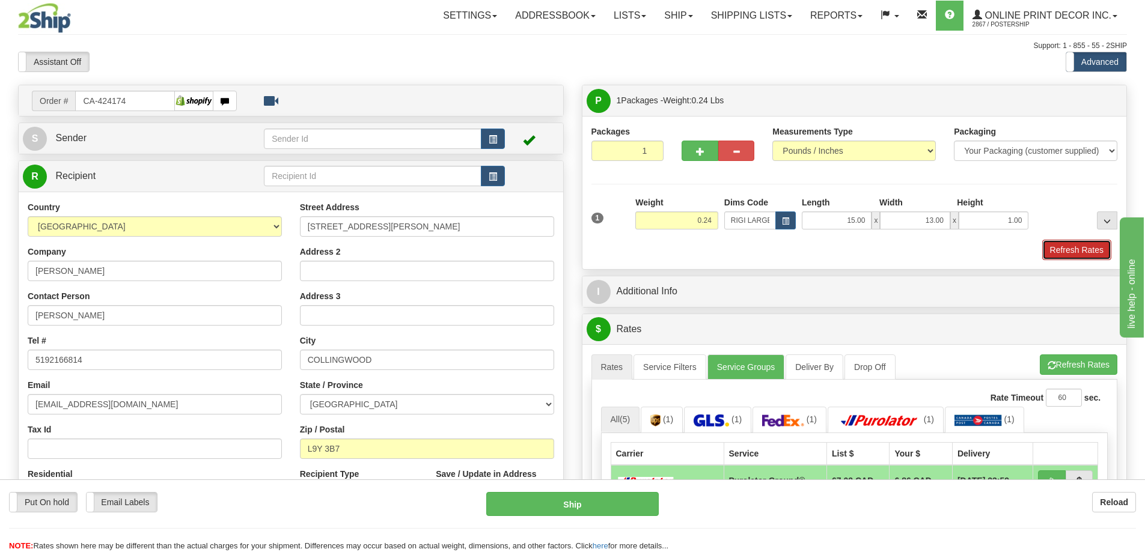
click at [1069, 248] on button "Refresh Rates" at bounding box center [1076, 250] width 69 height 20
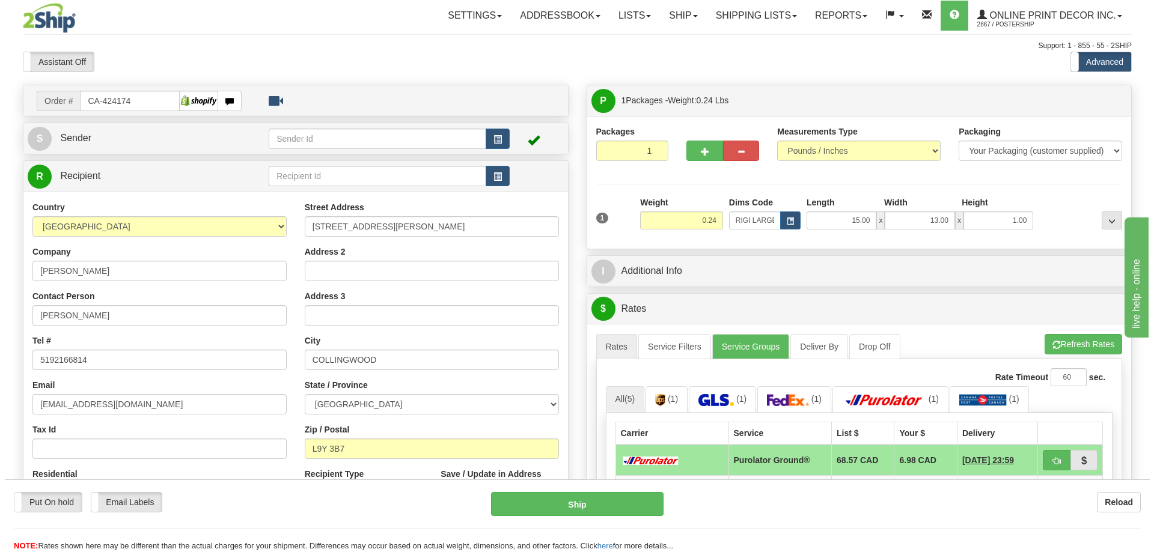
scroll to position [60, 0]
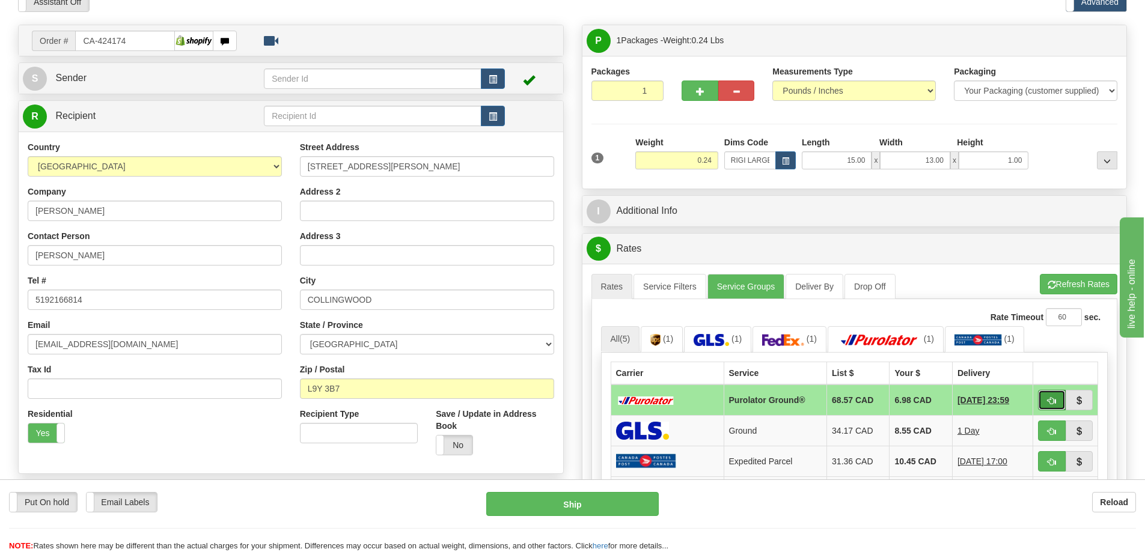
click at [1059, 403] on button "button" at bounding box center [1052, 400] width 28 height 20
type input "260"
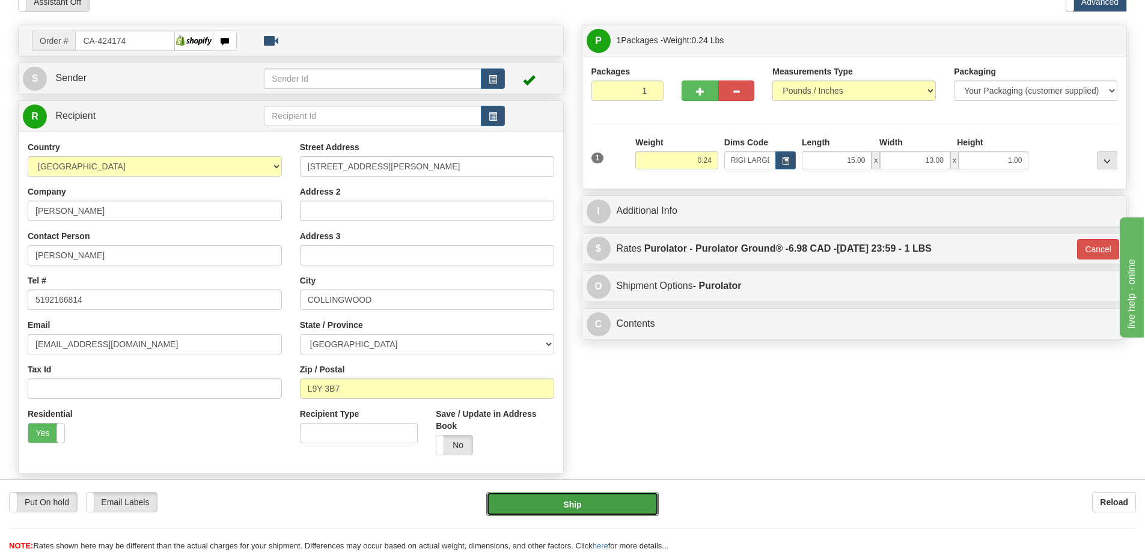
click at [604, 502] on button "Ship" at bounding box center [572, 504] width 172 height 24
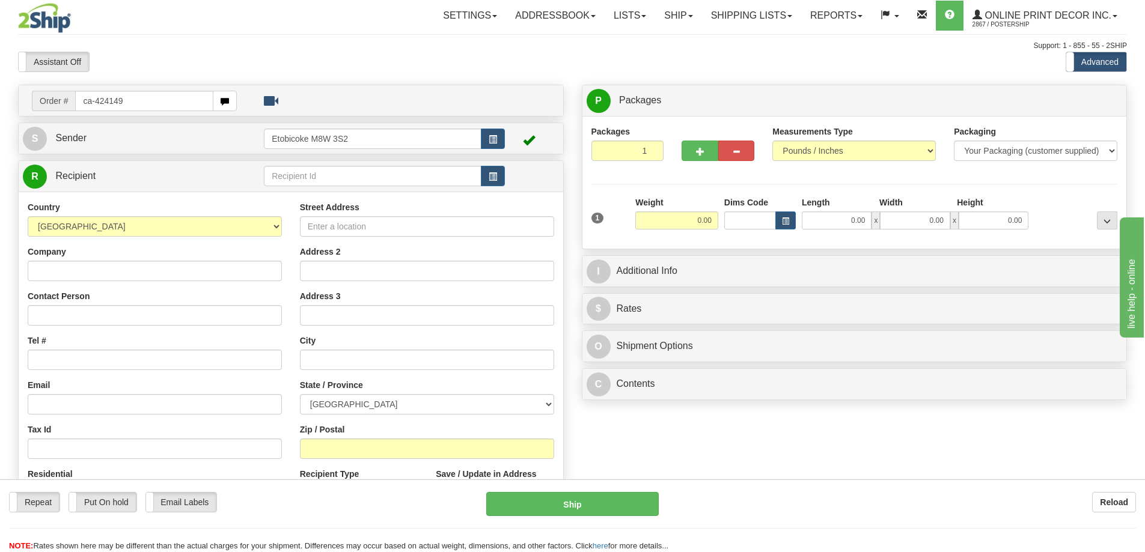
type input "ca-424149"
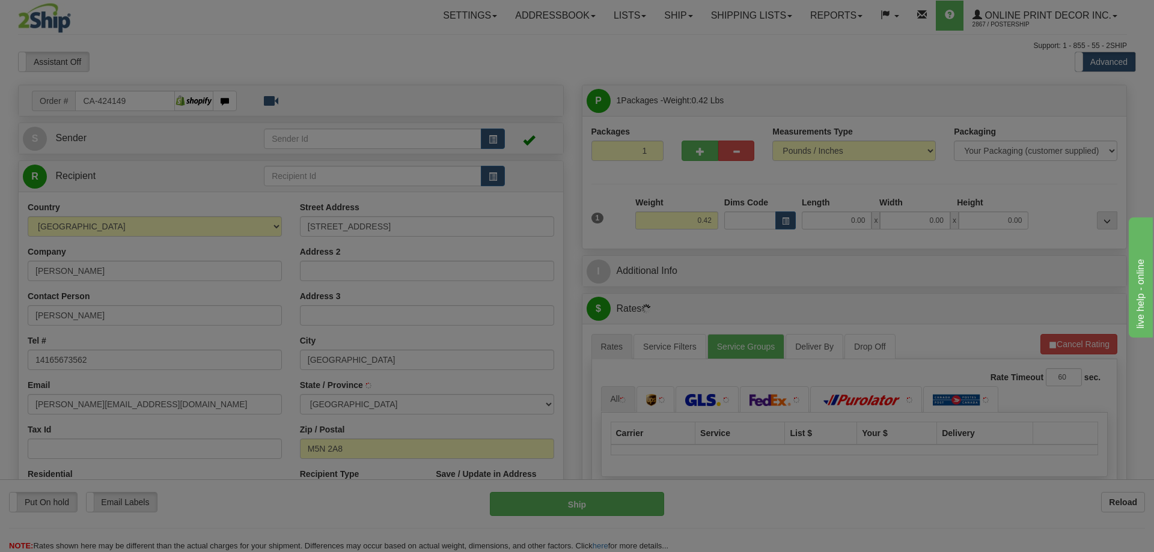
type input "NORTH YORK"
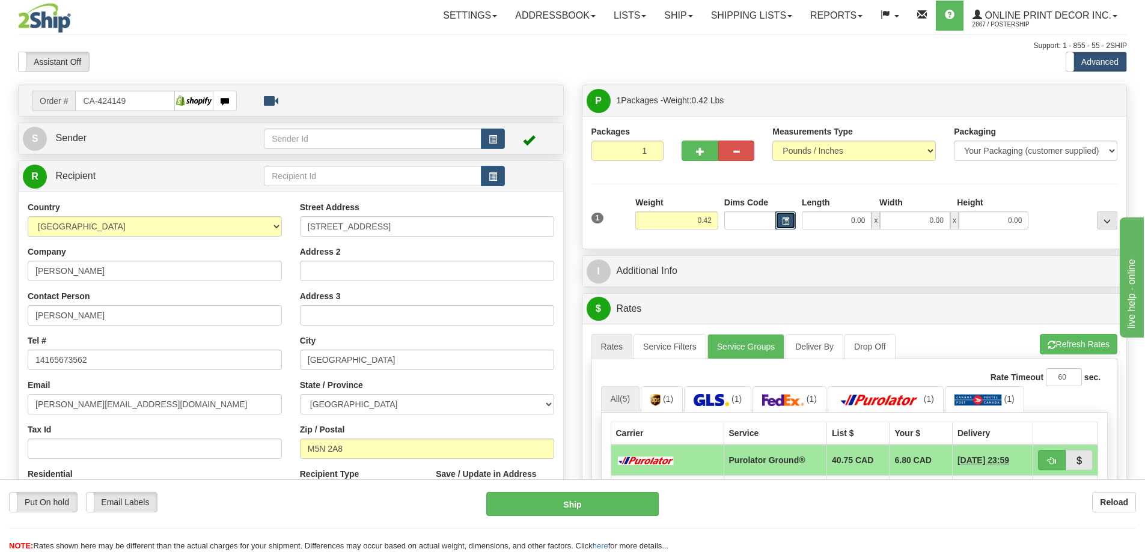
click at [783, 219] on span "button" at bounding box center [785, 221] width 7 height 7
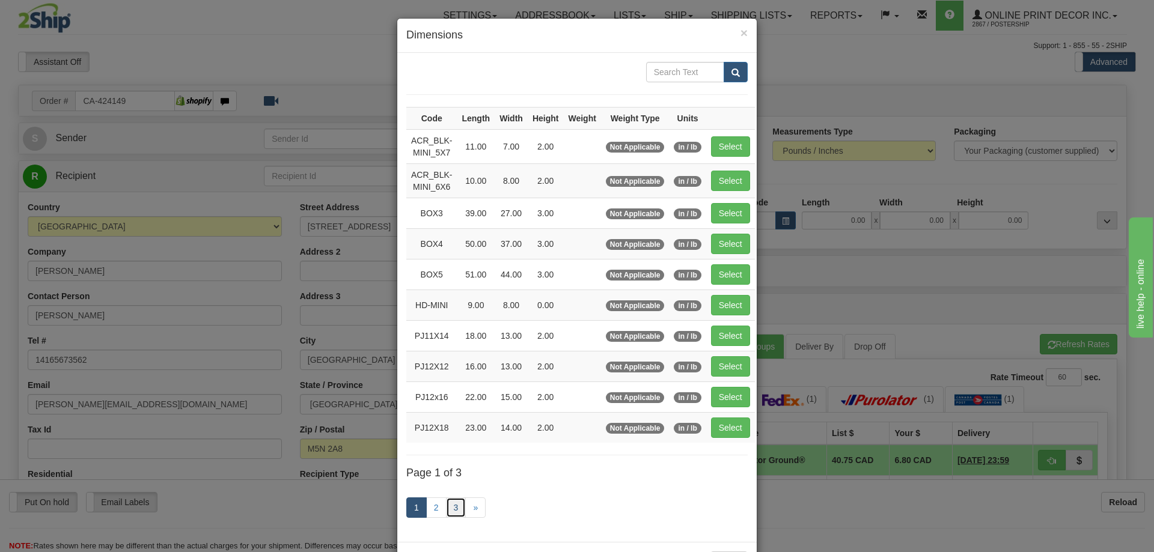
click at [446, 507] on link "3" at bounding box center [456, 507] width 20 height 20
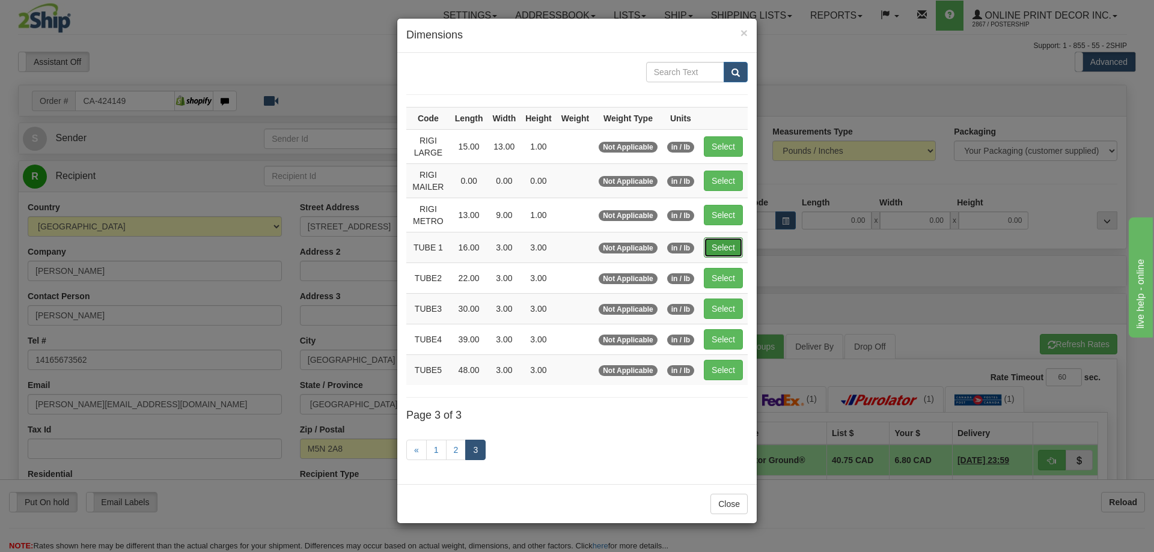
click at [734, 247] on button "Select" at bounding box center [723, 247] width 39 height 20
type input "TUBE 1"
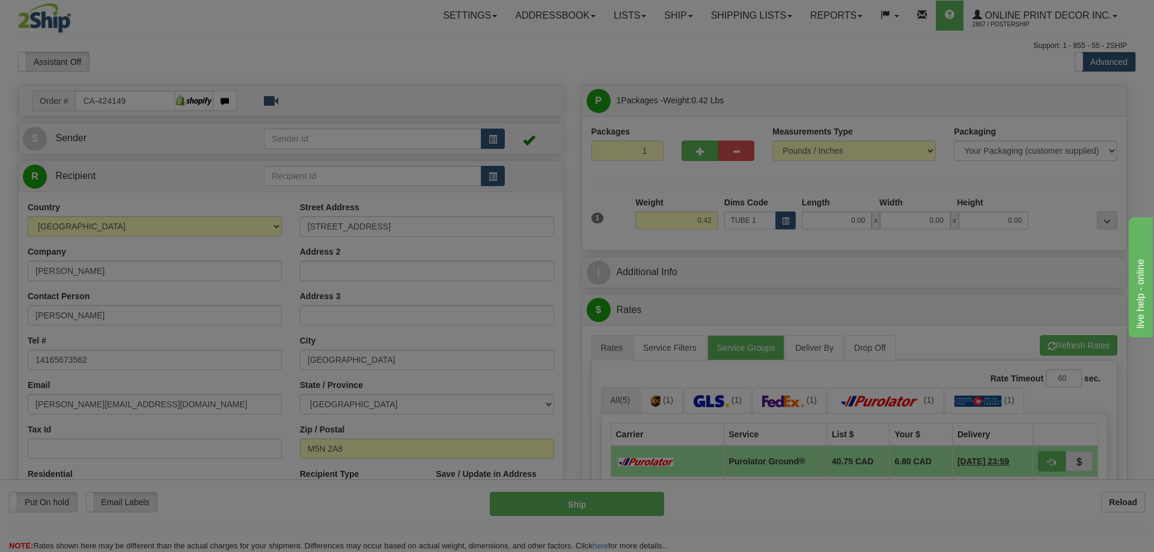
type input "16.00"
type input "3.00"
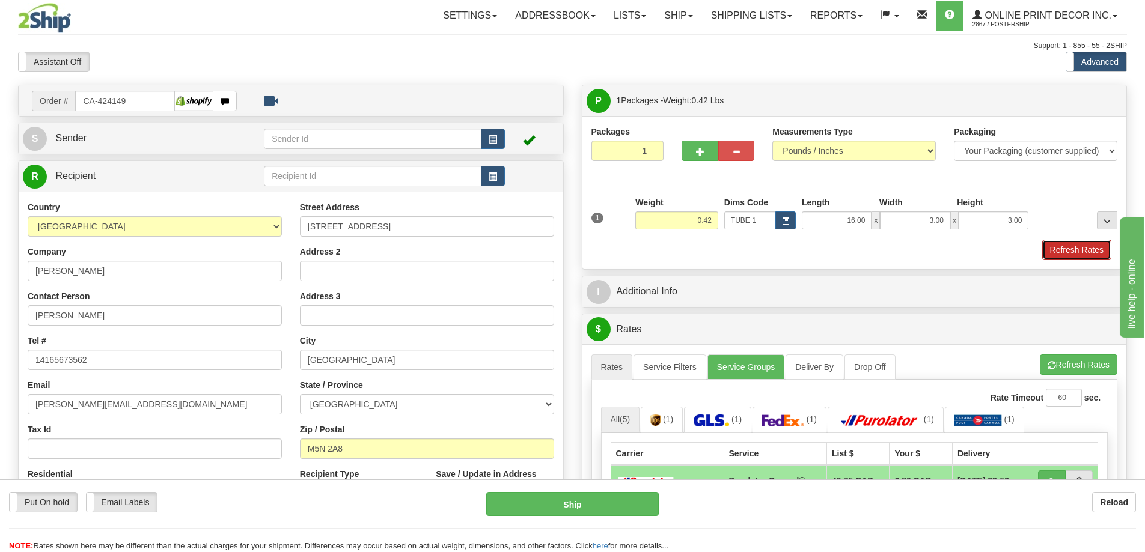
click at [1066, 258] on button "Refresh Rates" at bounding box center [1076, 250] width 69 height 20
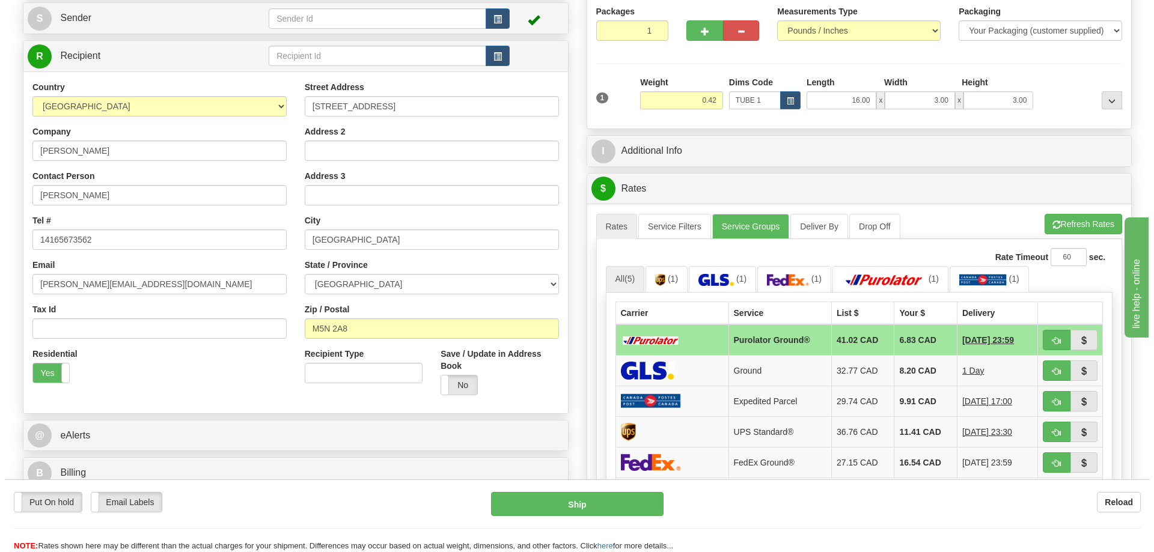
scroll to position [180, 0]
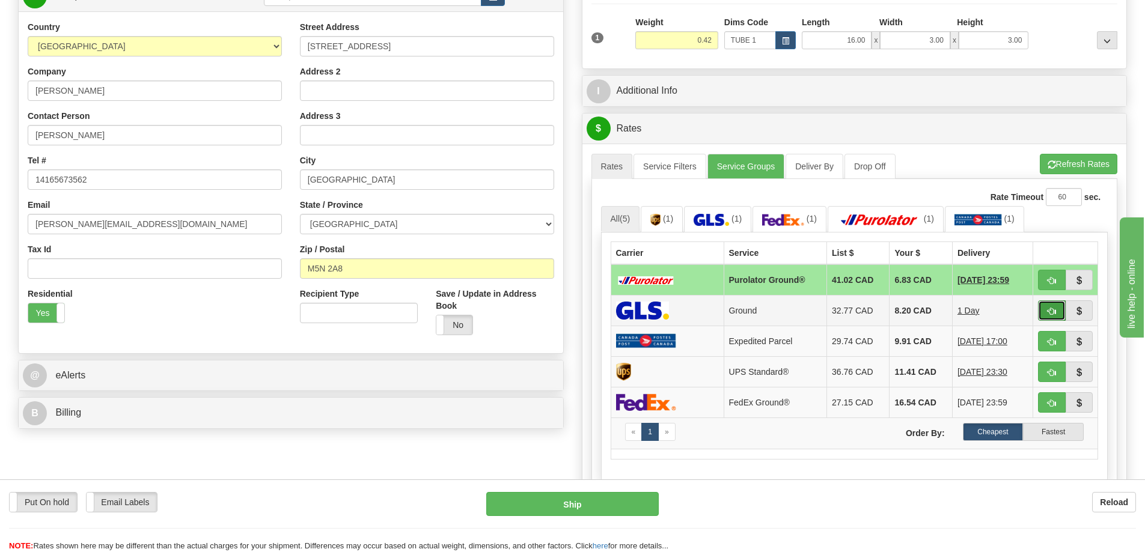
click at [1049, 311] on span "button" at bounding box center [1051, 312] width 8 height 8
type input "1"
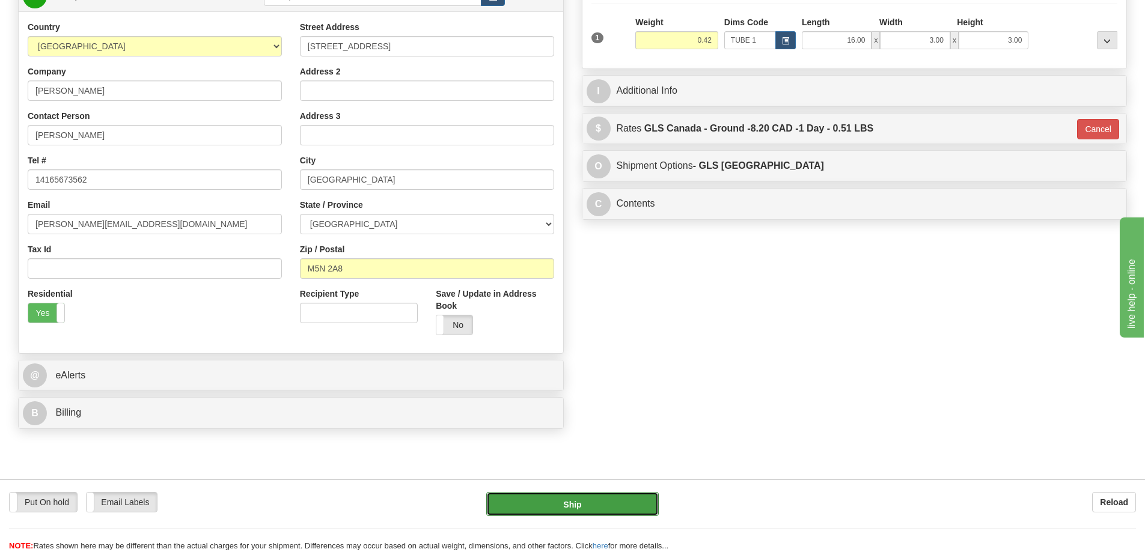
click at [598, 499] on button "Ship" at bounding box center [572, 504] width 172 height 24
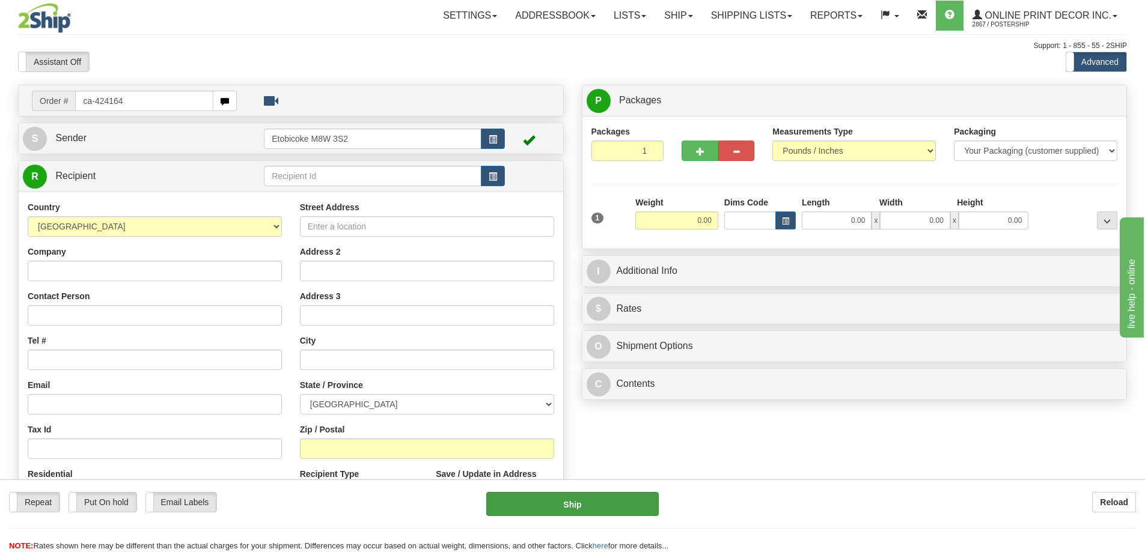
type input "ca-424164"
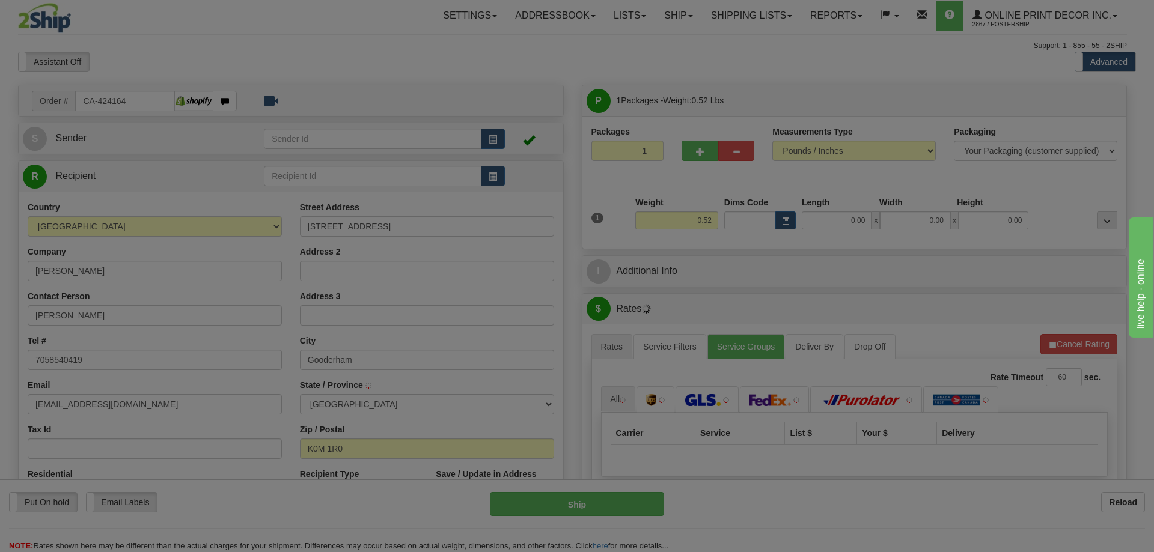
type input "GOODERHAM"
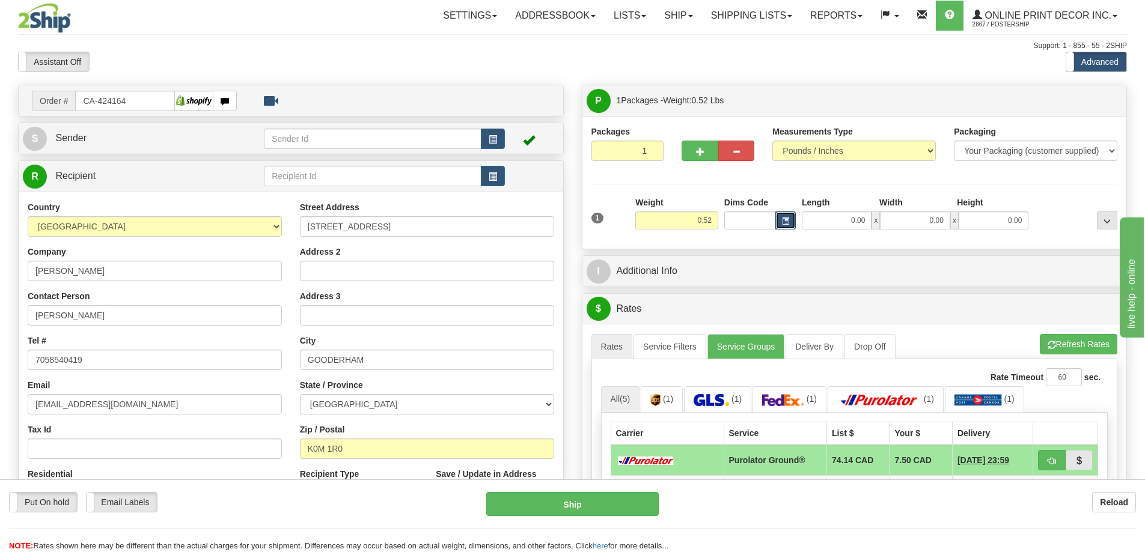
click at [784, 218] on span "button" at bounding box center [785, 221] width 7 height 7
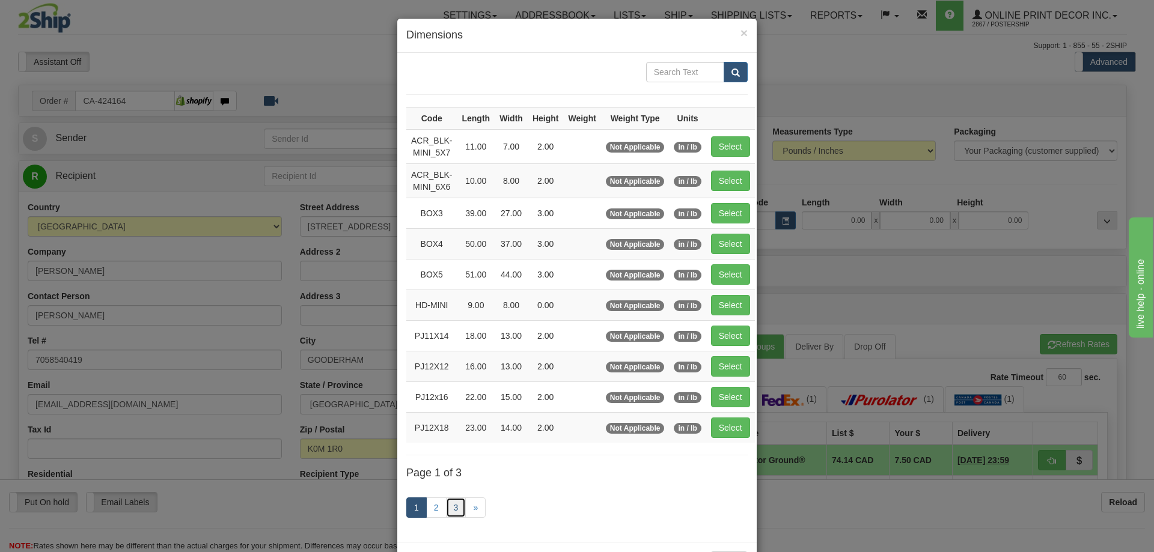
click at [448, 504] on link "3" at bounding box center [456, 507] width 20 height 20
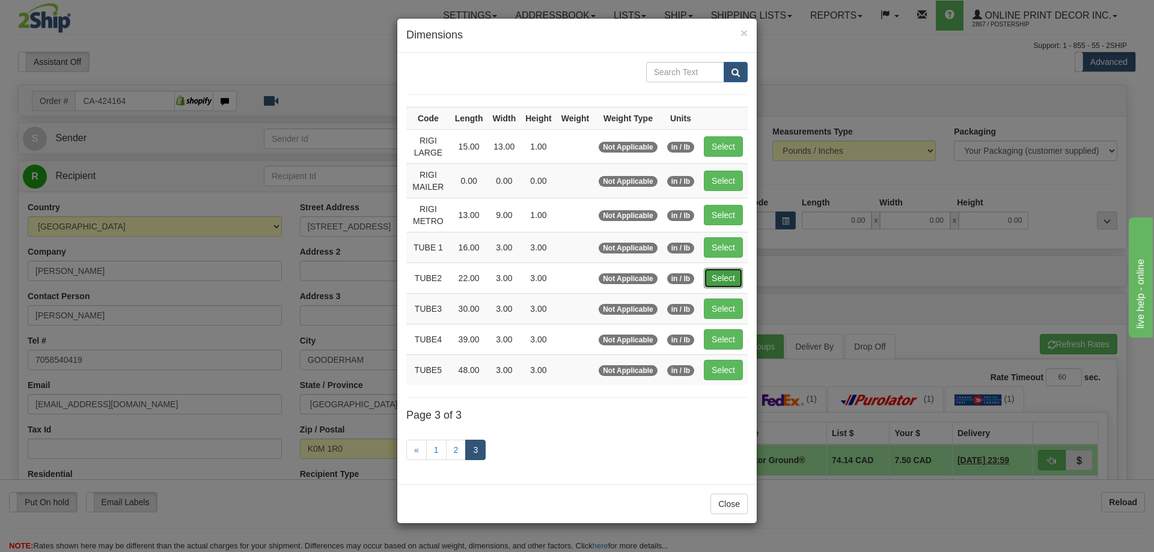
click at [715, 277] on button "Select" at bounding box center [723, 278] width 39 height 20
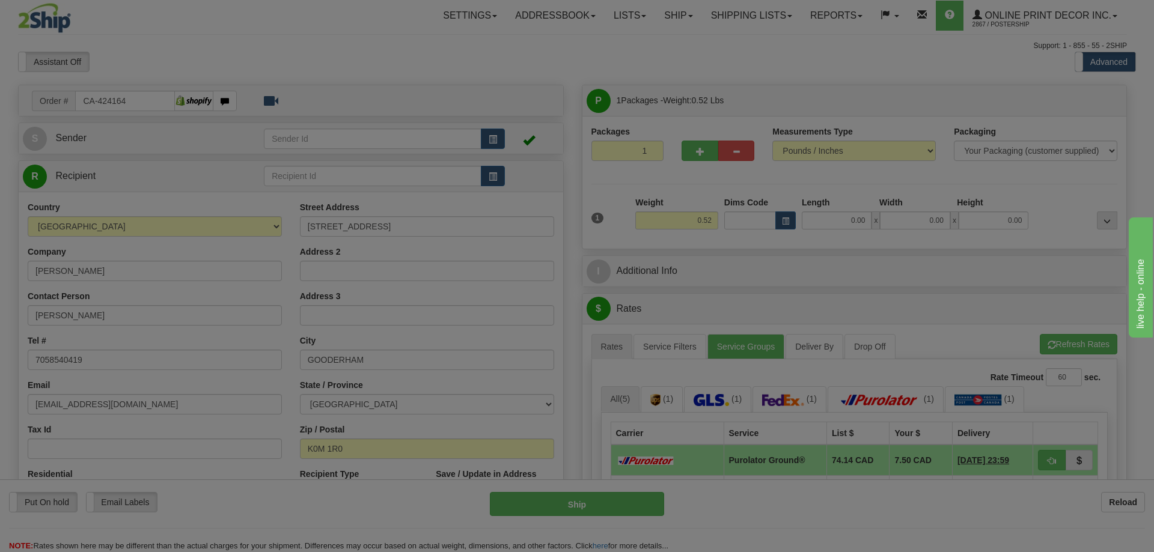
type input "TUBE2"
type input "22.00"
type input "3.00"
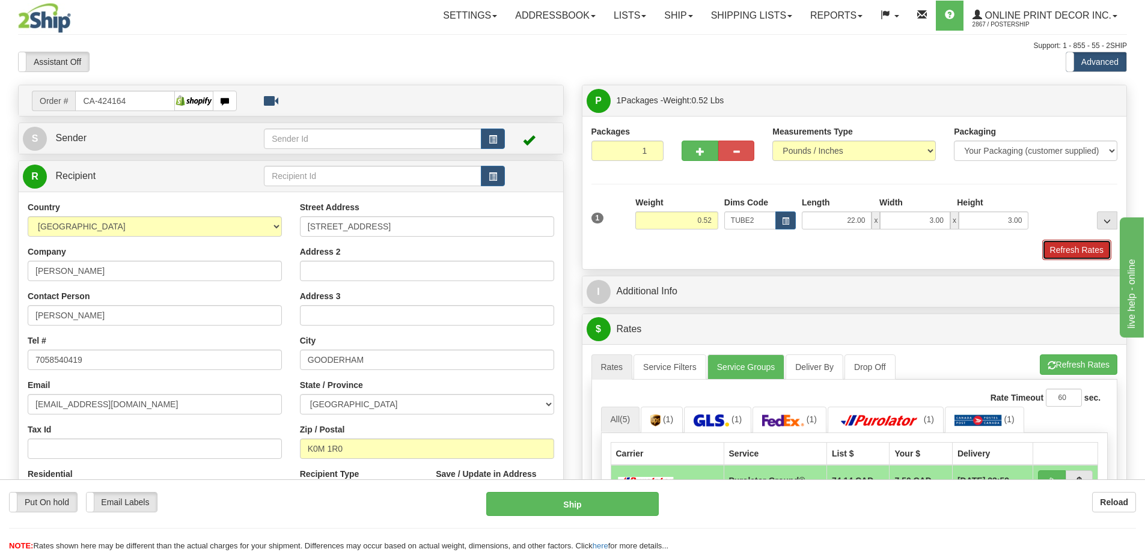
click at [1068, 260] on button "Refresh Rates" at bounding box center [1076, 250] width 69 height 20
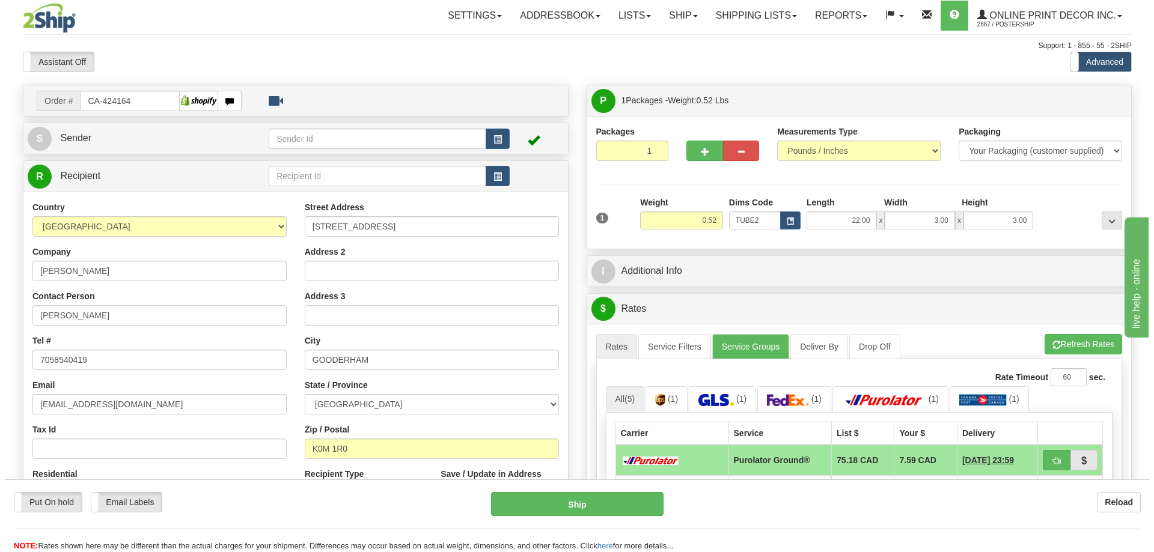
scroll to position [120, 0]
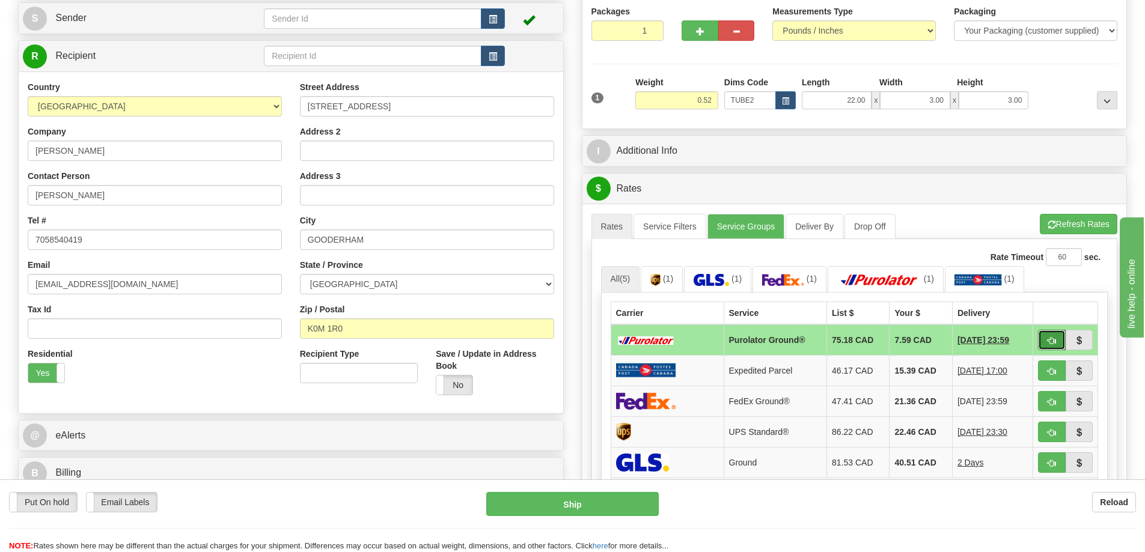
click at [1046, 337] on button "button" at bounding box center [1052, 340] width 28 height 20
type input "260"
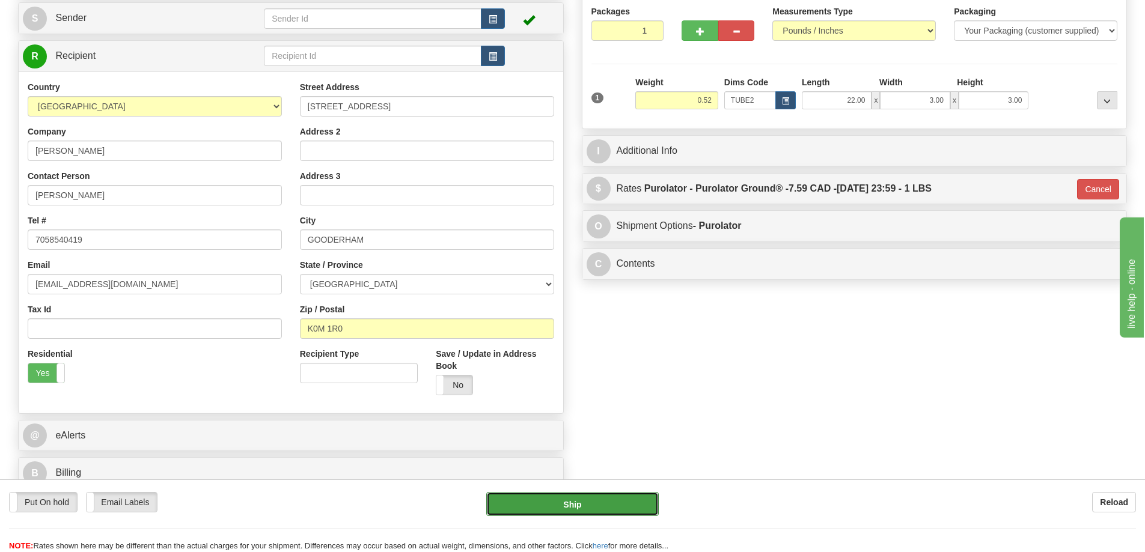
click at [586, 505] on button "Ship" at bounding box center [572, 504] width 172 height 24
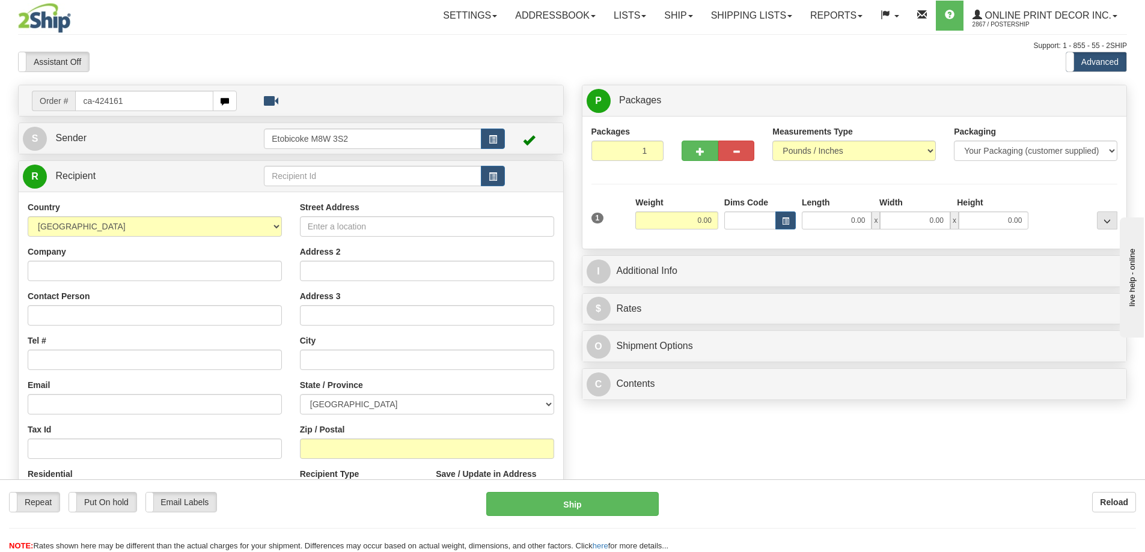
type input "ca-424161"
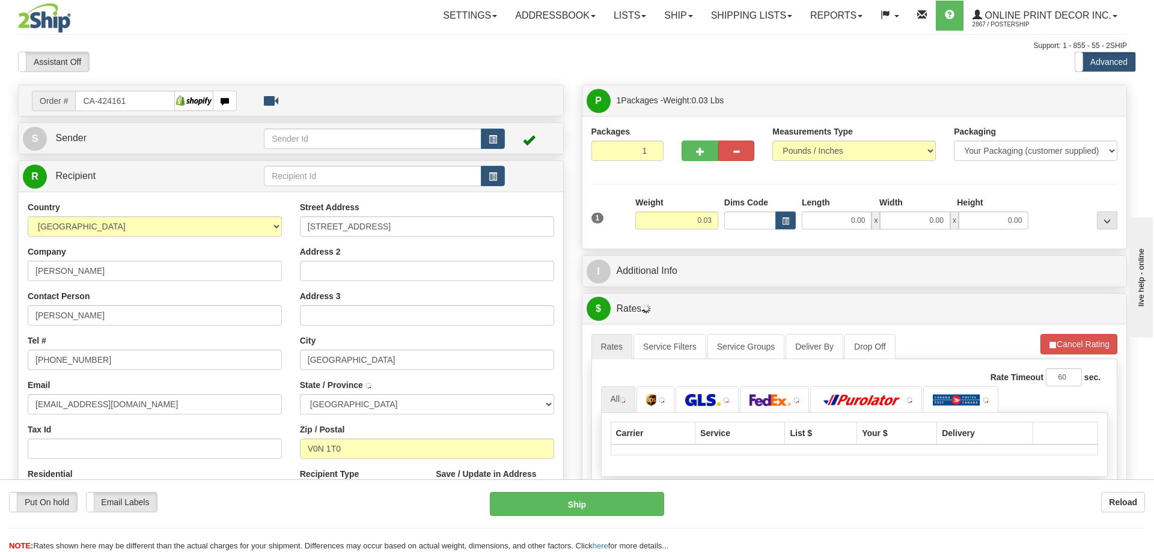
type input "[GEOGRAPHIC_DATA]"
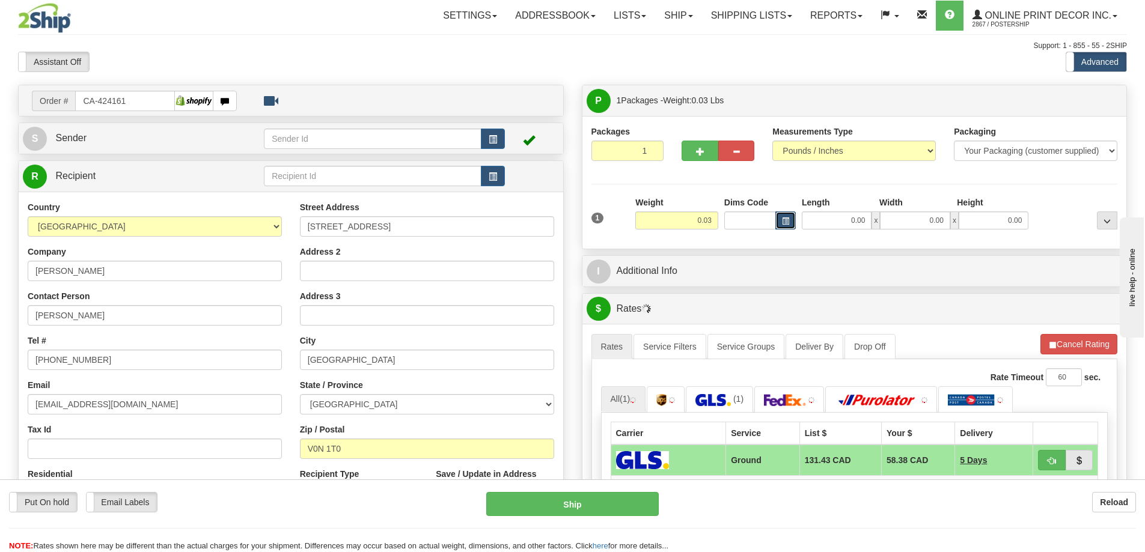
click at [785, 219] on span "button" at bounding box center [785, 221] width 7 height 7
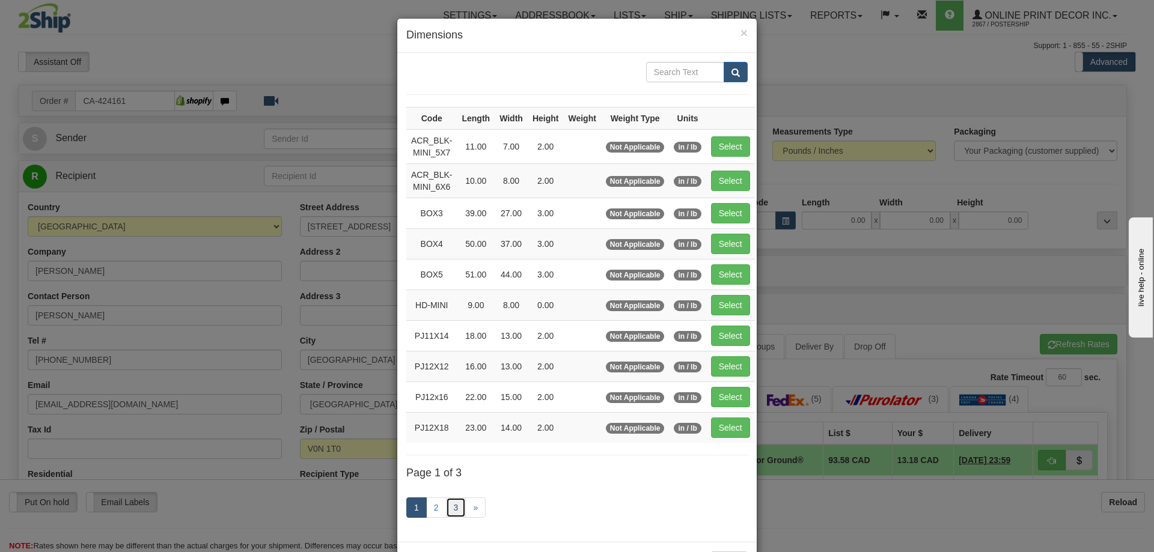
click at [456, 503] on link "3" at bounding box center [456, 507] width 20 height 20
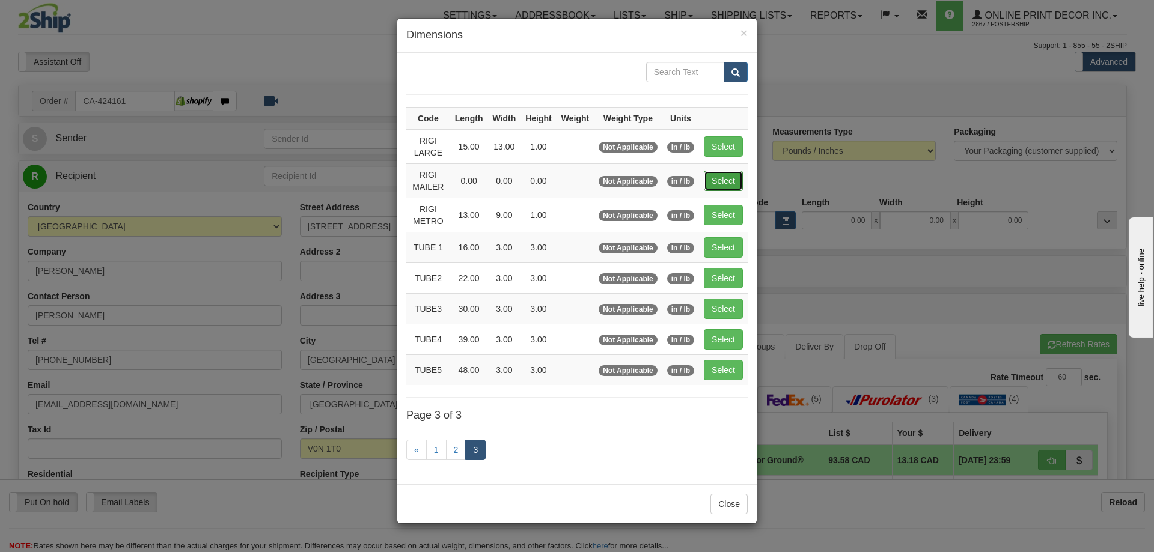
click at [726, 182] on button "Select" at bounding box center [723, 181] width 39 height 20
type input "RIGI MAILER"
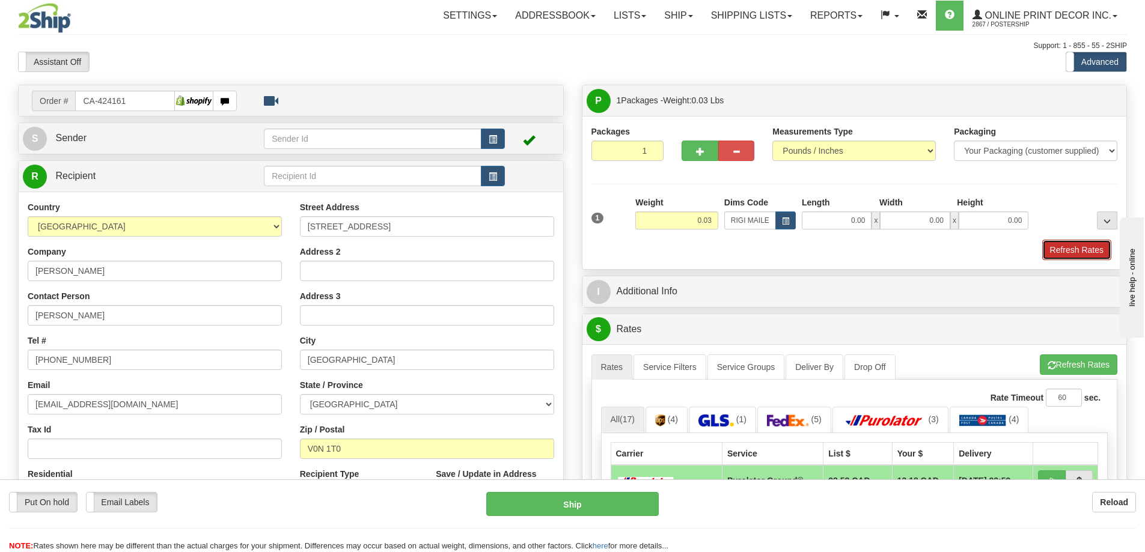
click at [1062, 244] on button "Refresh Rates" at bounding box center [1076, 250] width 69 height 20
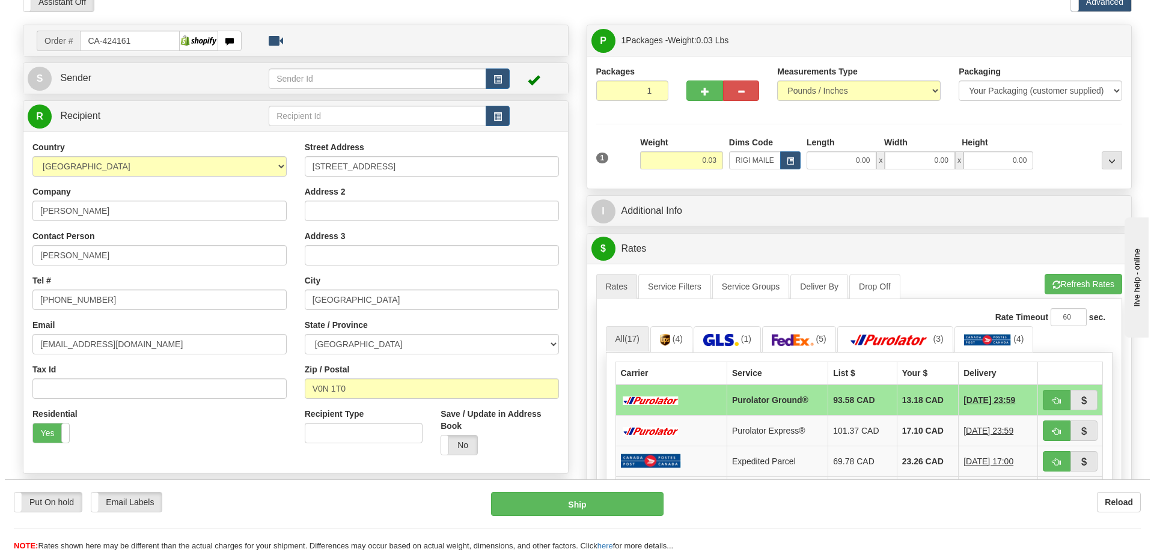
scroll to position [180, 0]
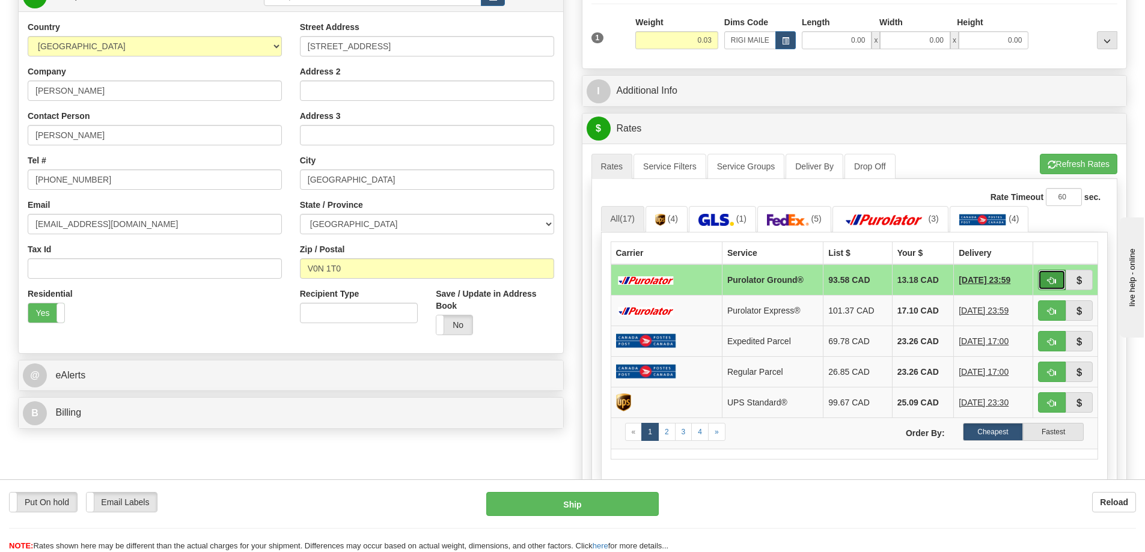
click at [1050, 281] on span "button" at bounding box center [1051, 281] width 8 height 8
type input "260"
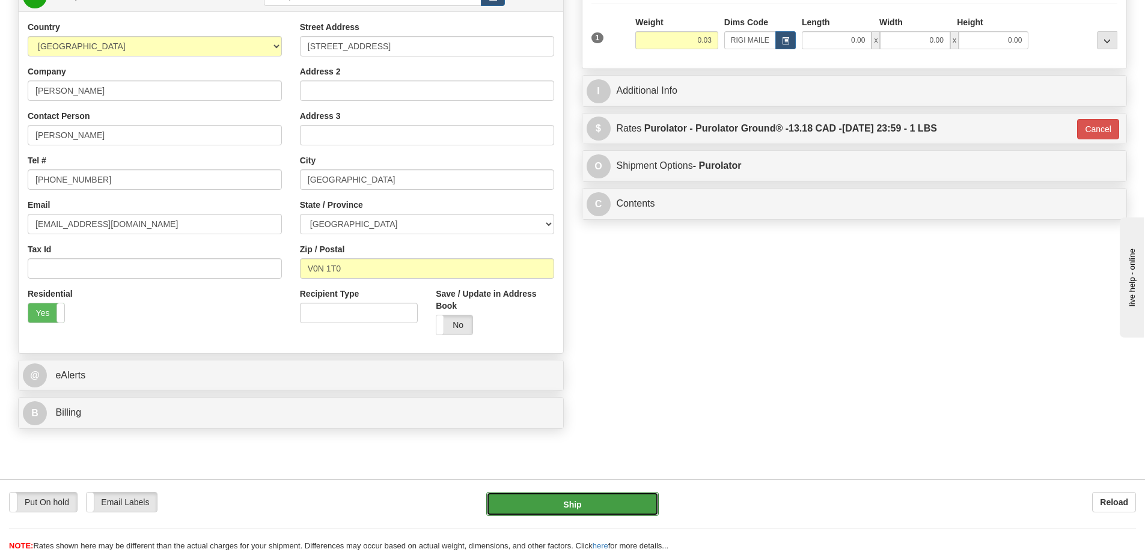
click at [618, 503] on button "Ship" at bounding box center [572, 504] width 172 height 24
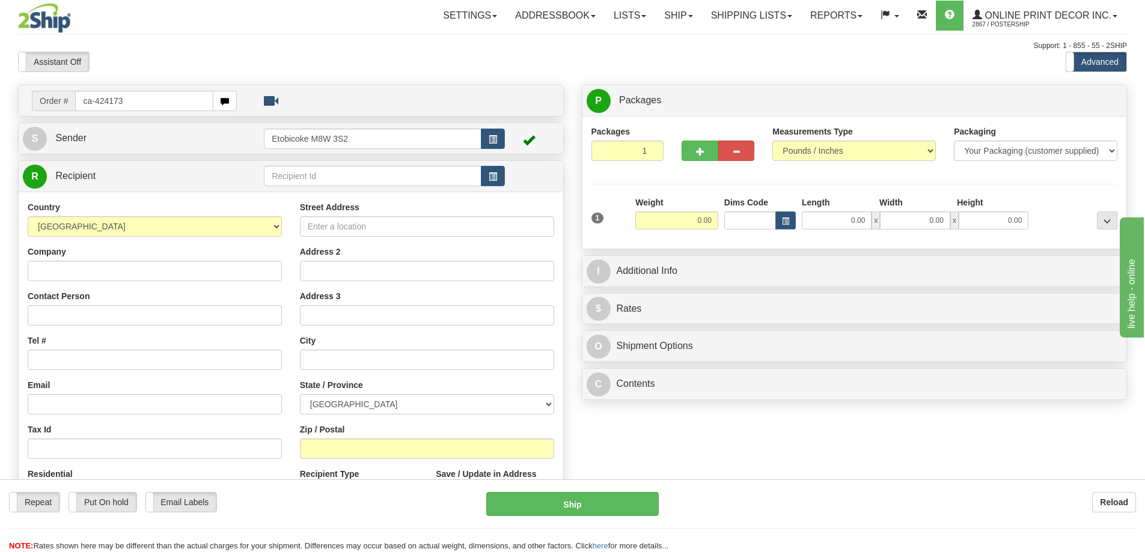
type input "ca-424173"
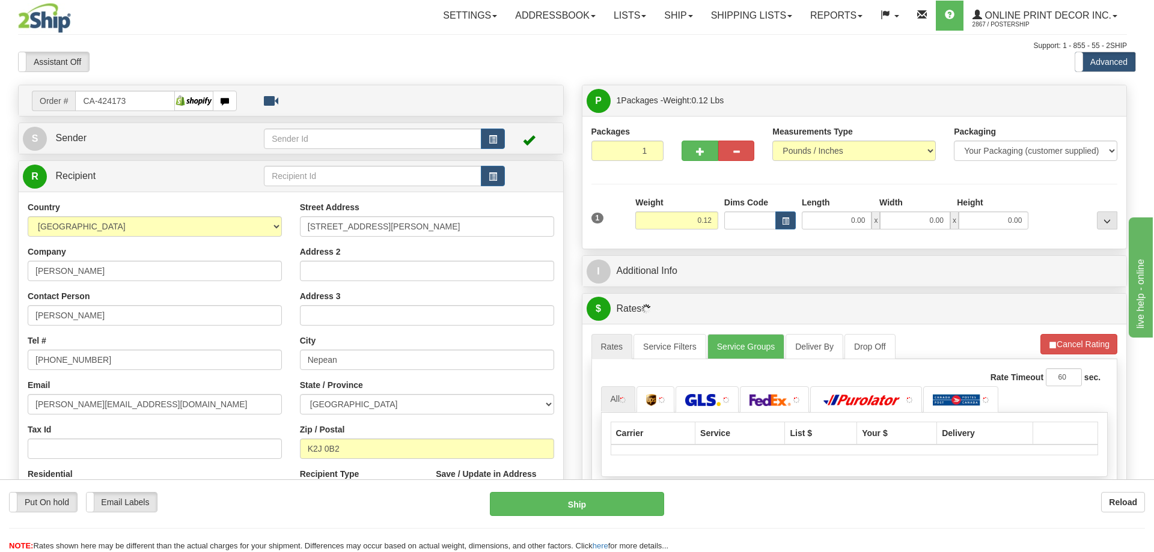
type input "NEPEAN"
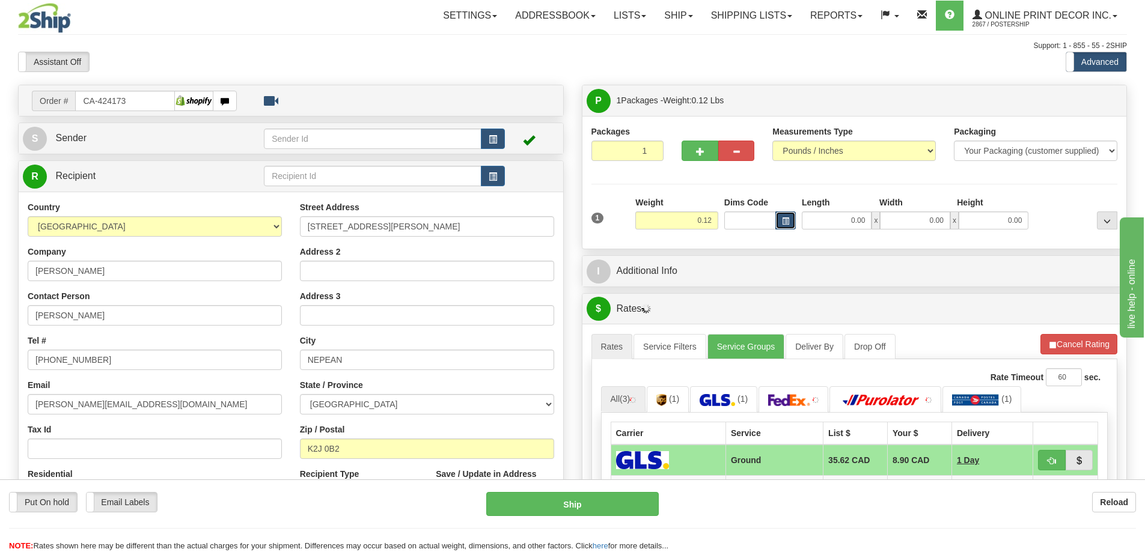
click at [786, 217] on button "button" at bounding box center [785, 220] width 20 height 18
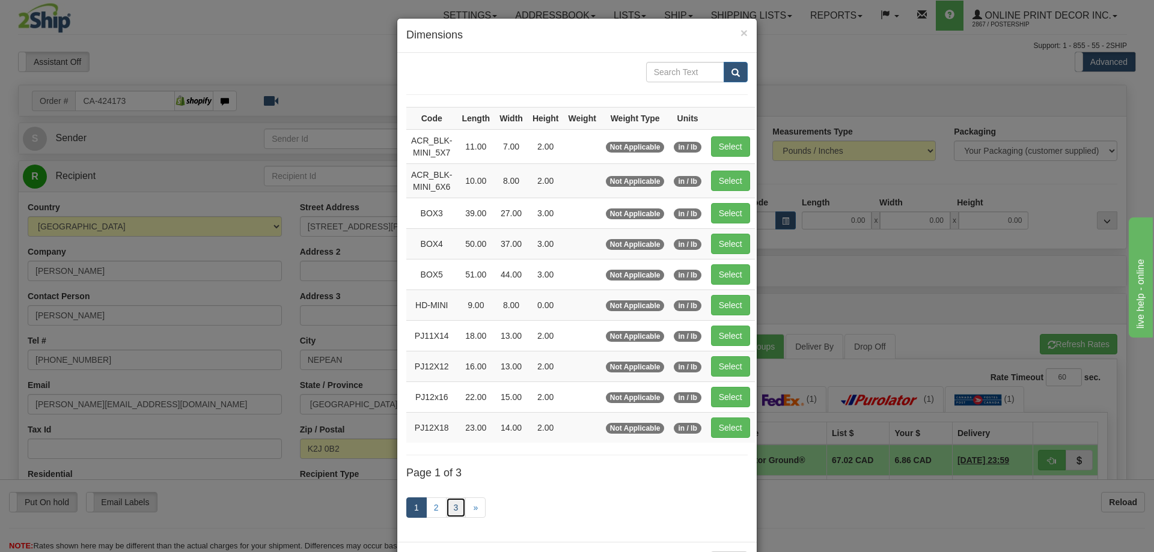
click at [451, 504] on link "3" at bounding box center [456, 507] width 20 height 20
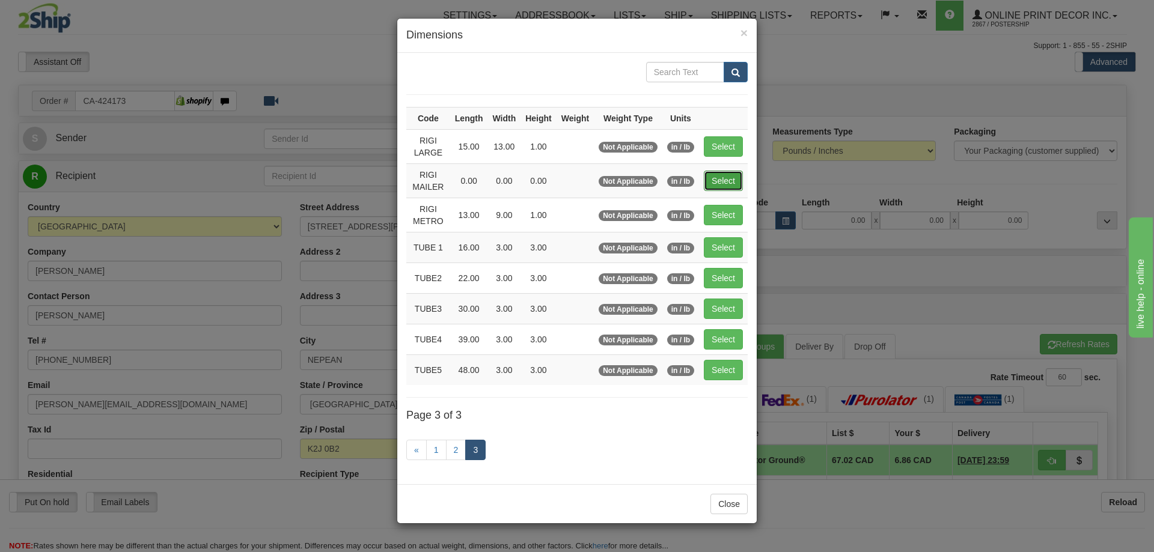
click at [717, 174] on button "Select" at bounding box center [723, 181] width 39 height 20
type input "RIGI MAILER"
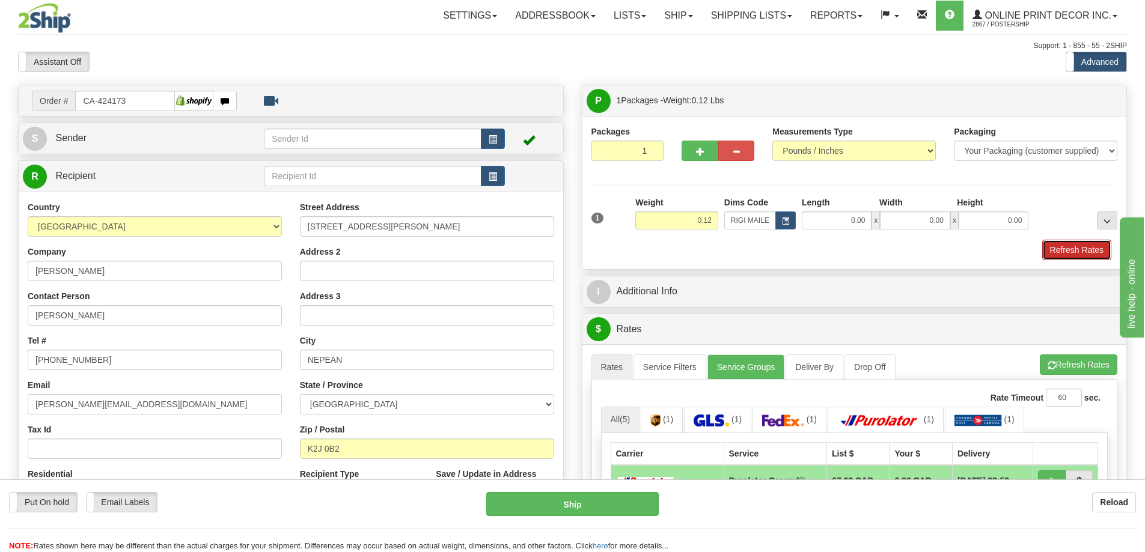
click at [1076, 252] on button "Refresh Rates" at bounding box center [1076, 250] width 69 height 20
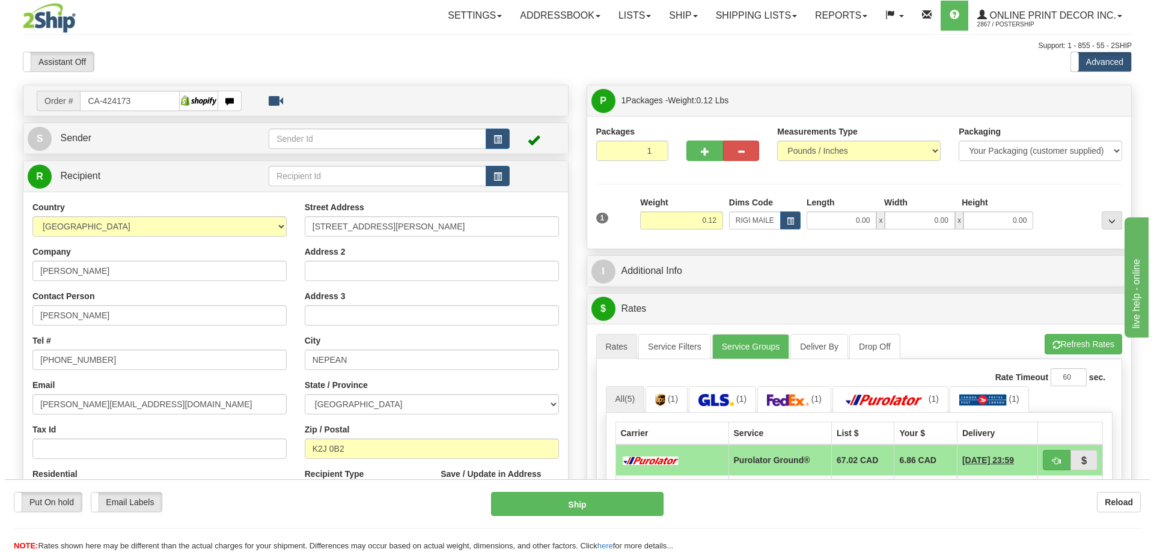
scroll to position [120, 0]
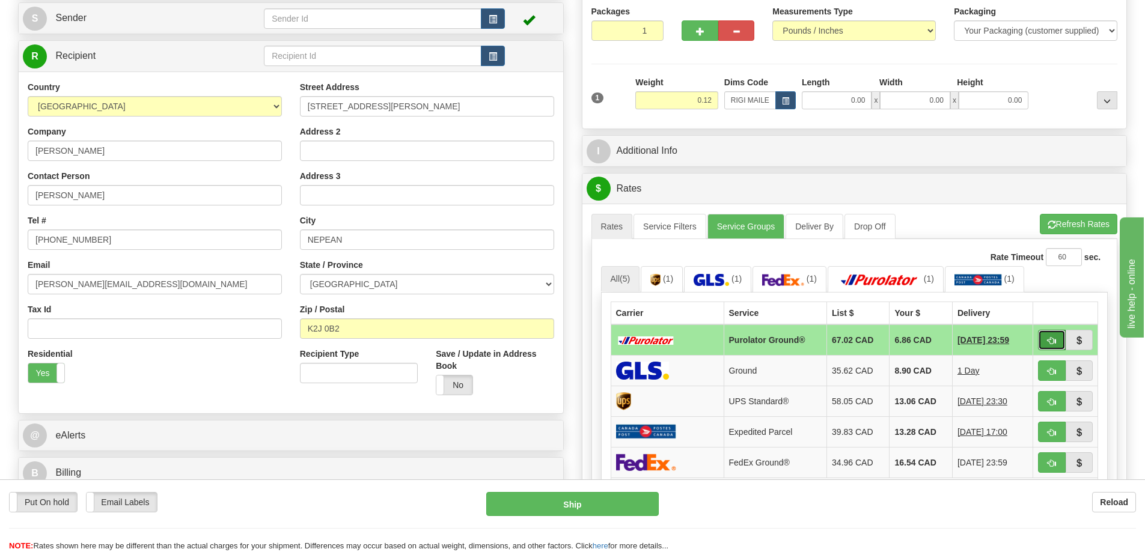
click at [1046, 342] on button "button" at bounding box center [1052, 340] width 28 height 20
type input "260"
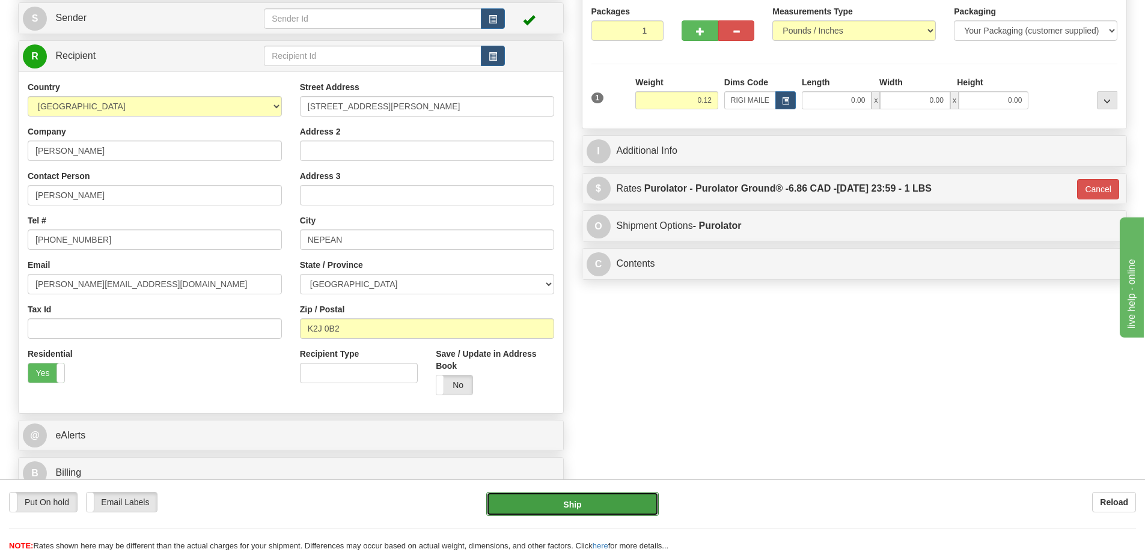
click at [636, 503] on button "Ship" at bounding box center [572, 504] width 172 height 24
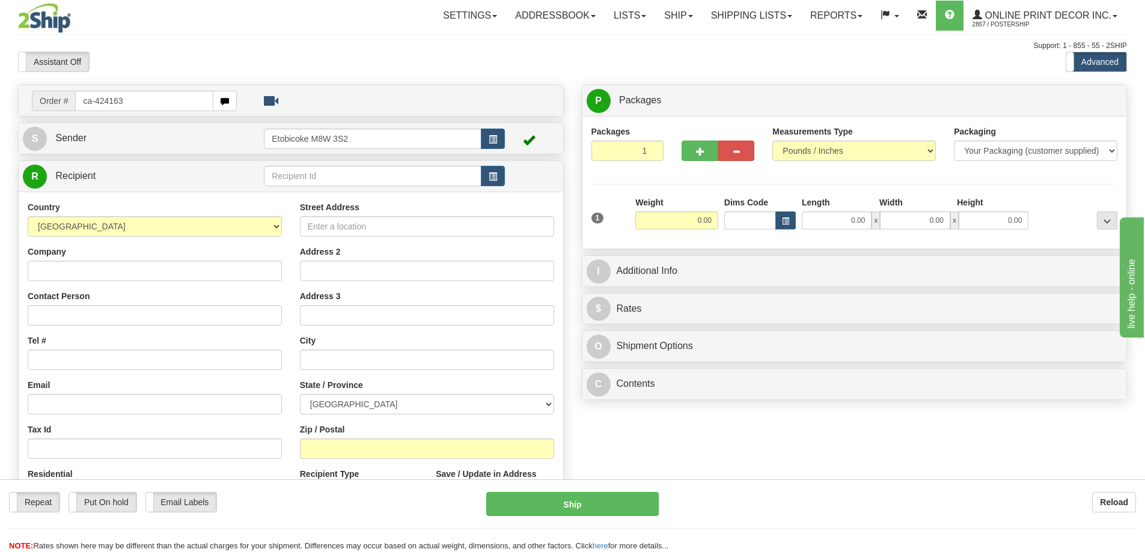
type input "ca-424163"
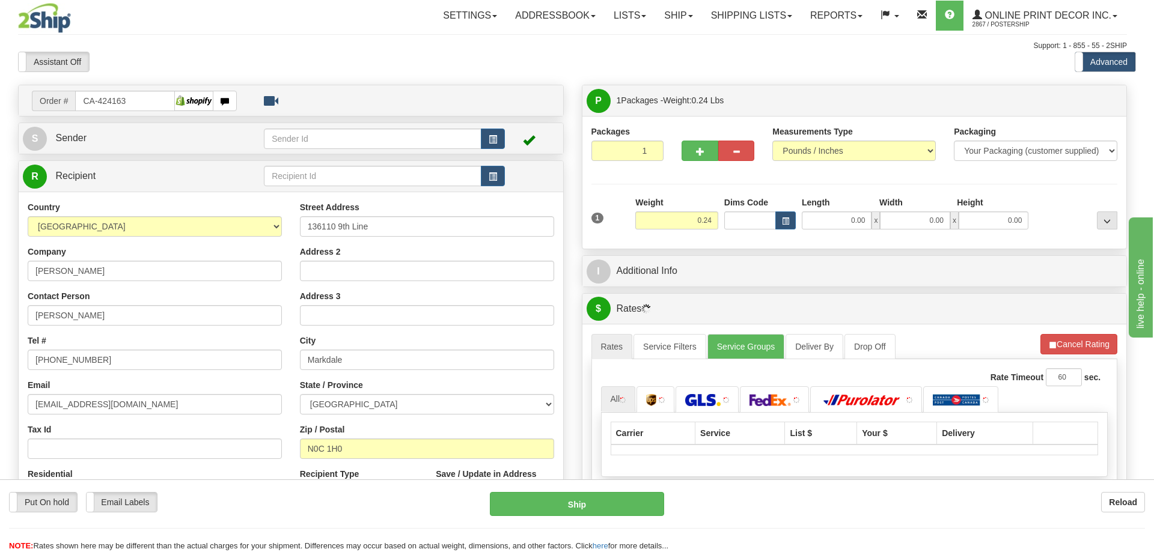
type input "MARKDALE"
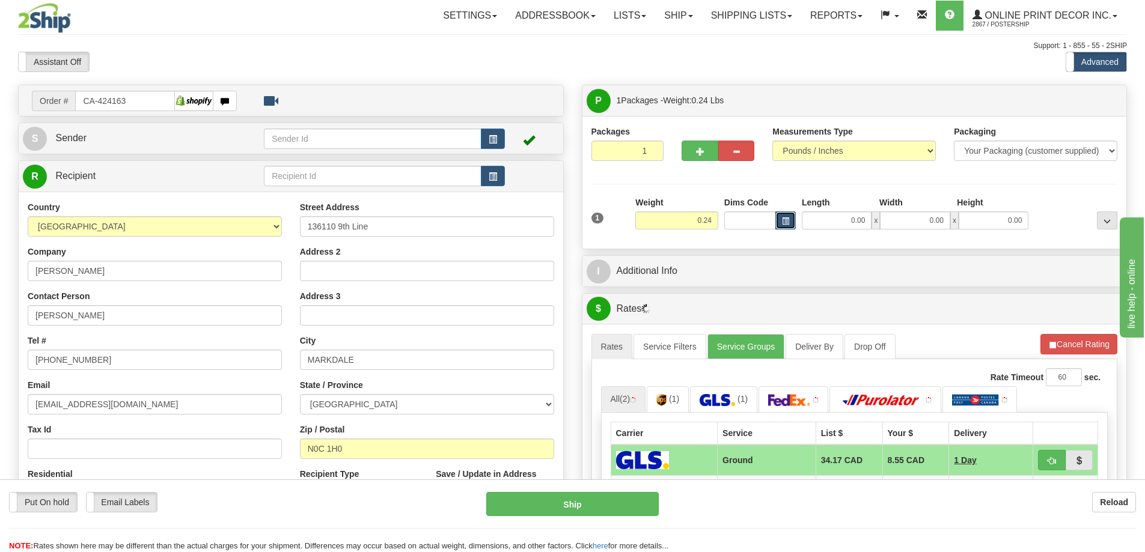
click at [782, 221] on span "button" at bounding box center [785, 221] width 7 height 7
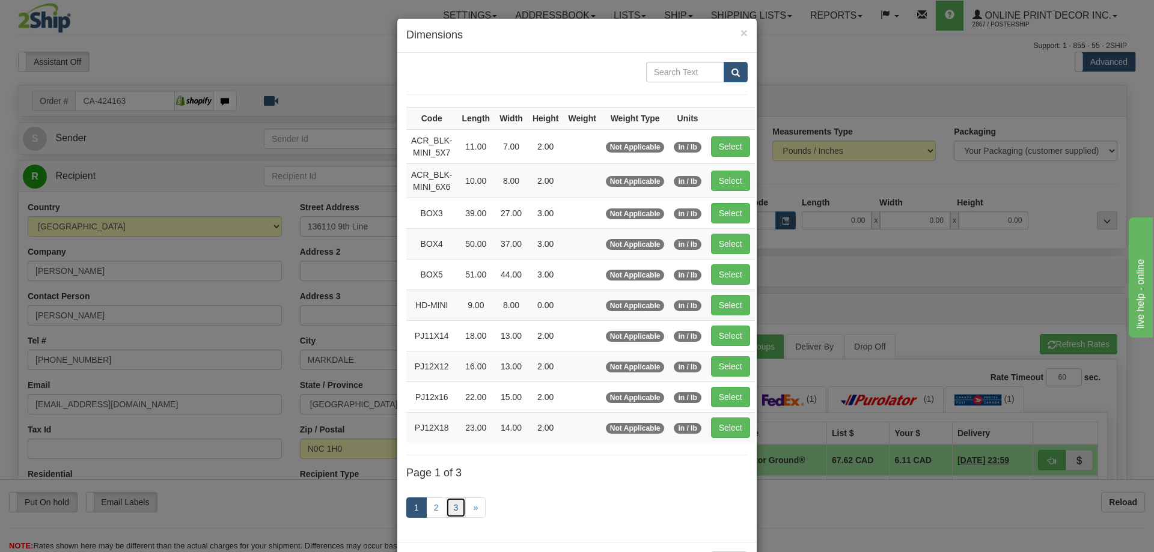
click at [446, 510] on link "3" at bounding box center [456, 507] width 20 height 20
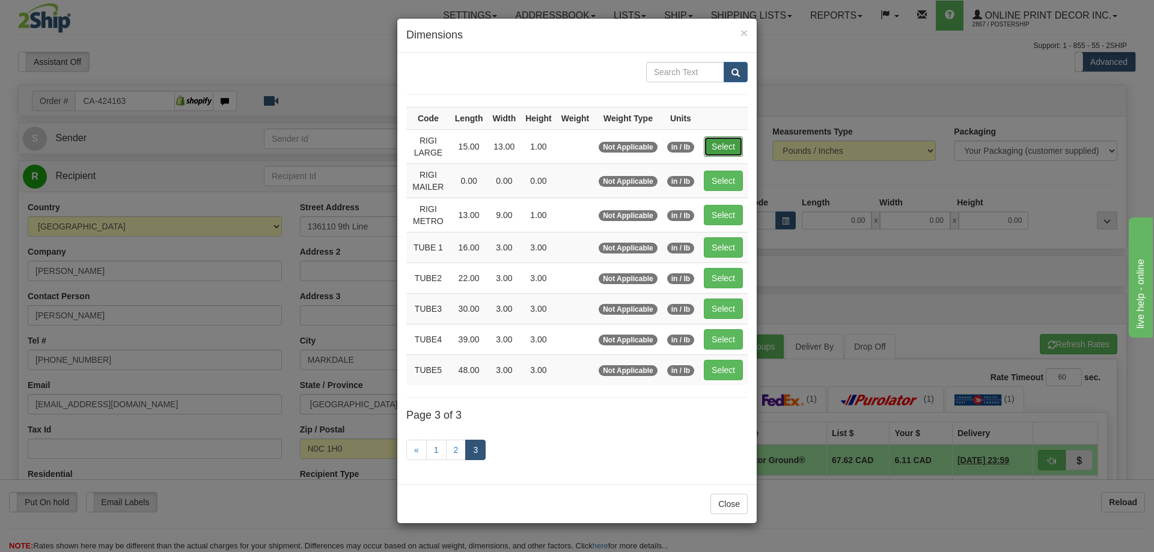
click at [723, 144] on button "Select" at bounding box center [723, 146] width 39 height 20
type input "RIGI LARGE"
type input "15.00"
type input "13.00"
type input "1.00"
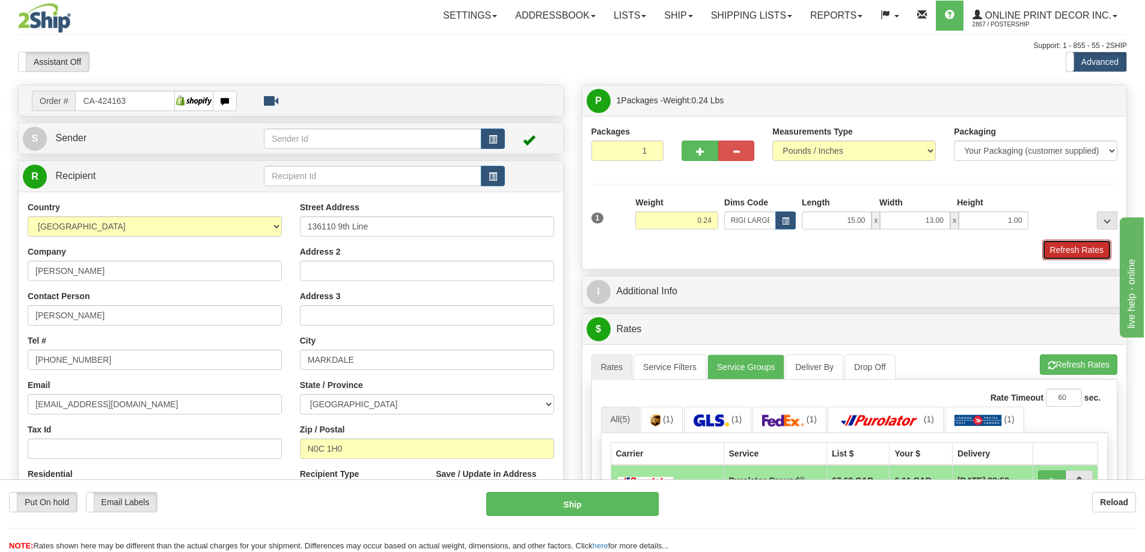
click at [1079, 244] on button "Refresh Rates" at bounding box center [1076, 250] width 69 height 20
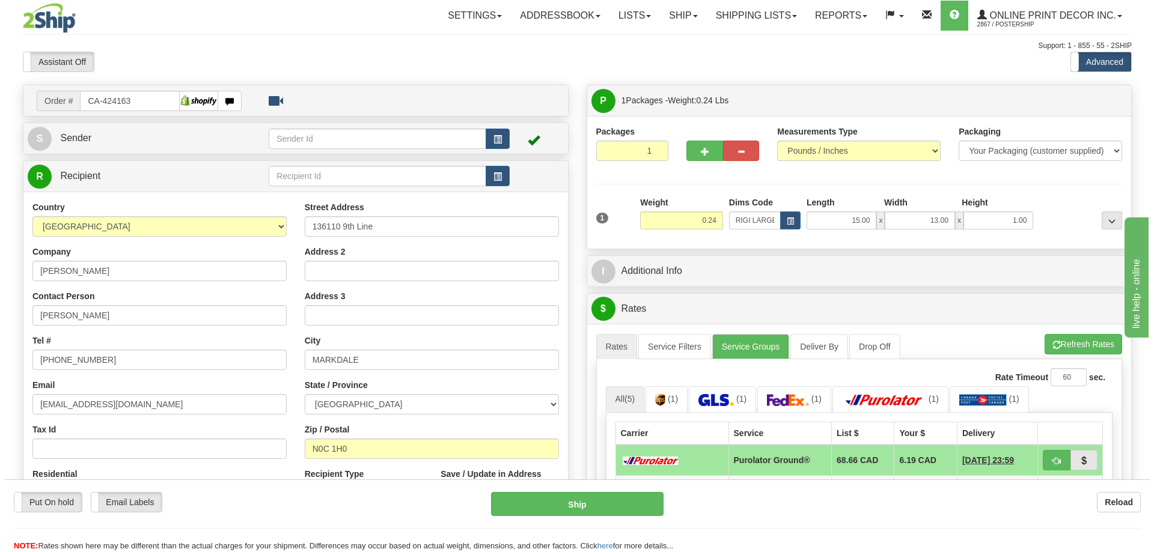
scroll to position [120, 0]
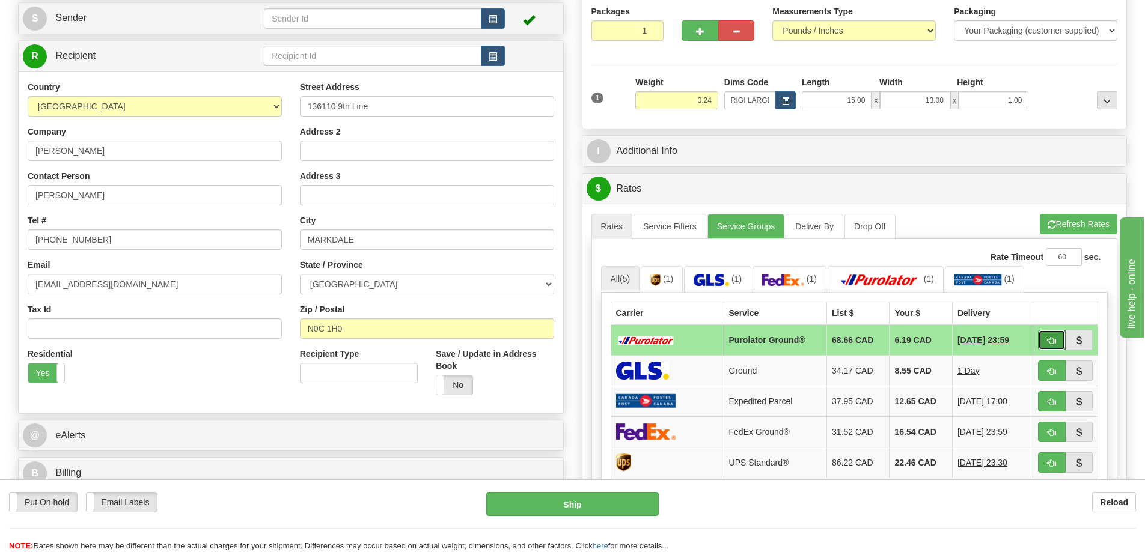
click at [1057, 338] on button "button" at bounding box center [1052, 340] width 28 height 20
type input "260"
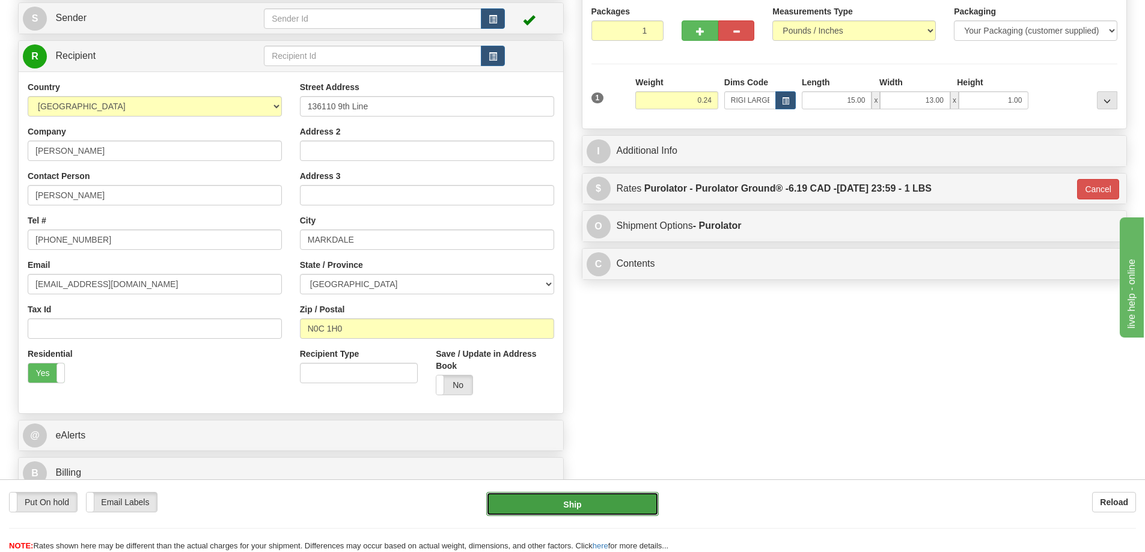
click at [601, 505] on button "Ship" at bounding box center [572, 504] width 172 height 24
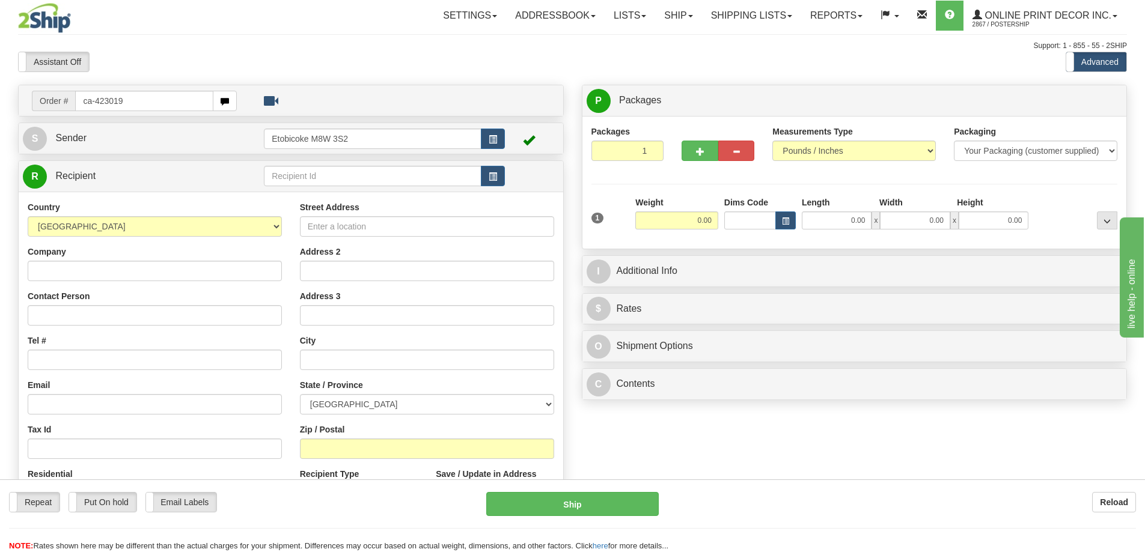
type input "ca-423019"
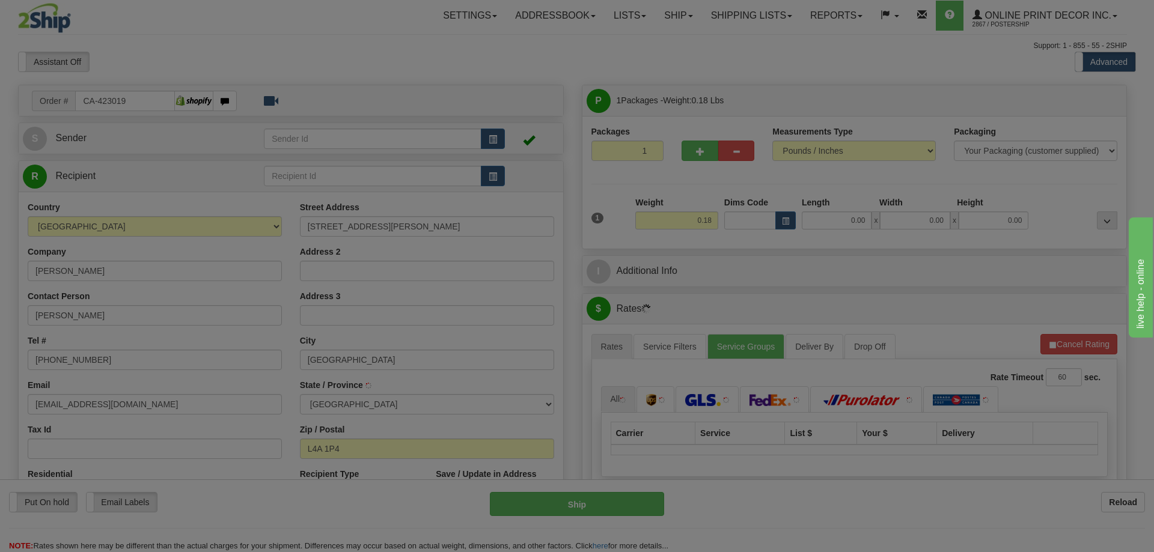
type input "STOUFFVILLE"
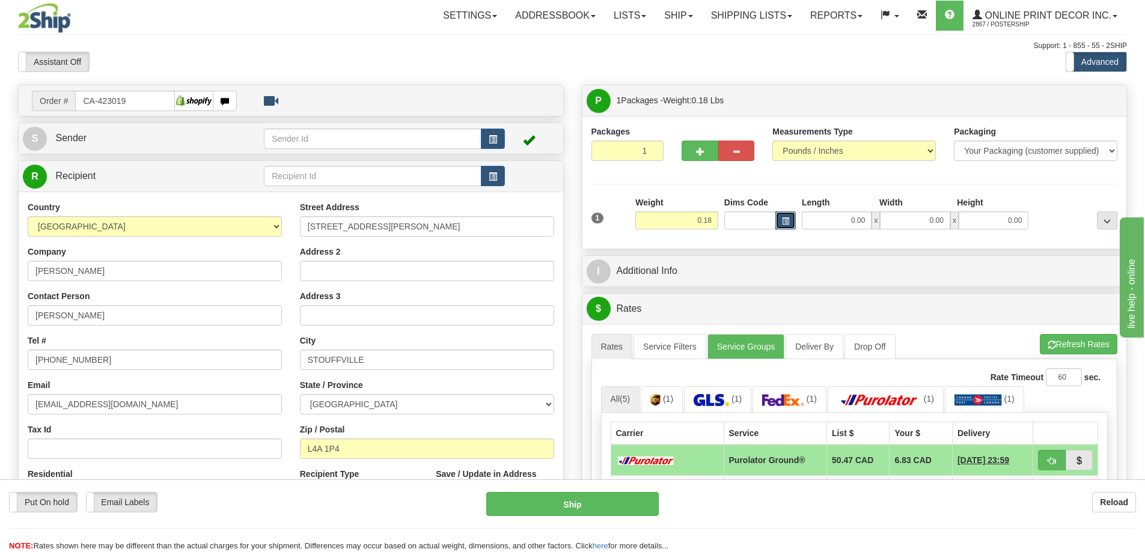
click at [785, 221] on span "button" at bounding box center [785, 221] width 7 height 7
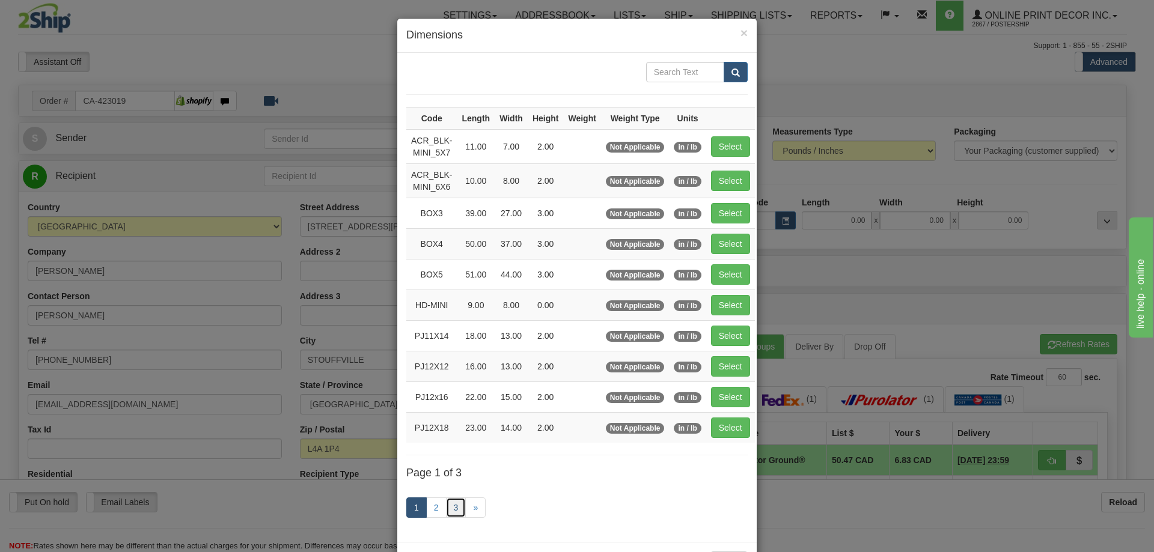
click at [452, 506] on link "3" at bounding box center [456, 507] width 20 height 20
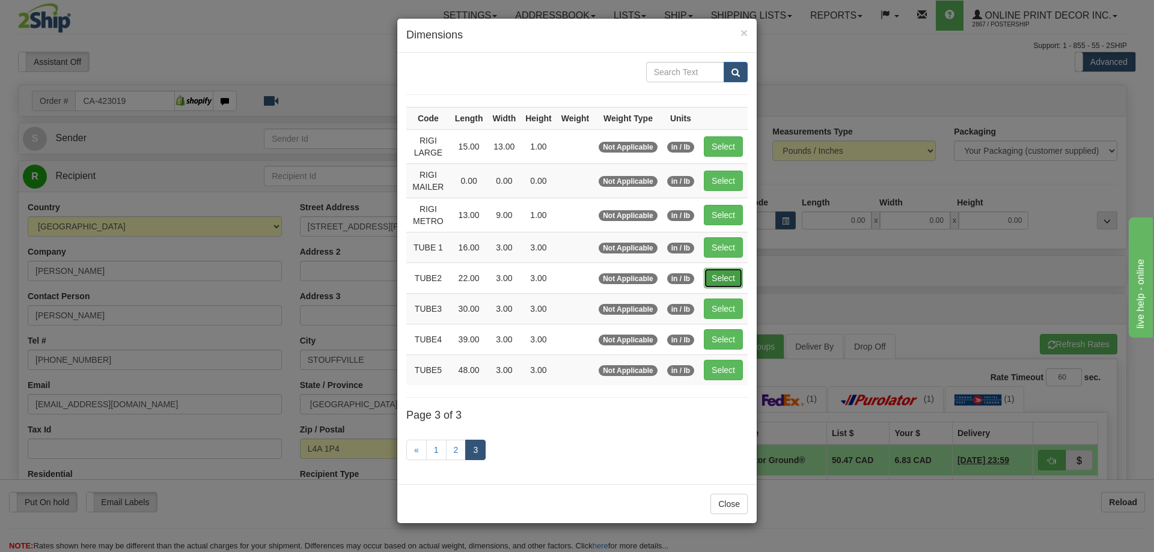
click at [728, 276] on button "Select" at bounding box center [723, 278] width 39 height 20
type input "TUBE2"
type input "22.00"
type input "3.00"
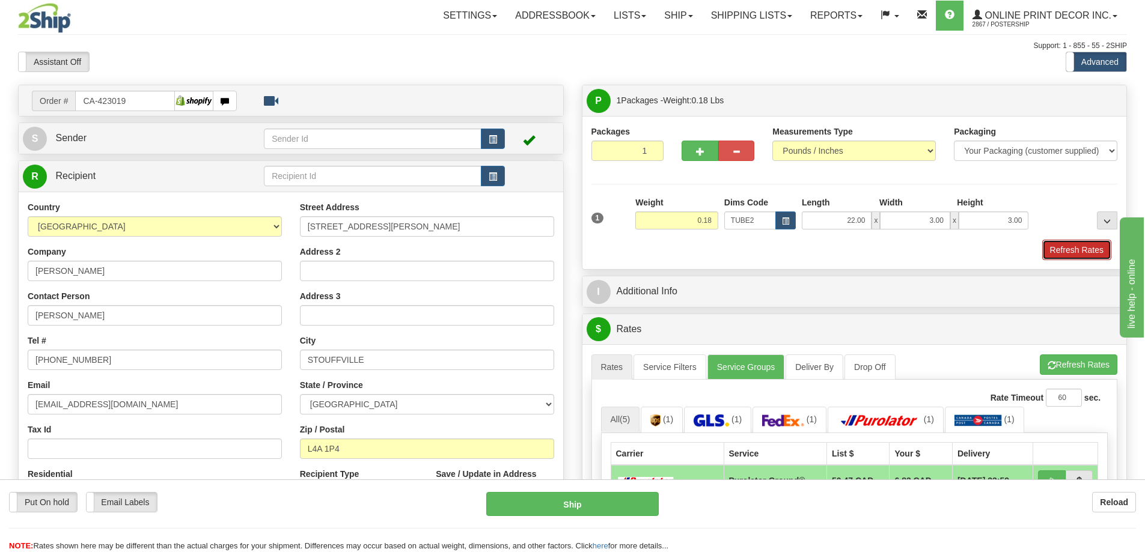
click at [1076, 254] on button "Refresh Rates" at bounding box center [1076, 250] width 69 height 20
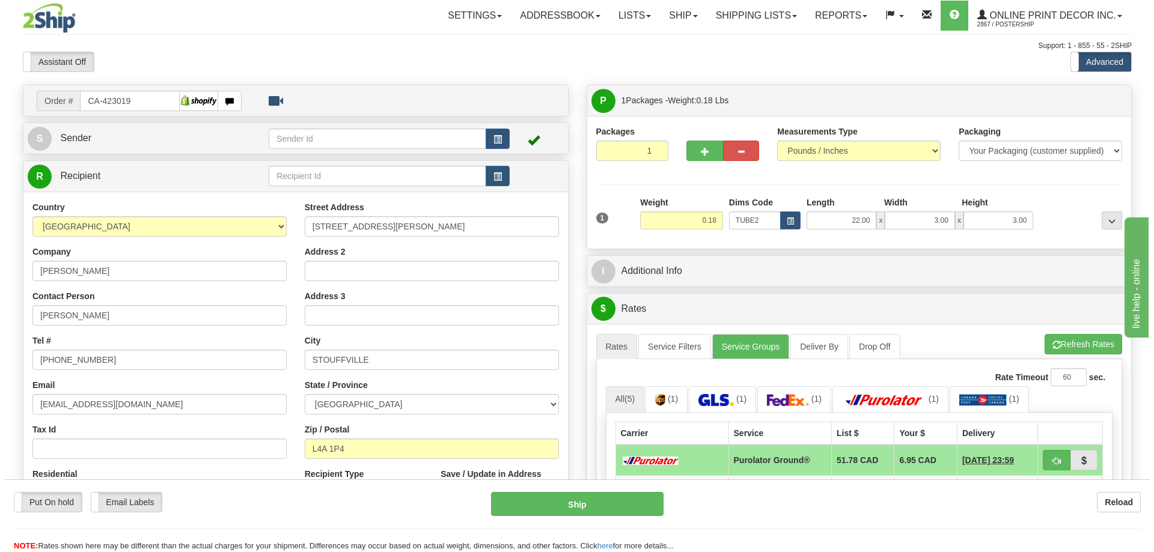
scroll to position [120, 0]
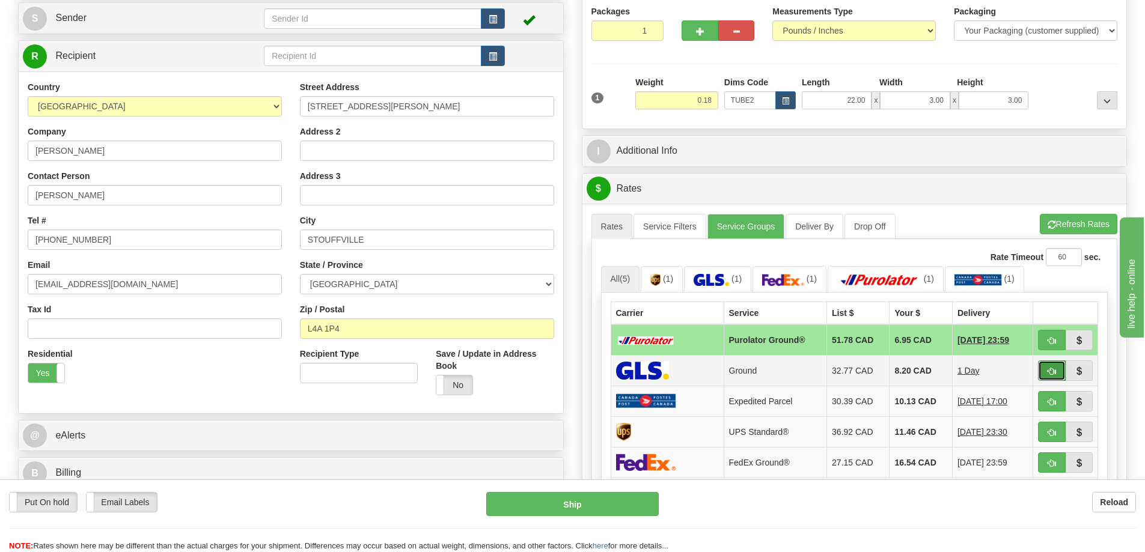
click at [1049, 376] on span "button" at bounding box center [1051, 372] width 8 height 8
type input "1"
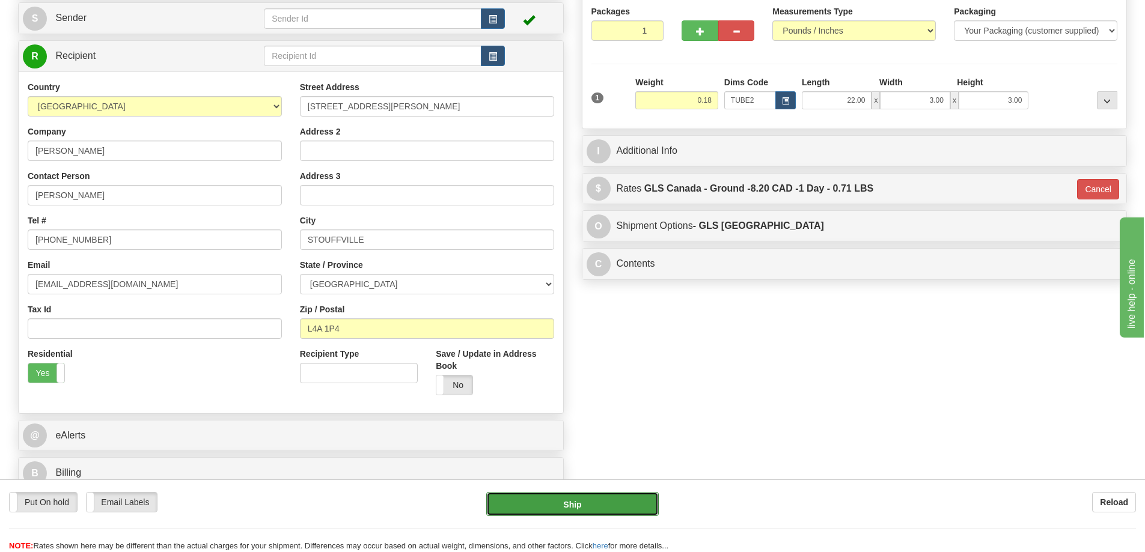
click at [619, 500] on button "Ship" at bounding box center [572, 504] width 172 height 24
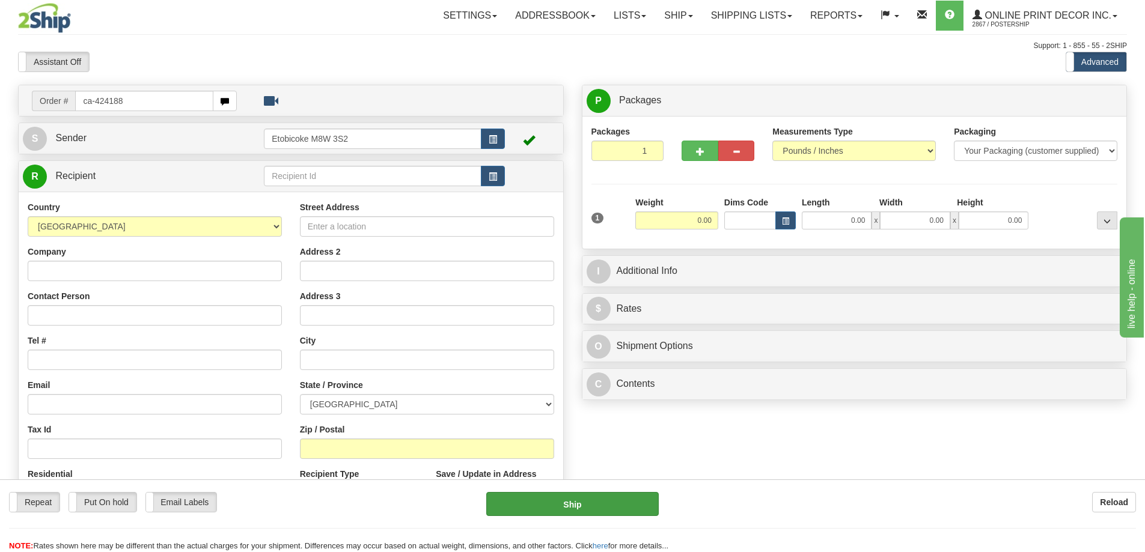
type input "ca-424188"
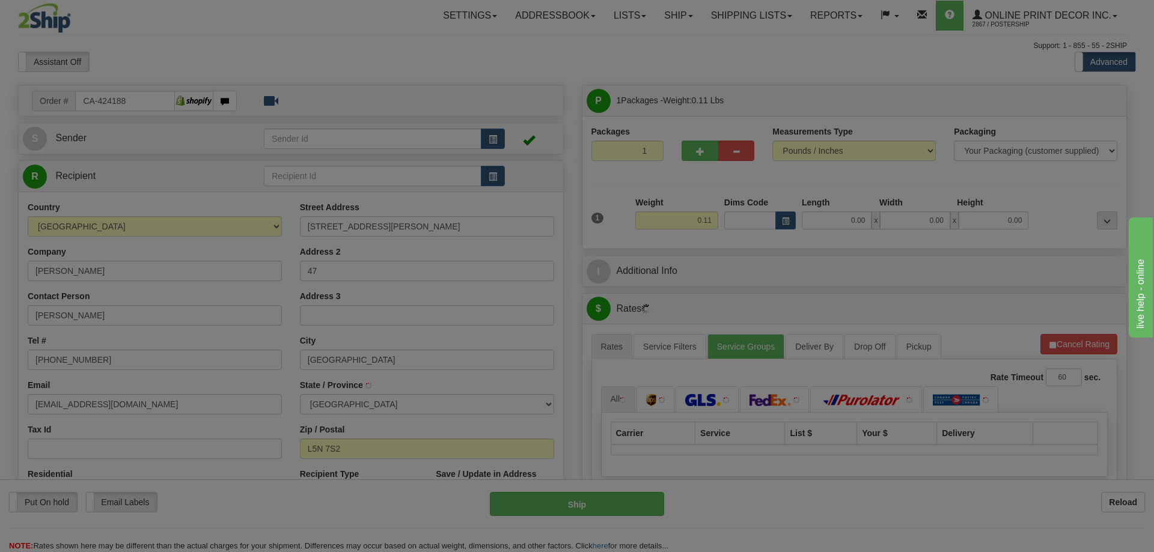
type input "[GEOGRAPHIC_DATA]"
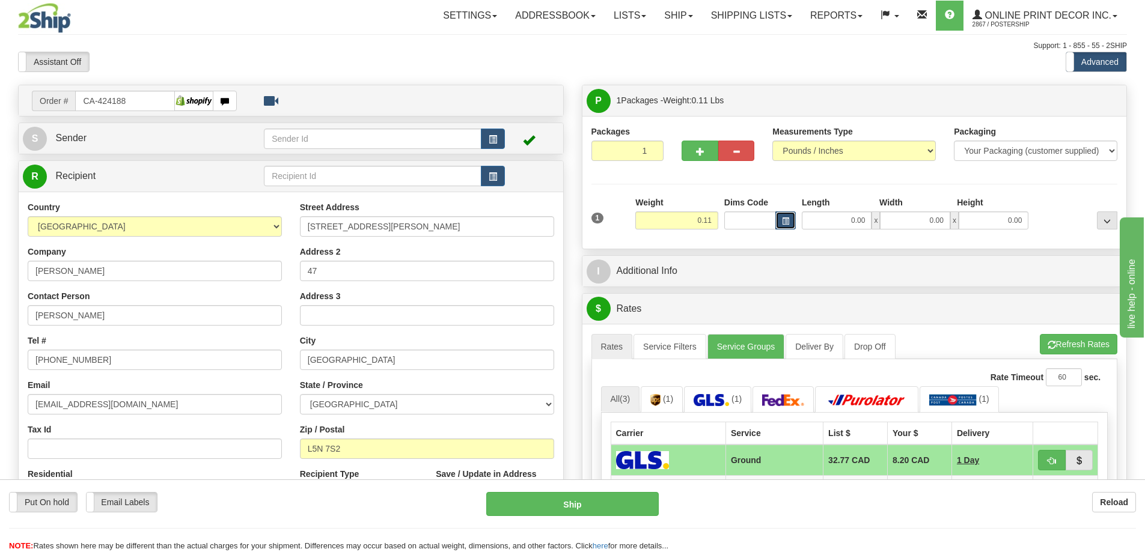
click at [783, 222] on span "button" at bounding box center [785, 221] width 7 height 7
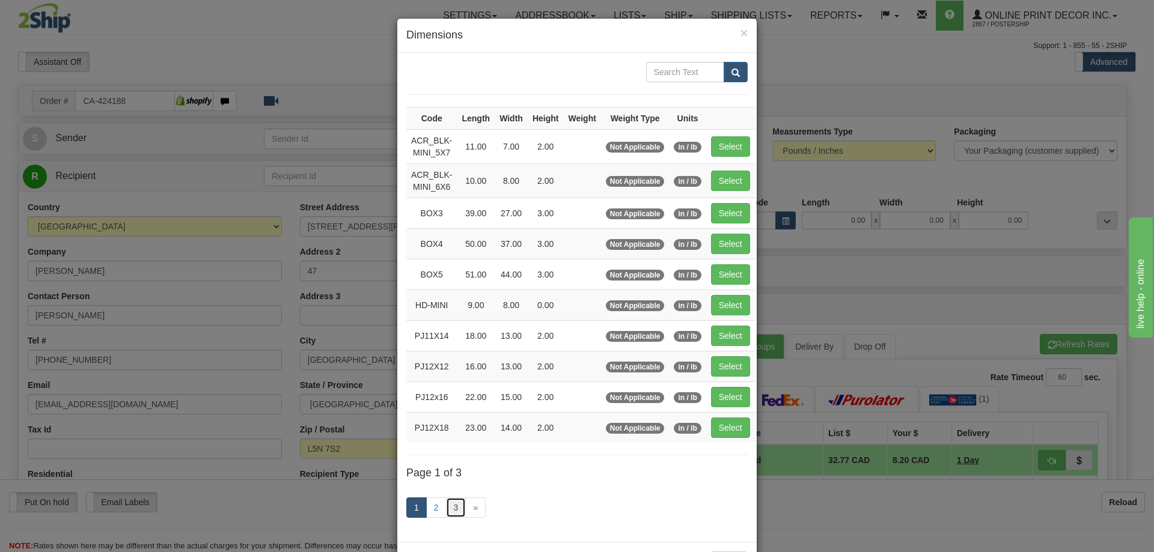
click at [448, 505] on link "3" at bounding box center [456, 507] width 20 height 20
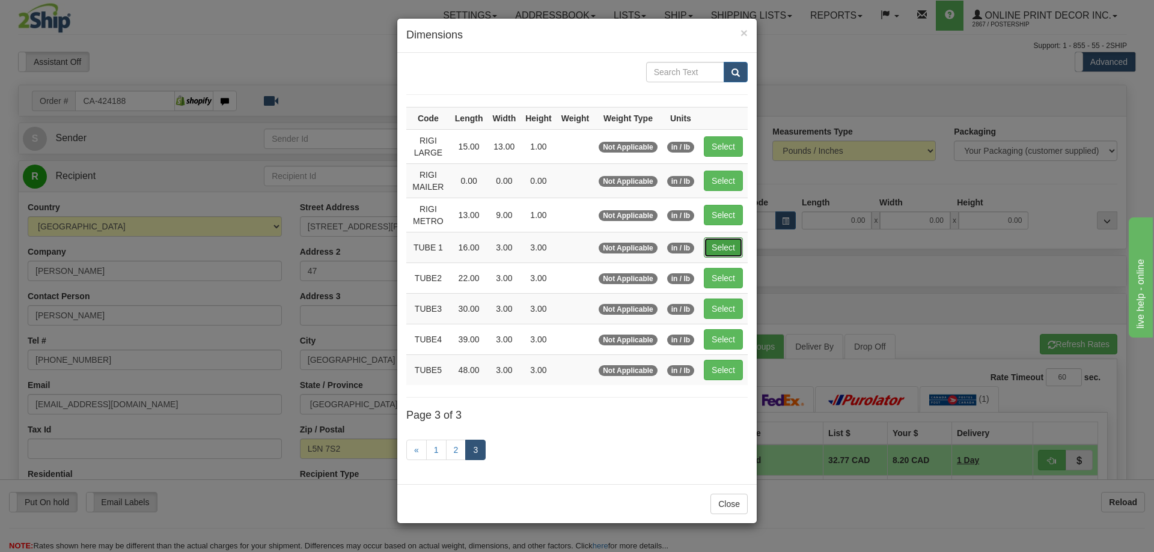
click at [716, 243] on button "Select" at bounding box center [723, 247] width 39 height 20
type input "TUBE 1"
type input "16.00"
type input "3.00"
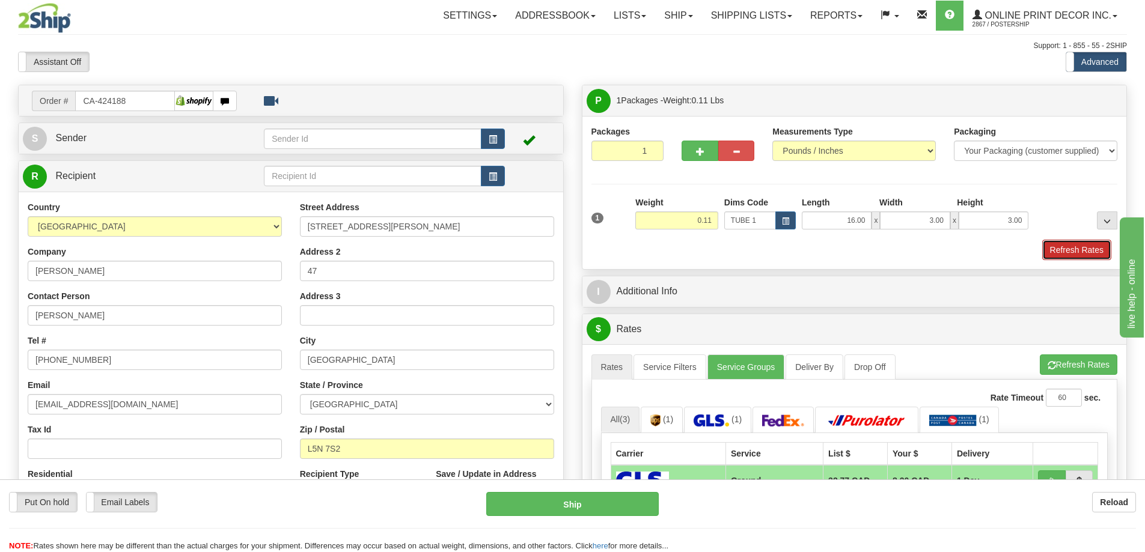
click at [1074, 252] on button "Refresh Rates" at bounding box center [1076, 250] width 69 height 20
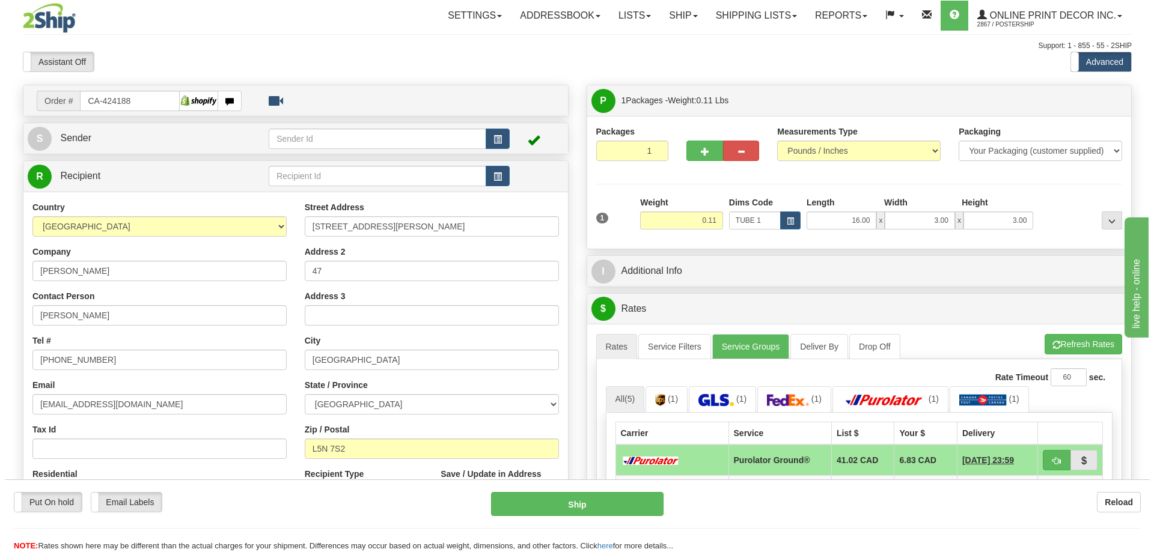
scroll to position [120, 0]
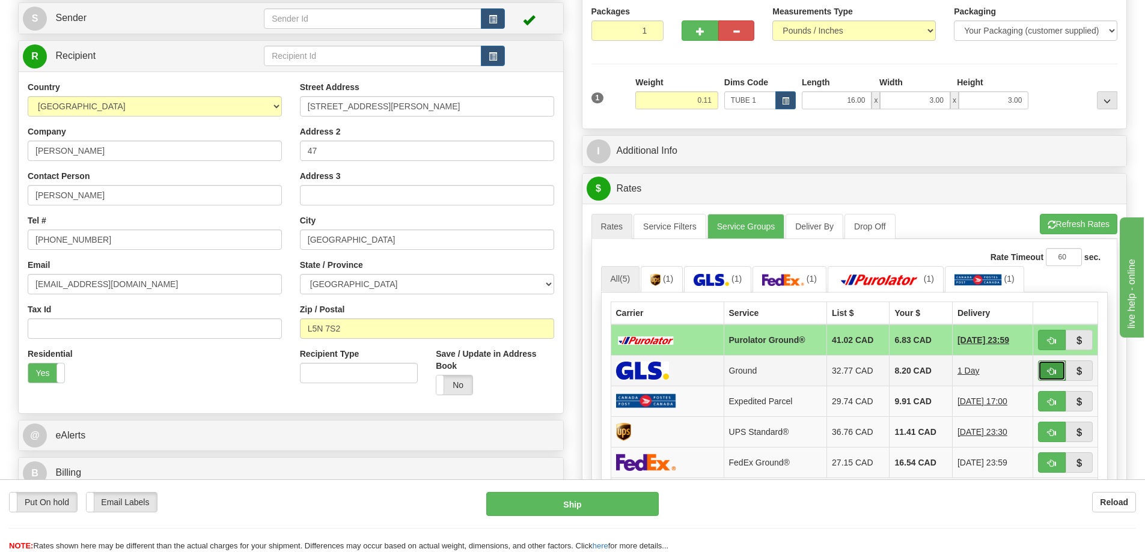
click at [1041, 366] on button "button" at bounding box center [1052, 371] width 28 height 20
type input "1"
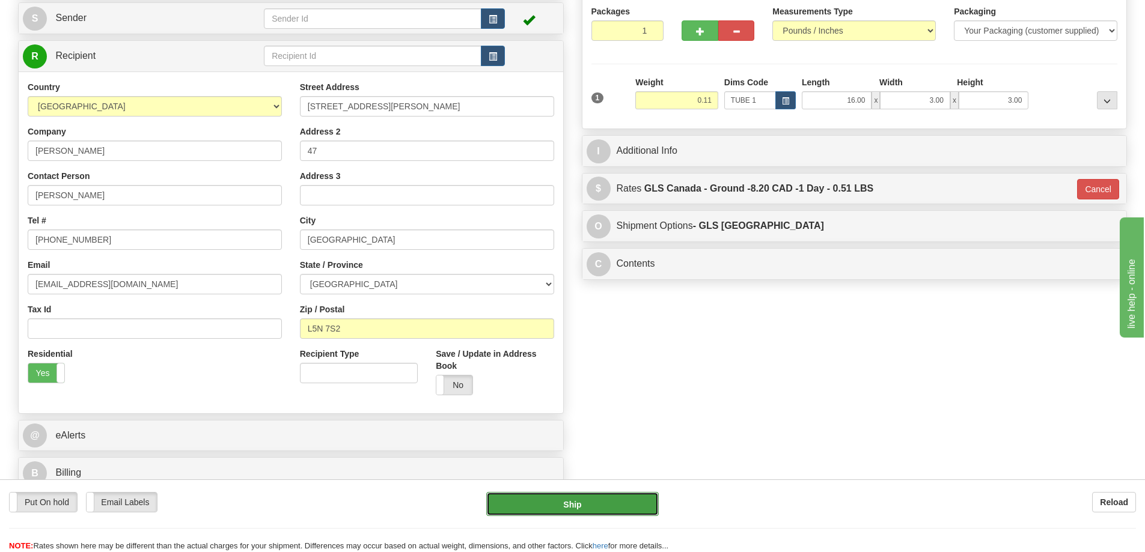
click at [639, 497] on button "Ship" at bounding box center [572, 504] width 172 height 24
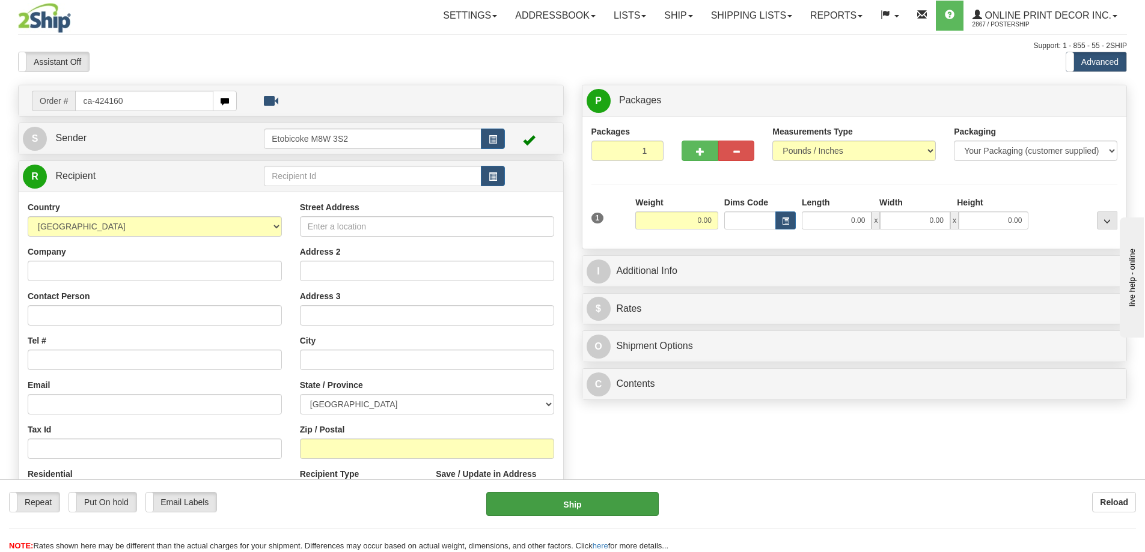
type input "ca-424160"
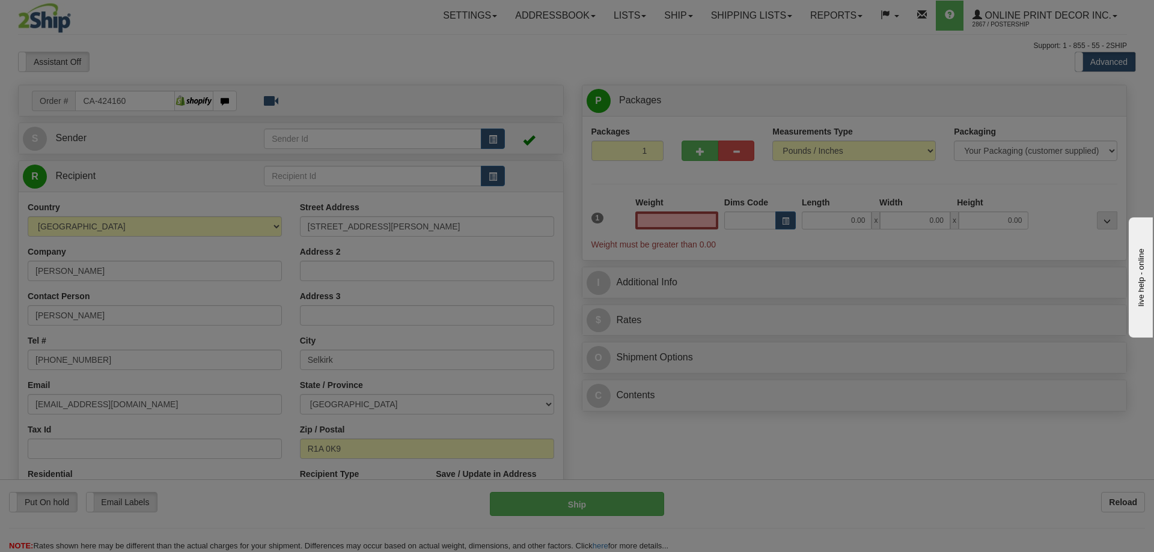
type input "SELKIRK"
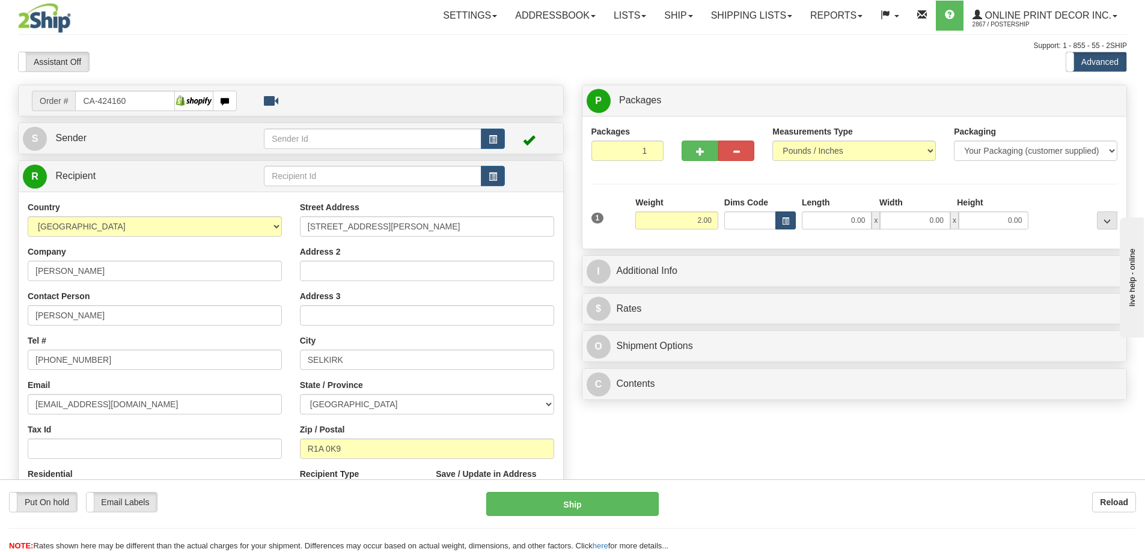
type input "2.00"
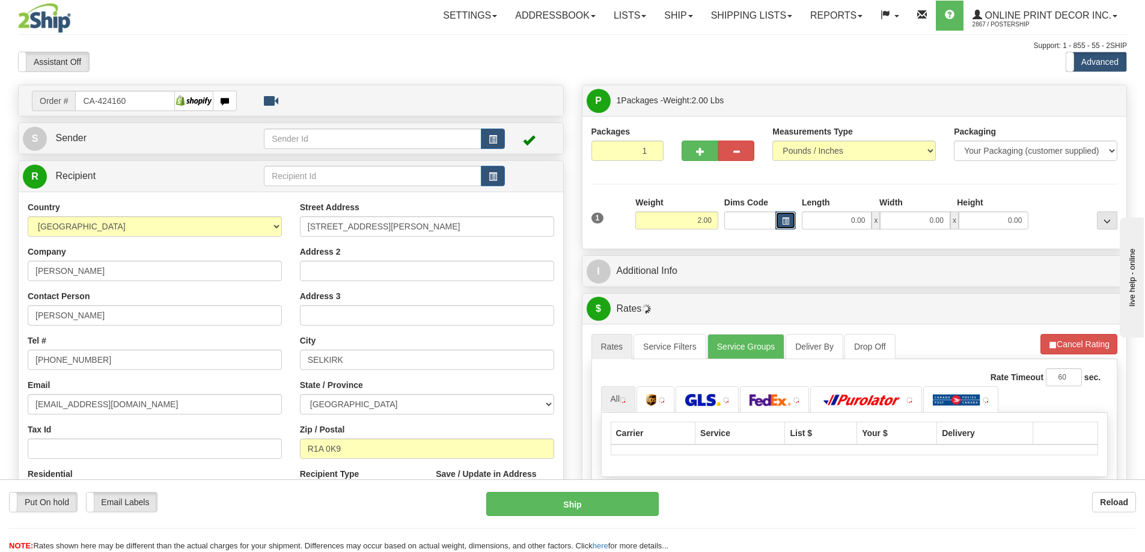
click at [785, 218] on span "button" at bounding box center [785, 221] width 7 height 7
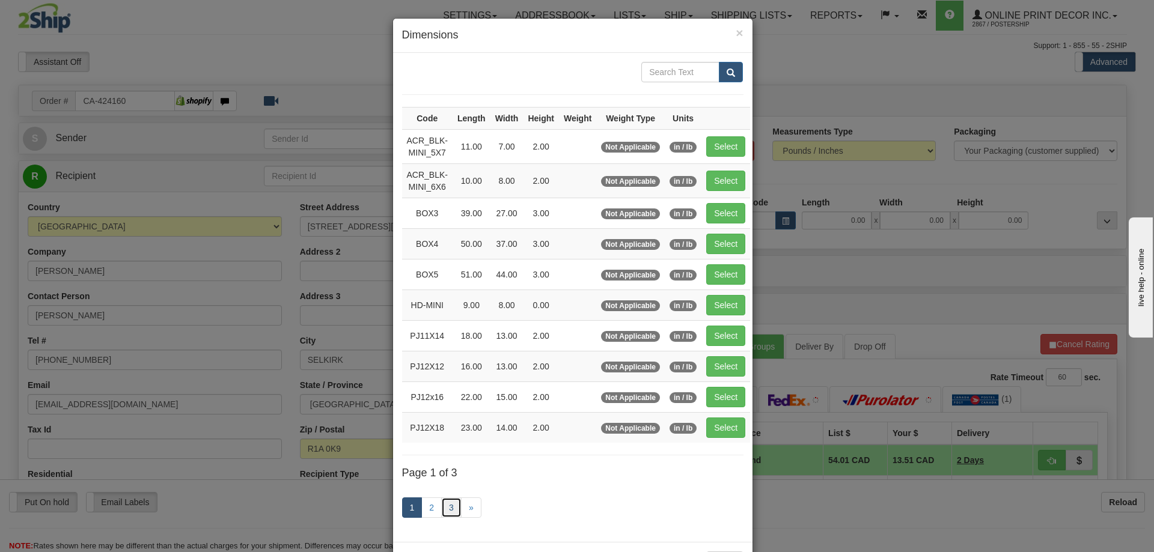
click at [451, 504] on link "3" at bounding box center [451, 507] width 20 height 20
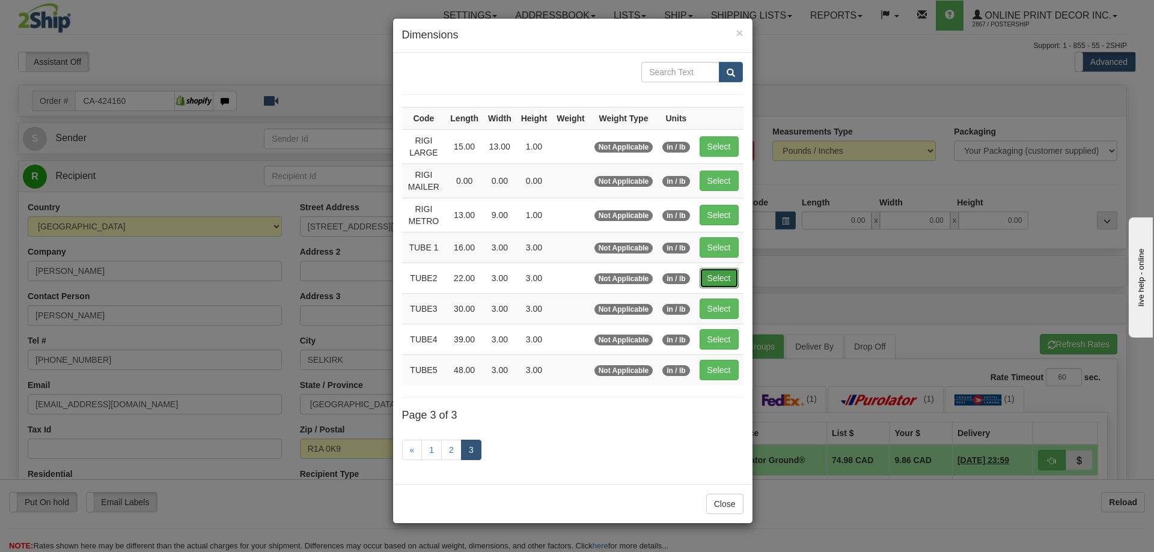
click at [710, 270] on button "Select" at bounding box center [718, 278] width 39 height 20
type input "TUBE2"
type input "22.00"
type input "3.00"
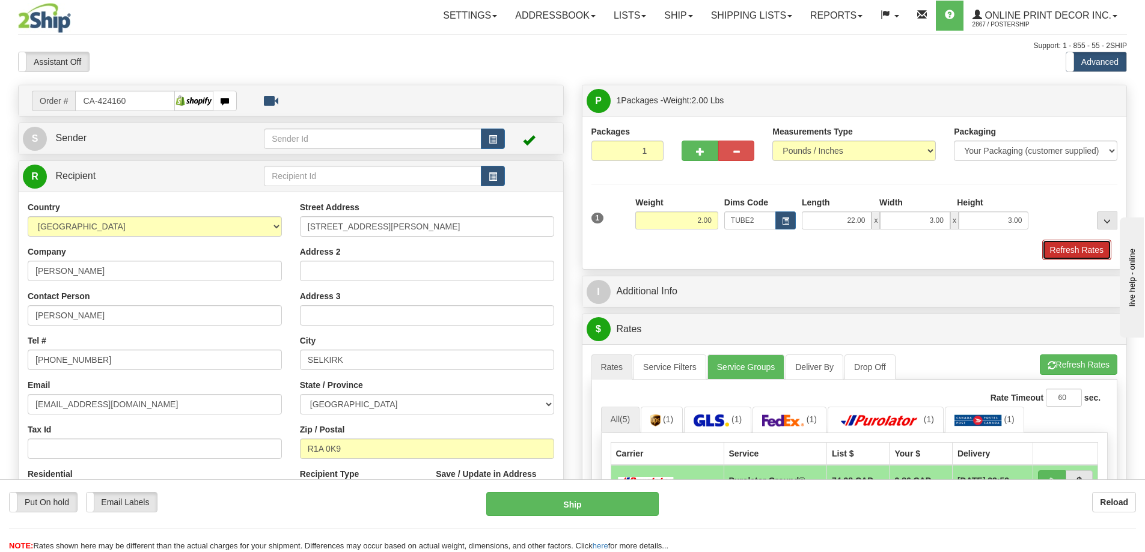
click at [1080, 252] on button "Refresh Rates" at bounding box center [1076, 250] width 69 height 20
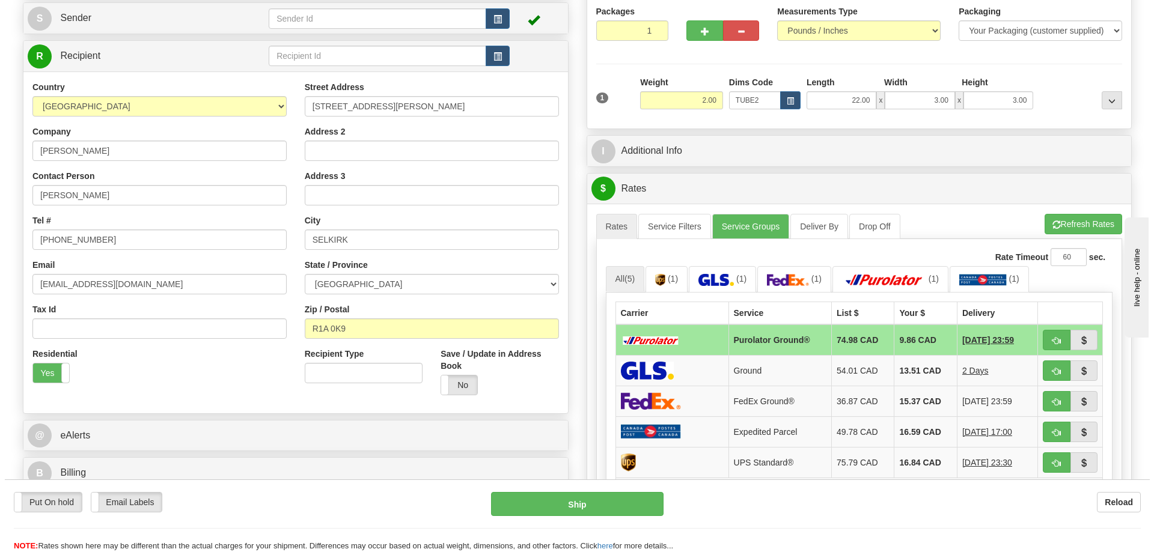
scroll to position [240, 0]
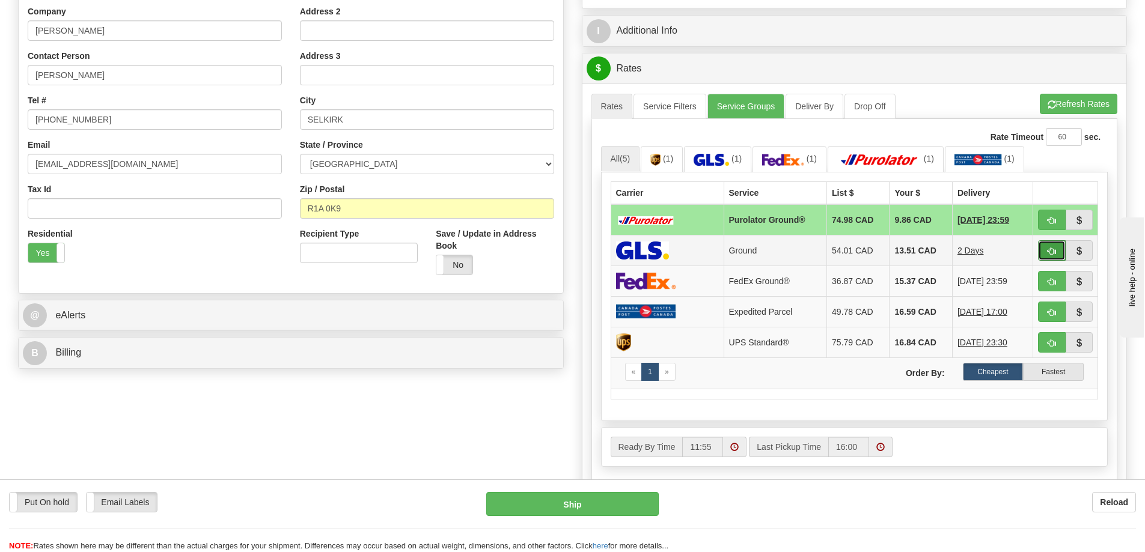
click at [1060, 252] on button "button" at bounding box center [1052, 250] width 28 height 20
type input "1"
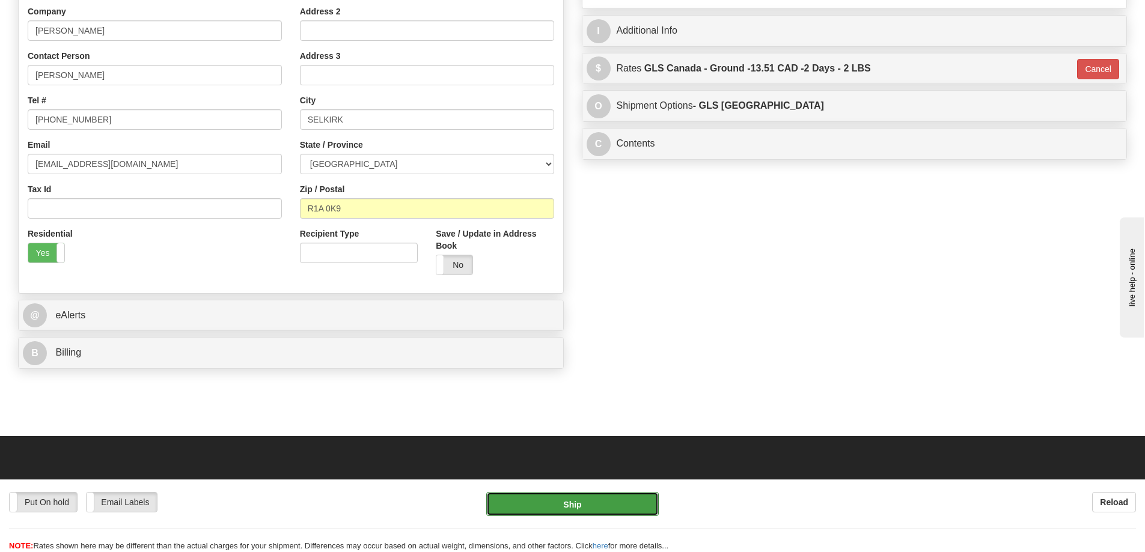
click at [596, 505] on button "Ship" at bounding box center [572, 504] width 172 height 24
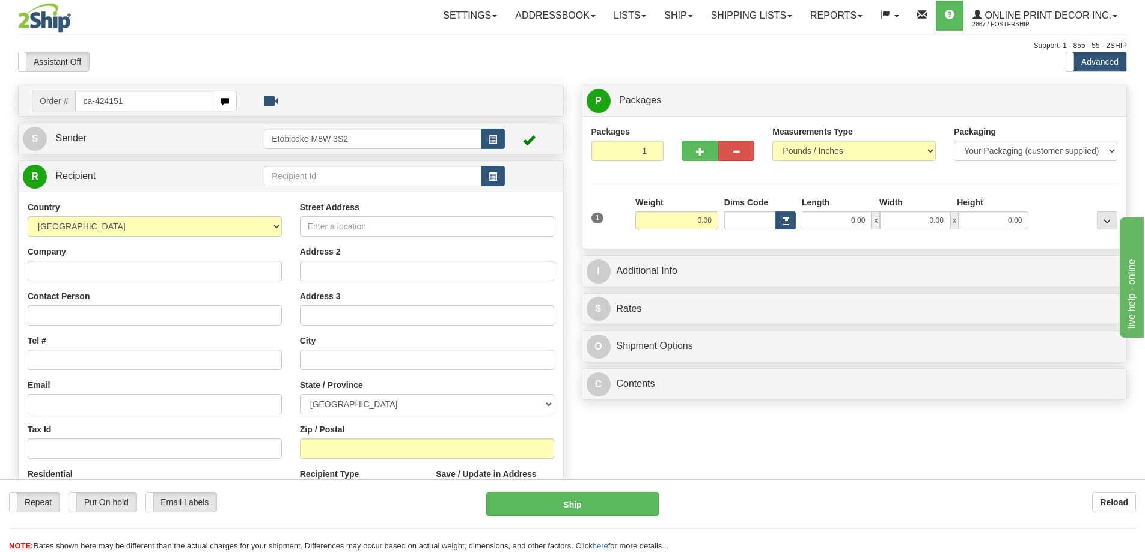
type input "ca-424151"
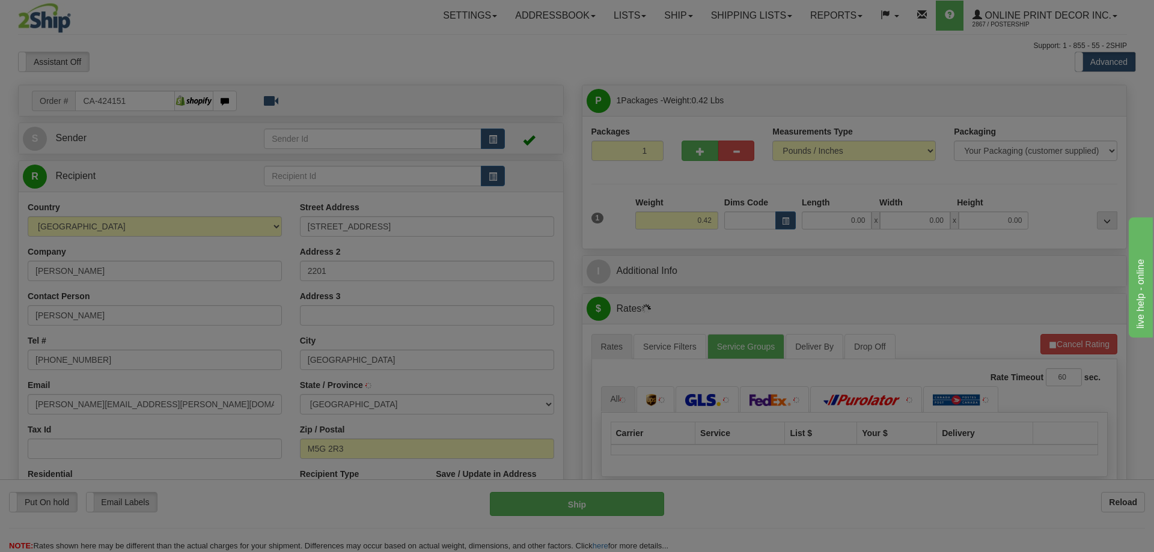
type input "TORONTO"
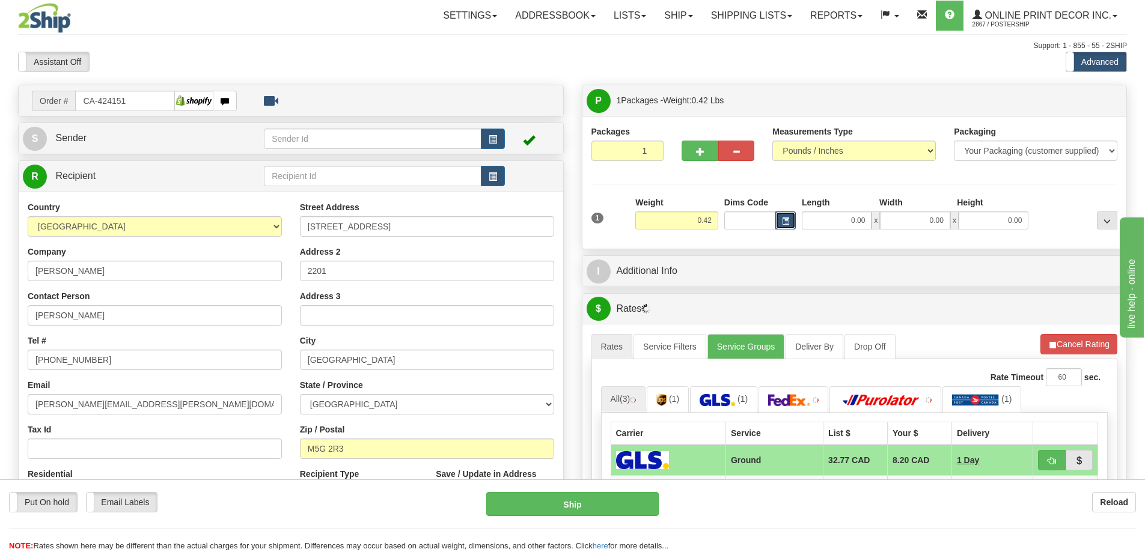
click at [792, 215] on button "button" at bounding box center [785, 220] width 20 height 18
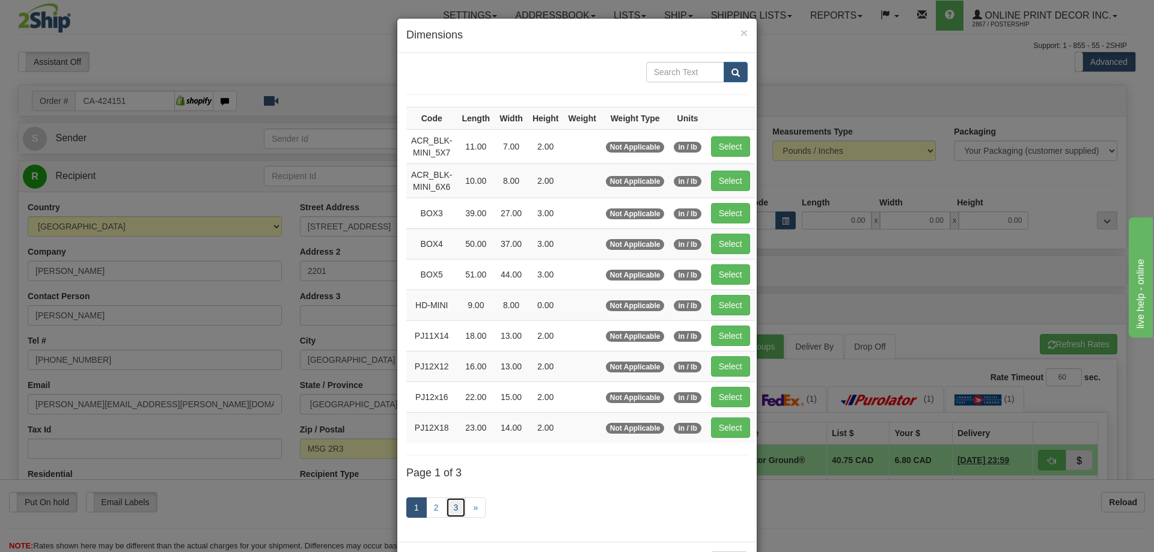
click at [450, 510] on link "3" at bounding box center [456, 507] width 20 height 20
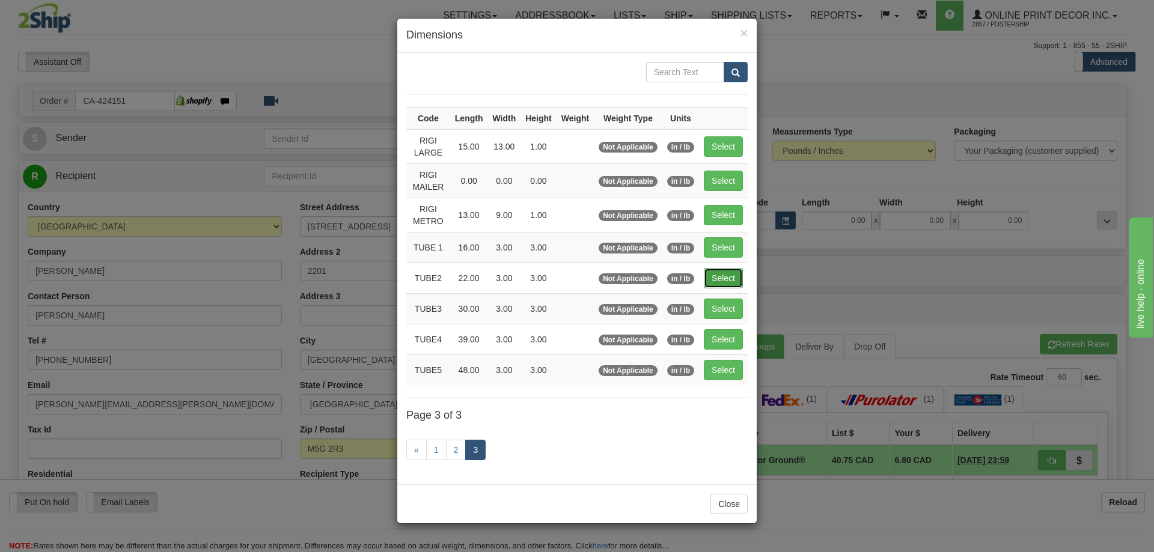
click at [740, 273] on button "Select" at bounding box center [723, 278] width 39 height 20
type input "TUBE2"
type input "22.00"
type input "3.00"
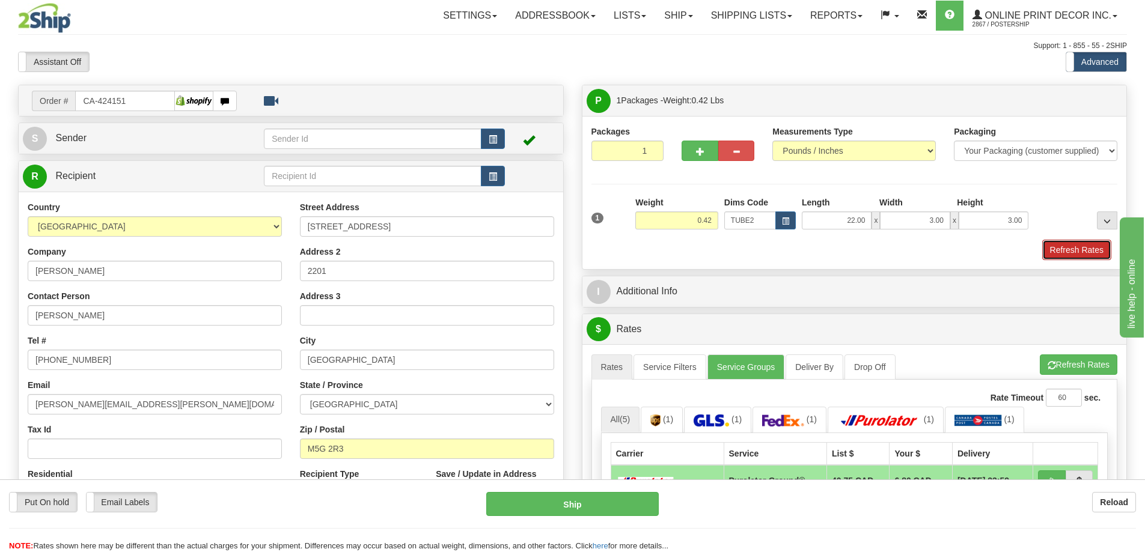
click at [1062, 259] on button "Refresh Rates" at bounding box center [1076, 250] width 69 height 20
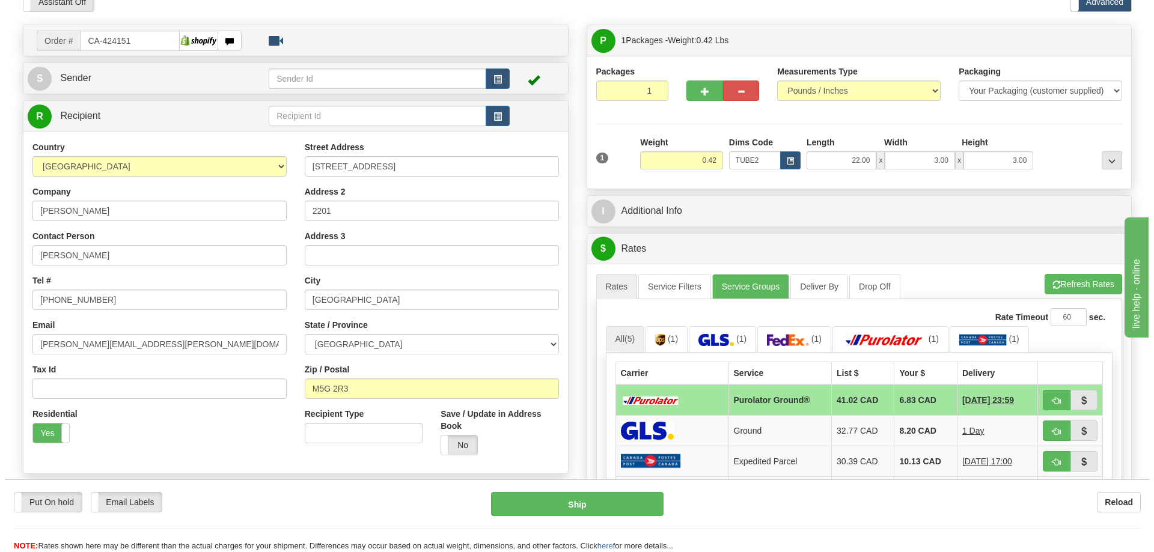
scroll to position [120, 0]
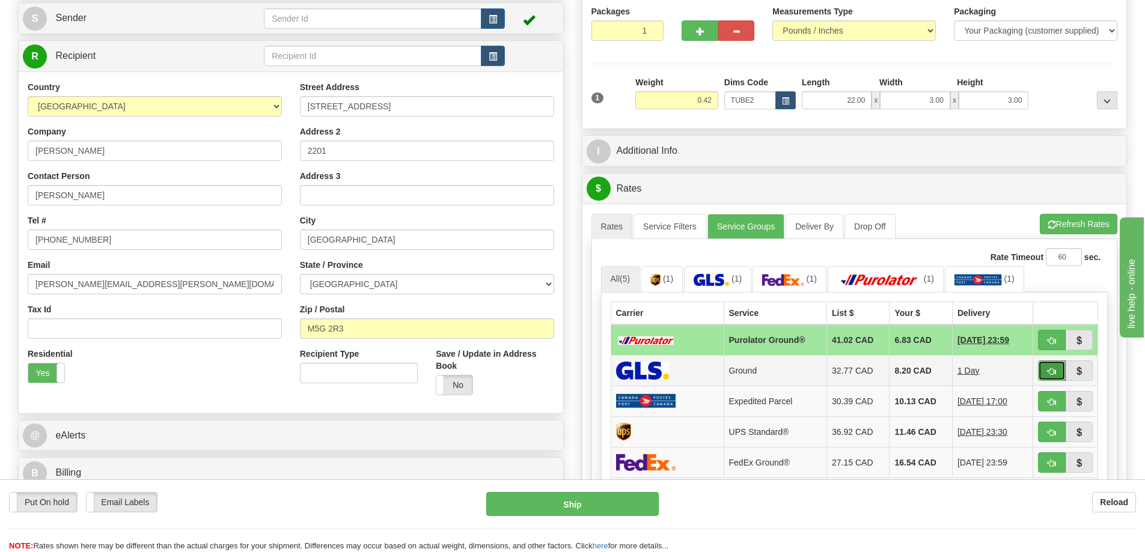
click at [1056, 371] on button "button" at bounding box center [1052, 371] width 28 height 20
type input "1"
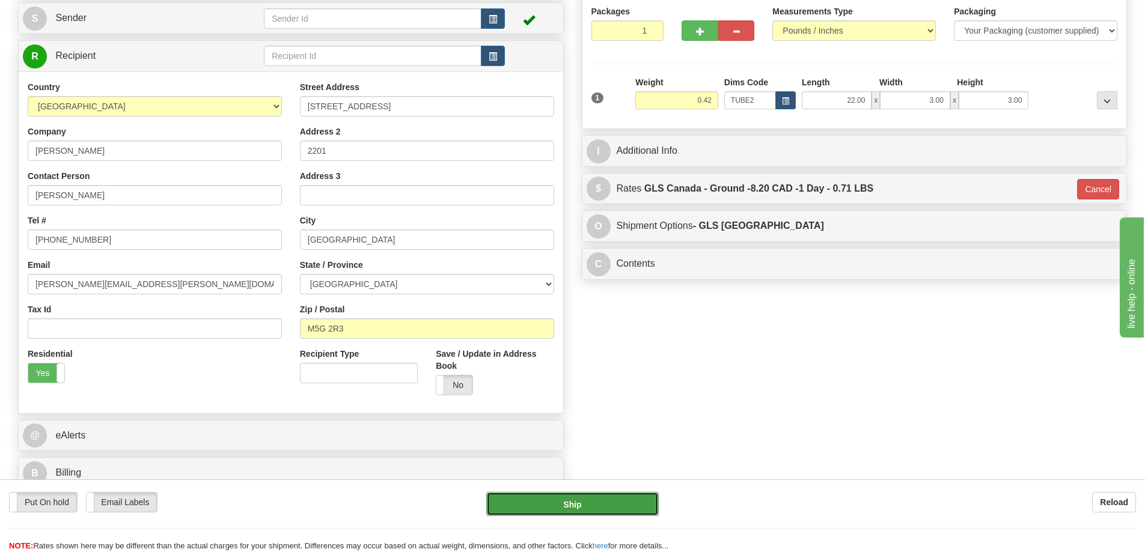
click at [611, 505] on button "Ship" at bounding box center [572, 504] width 172 height 24
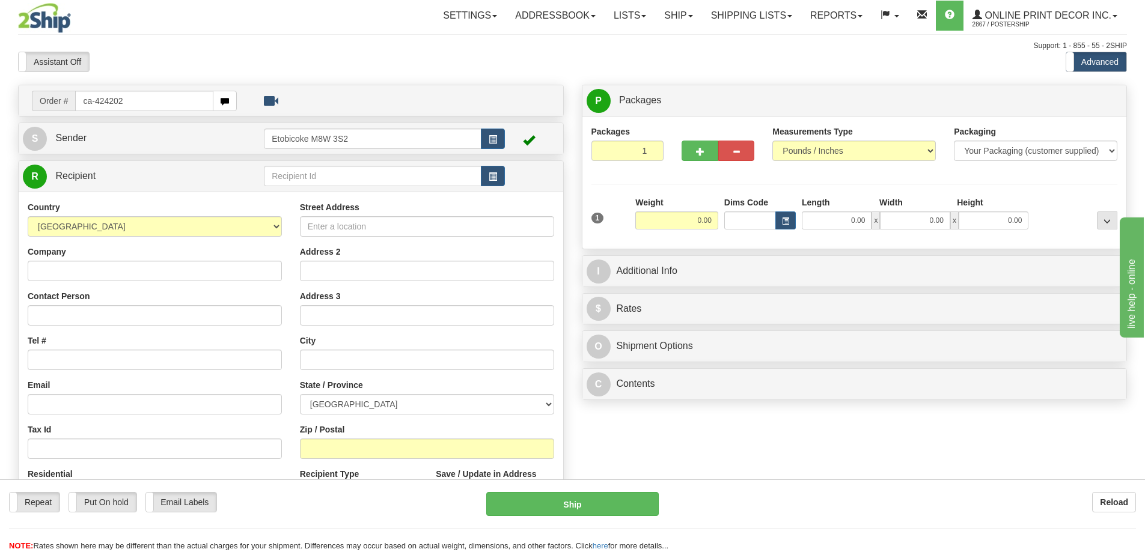
type input "ca-424202"
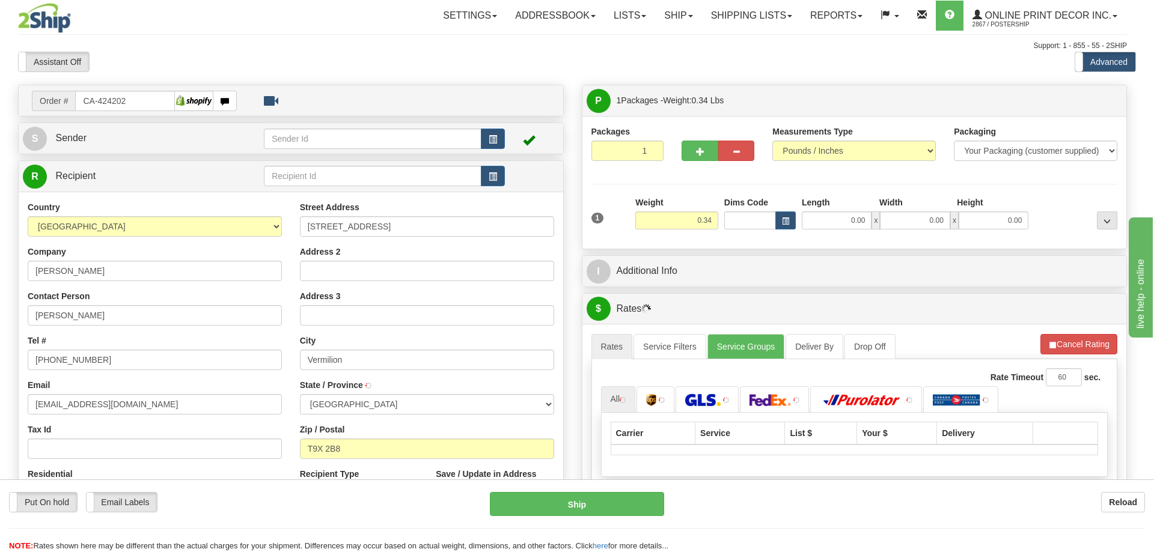
type input "VERMILION"
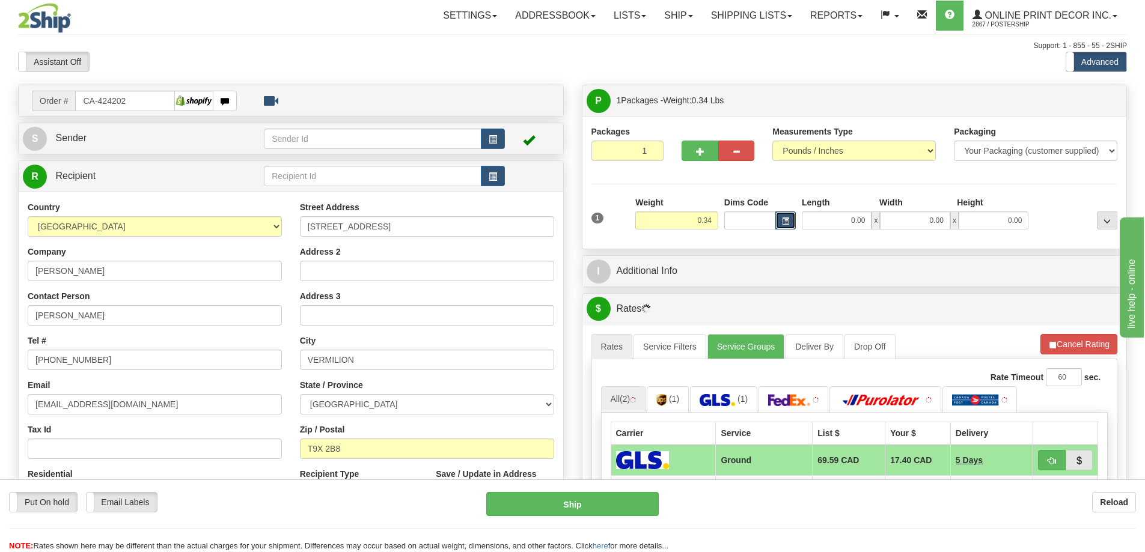
click at [780, 217] on button "button" at bounding box center [785, 220] width 20 height 18
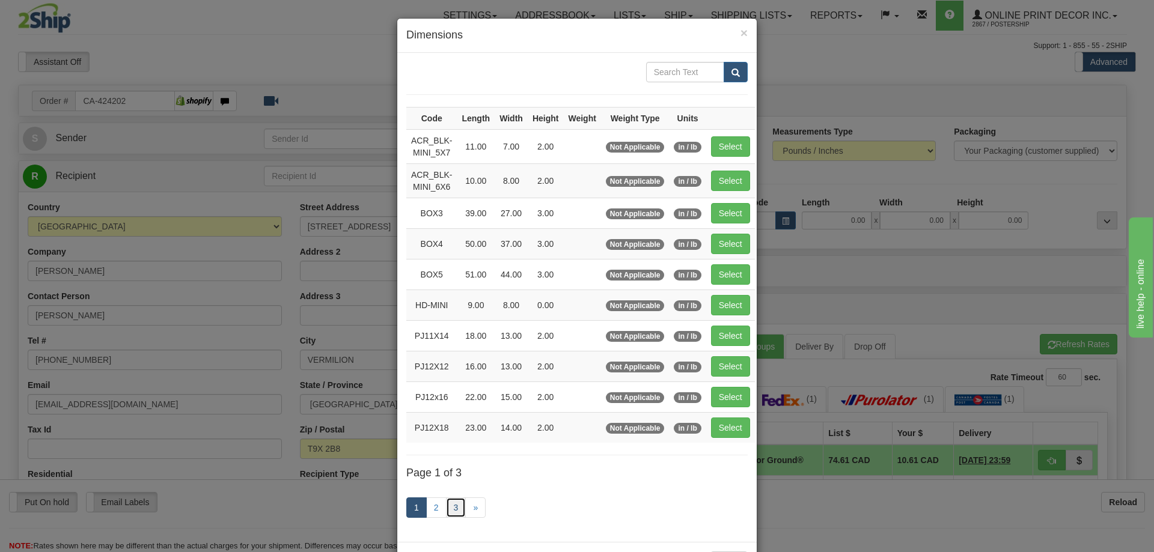
click at [454, 499] on link "3" at bounding box center [456, 507] width 20 height 20
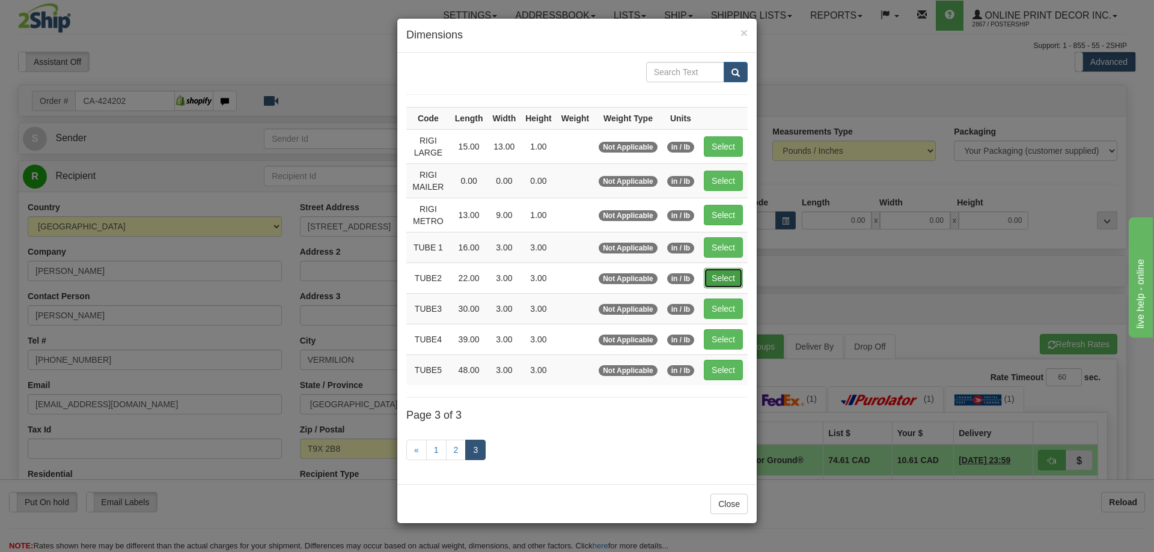
click at [721, 281] on button "Select" at bounding box center [723, 278] width 39 height 20
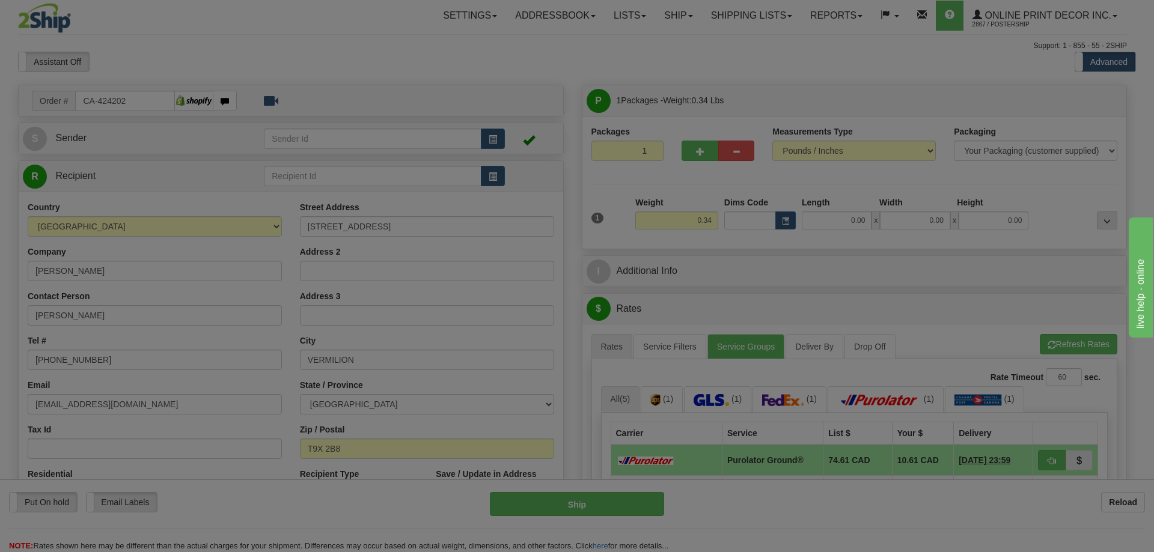
type input "TUBE2"
type input "22.00"
type input "3.00"
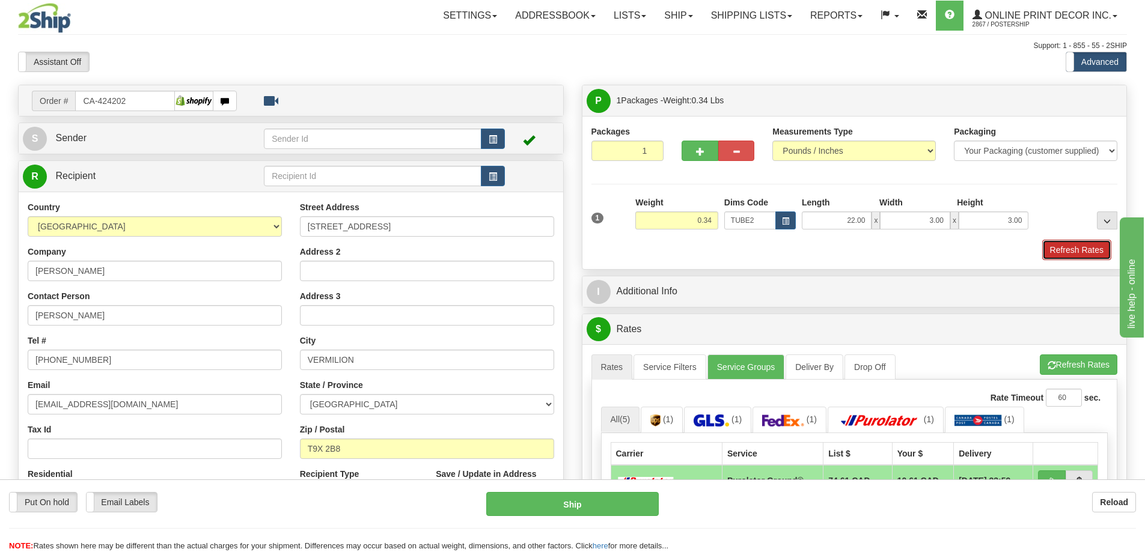
click at [1057, 249] on button "Refresh Rates" at bounding box center [1076, 250] width 69 height 20
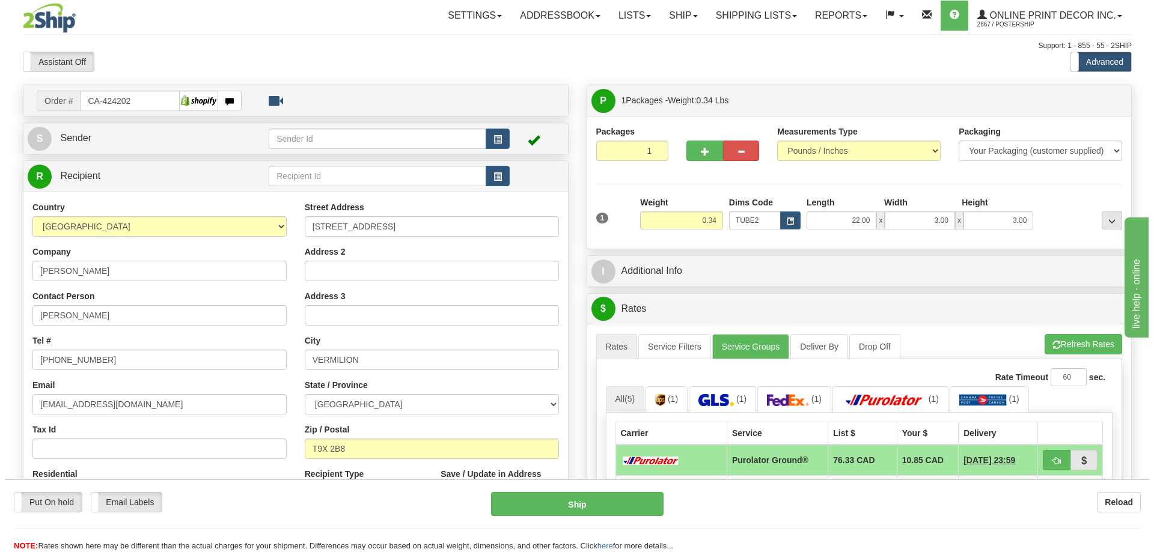
scroll to position [120, 0]
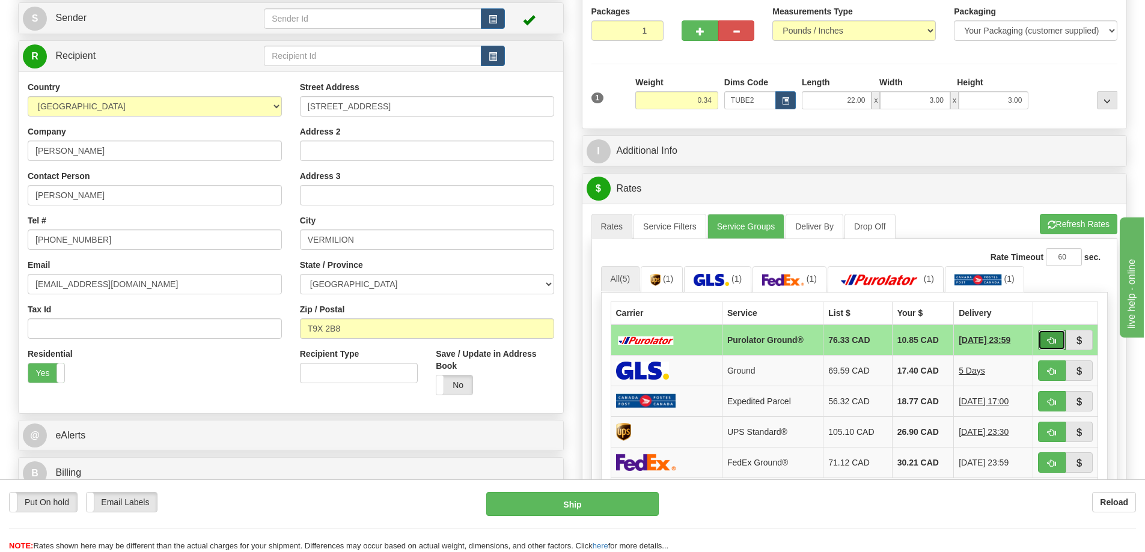
click at [1042, 338] on button "button" at bounding box center [1052, 340] width 28 height 20
type input "260"
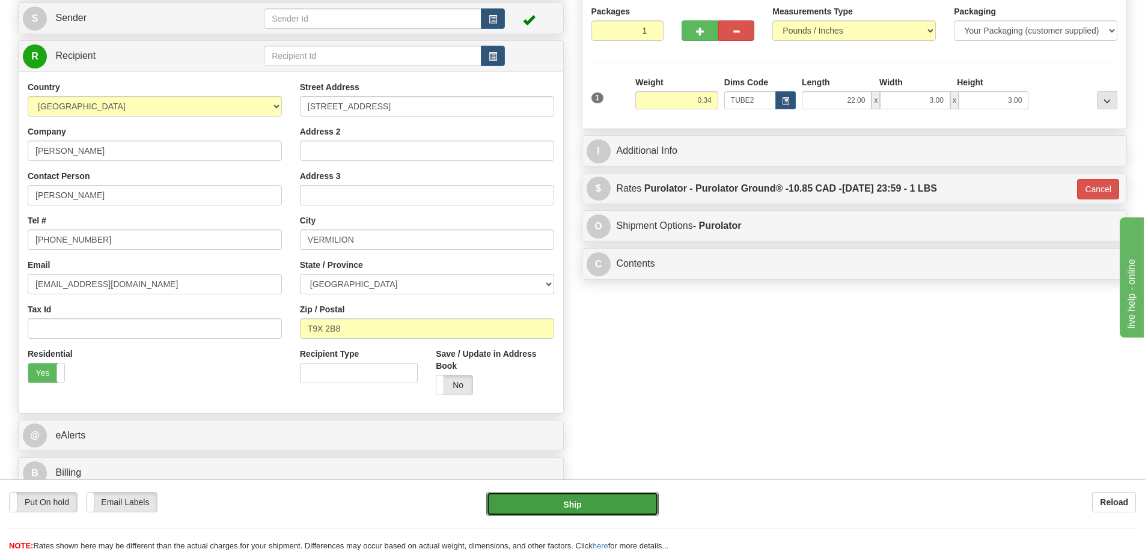
click at [646, 494] on button "Ship" at bounding box center [572, 504] width 172 height 24
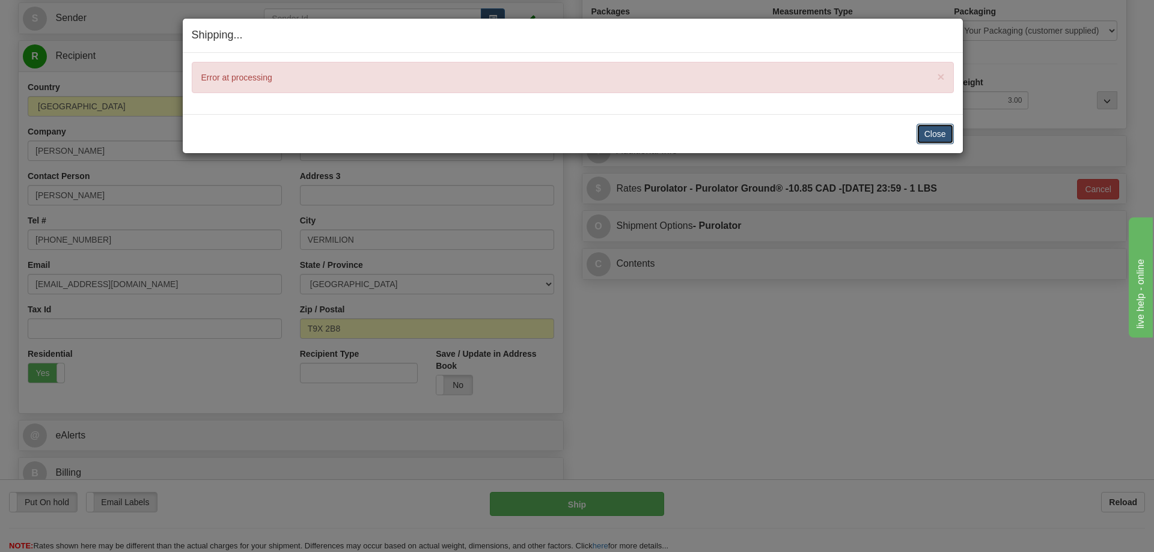
click at [944, 136] on button "Close" at bounding box center [934, 134] width 37 height 20
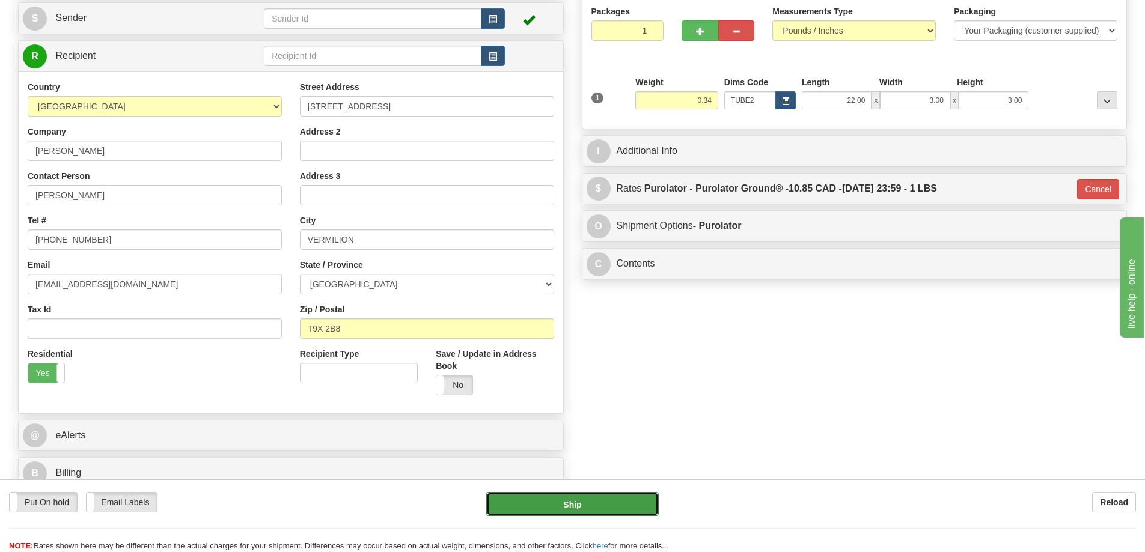
click at [576, 504] on button "Ship" at bounding box center [572, 504] width 172 height 24
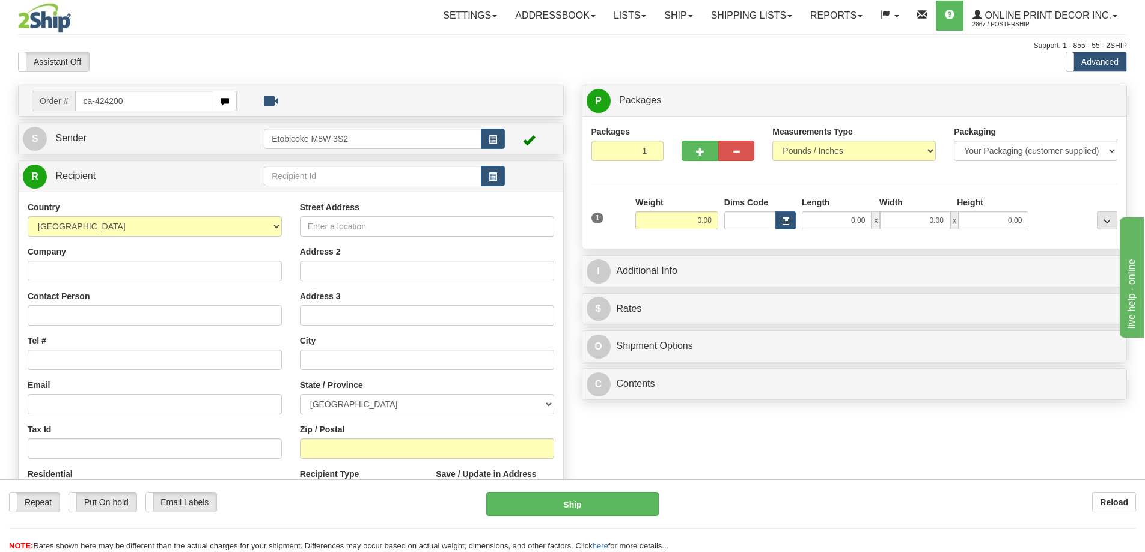
type input "ca-424200"
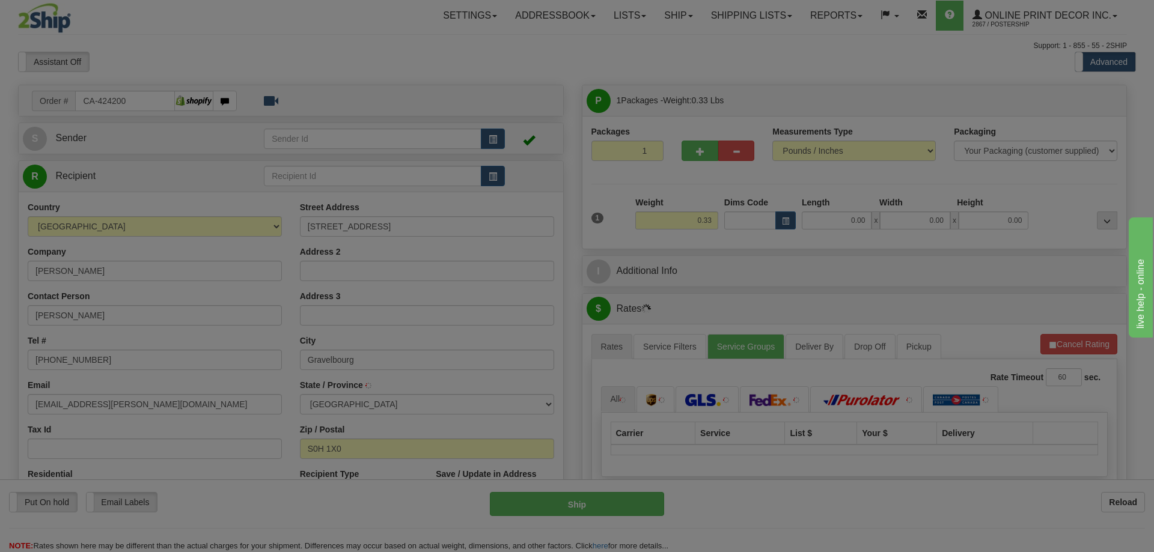
type input "GRAVELBOURG"
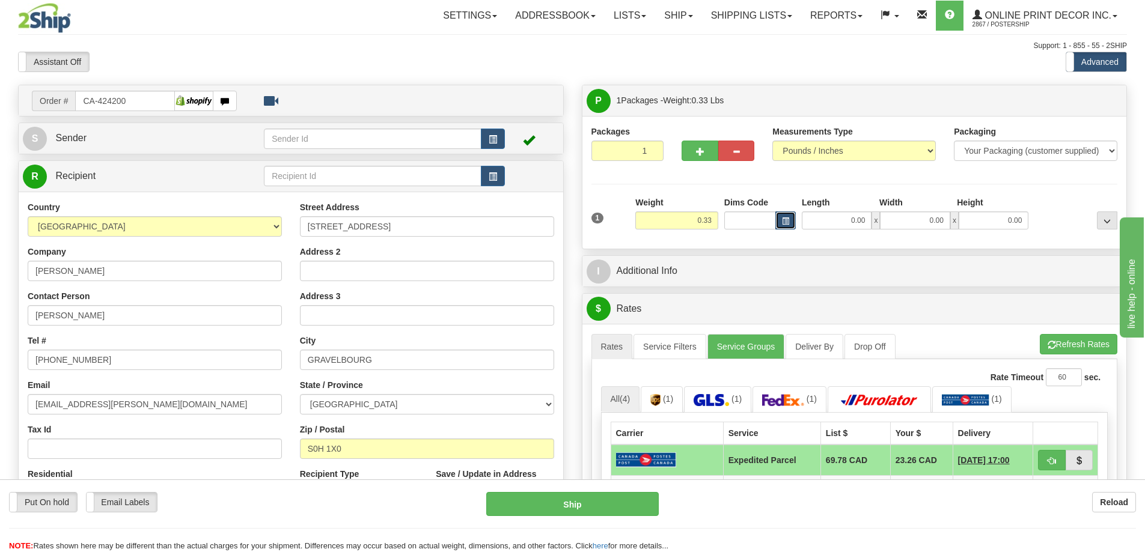
click at [779, 220] on button "button" at bounding box center [785, 220] width 20 height 18
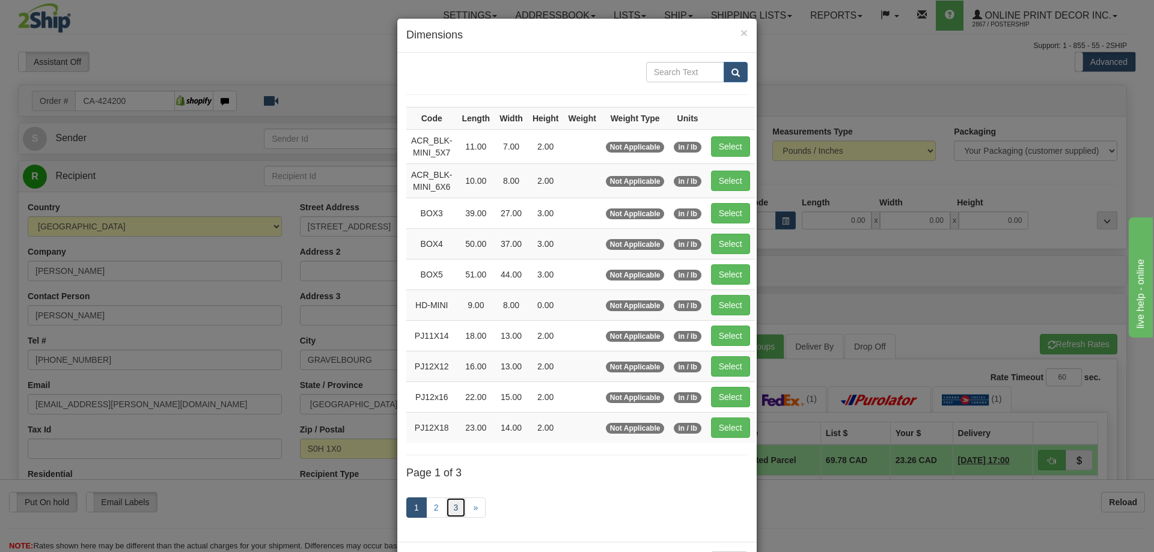
drag, startPoint x: 449, startPoint y: 502, endPoint x: 474, endPoint y: 493, distance: 26.8
click at [448, 502] on link "3" at bounding box center [456, 507] width 20 height 20
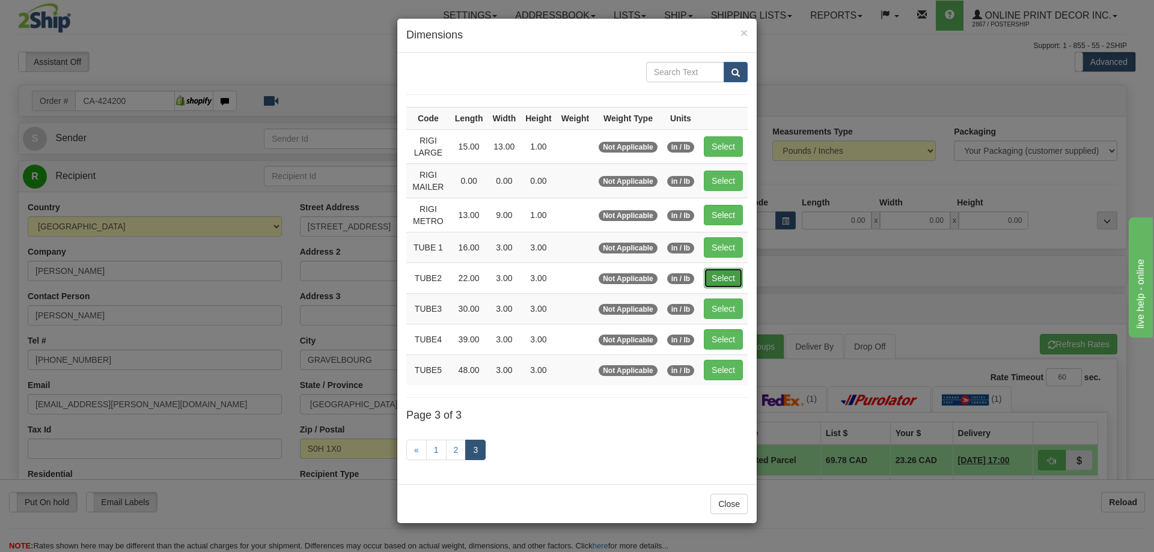
click at [713, 272] on button "Select" at bounding box center [723, 278] width 39 height 20
type input "TUBE2"
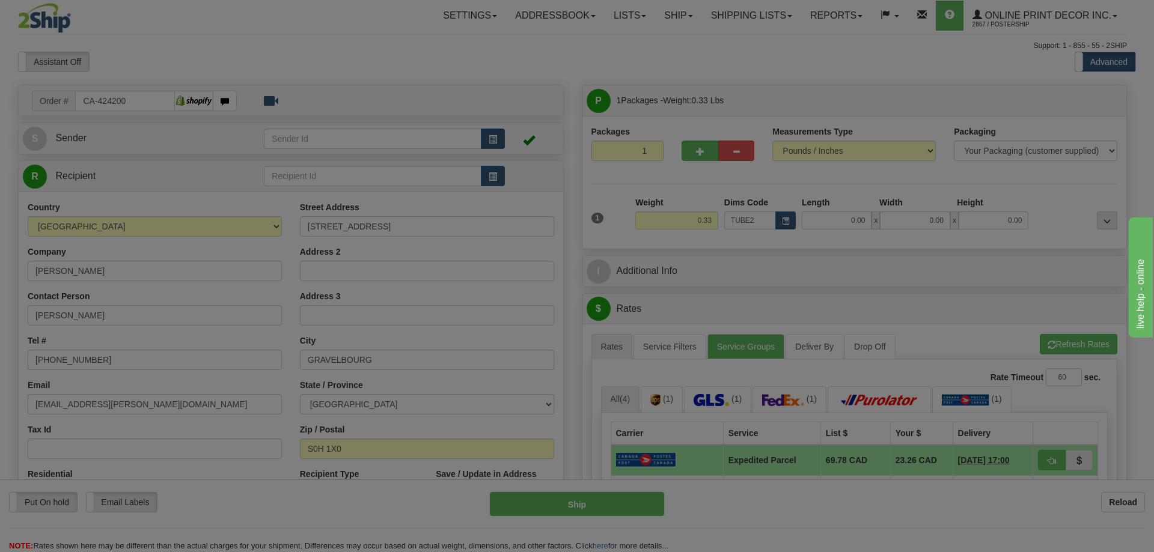
type input "22.00"
type input "3.00"
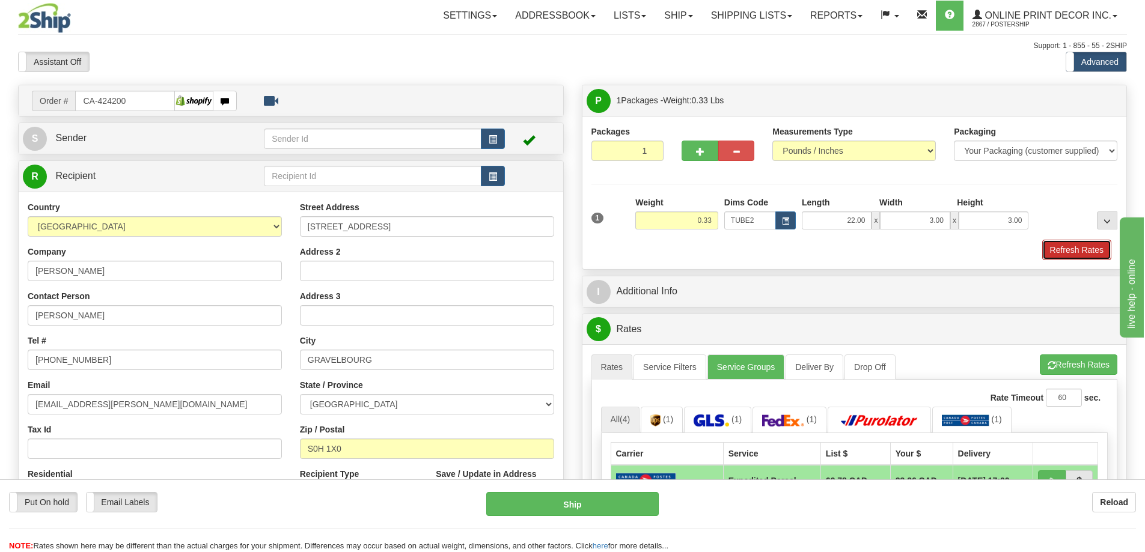
click at [1069, 248] on button "Refresh Rates" at bounding box center [1076, 250] width 69 height 20
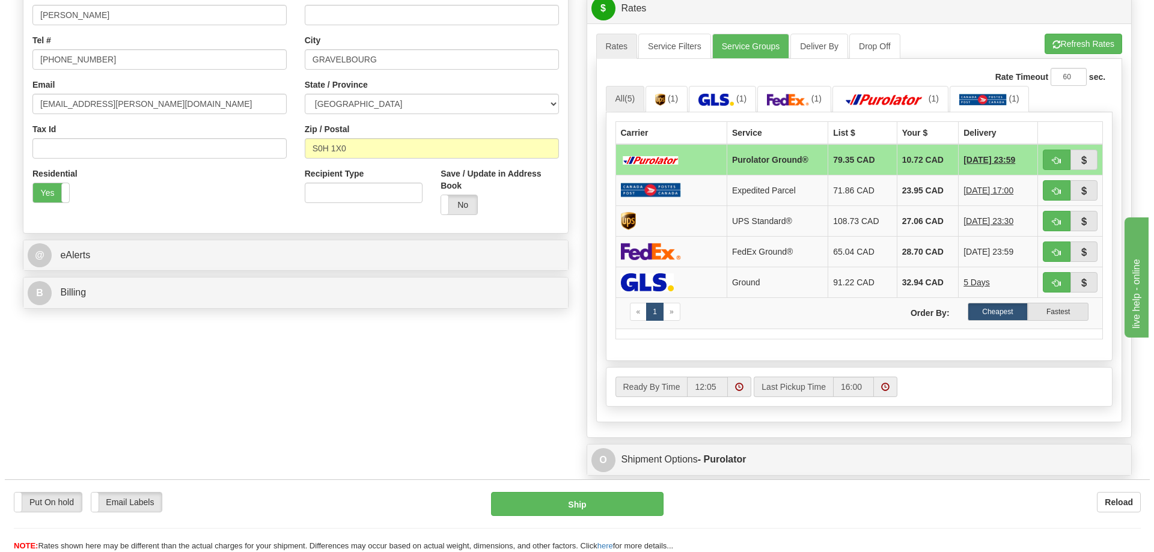
scroll to position [361, 0]
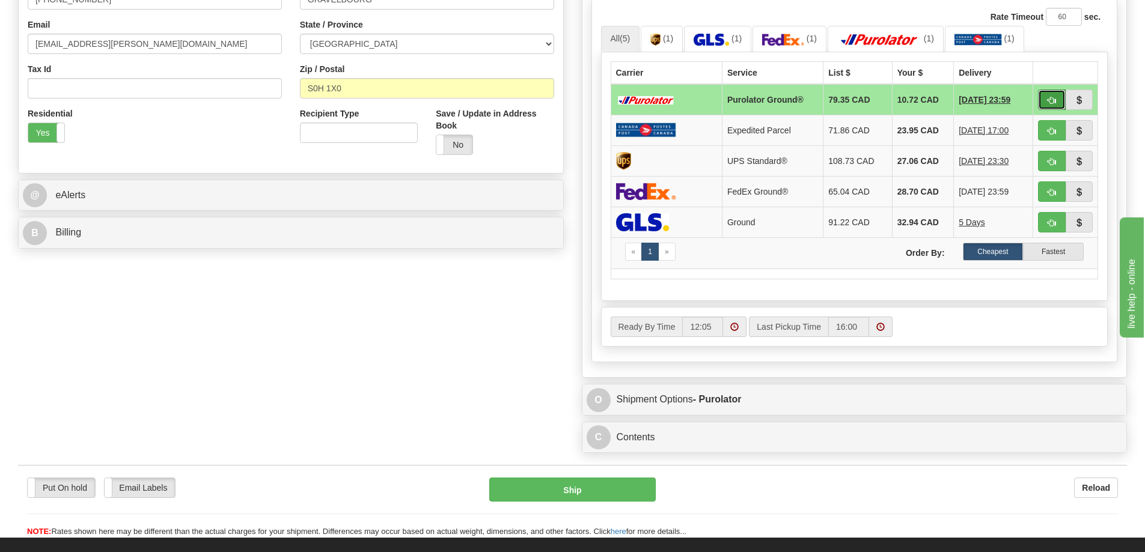
click at [1054, 100] on span "button" at bounding box center [1051, 101] width 8 height 8
type input "260"
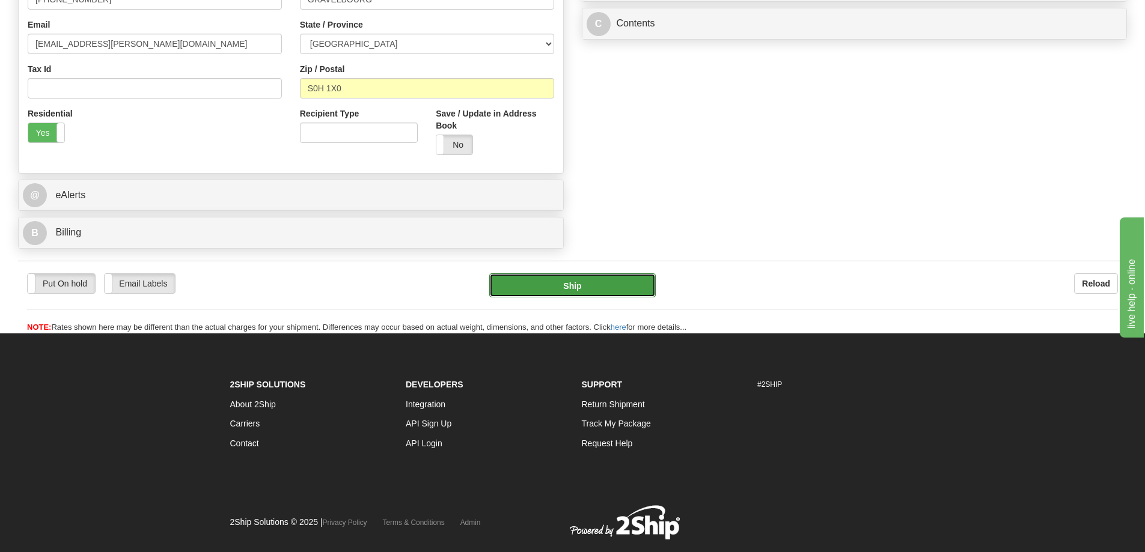
click at [610, 288] on button "Ship" at bounding box center [572, 285] width 166 height 24
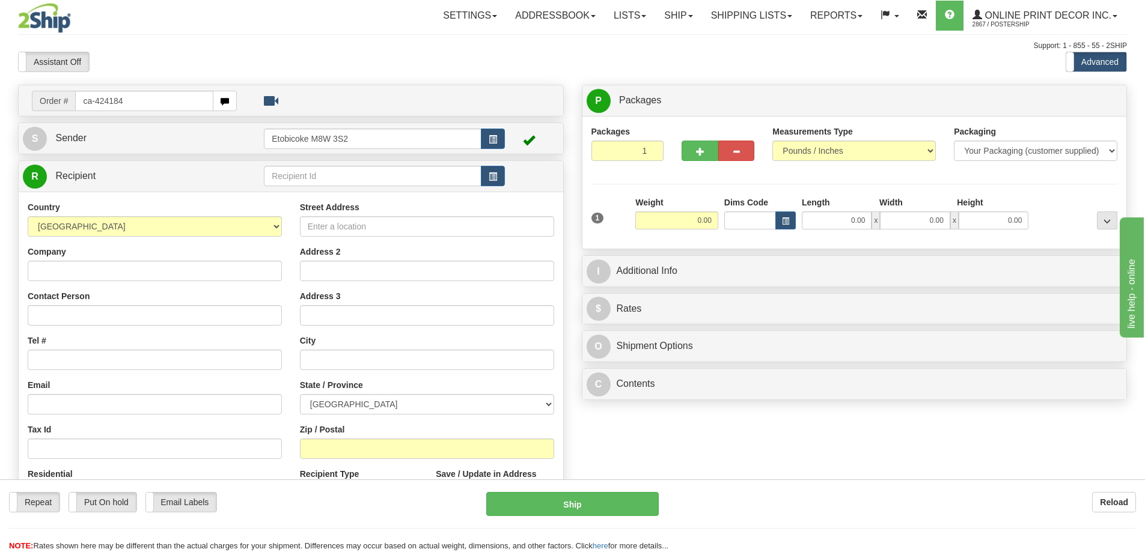
type input "ca-424184"
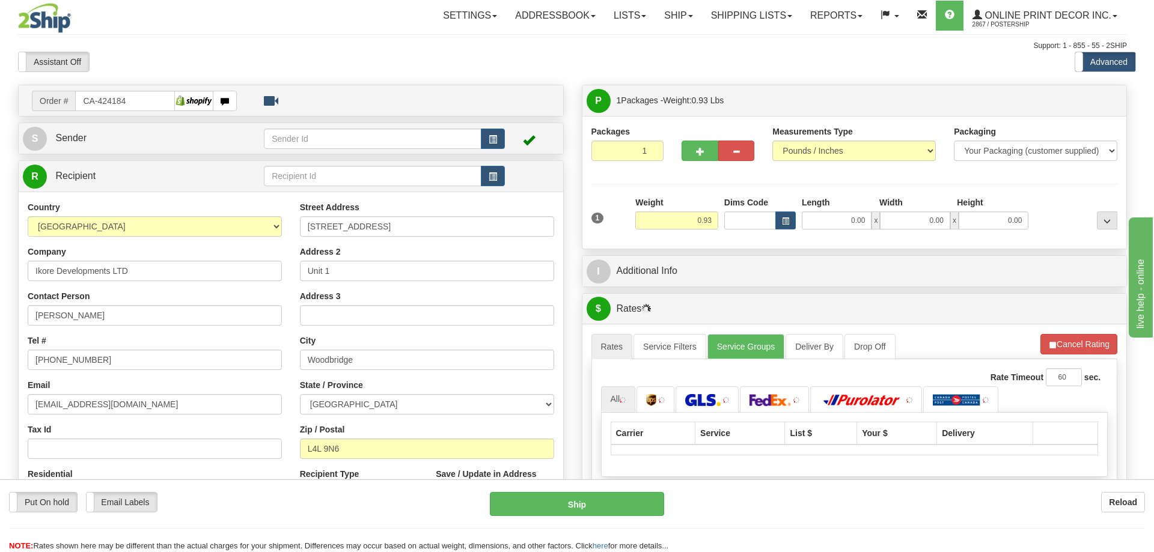
type input "WOODBRIDGE"
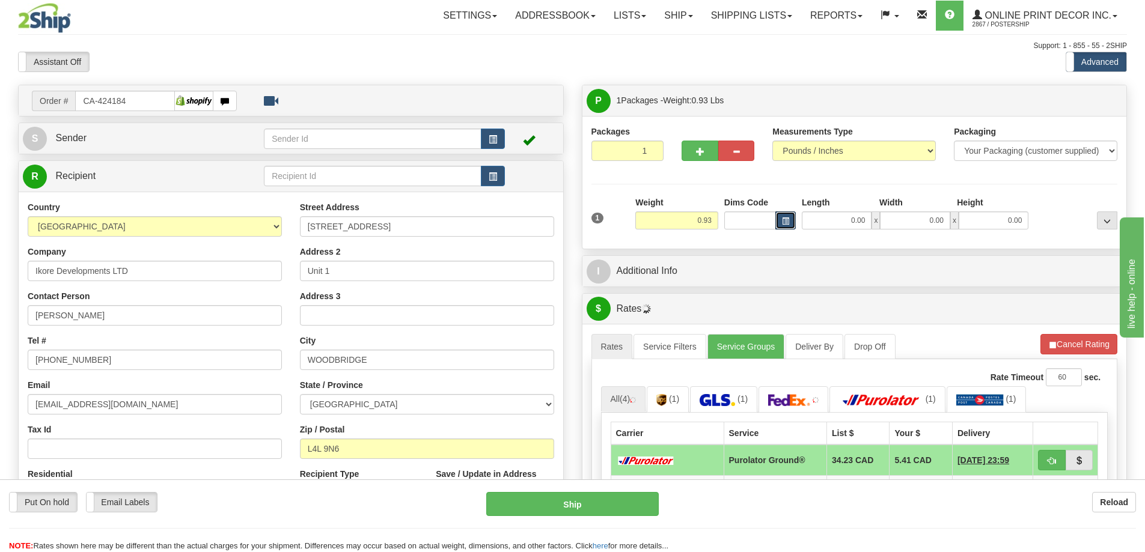
drag, startPoint x: 787, startPoint y: 218, endPoint x: 787, endPoint y: 198, distance: 20.4
click at [787, 209] on div "Dims Code" at bounding box center [760, 212] width 78 height 33
click at [783, 215] on button "button" at bounding box center [785, 220] width 20 height 18
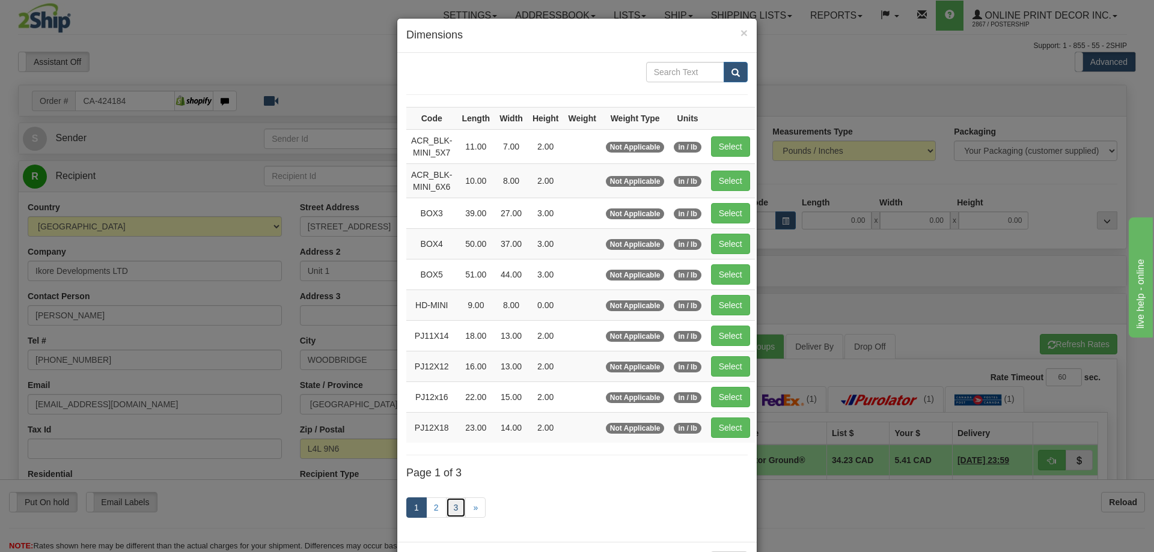
click at [446, 507] on link "3" at bounding box center [456, 507] width 20 height 20
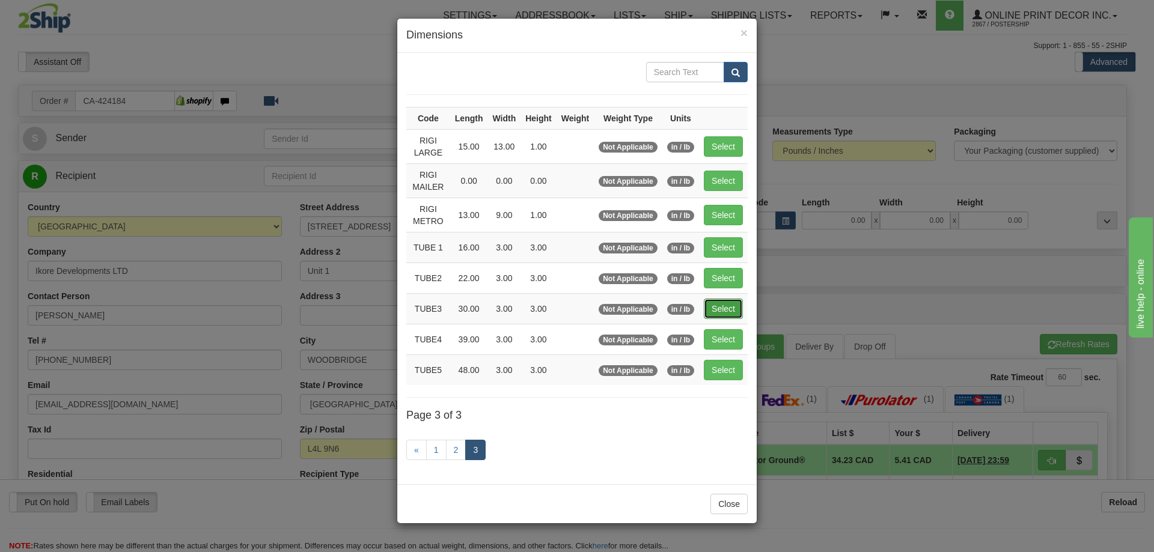
click at [722, 300] on button "Select" at bounding box center [723, 309] width 39 height 20
type input "TUBE3"
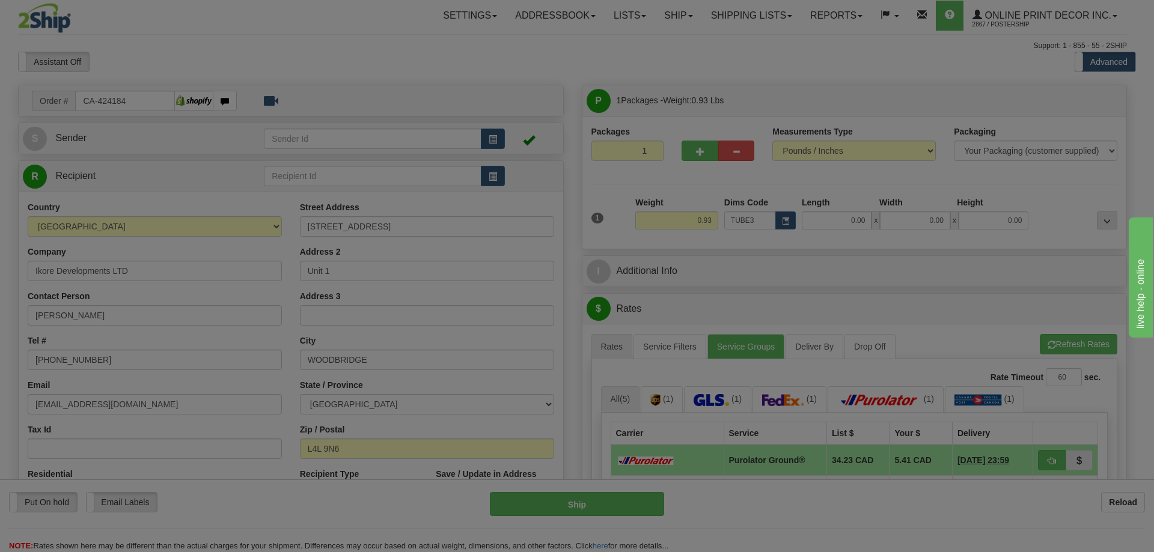
type input "30.00"
type input "3.00"
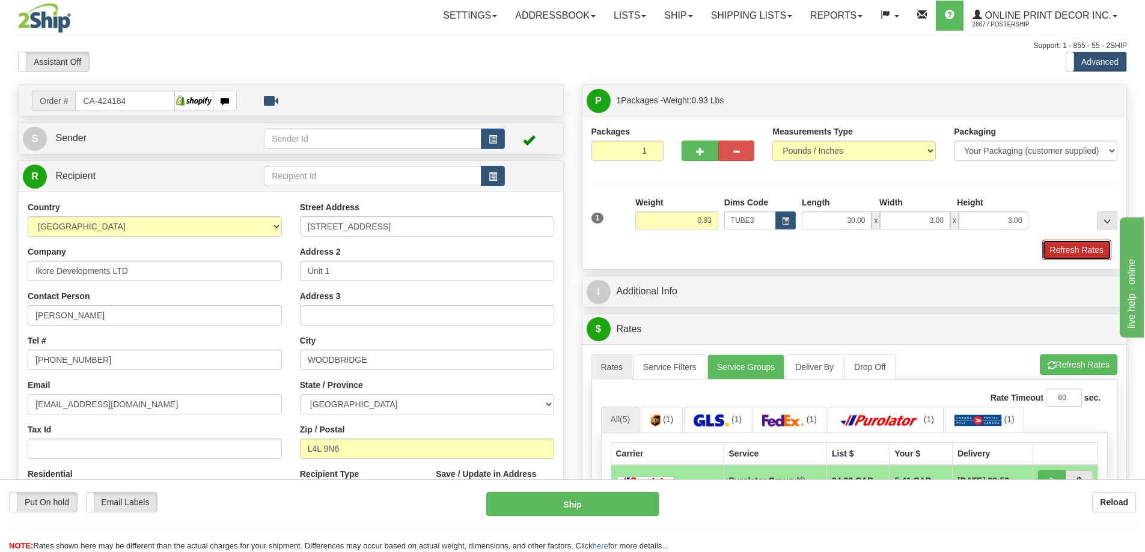
click at [1062, 248] on button "Refresh Rates" at bounding box center [1076, 250] width 69 height 20
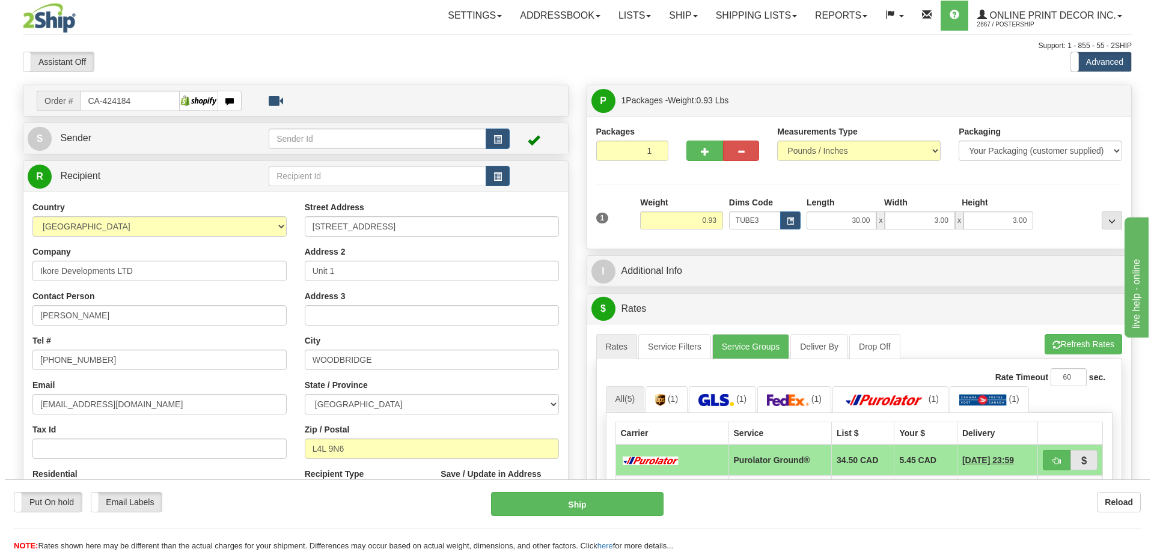
scroll to position [60, 0]
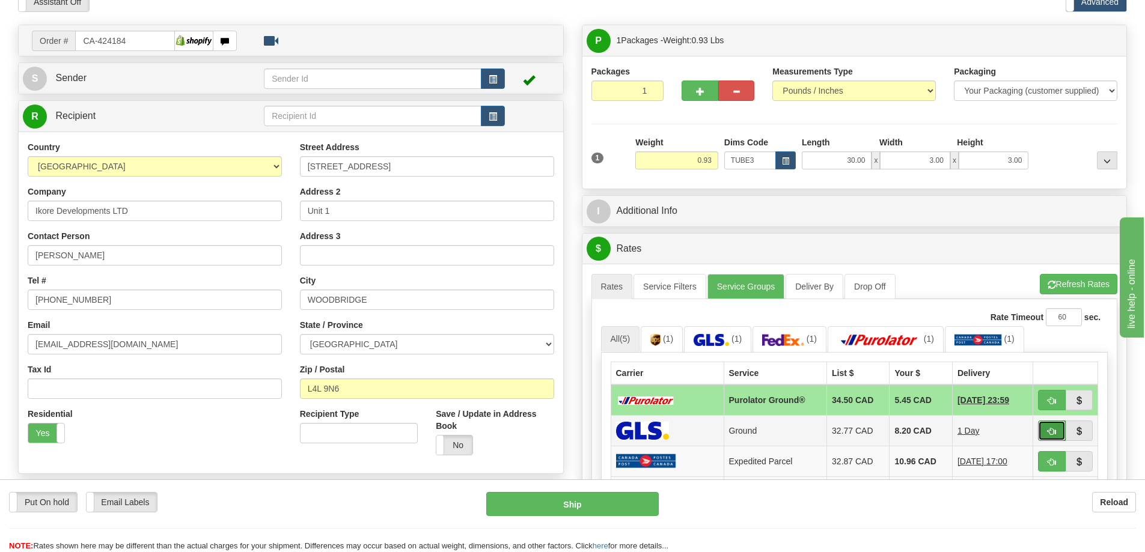
click at [1057, 427] on button "button" at bounding box center [1052, 431] width 28 height 20
type input "1"
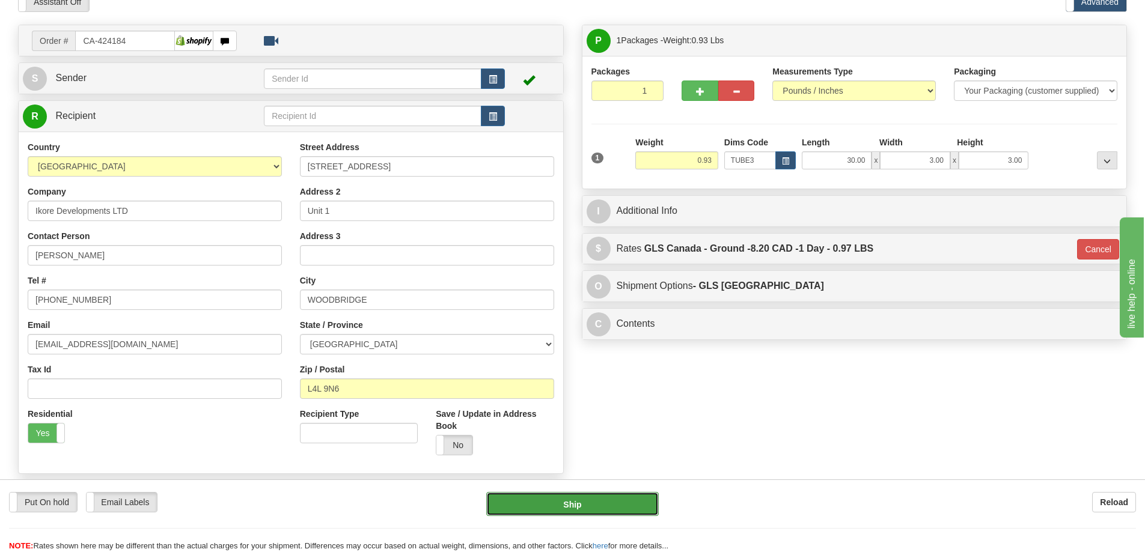
click at [637, 499] on button "Ship" at bounding box center [572, 504] width 172 height 24
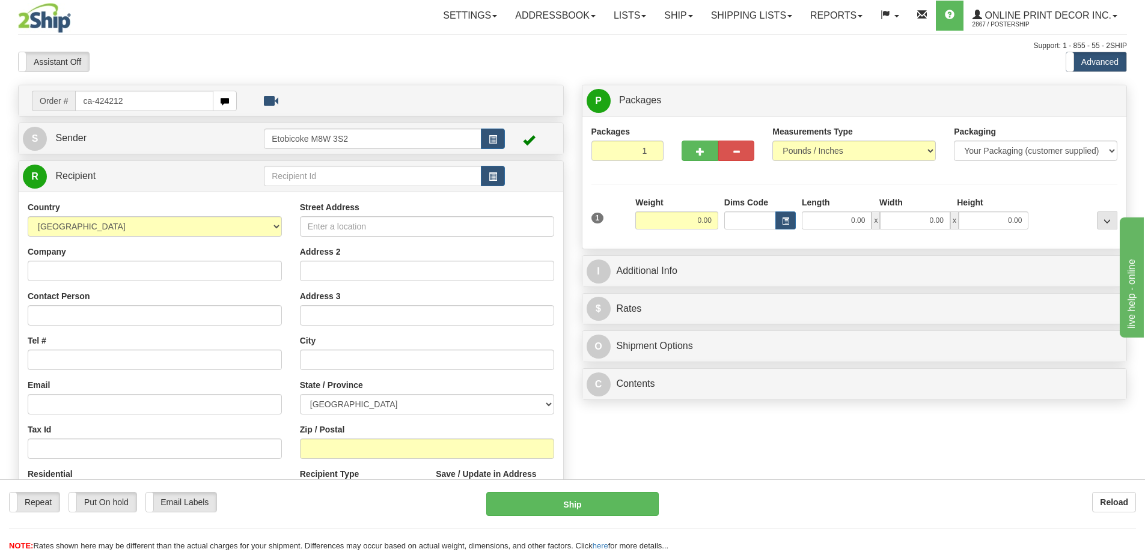
type input "ca-424212"
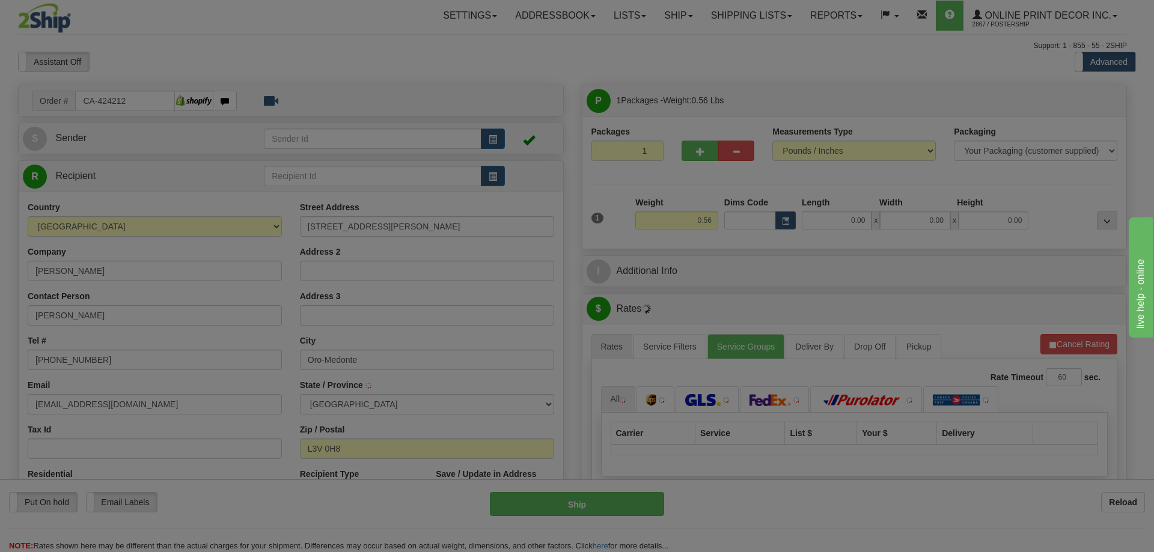
type input "ORO-MEDONTE"
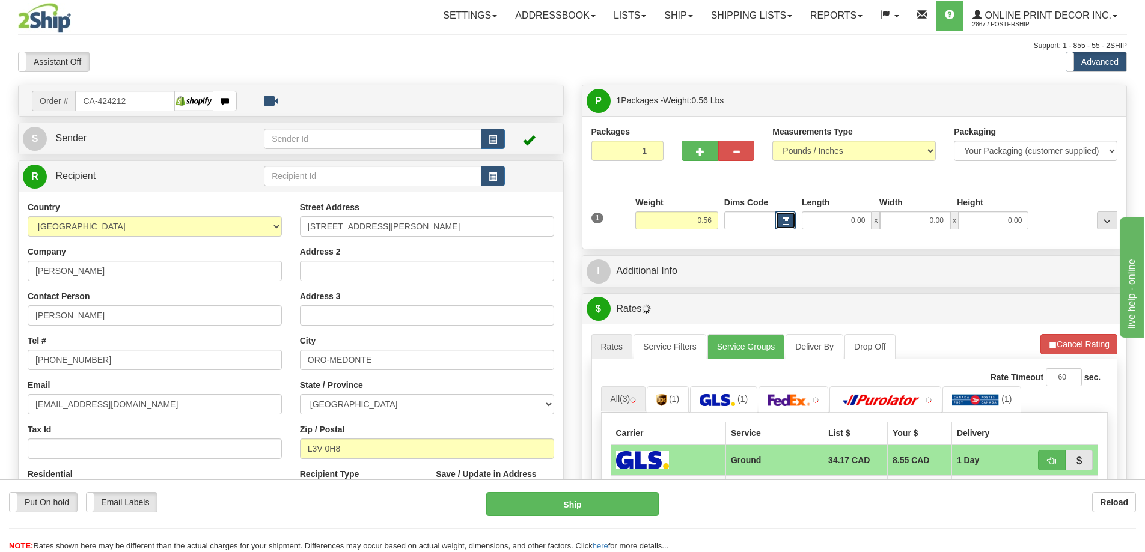
click at [788, 221] on span "button" at bounding box center [785, 221] width 7 height 7
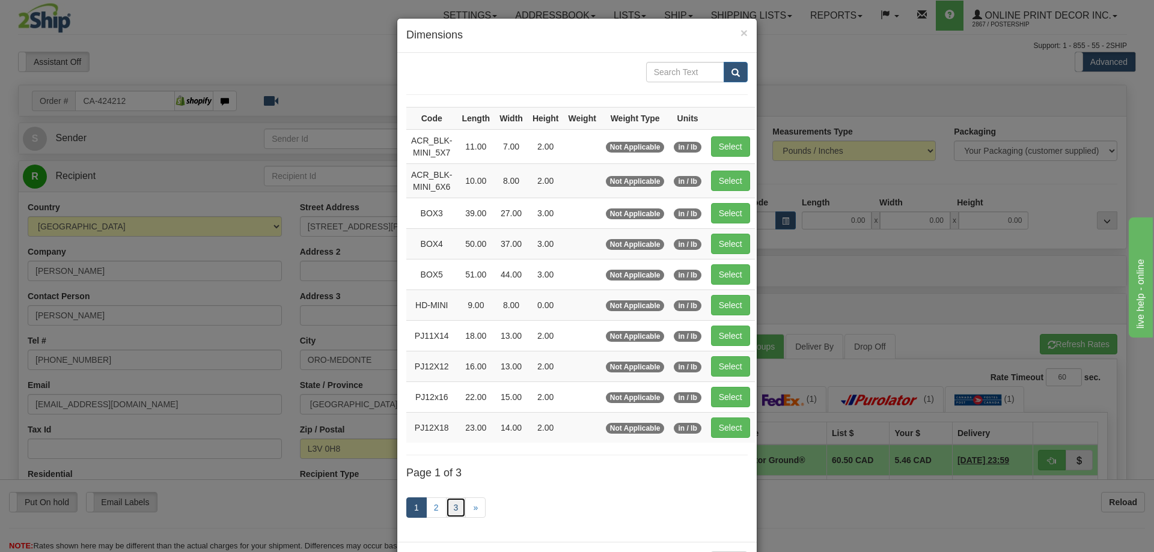
click at [446, 501] on link "3" at bounding box center [456, 507] width 20 height 20
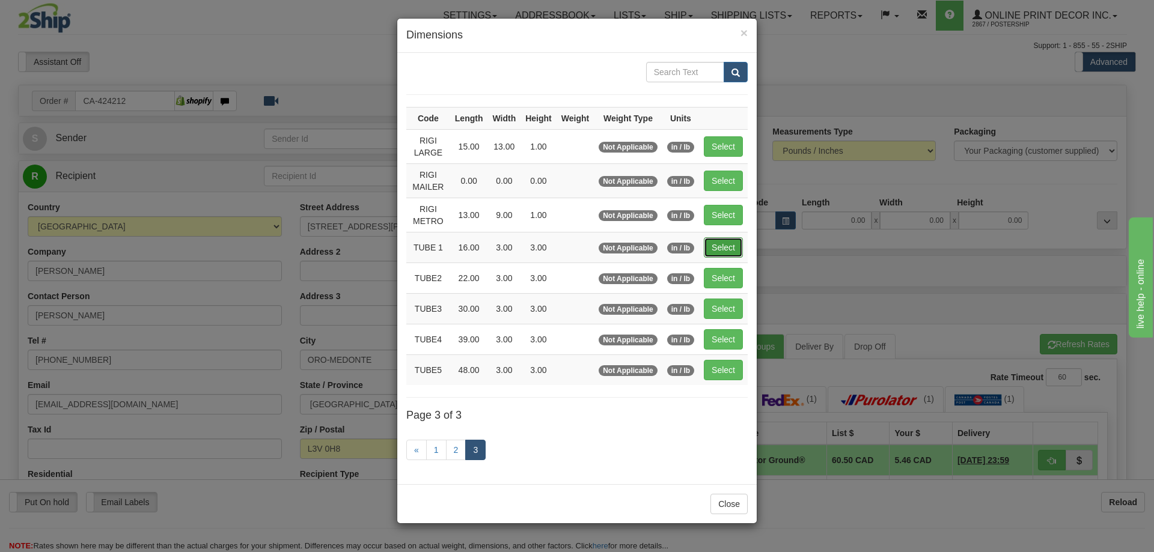
click at [719, 246] on button "Select" at bounding box center [723, 247] width 39 height 20
type input "TUBE 1"
type input "16.00"
type input "3.00"
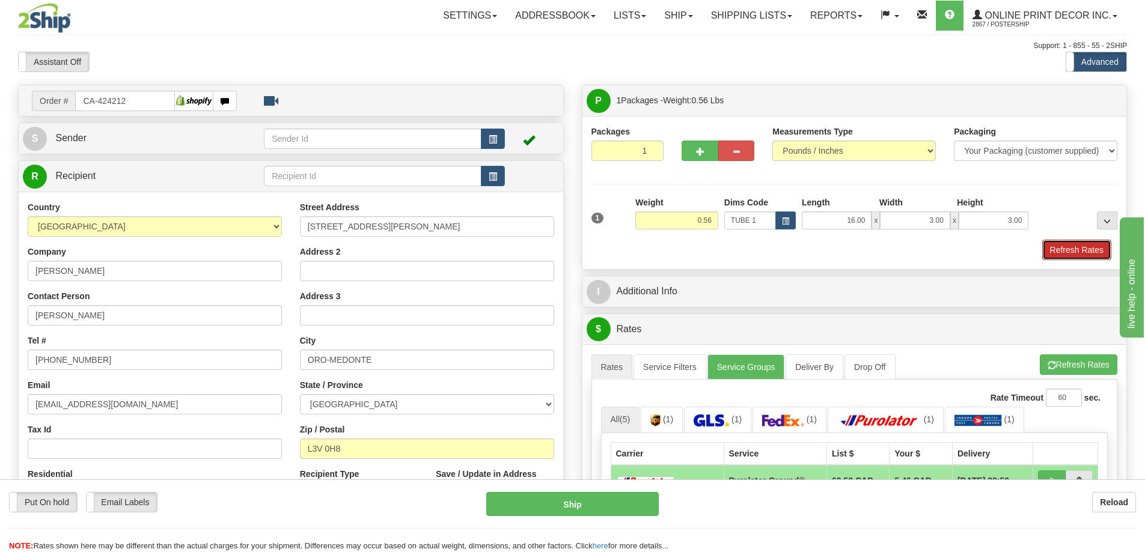
click at [1057, 245] on button "Refresh Rates" at bounding box center [1076, 250] width 69 height 20
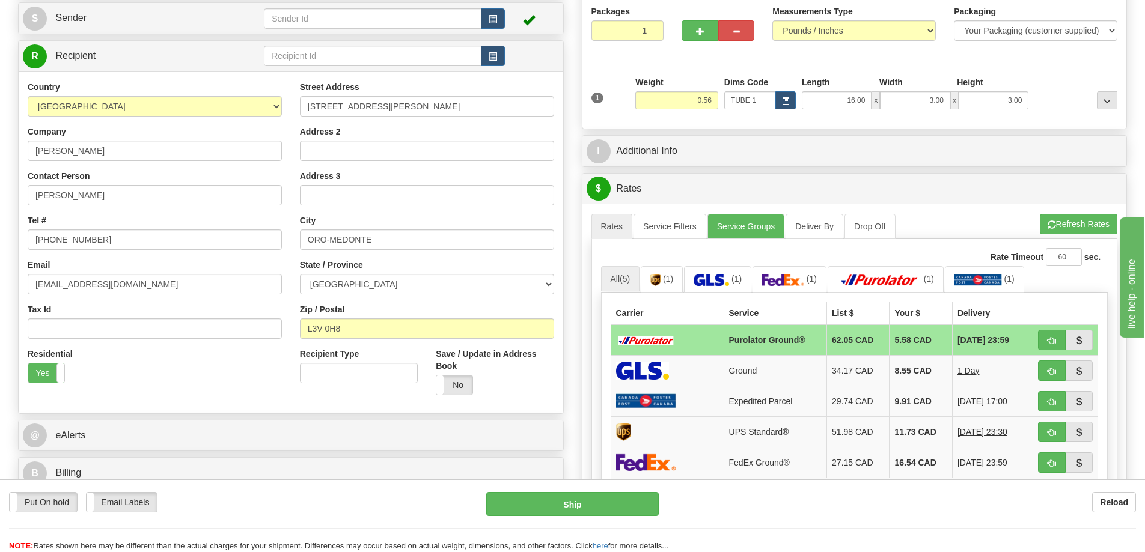
scroll to position [180, 0]
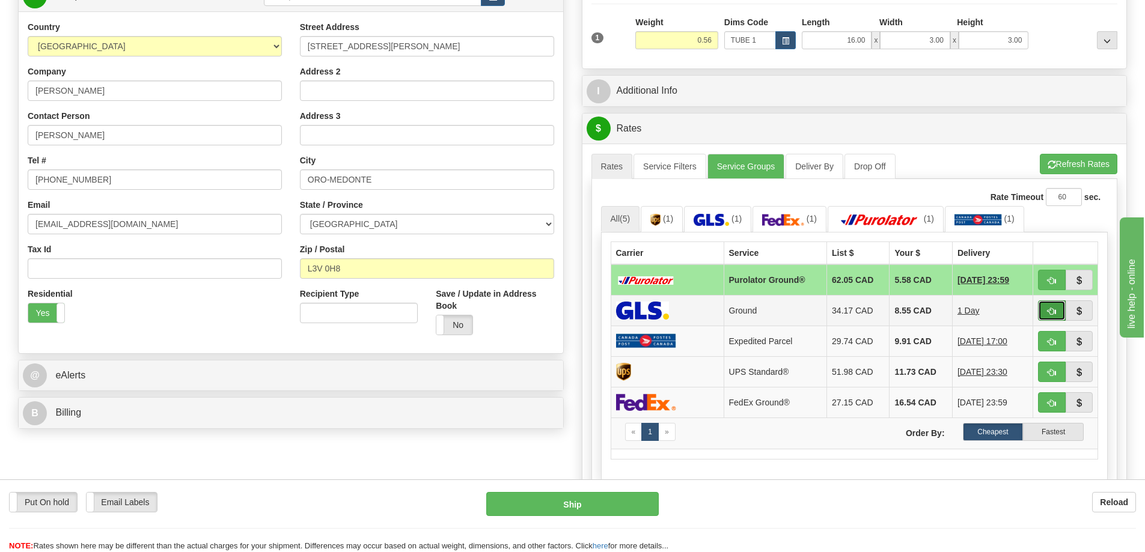
click at [1054, 306] on button "button" at bounding box center [1052, 310] width 28 height 20
type input "1"
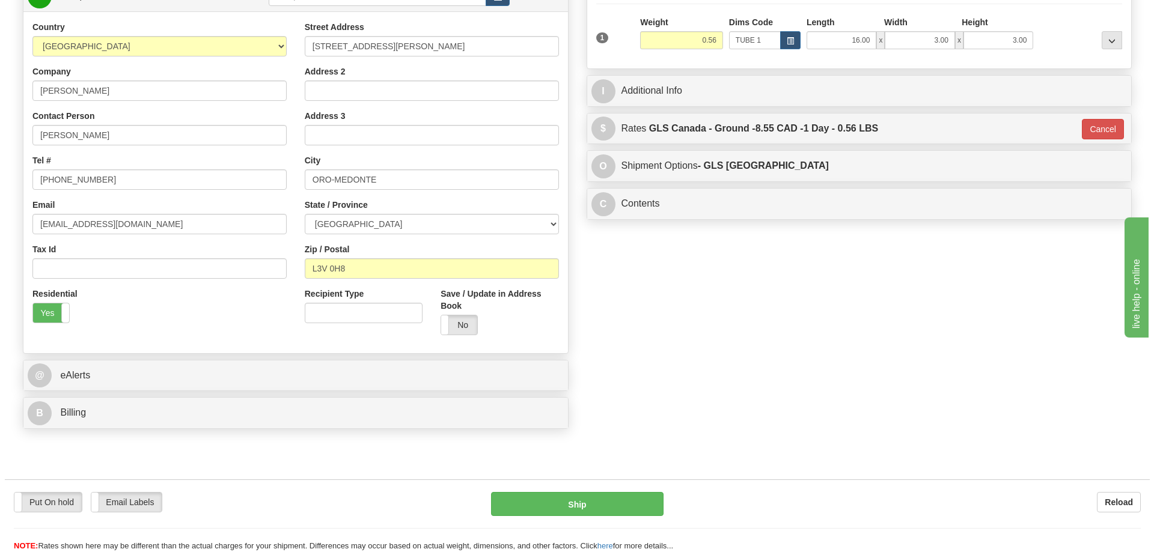
scroll to position [300, 0]
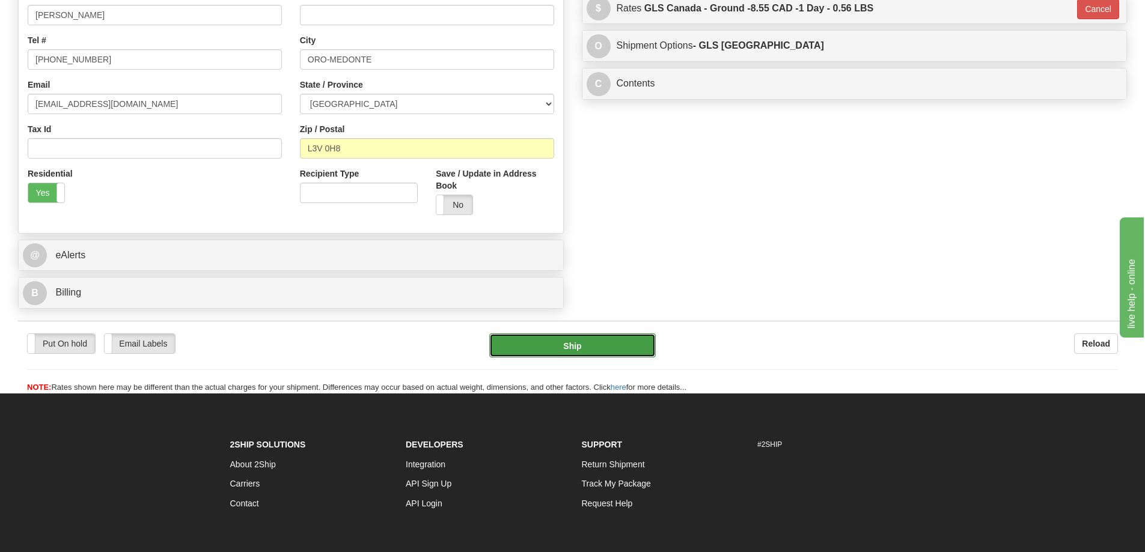
click at [597, 348] on button "Ship" at bounding box center [572, 345] width 166 height 24
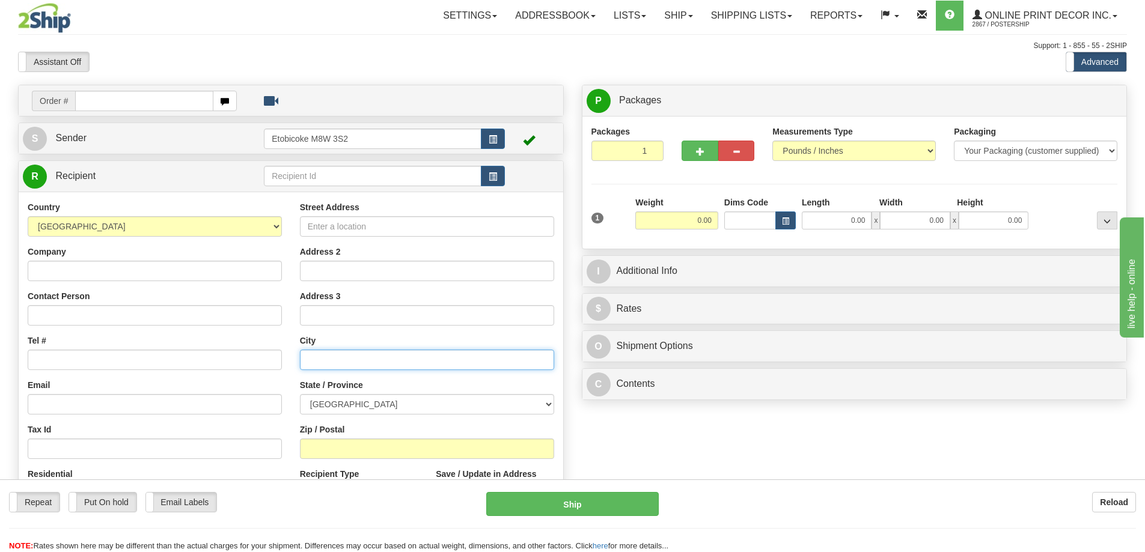
click at [472, 360] on input "text" at bounding box center [427, 360] width 254 height 20
